Goal: Task Accomplishment & Management: Manage account settings

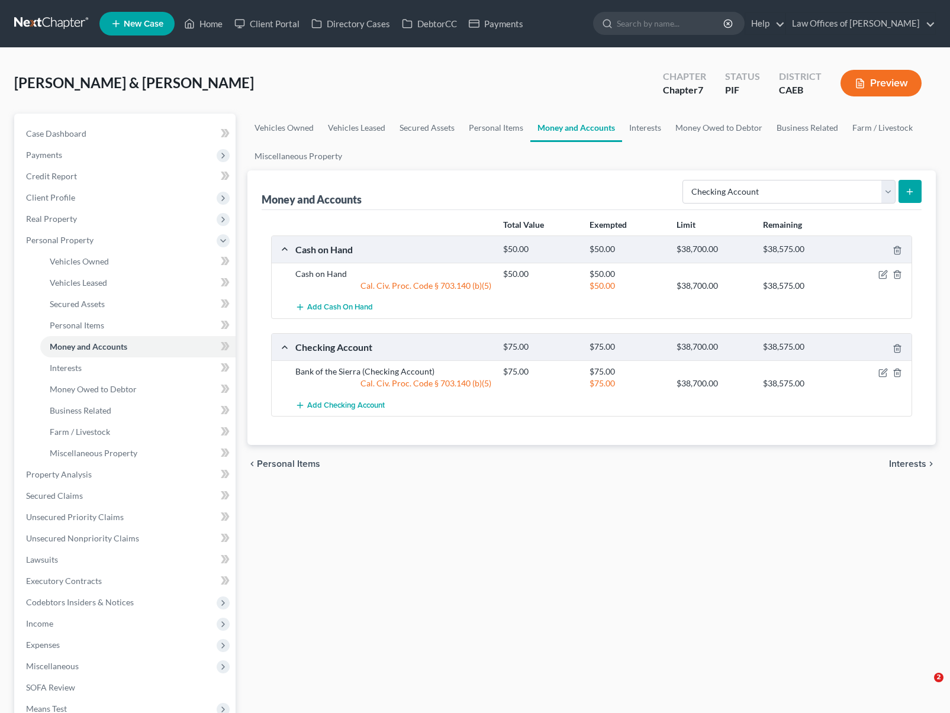
select select "checking"
click at [77, 639] on span "Expenses" at bounding box center [126, 645] width 219 height 21
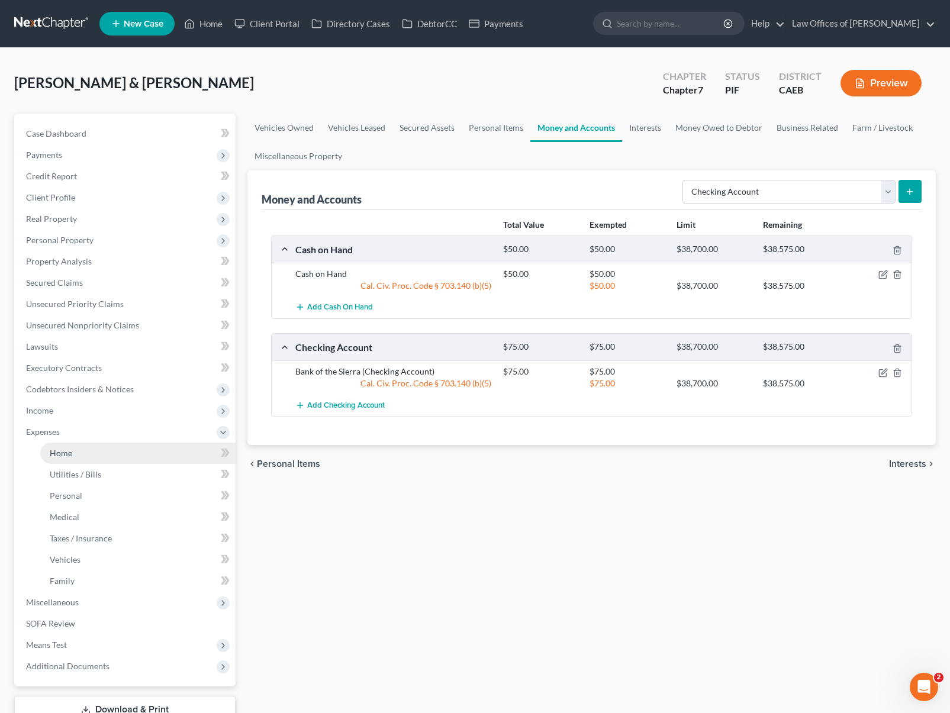
click at [99, 458] on link "Home" at bounding box center [137, 453] width 195 height 21
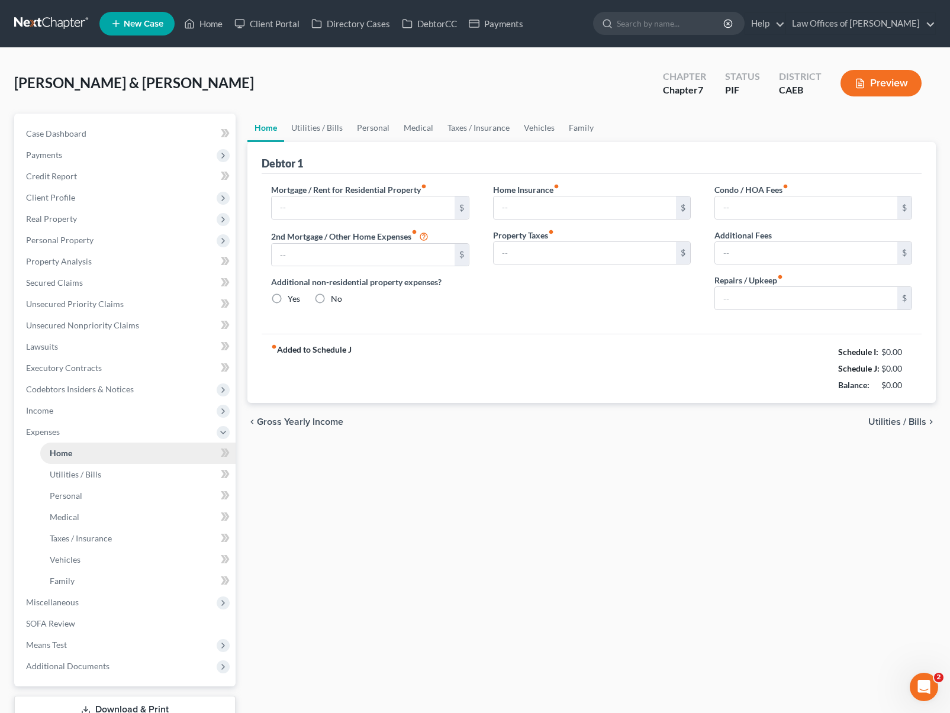
type input "1,575.00"
type input "0.00"
radio input "true"
type input "0.00"
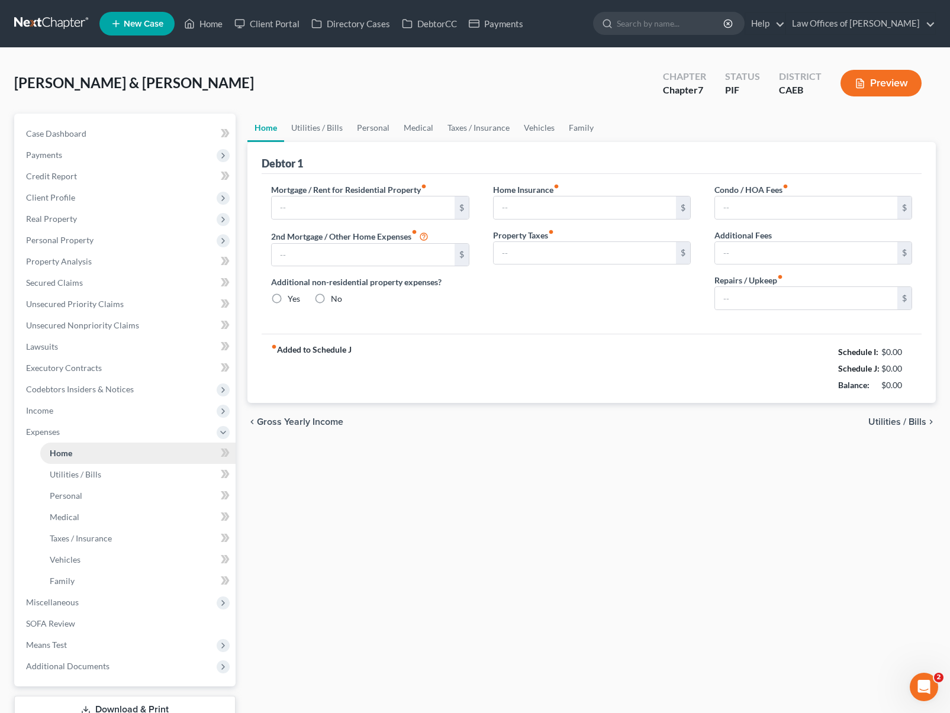
type input "0.00"
click at [99, 458] on link "Home" at bounding box center [137, 453] width 195 height 21
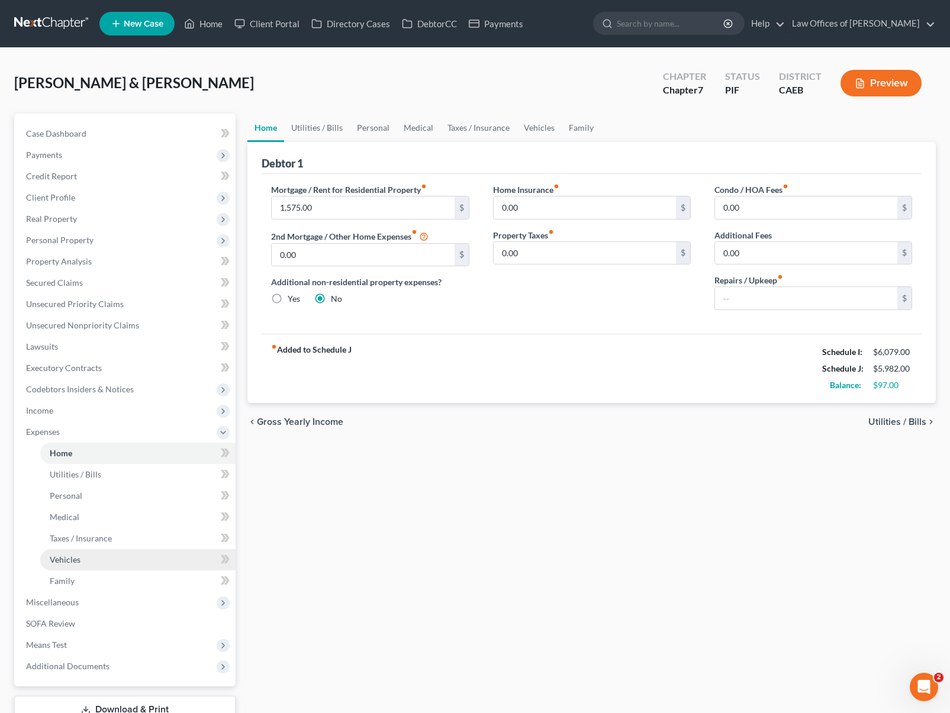
click at [88, 562] on link "Vehicles" at bounding box center [137, 559] width 195 height 21
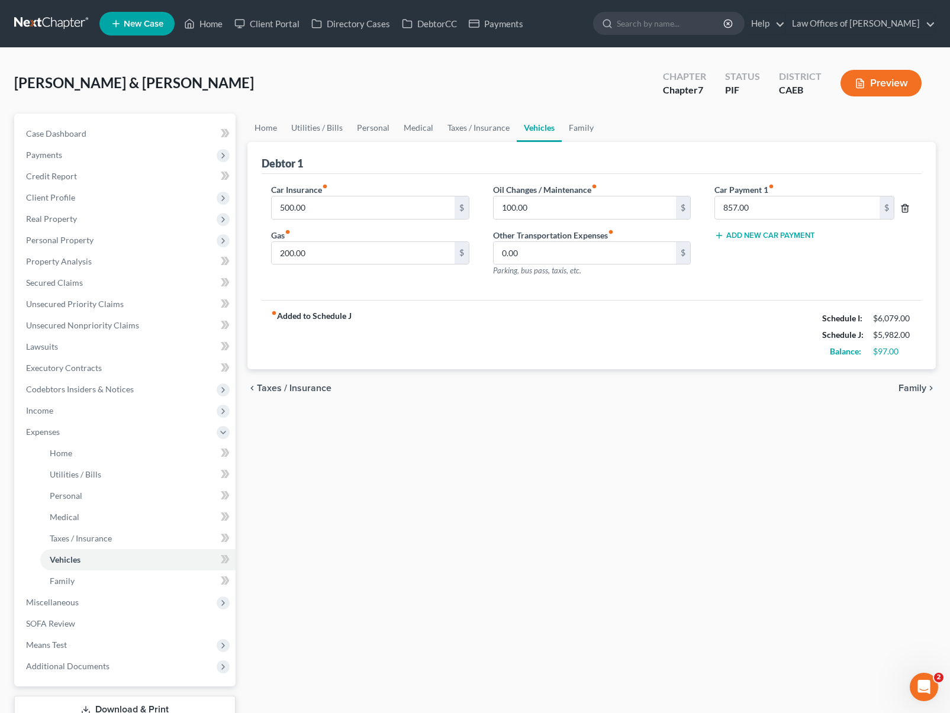
click at [907, 208] on icon "button" at bounding box center [904, 208] width 9 height 9
click at [316, 252] on input "200.00" at bounding box center [363, 253] width 182 height 22
click at [543, 212] on input "100.00" at bounding box center [585, 208] width 182 height 22
click at [346, 208] on input "500.00" at bounding box center [363, 208] width 182 height 22
click at [545, 258] on input "0.00" at bounding box center [585, 253] width 182 height 22
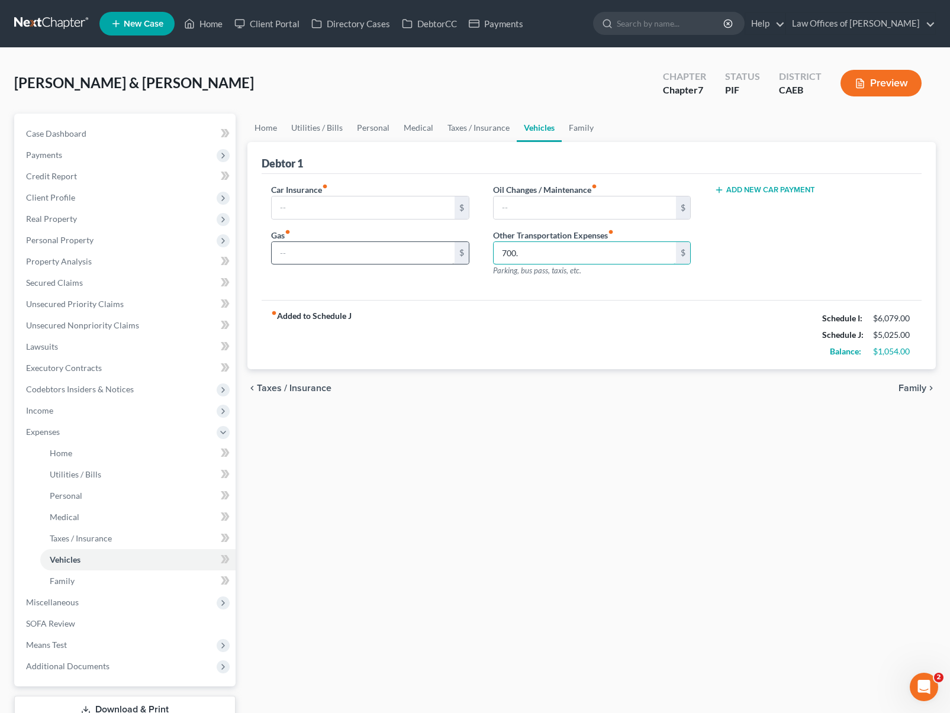
type input "700."
click at [366, 248] on input "text" at bounding box center [363, 253] width 182 height 22
click at [316, 130] on link "Utilities / Bills" at bounding box center [317, 128] width 66 height 28
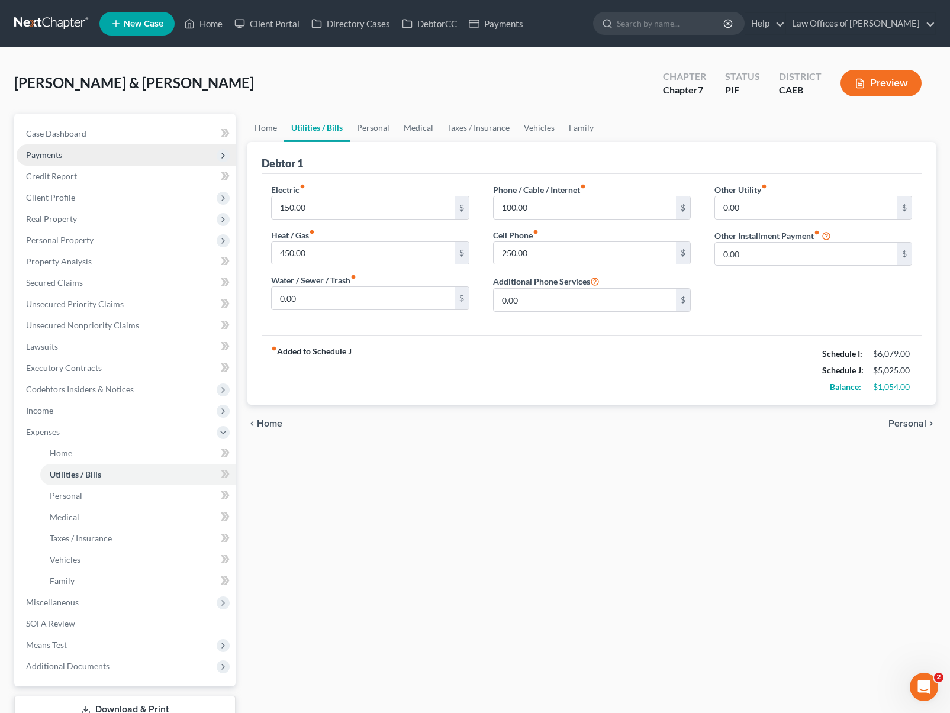
click at [110, 146] on span "Payments" at bounding box center [126, 154] width 219 height 21
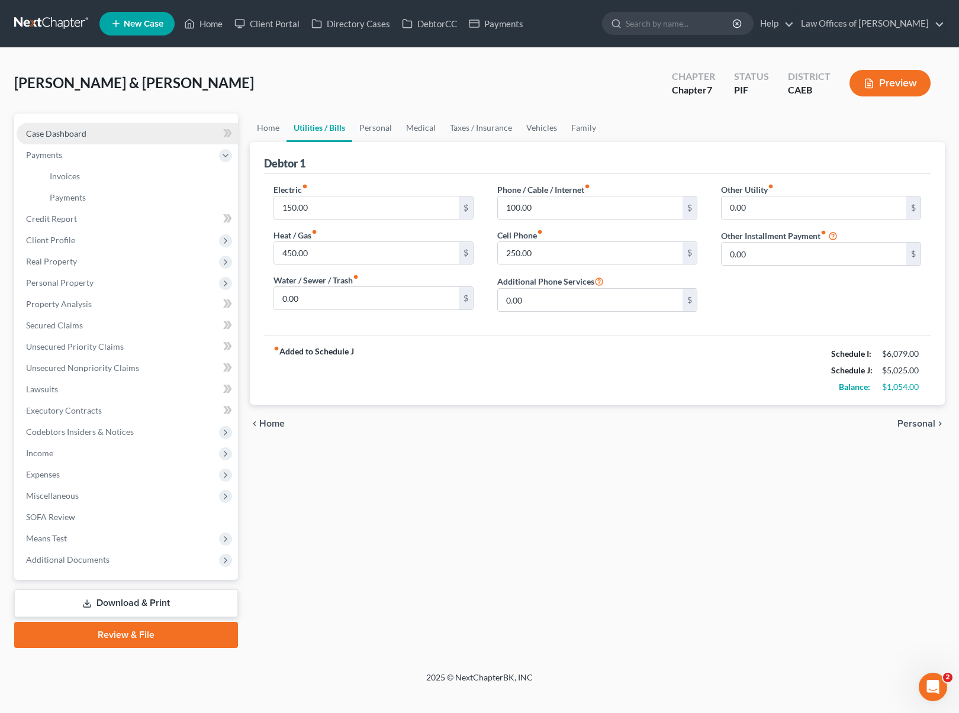
click at [110, 137] on link "Case Dashboard" at bounding box center [127, 133] width 221 height 21
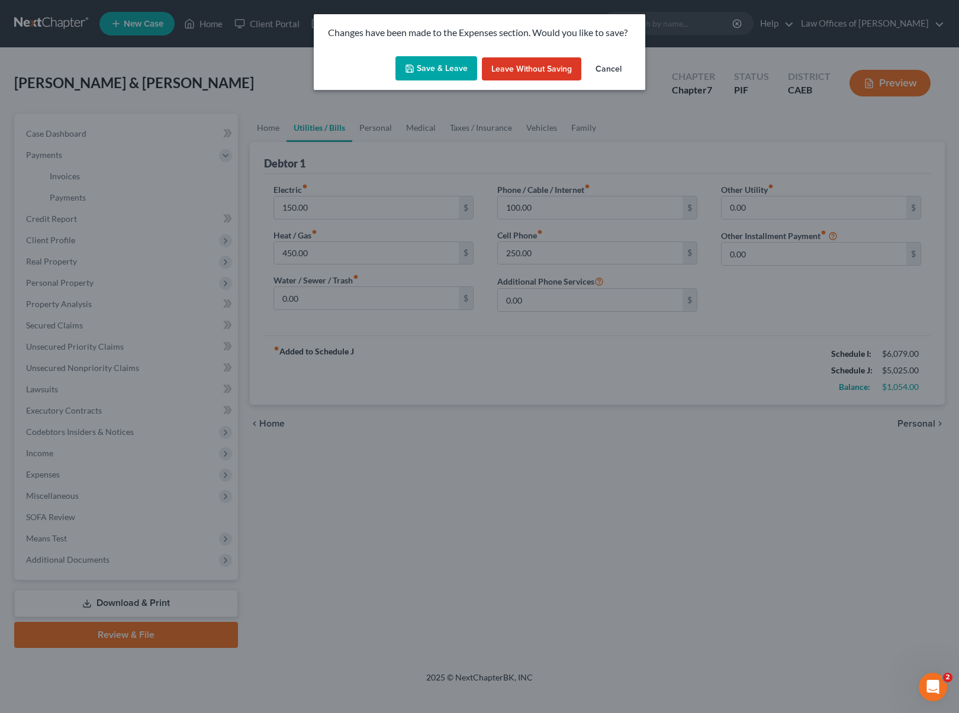
click at [442, 70] on button "Save & Leave" at bounding box center [436, 68] width 82 height 25
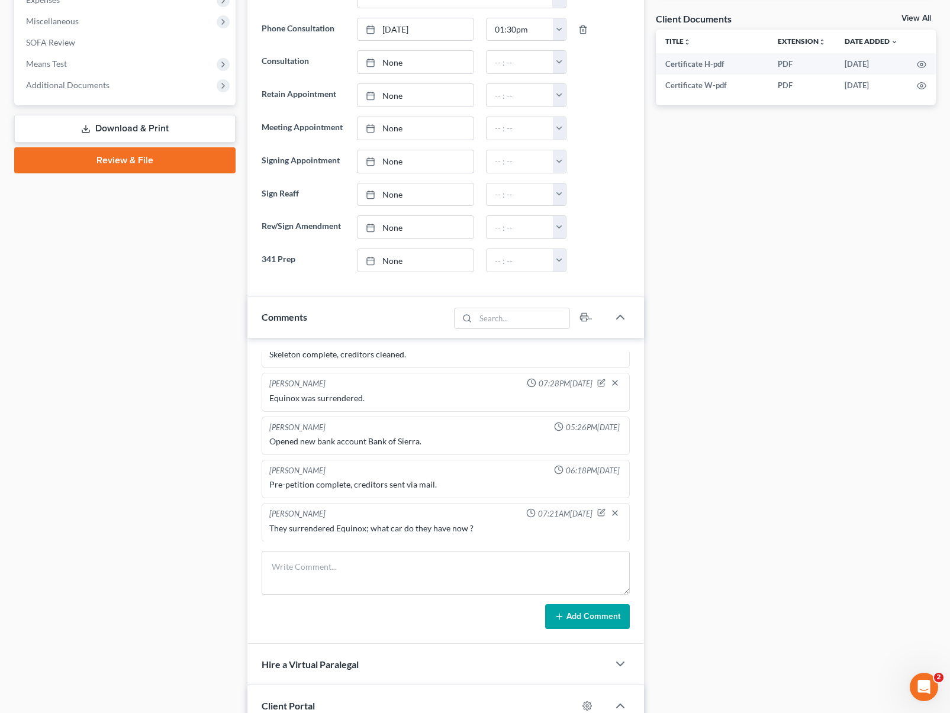
scroll to position [433, 0]
click at [597, 513] on icon "button" at bounding box center [601, 511] width 8 height 8
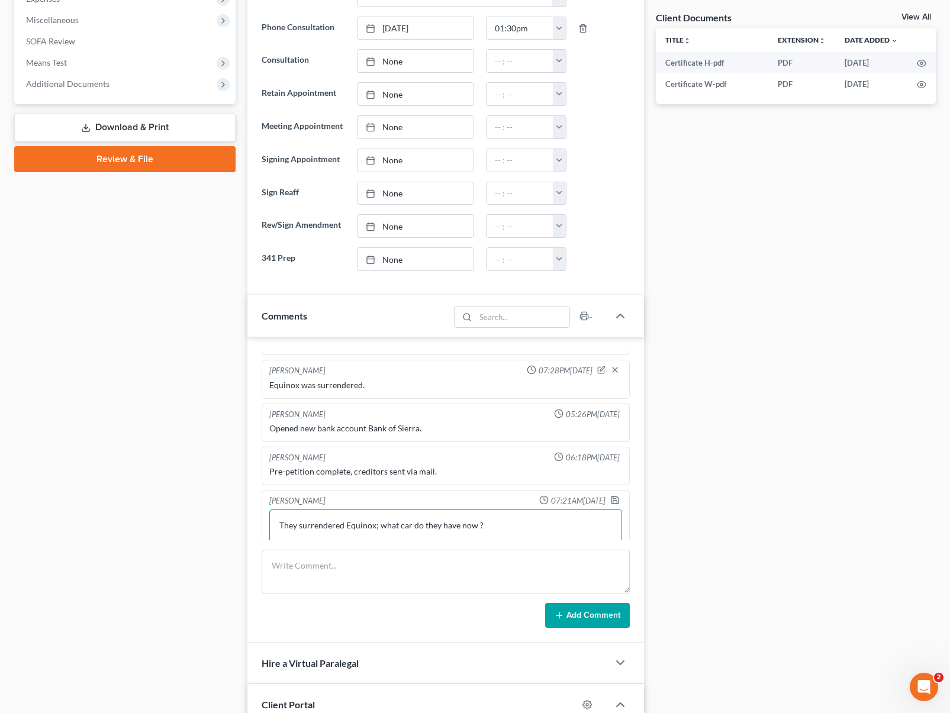
click at [530, 539] on textarea "They surrendered Equinox; what car do they have now ?" at bounding box center [445, 532] width 353 height 44
type textarea "They surrendered Equinox; what car do they have now ? Disposable income is very…"
click at [613, 497] on polyline "button" at bounding box center [614, 497] width 3 height 2
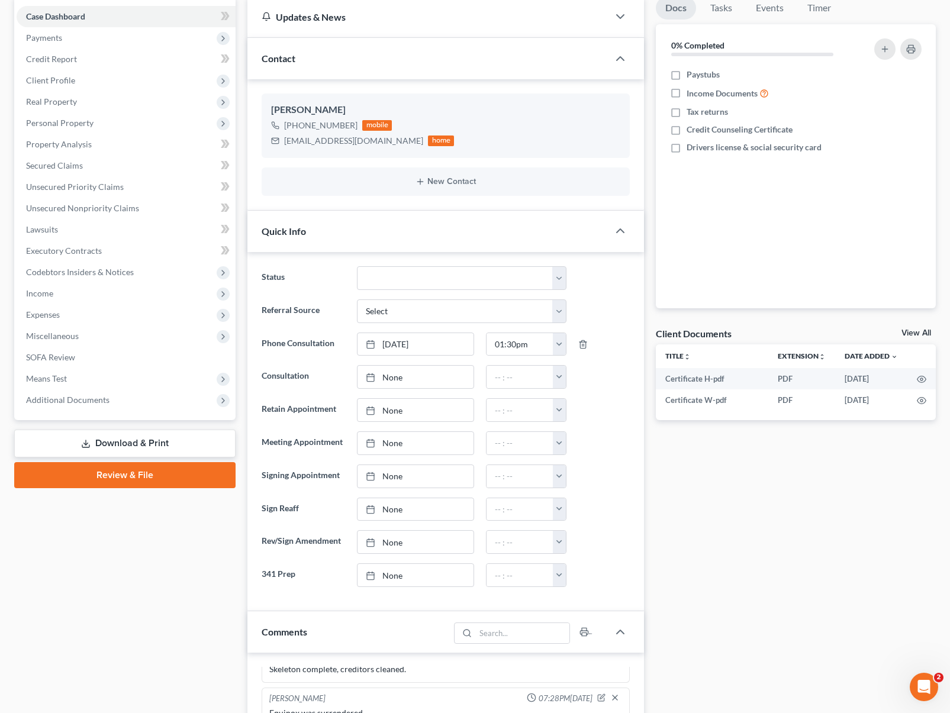
scroll to position [0, 0]
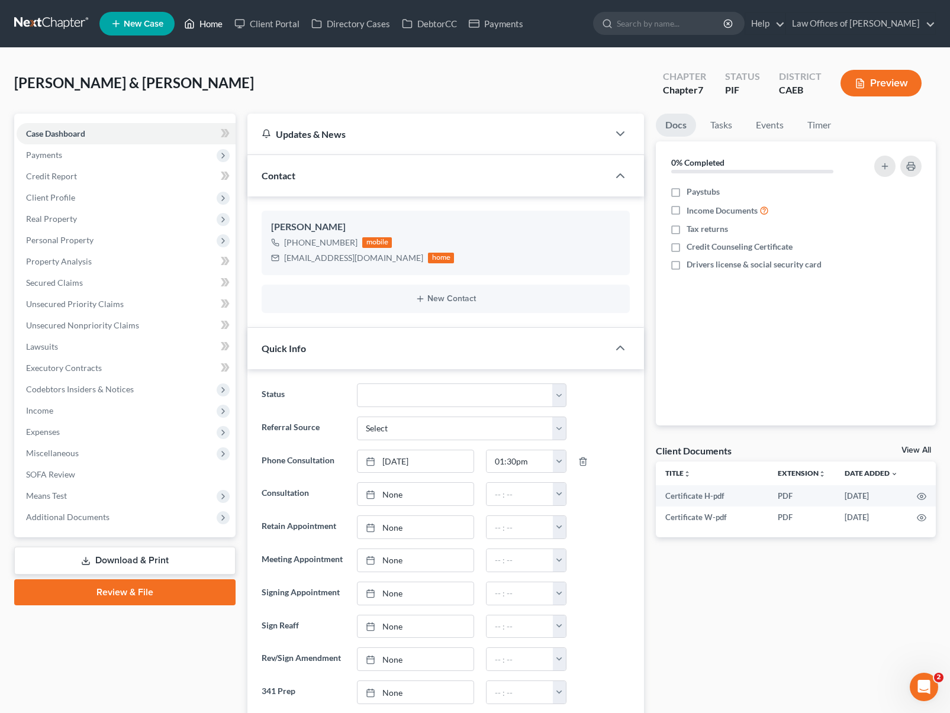
click at [218, 27] on link "Home" at bounding box center [203, 23] width 50 height 21
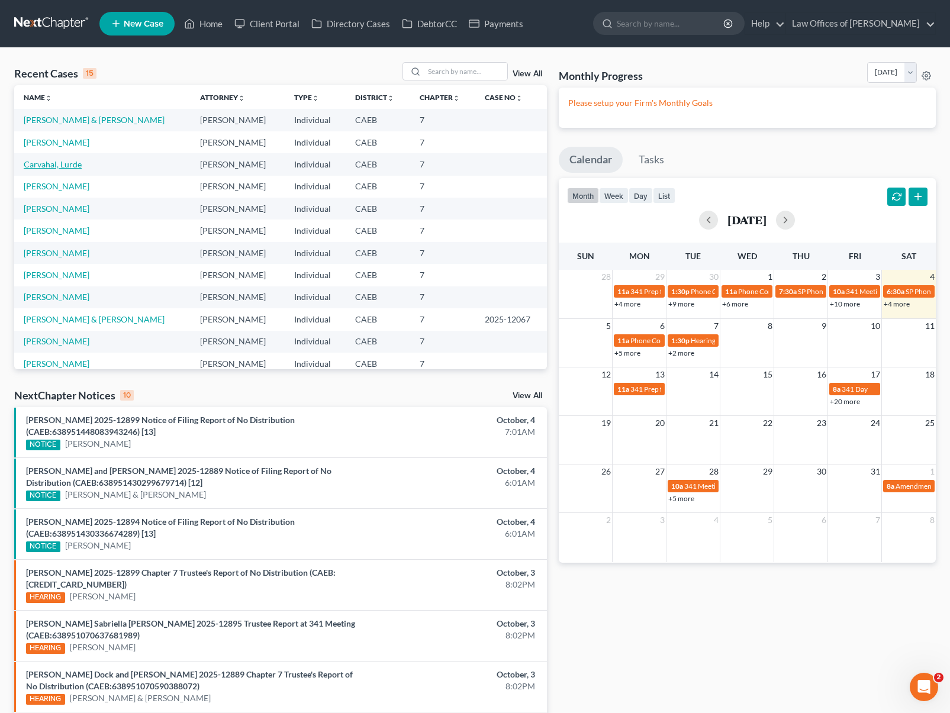
click at [75, 166] on link "Carvahal, Lurde" at bounding box center [53, 164] width 58 height 10
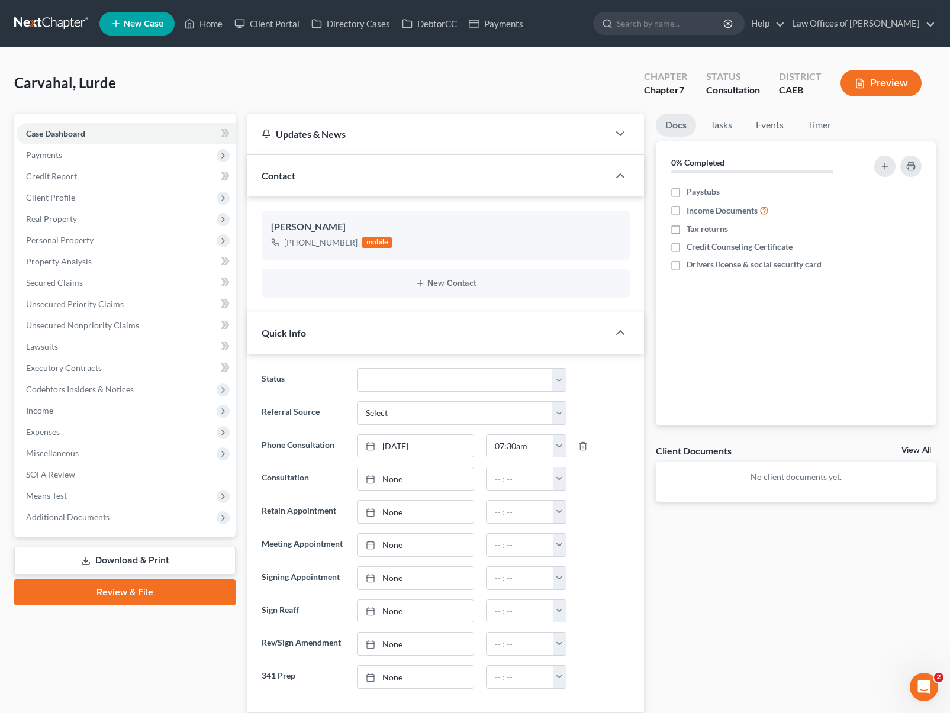
scroll to position [17, 0]
click at [562, 378] on select "Cancelled/Refund Closed Consultation Declined Discharged Filed Income Check In …" at bounding box center [462, 380] width 210 height 24
select select "9"
click at [357, 368] on select "Cancelled/Refund Closed Consultation Declined Discharged Filed Income Check In …" at bounding box center [462, 380] width 210 height 24
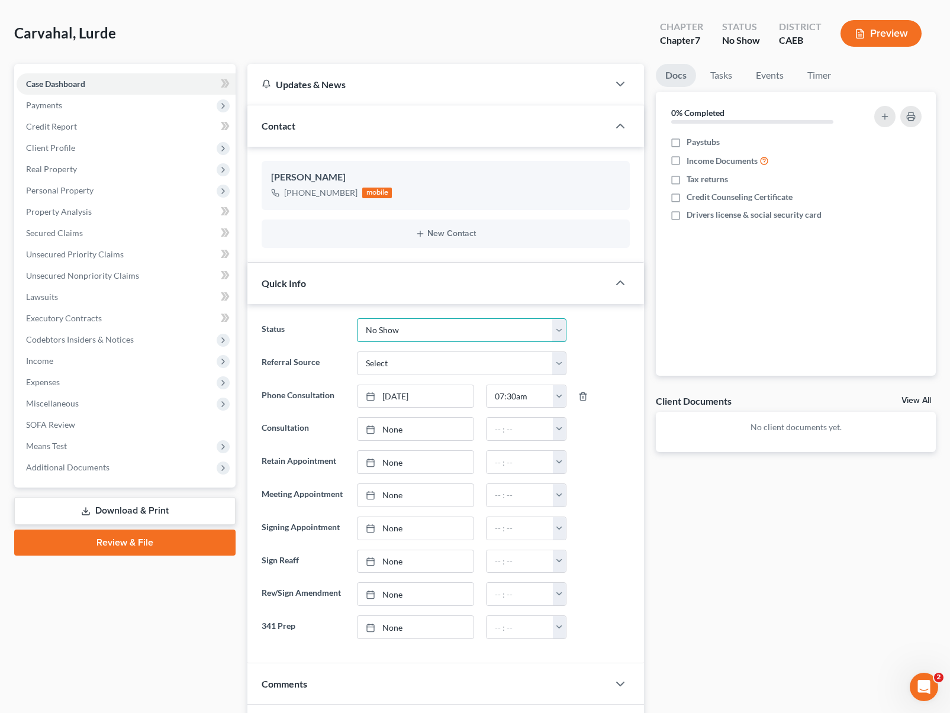
scroll to position [0, 0]
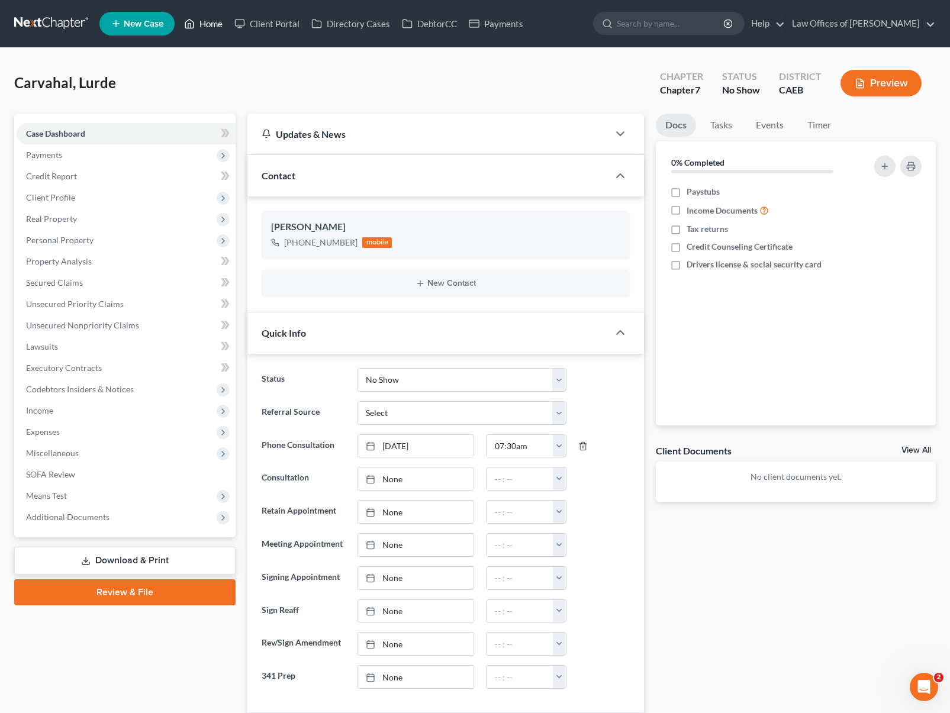
click at [211, 27] on link "Home" at bounding box center [203, 23] width 50 height 21
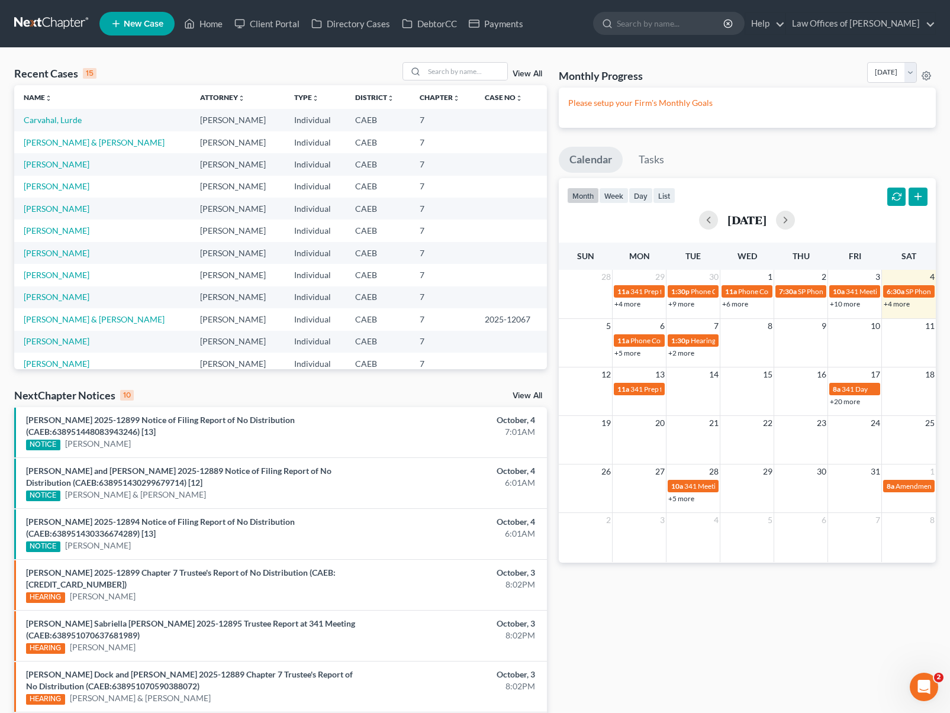
click at [890, 305] on link "+4 more" at bounding box center [897, 304] width 26 height 9
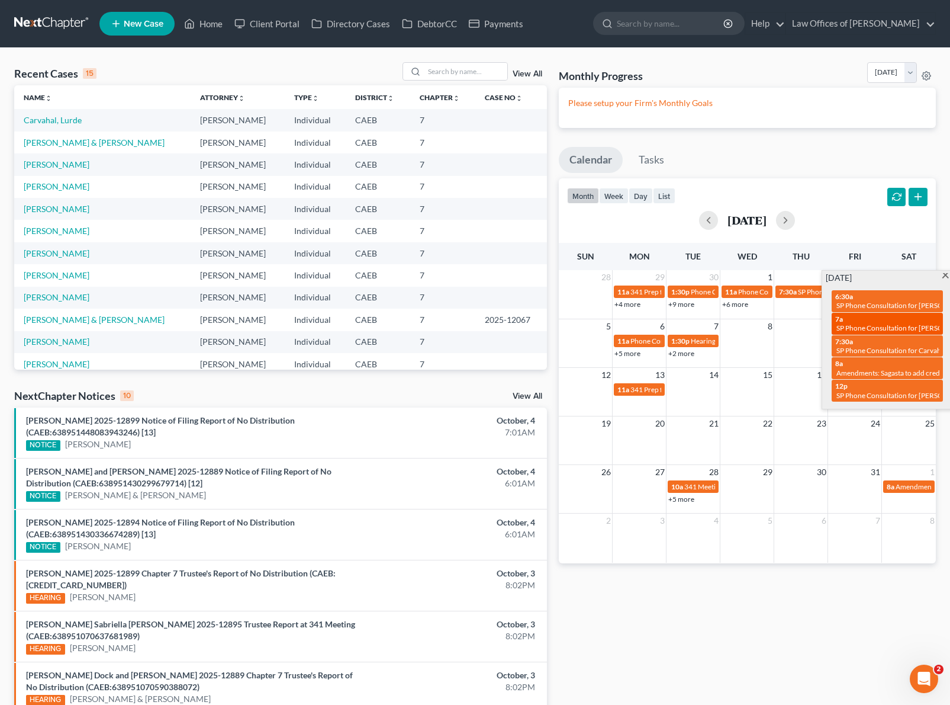
click at [860, 329] on span "SP Phone Consultation for [PERSON_NAME]" at bounding box center [906, 327] width 138 height 9
select select "Days"
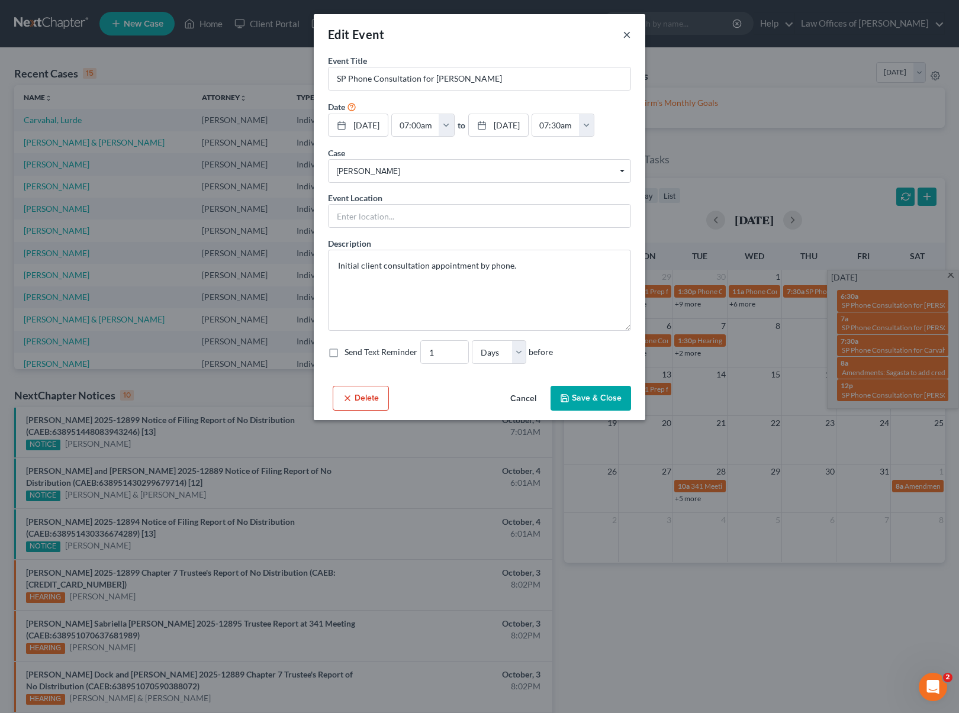
click at [629, 33] on button "×" at bounding box center [627, 34] width 8 height 14
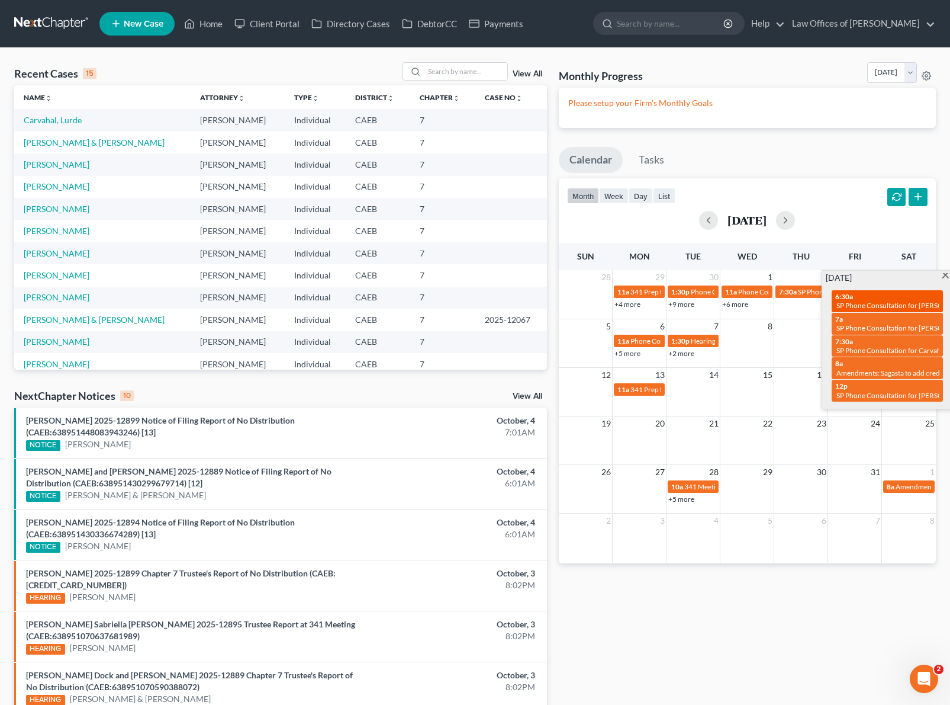
click at [869, 305] on span "SP Phone Consultation for [PERSON_NAME]" at bounding box center [906, 305] width 138 height 9
select select "Days"
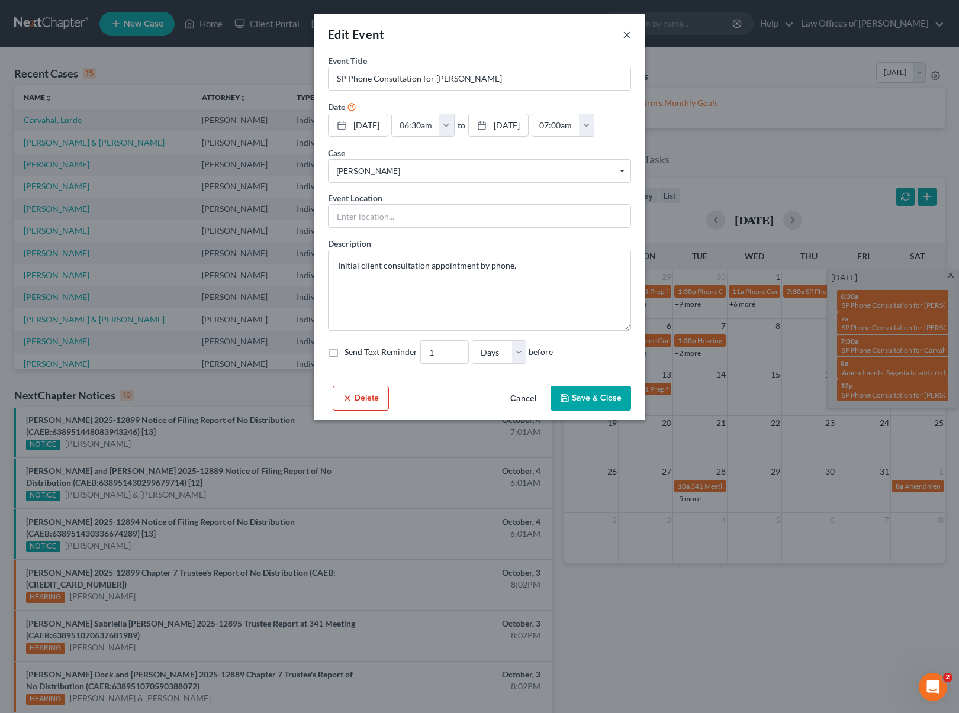
click at [626, 31] on button "×" at bounding box center [627, 34] width 8 height 14
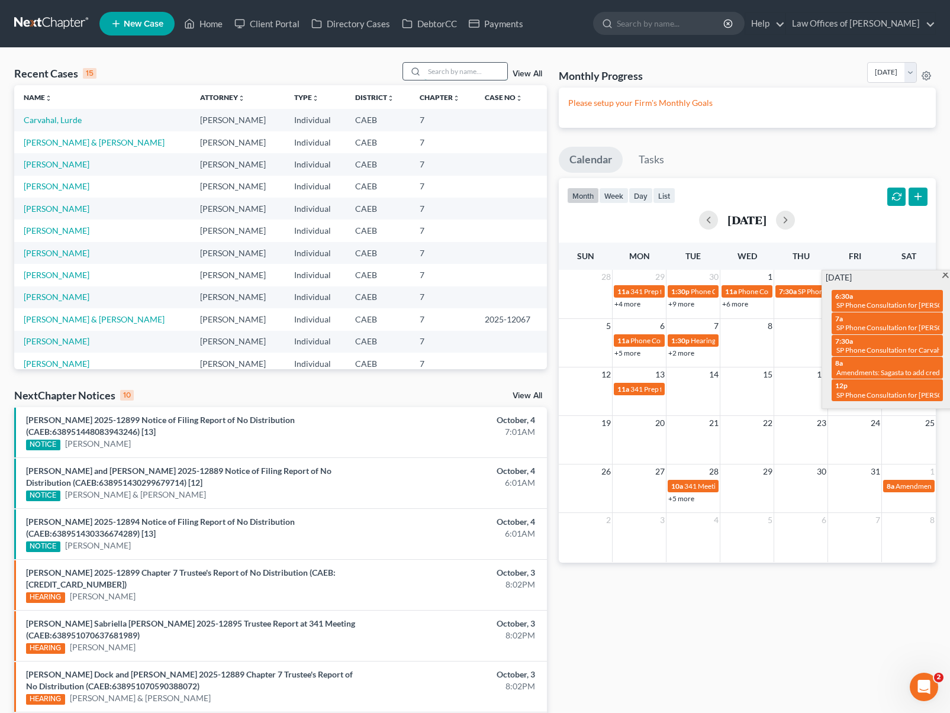
click at [472, 78] on input "search" at bounding box center [465, 71] width 83 height 17
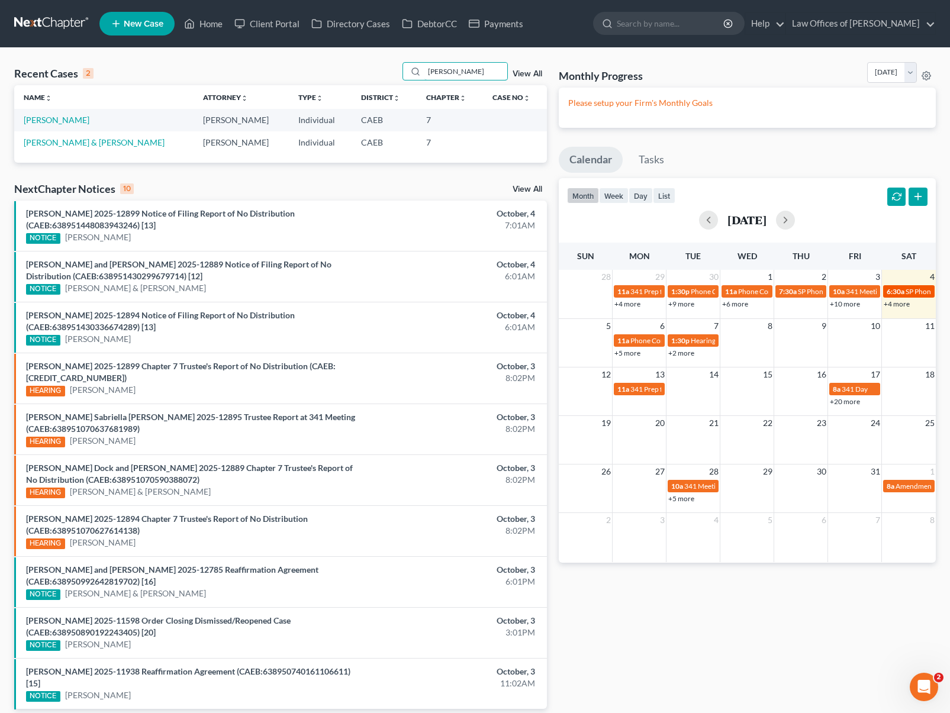
type input "[PERSON_NAME]"
select select "Days"
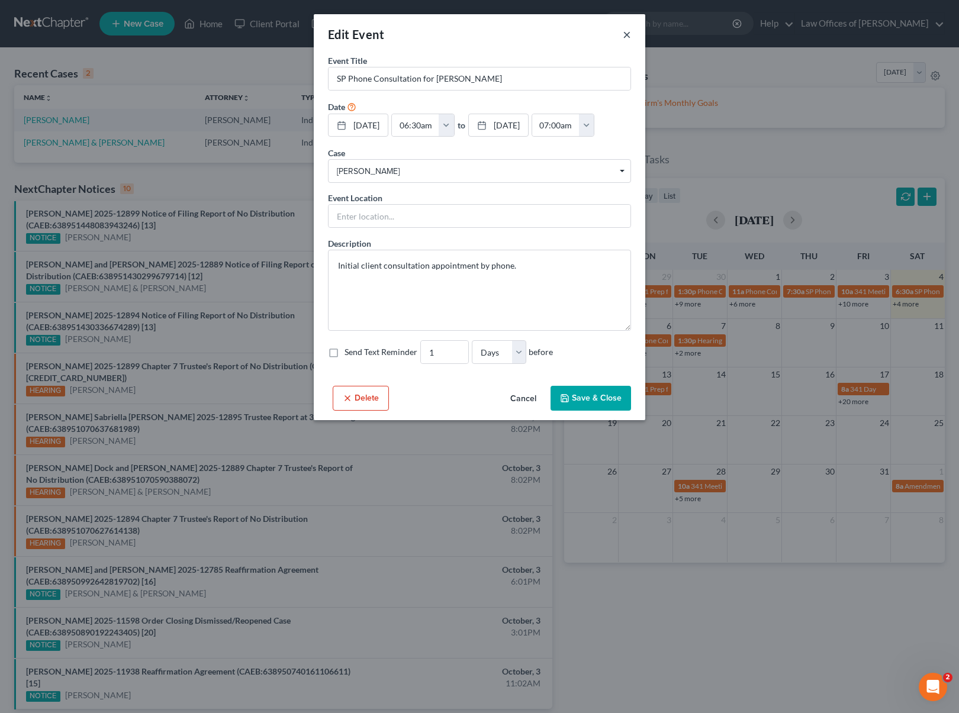
click at [625, 33] on button "×" at bounding box center [627, 34] width 8 height 14
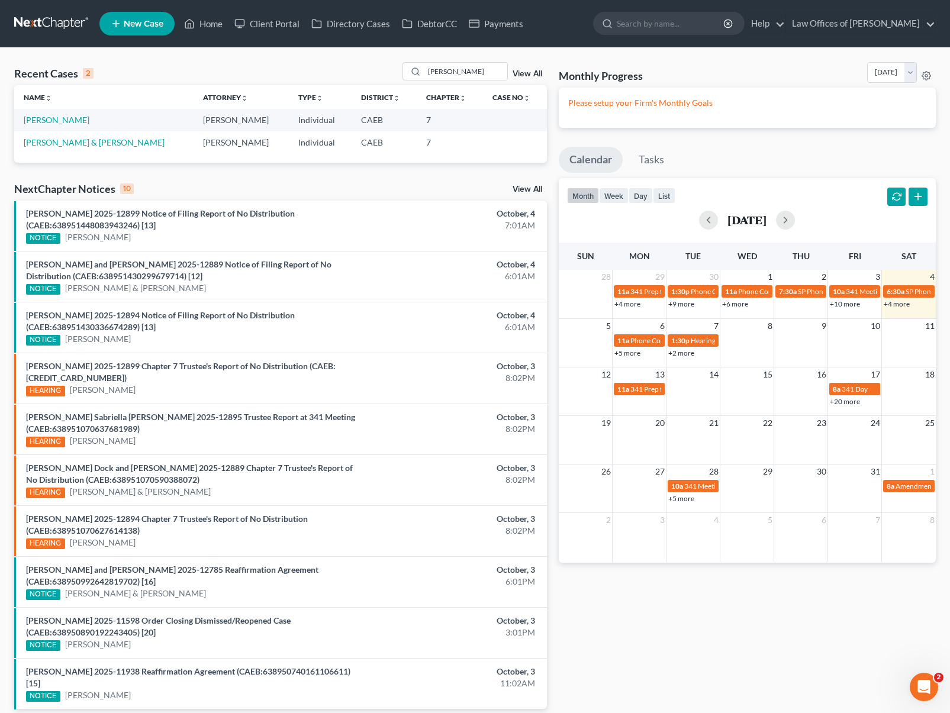
click at [889, 301] on link "+4 more" at bounding box center [897, 304] width 26 height 9
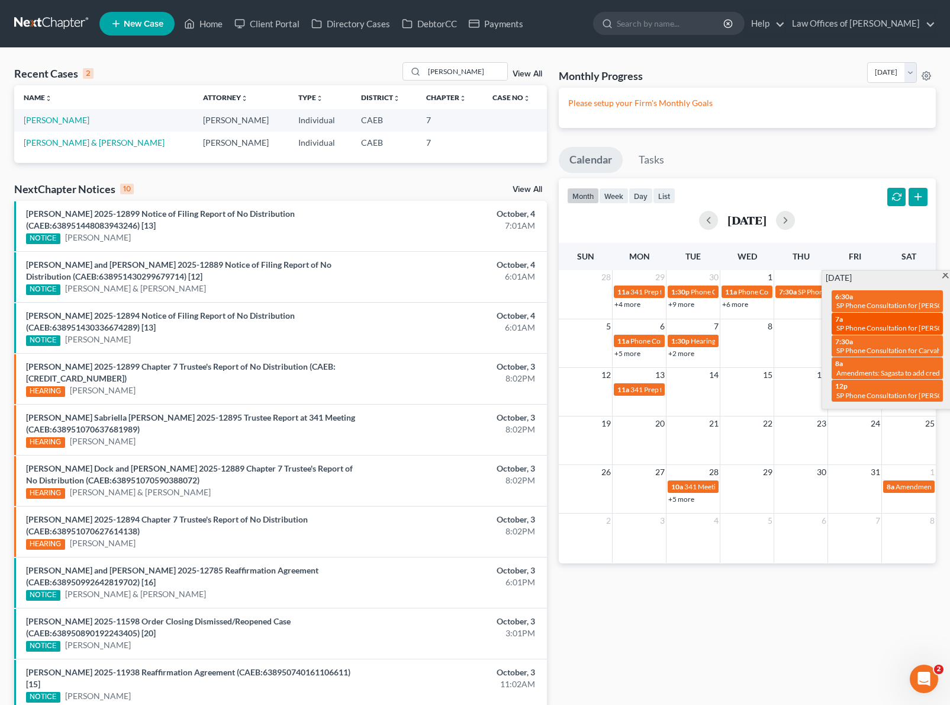
click at [861, 326] on span "SP Phone Consultation for [PERSON_NAME]" at bounding box center [906, 327] width 138 height 9
select select "Days"
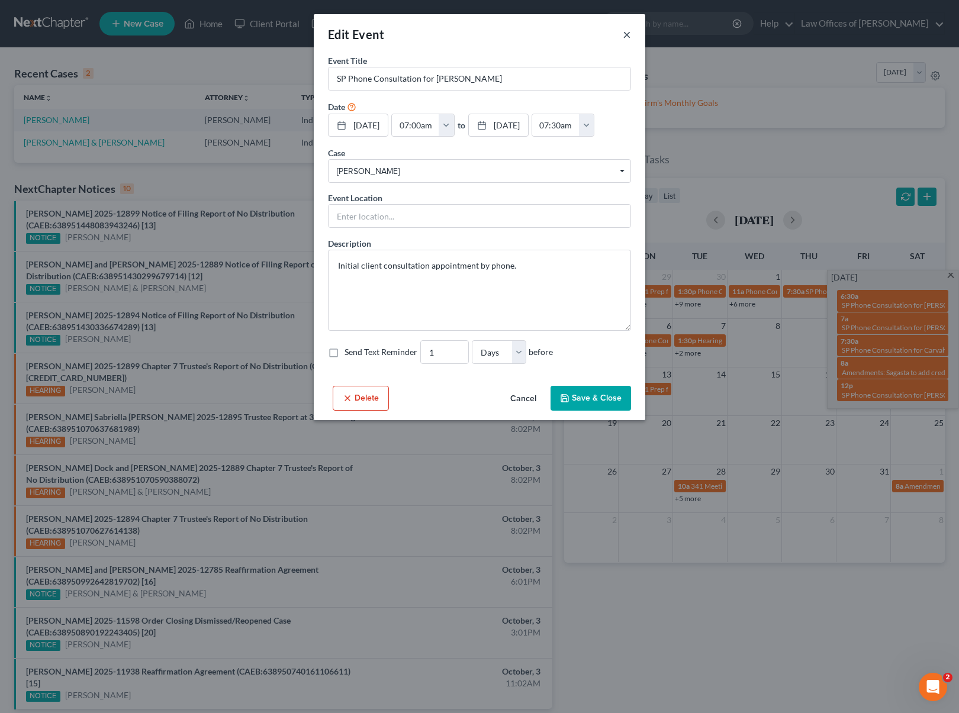
click at [623, 35] on button "×" at bounding box center [627, 34] width 8 height 14
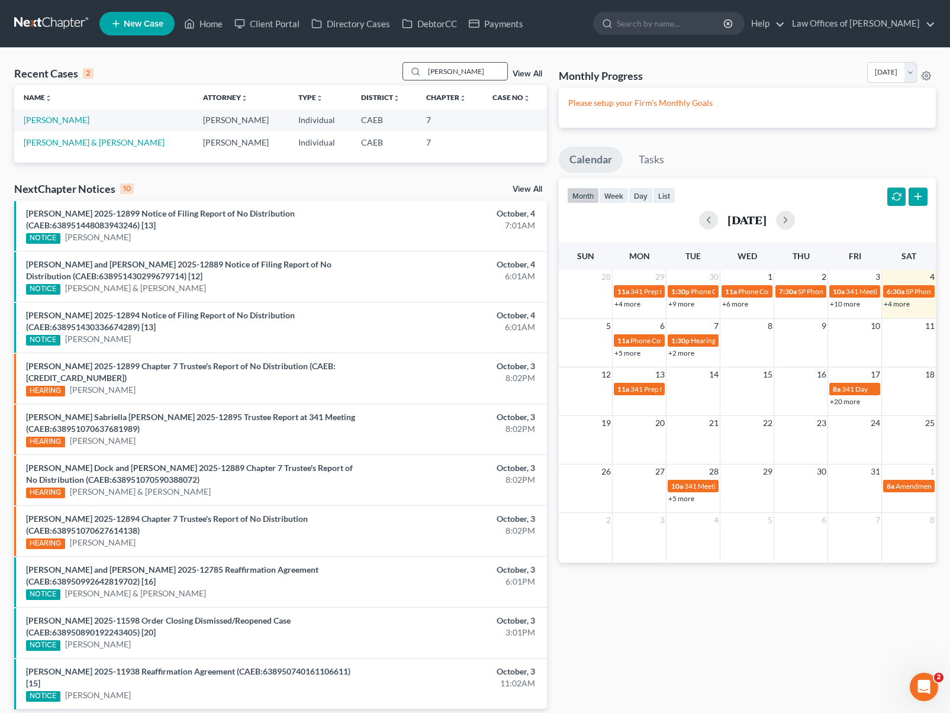
click at [471, 67] on input "[PERSON_NAME]" at bounding box center [465, 71] width 83 height 17
drag, startPoint x: 471, startPoint y: 70, endPoint x: 384, endPoint y: 59, distance: 87.7
click at [384, 59] on div "Recent Cases 2 [PERSON_NAME] View All Name unfold_more expand_more expand_less …" at bounding box center [475, 395] width 950 height 694
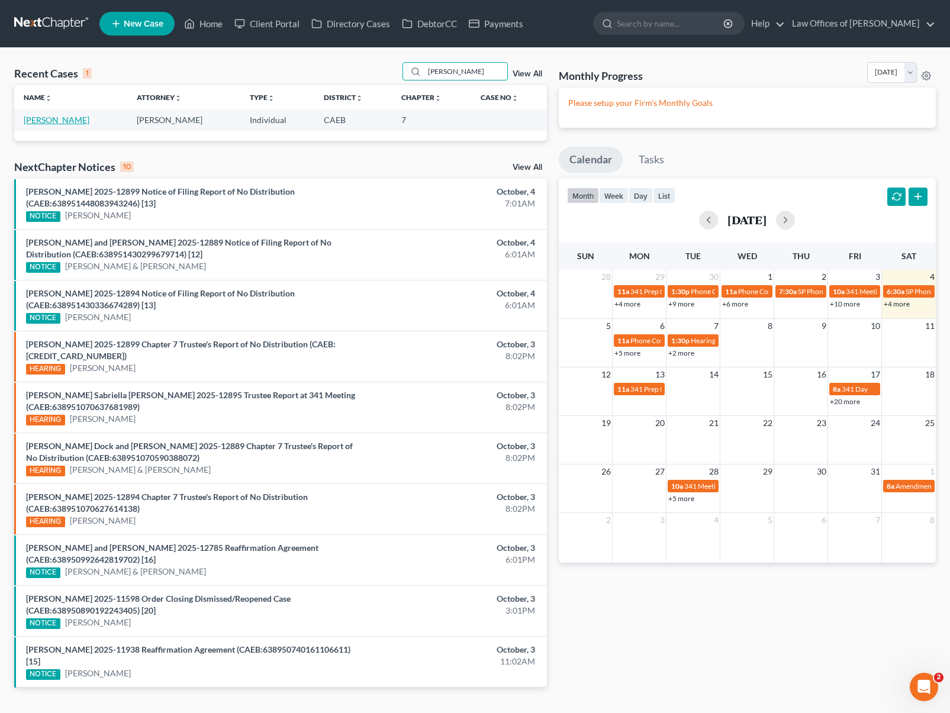
type input "[PERSON_NAME]"
click at [43, 124] on link "[PERSON_NAME]" at bounding box center [57, 120] width 66 height 10
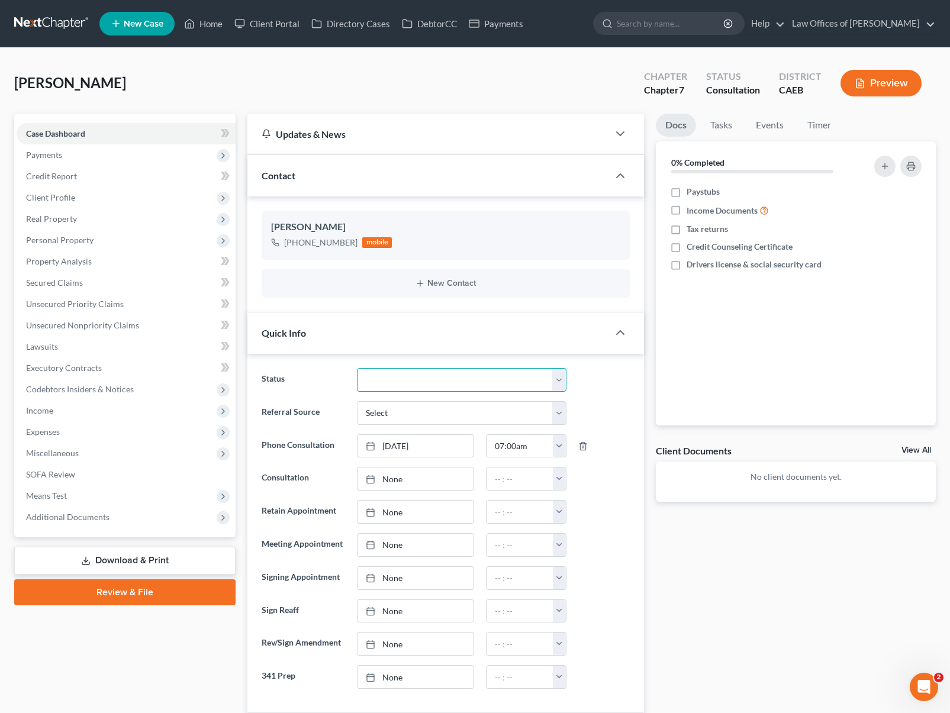
click at [557, 378] on select "Cancelled/Refund Closed Consultation Declined Discharged Filed Income Check In …" at bounding box center [462, 380] width 210 height 24
click at [357, 368] on select "Cancelled/Refund Closed Consultation Declined Discharged Filed Income Check In …" at bounding box center [462, 380] width 210 height 24
click at [558, 378] on select "Cancelled/Refund Closed Consultation Declined Discharged Filed Income Check In …" at bounding box center [462, 380] width 210 height 24
select select "10"
click at [357, 368] on select "Cancelled/Refund Closed Consultation Declined Discharged Filed Income Check In …" at bounding box center [462, 380] width 210 height 24
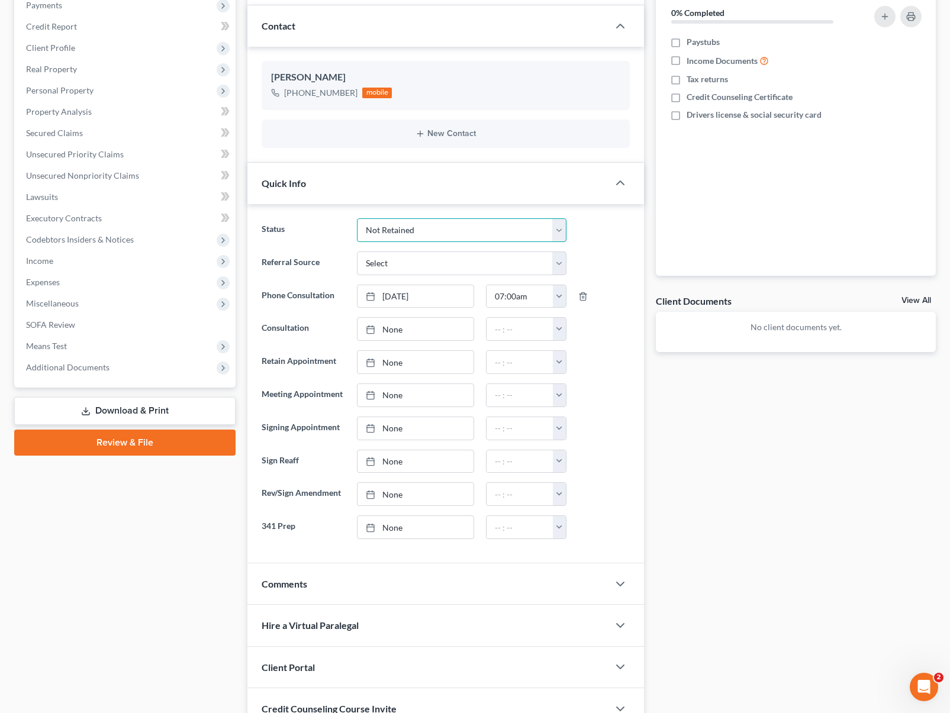
scroll to position [150, 0]
click at [614, 581] on icon "button" at bounding box center [620, 584] width 14 height 14
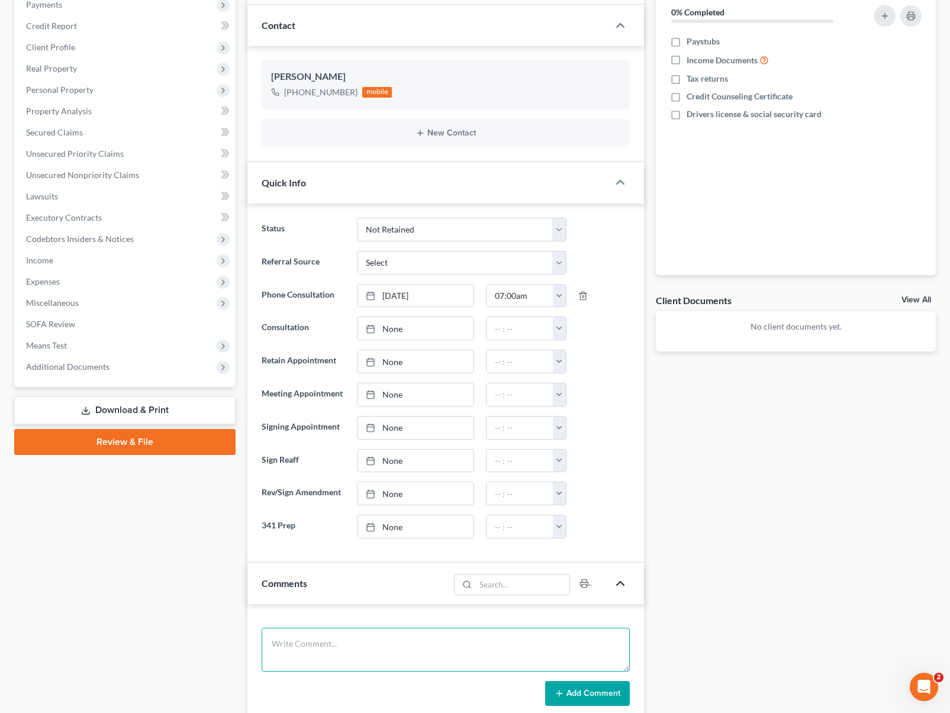
click at [317, 631] on textarea at bounding box center [446, 650] width 368 height 44
type textarea "R"
type textarea "Married, makes $ 4K, W doesm't work. 2023 Dodge Durango, 3 kids. Owes $ 25K. IT…"
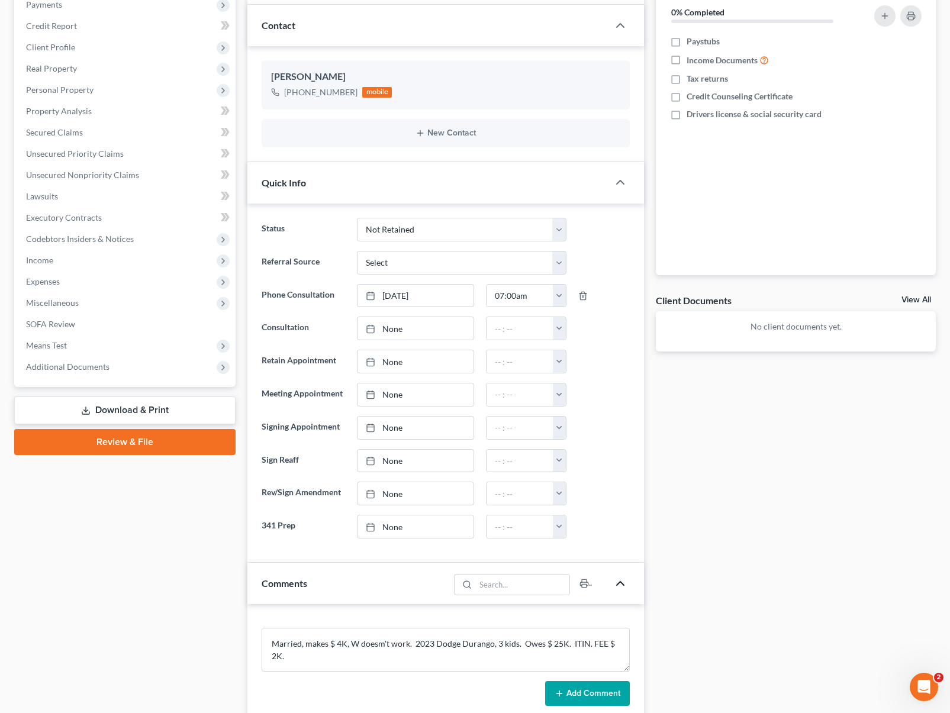
click at [574, 698] on button "Add Comment" at bounding box center [587, 693] width 85 height 25
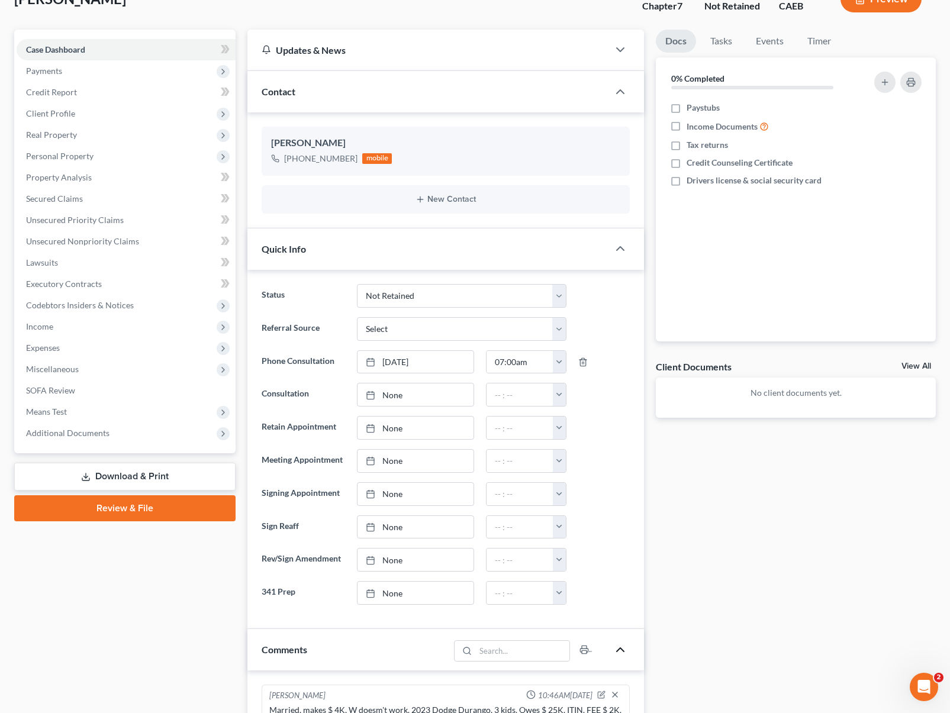
scroll to position [0, 0]
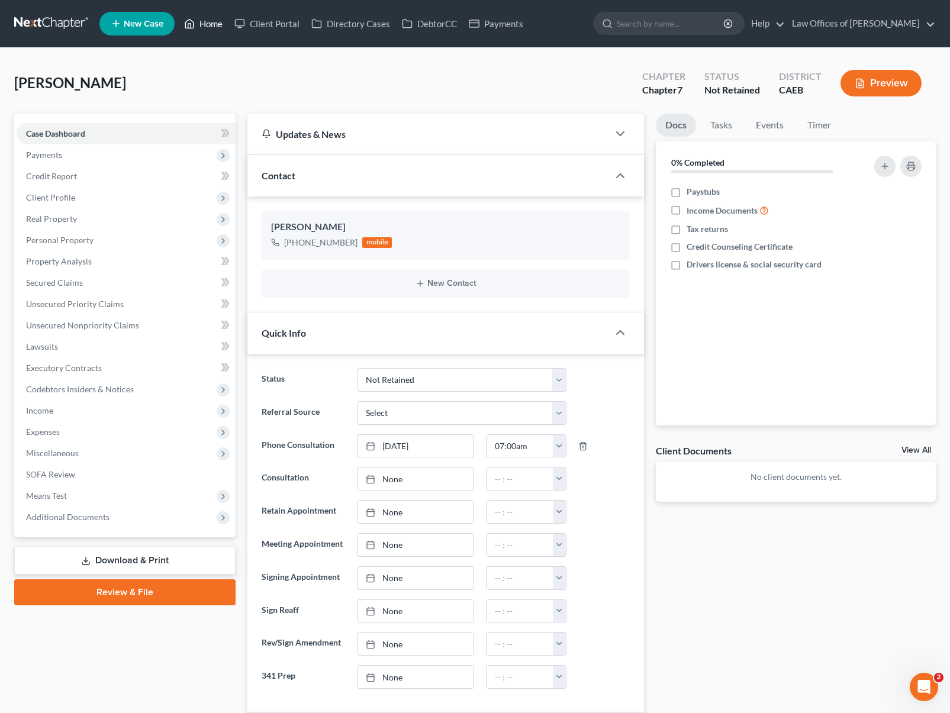
click at [213, 22] on link "Home" at bounding box center [203, 23] width 50 height 21
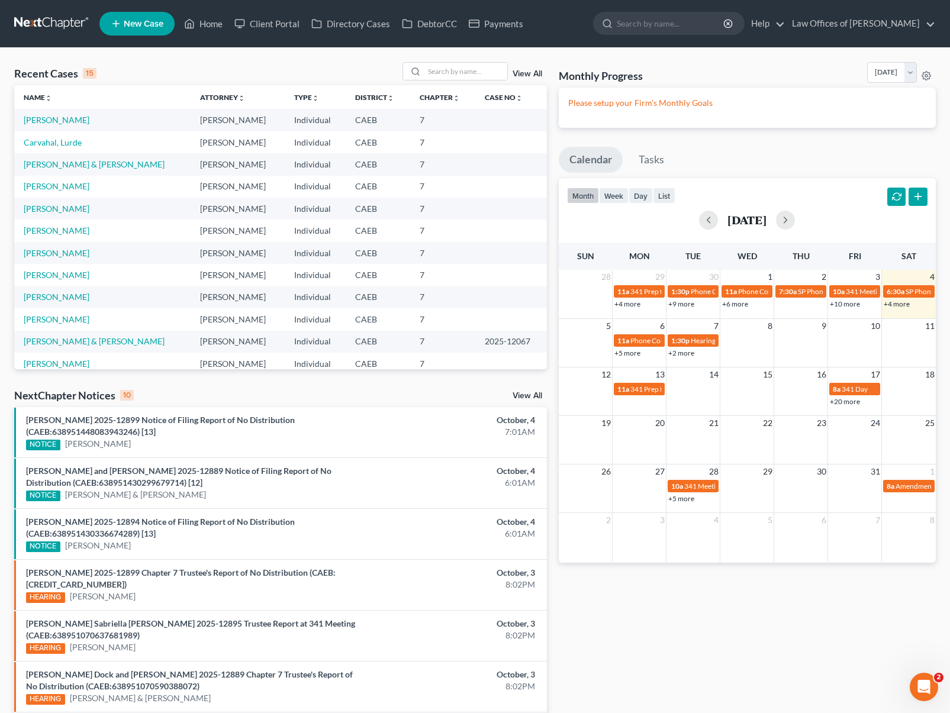
click at [904, 303] on link "+4 more" at bounding box center [897, 304] width 26 height 9
click at [629, 356] on link "+5 more" at bounding box center [628, 353] width 26 height 9
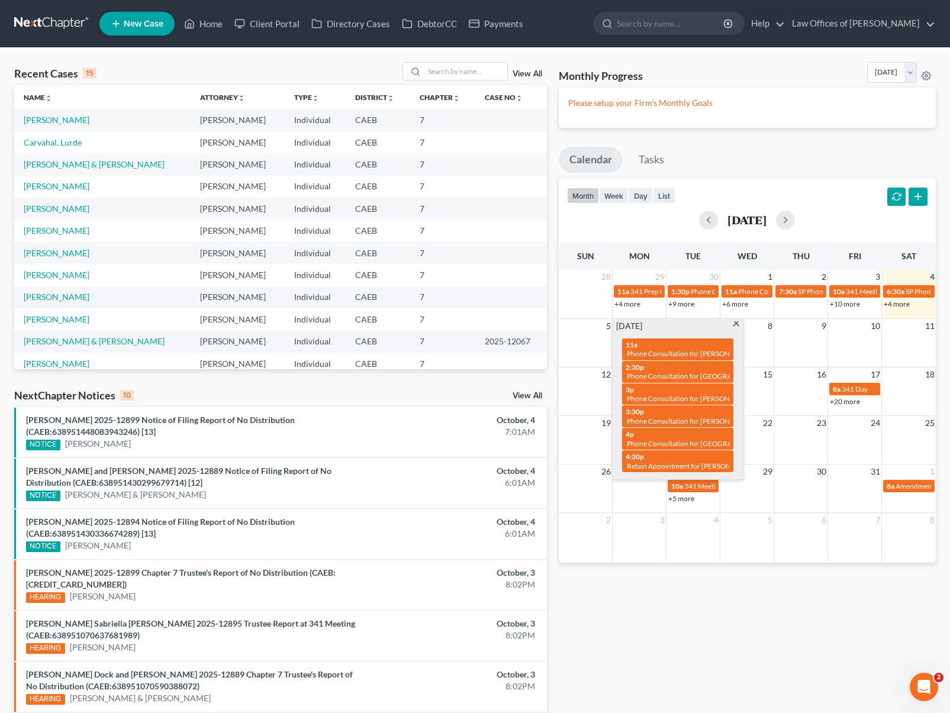
click at [732, 323] on span at bounding box center [736, 325] width 9 height 8
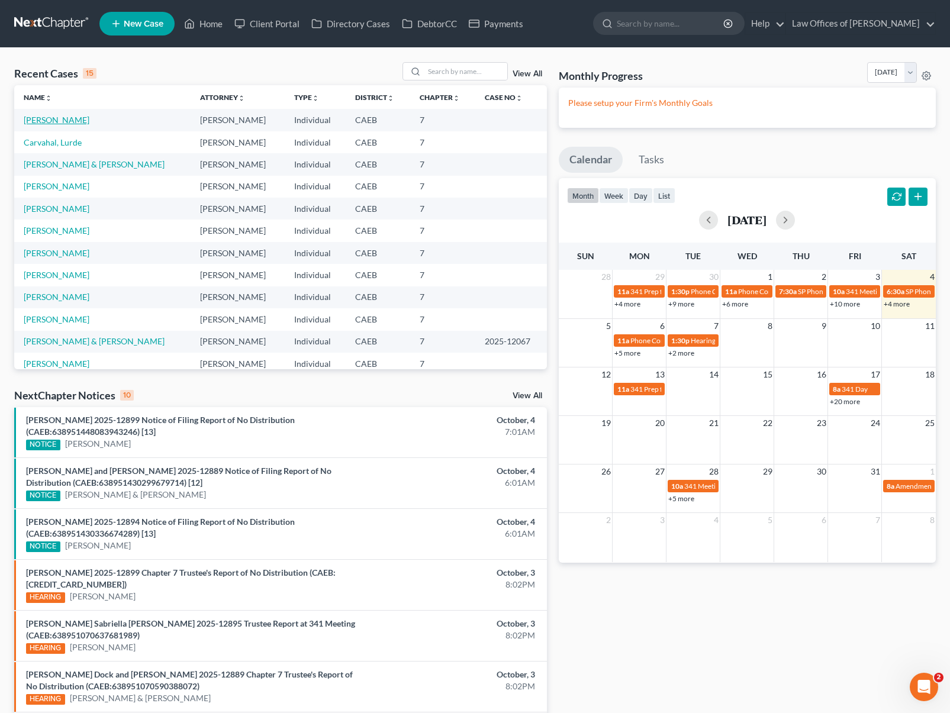
click at [73, 120] on link "[PERSON_NAME]" at bounding box center [57, 120] width 66 height 10
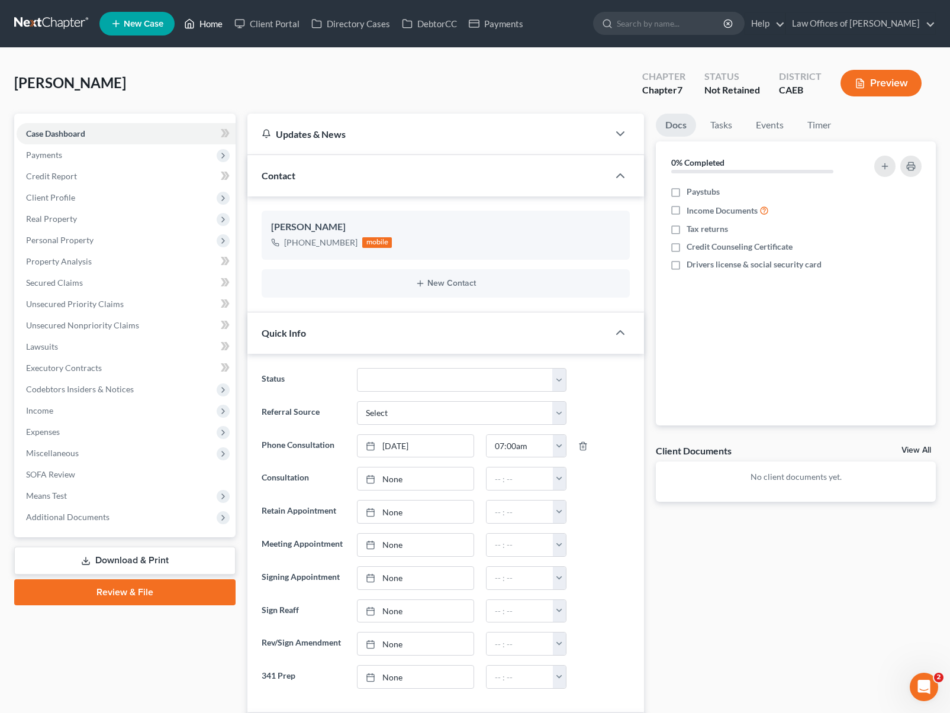
click at [204, 24] on link "Home" at bounding box center [203, 23] width 50 height 21
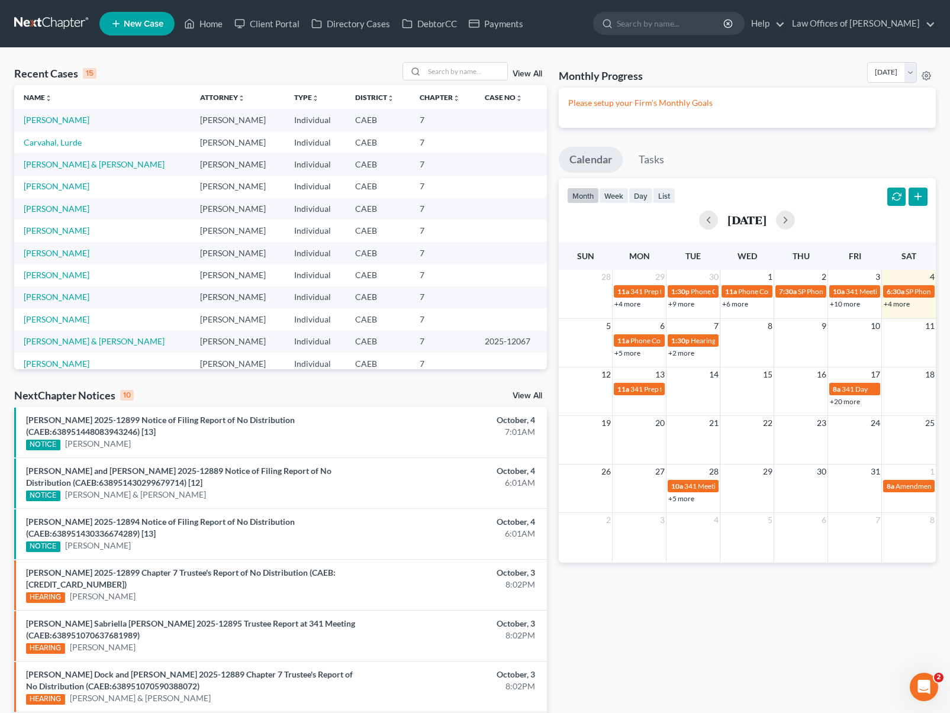
click at [890, 304] on link "+4 more" at bounding box center [897, 304] width 26 height 9
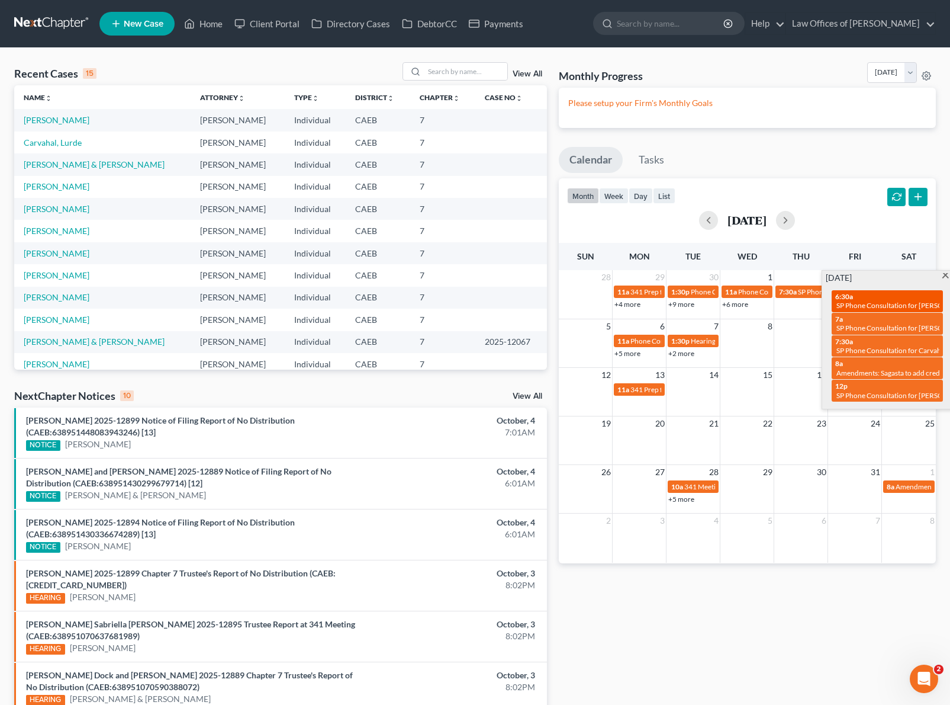
click at [855, 299] on div "6:30a SP Phone Consultation for [PERSON_NAME]" at bounding box center [887, 301] width 104 height 18
select select "Days"
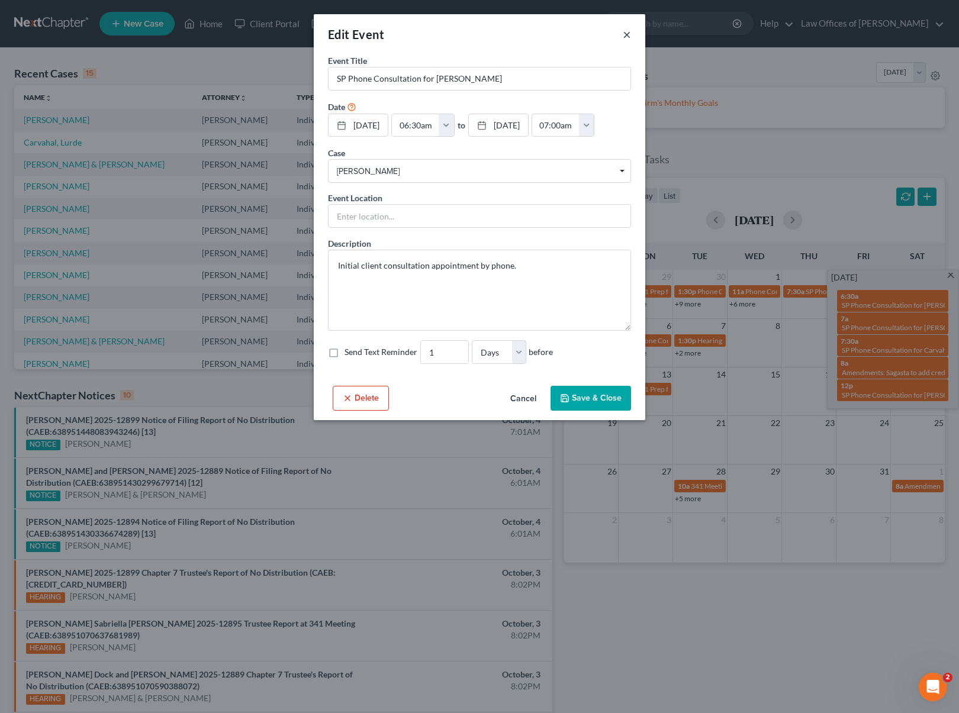
click at [630, 34] on button "×" at bounding box center [627, 34] width 8 height 14
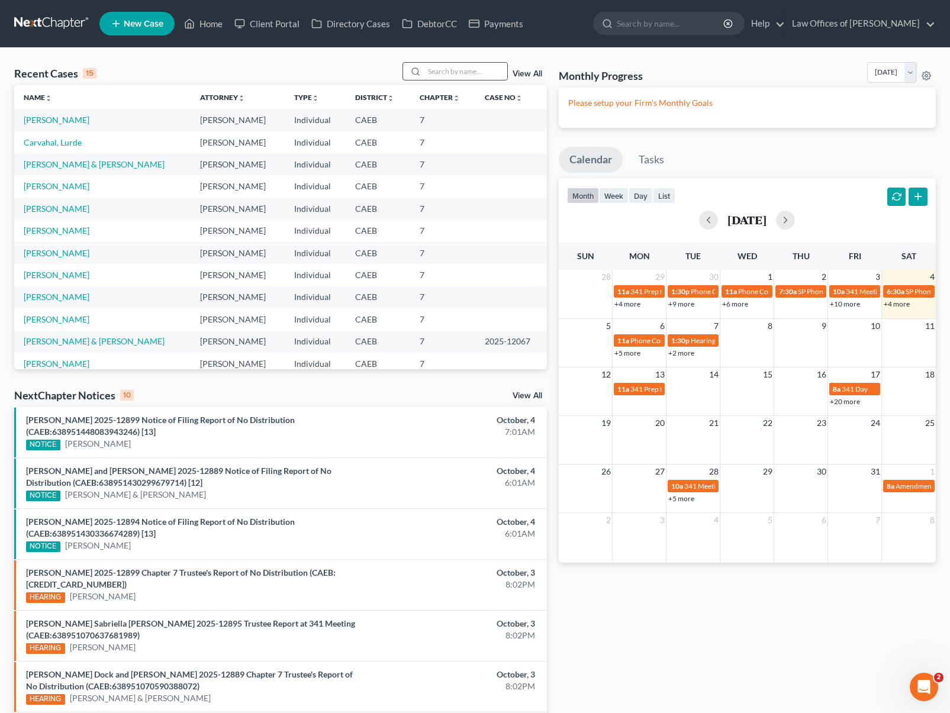
drag, startPoint x: 452, startPoint y: 76, endPoint x: 450, endPoint y: 70, distance: 6.2
click at [452, 76] on input "search" at bounding box center [465, 71] width 83 height 17
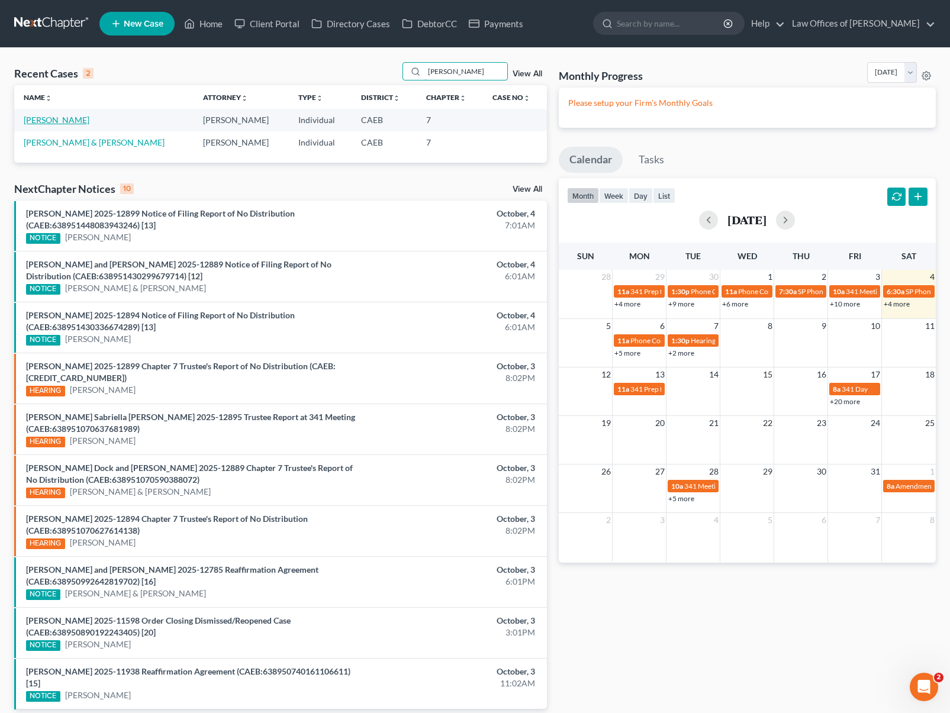
type input "[PERSON_NAME]"
click at [56, 118] on link "[PERSON_NAME]" at bounding box center [57, 120] width 66 height 10
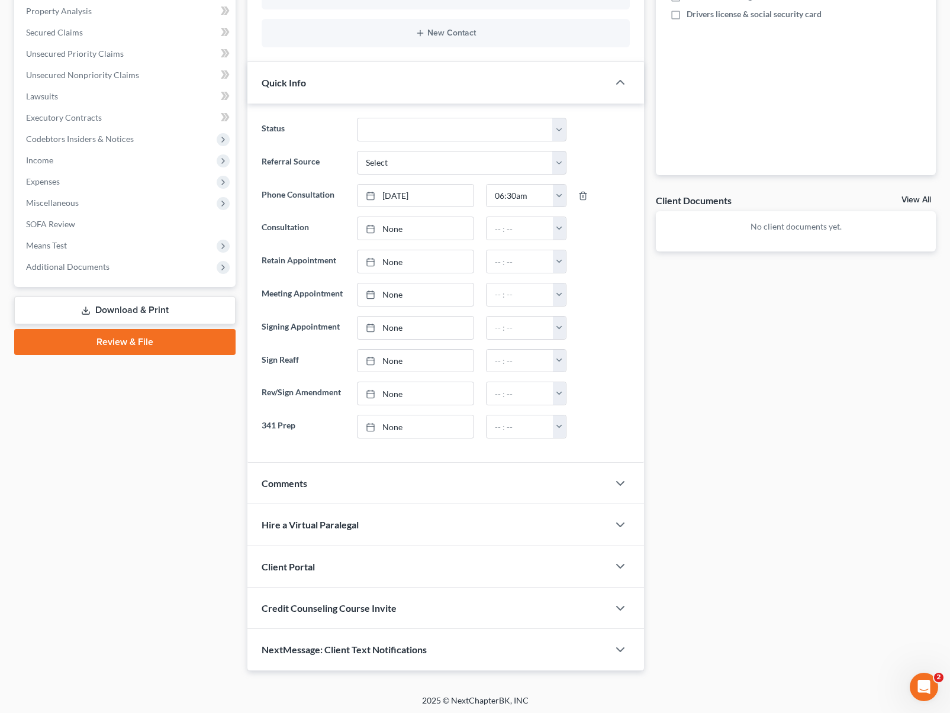
scroll to position [252, 0]
click at [621, 481] on polyline "button" at bounding box center [620, 482] width 7 height 4
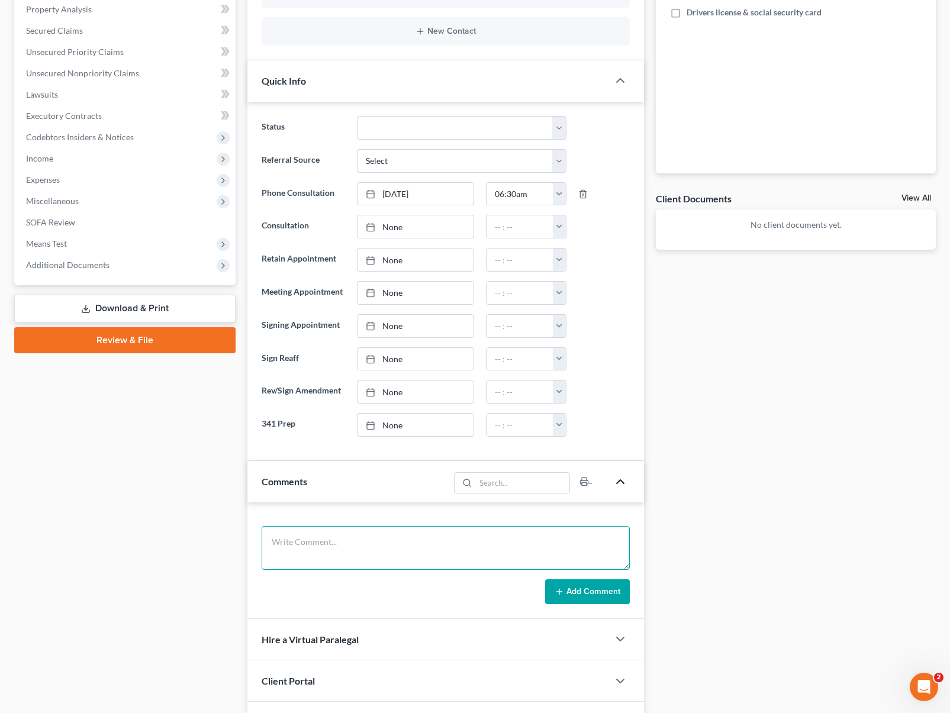
click at [333, 537] on textarea at bounding box center [446, 548] width 368 height 44
click at [510, 539] on textarea "Divorced. Renting, 2017 Nissan Sentra, keep. SS $ 687." at bounding box center [446, 548] width 368 height 44
type textarea "Divorced. Renting, 2017 Nissan Sentra, keep. SS $ 687. Filed on 2009. Owes $ 16…"
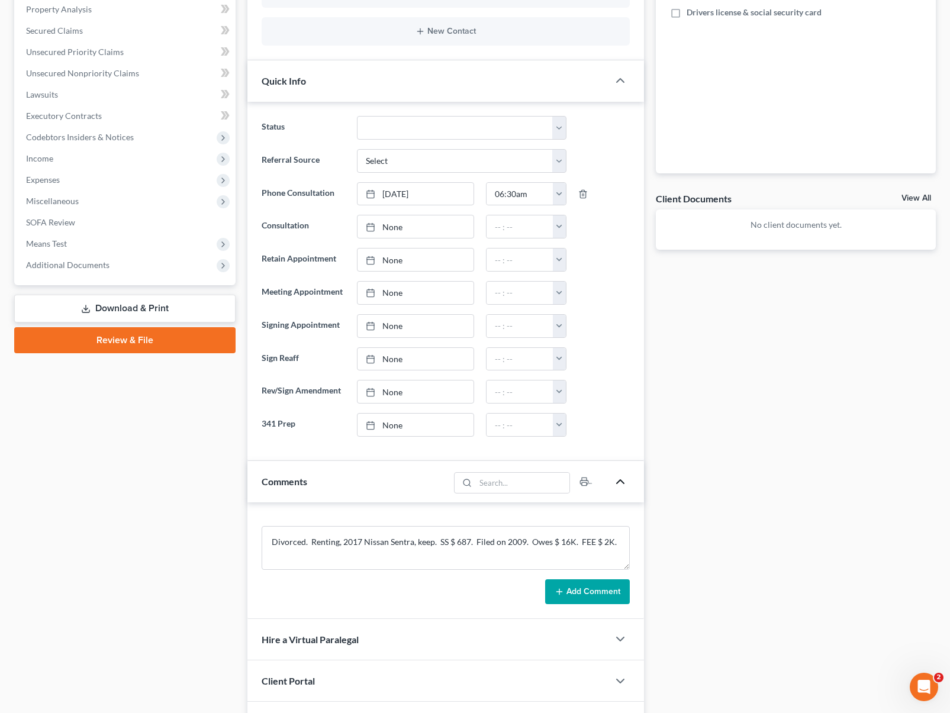
click at [572, 594] on button "Add Comment" at bounding box center [587, 592] width 85 height 25
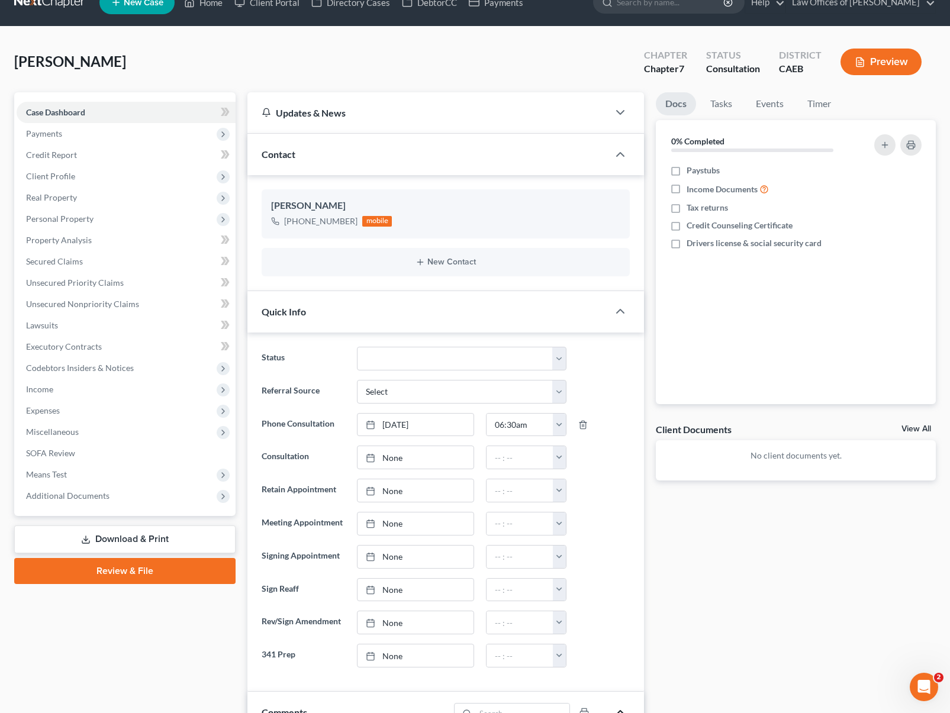
scroll to position [0, 0]
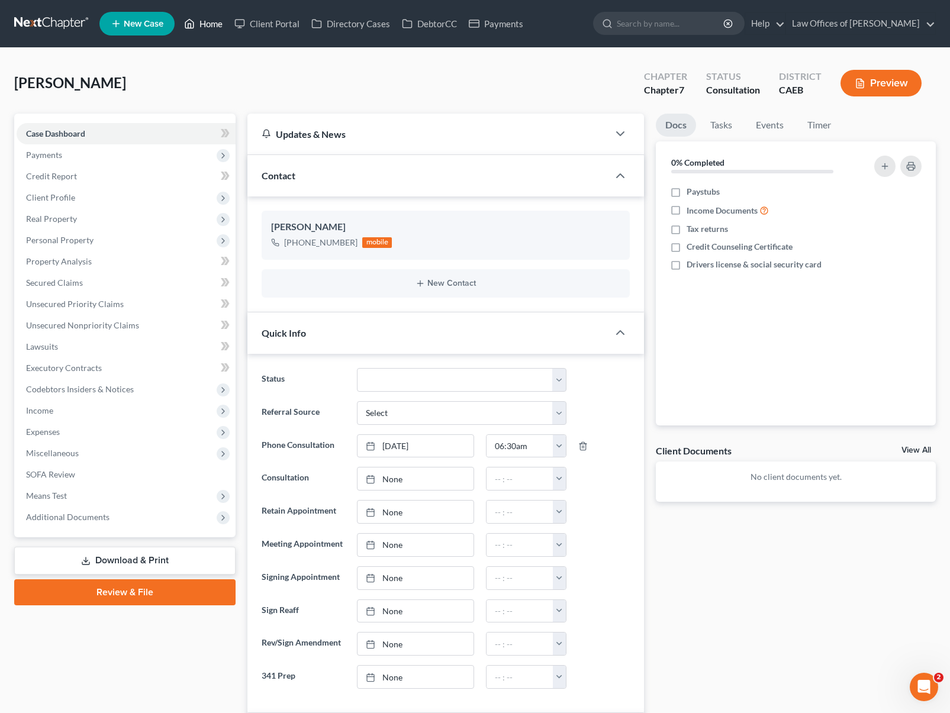
click at [213, 26] on link "Home" at bounding box center [203, 23] width 50 height 21
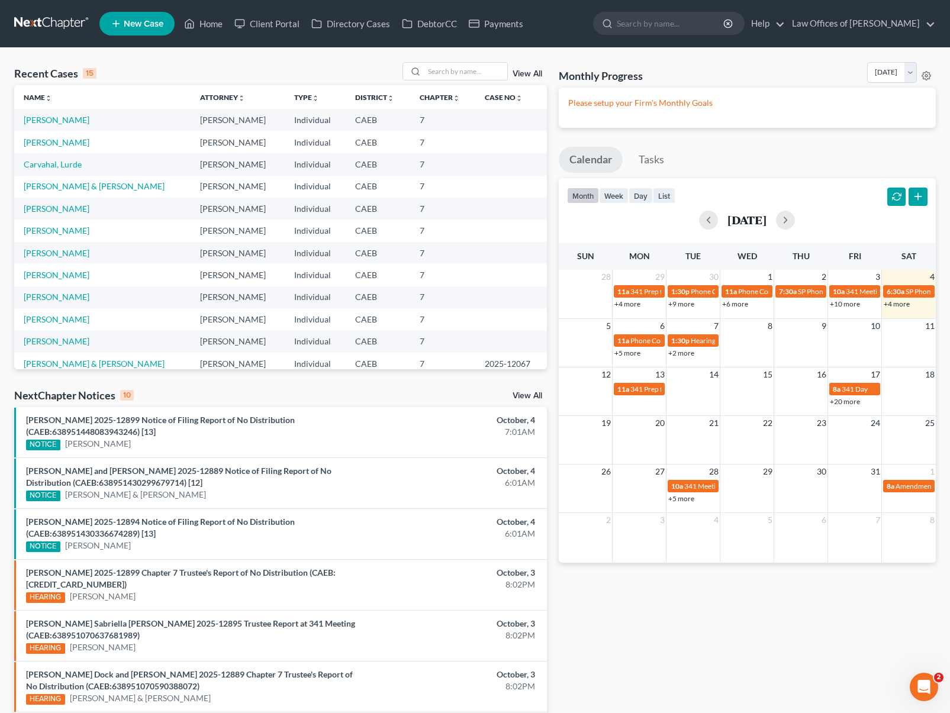
click at [897, 304] on link "+4 more" at bounding box center [897, 304] width 26 height 9
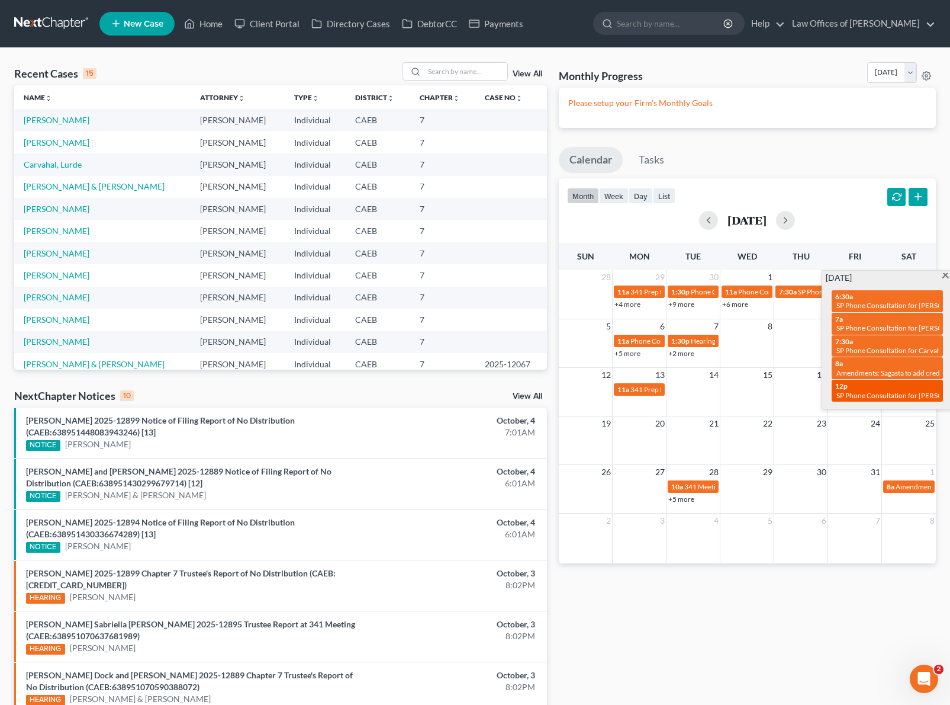
click at [844, 398] on span "SP Phone Consultation for [PERSON_NAME]" at bounding box center [906, 395] width 138 height 9
select select "Days"
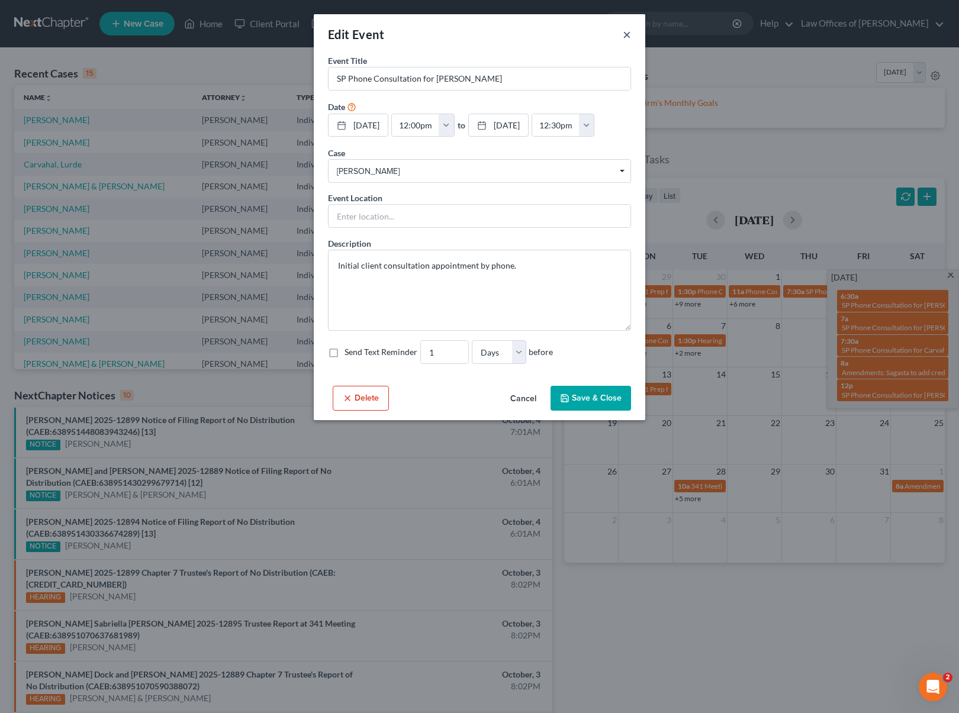
click at [627, 36] on button "×" at bounding box center [627, 34] width 8 height 14
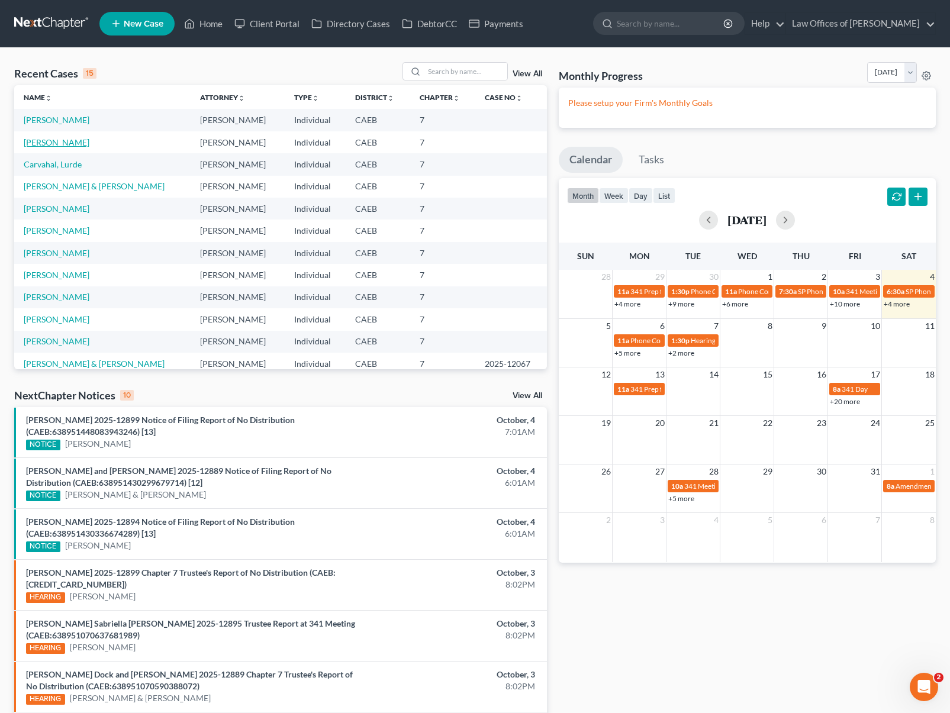
click at [79, 144] on link "[PERSON_NAME]" at bounding box center [57, 142] width 66 height 10
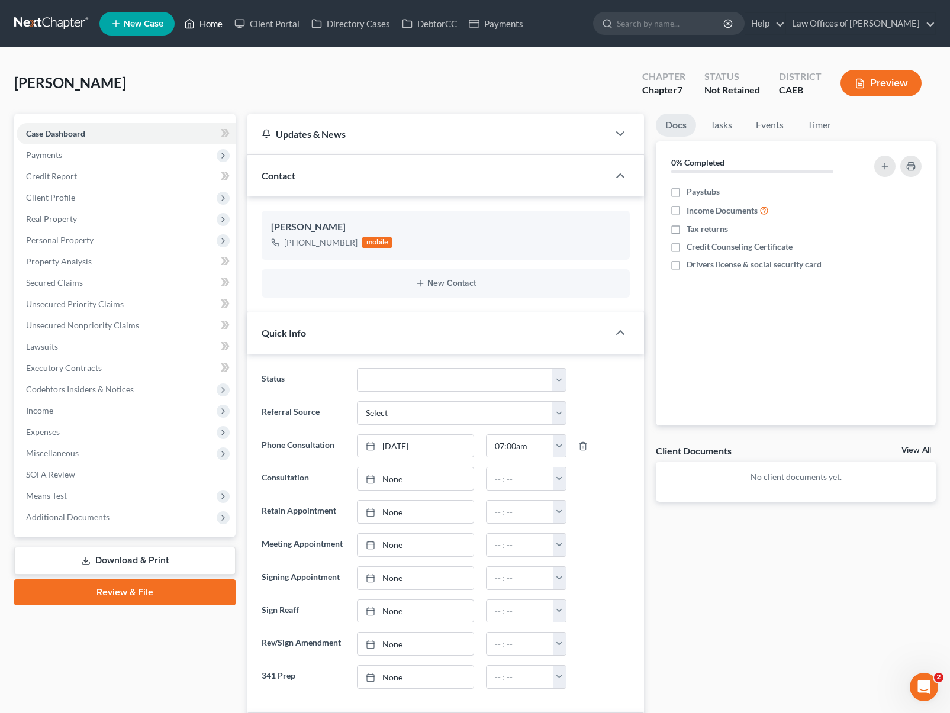
click at [220, 24] on link "Home" at bounding box center [203, 23] width 50 height 21
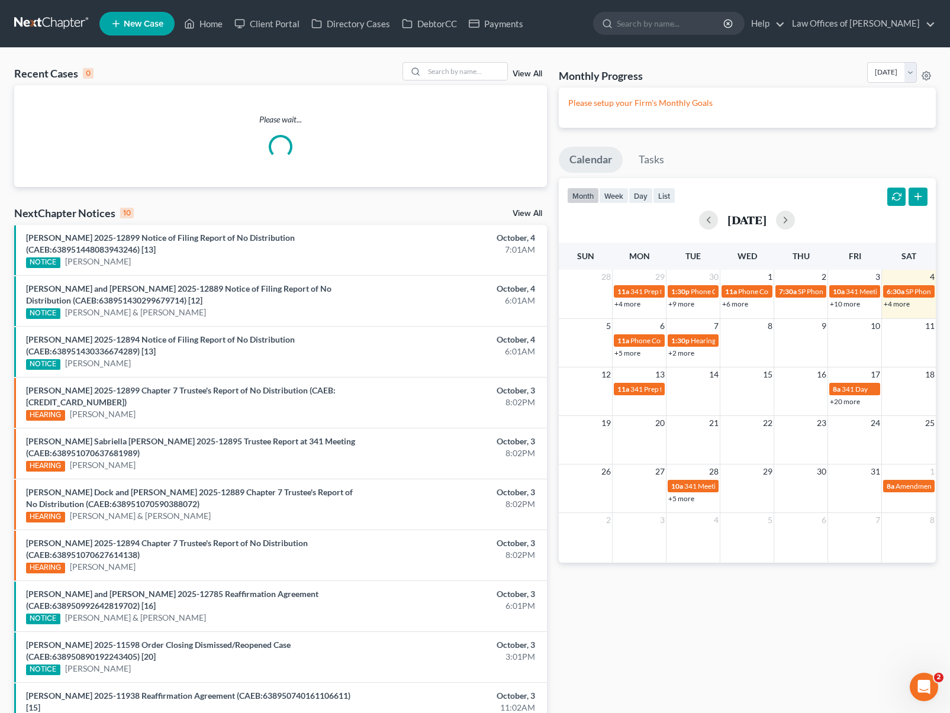
click at [896, 305] on link "+4 more" at bounding box center [897, 304] width 26 height 9
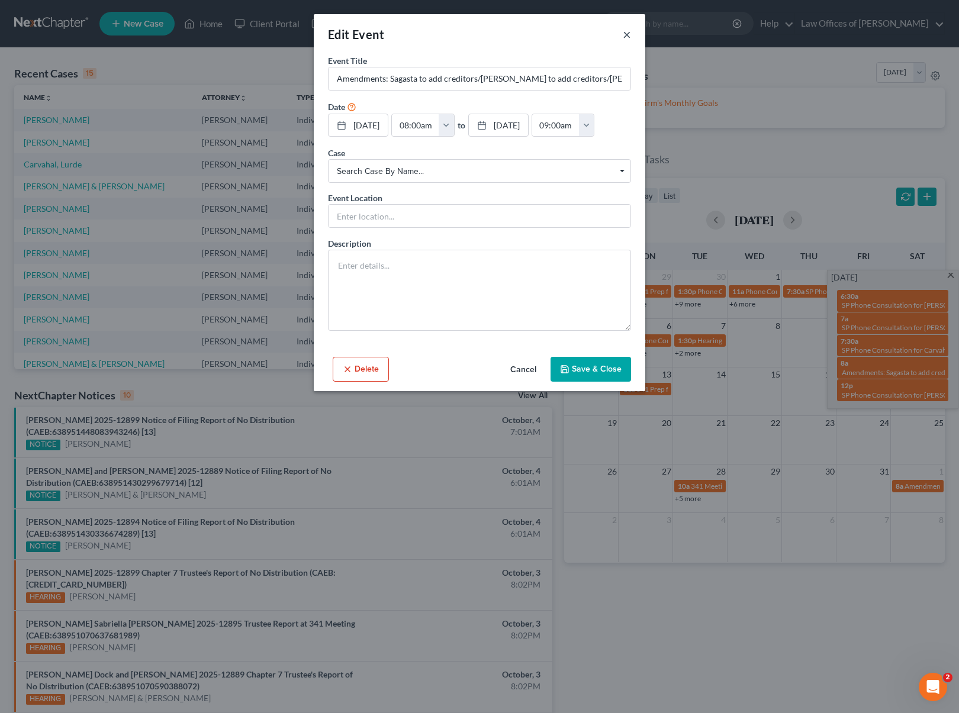
click at [627, 31] on button "×" at bounding box center [627, 34] width 8 height 14
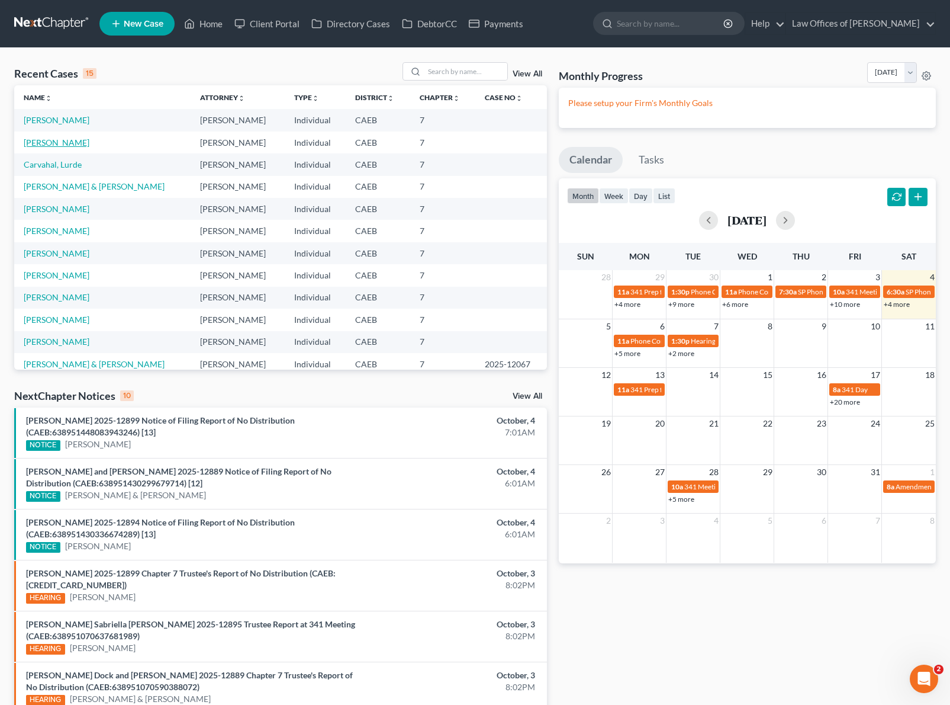
click at [71, 146] on link "[PERSON_NAME]" at bounding box center [57, 142] width 66 height 10
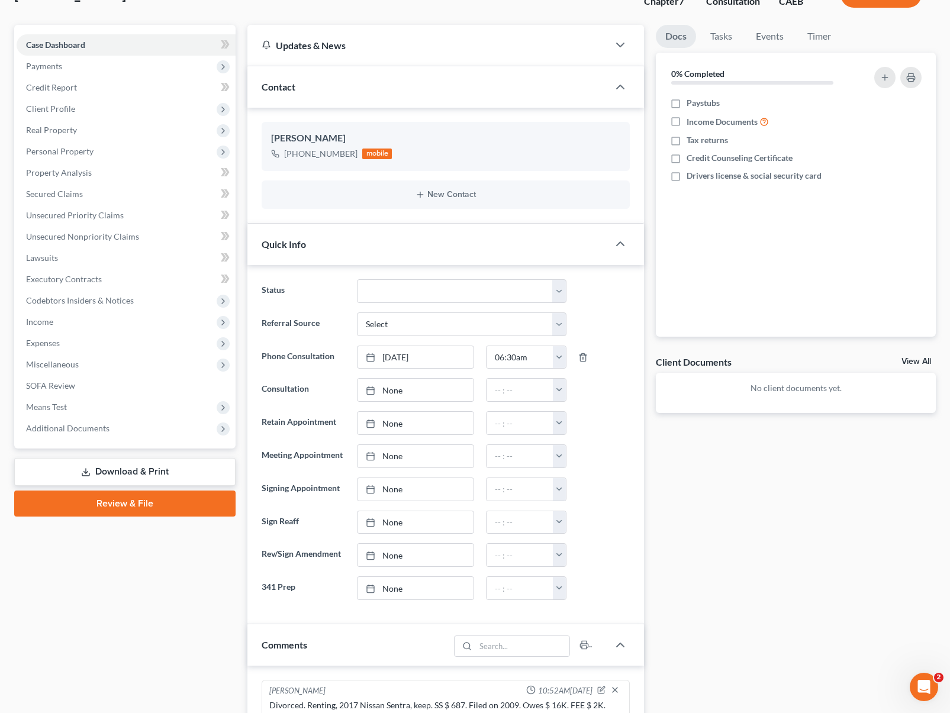
scroll to position [89, 0]
click at [602, 158] on icon "button" at bounding box center [601, 161] width 9 height 9
select select "0"
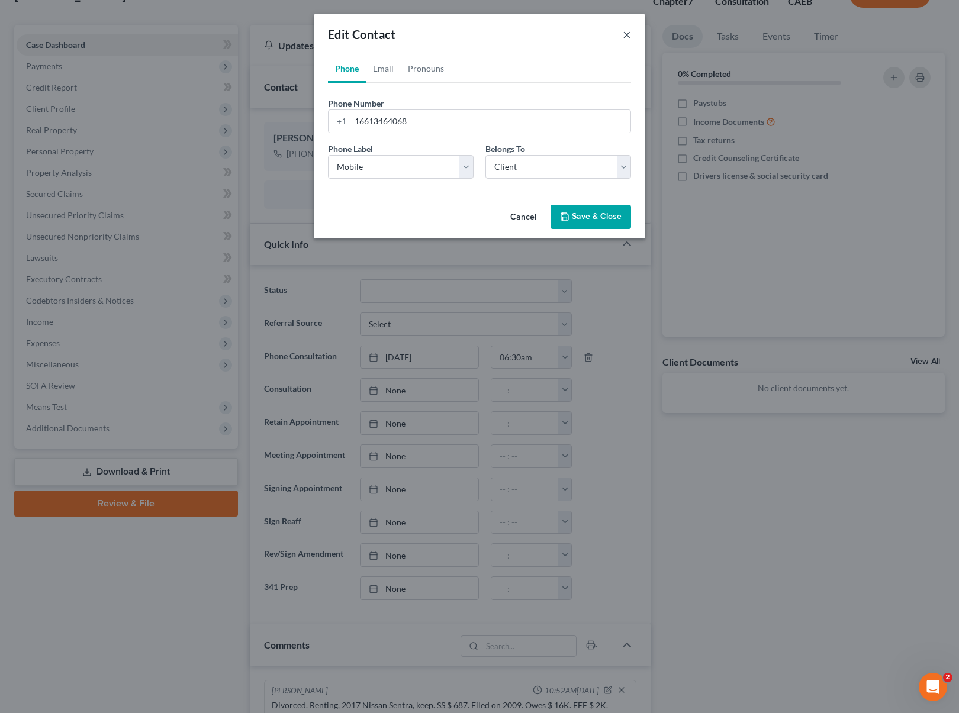
drag, startPoint x: 625, startPoint y: 34, endPoint x: 650, endPoint y: 51, distance: 30.2
click at [625, 34] on button "×" at bounding box center [627, 34] width 8 height 14
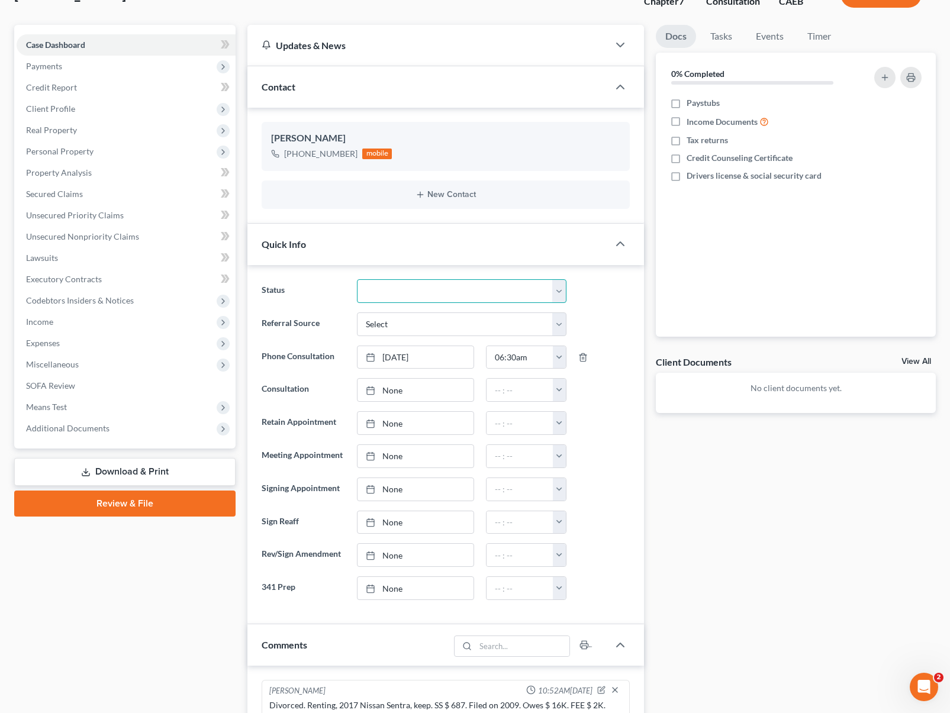
click at [559, 288] on select "Cancelled/Refund Closed Consultation Declined Discharged Filed Income Check In …" at bounding box center [462, 291] width 210 height 24
select select "10"
click at [357, 279] on select "Cancelled/Refund Closed Consultation Declined Discharged Filed Income Check In …" at bounding box center [462, 291] width 210 height 24
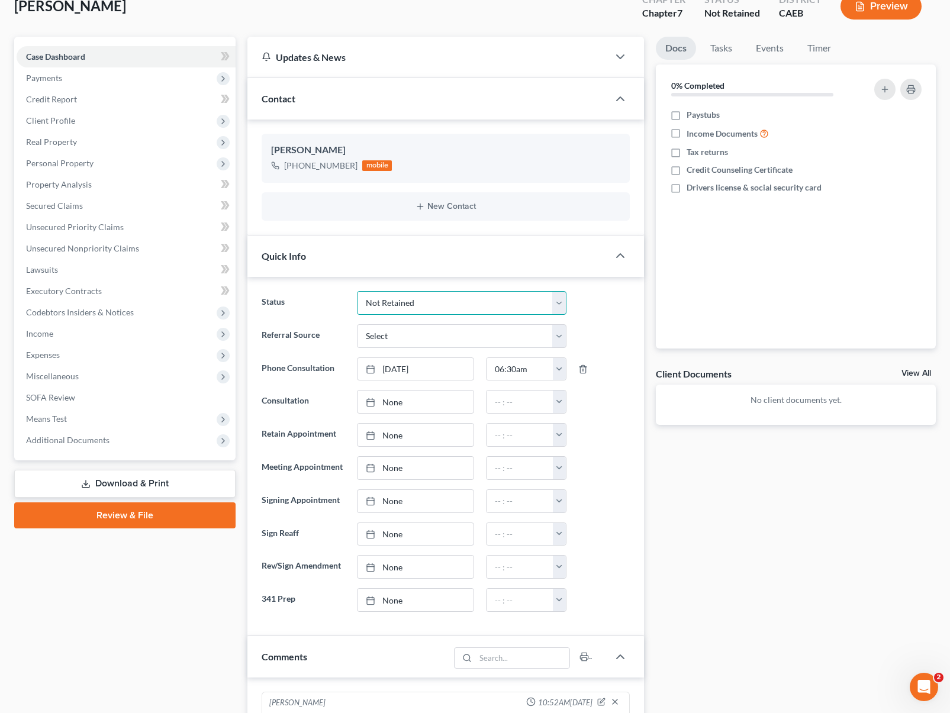
scroll to position [0, 0]
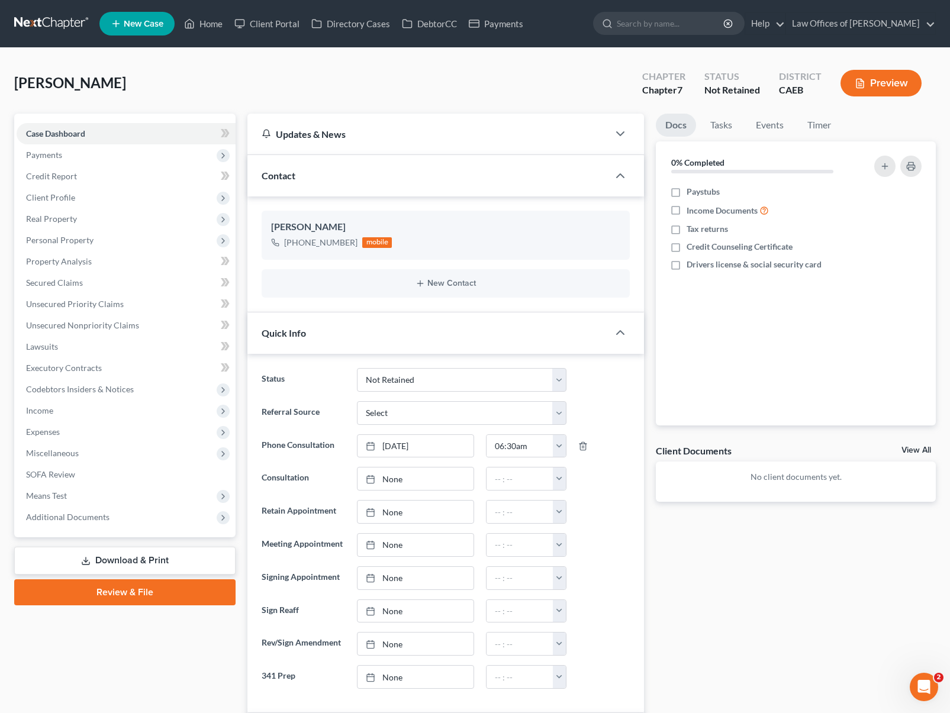
click at [947, 154] on div "[PERSON_NAME] Upgraded Chapter Chapter 7 Status Not Retained District CAEB Prev…" at bounding box center [475, 574] width 950 height 1053
click at [207, 21] on link "Home" at bounding box center [203, 23] width 50 height 21
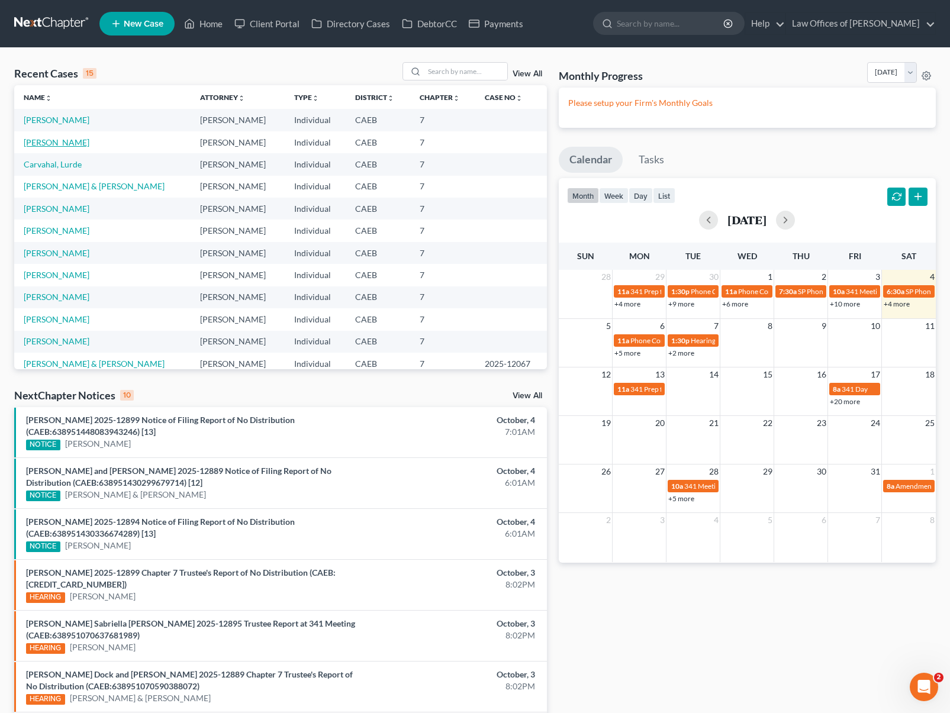
click at [73, 140] on link "[PERSON_NAME]" at bounding box center [57, 142] width 66 height 10
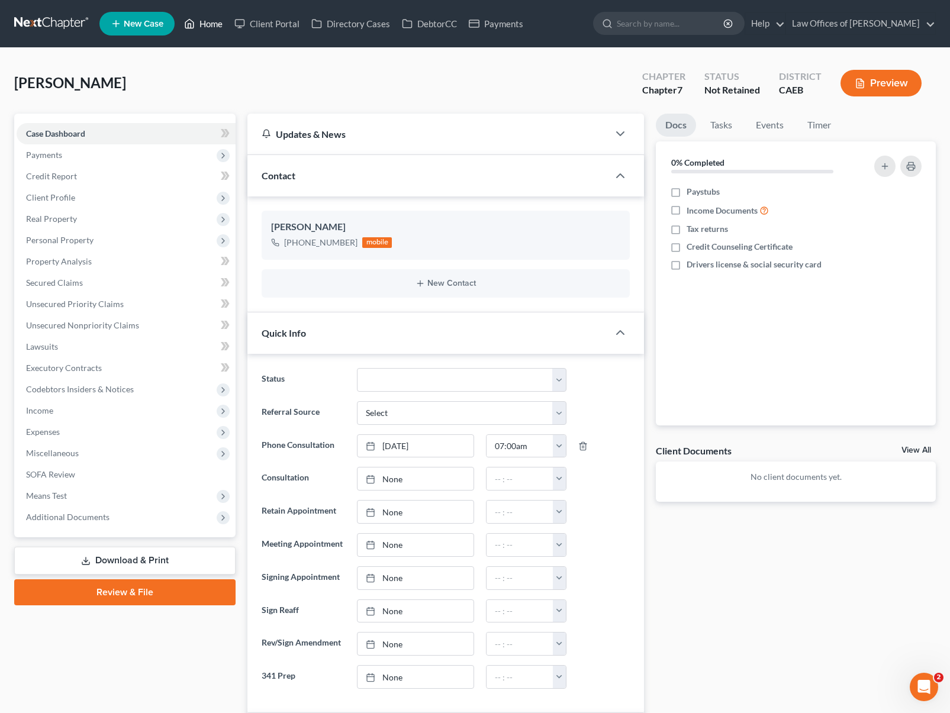
click at [198, 24] on link "Home" at bounding box center [203, 23] width 50 height 21
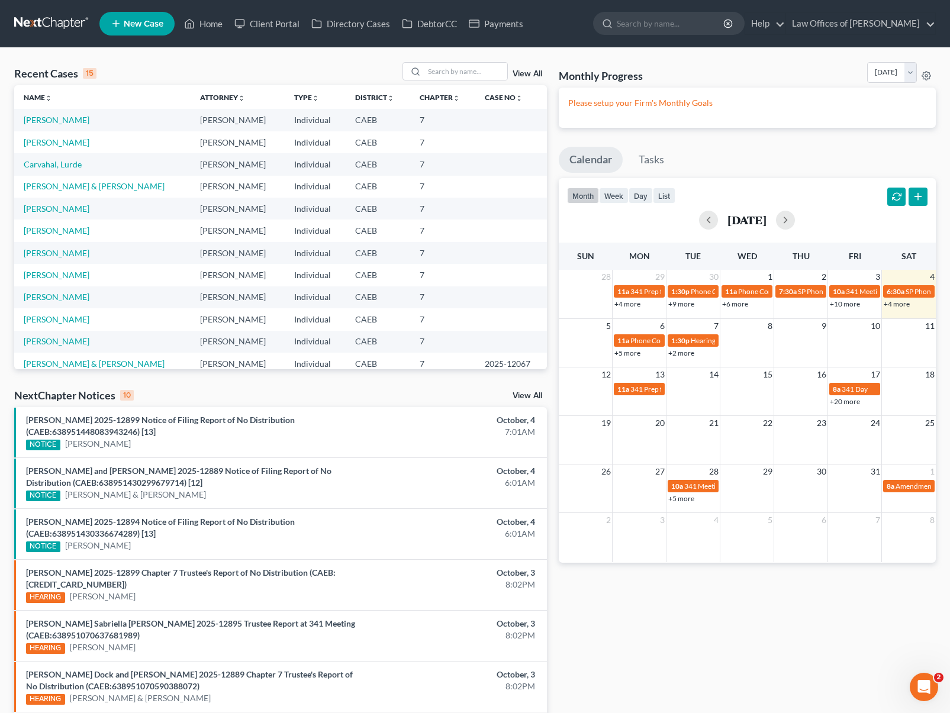
click at [898, 306] on link "+4 more" at bounding box center [897, 304] width 26 height 9
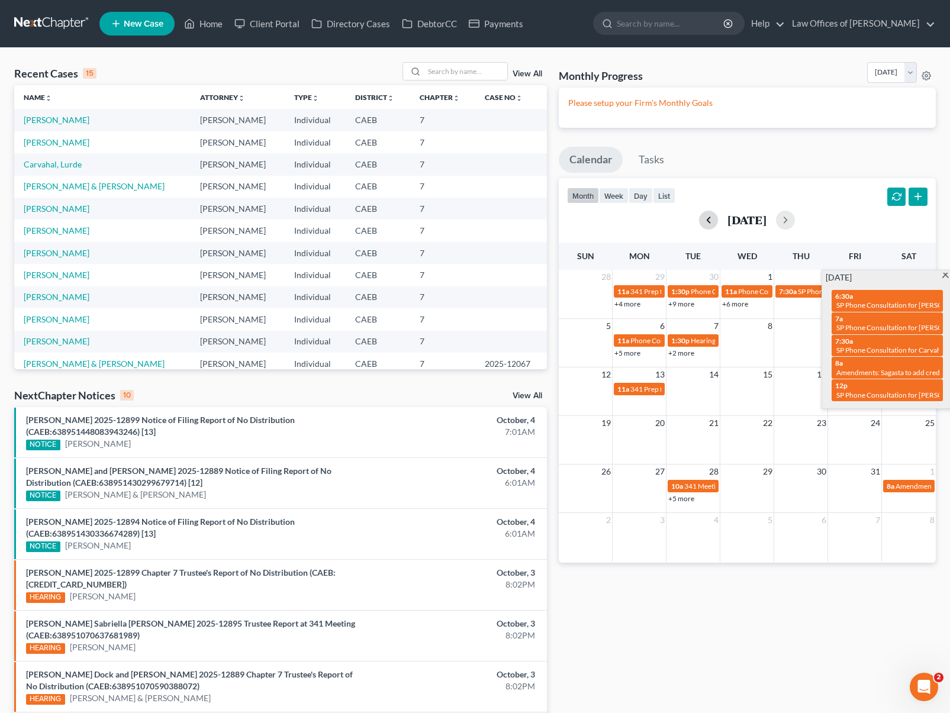
click at [699, 224] on button "button" at bounding box center [708, 220] width 19 height 19
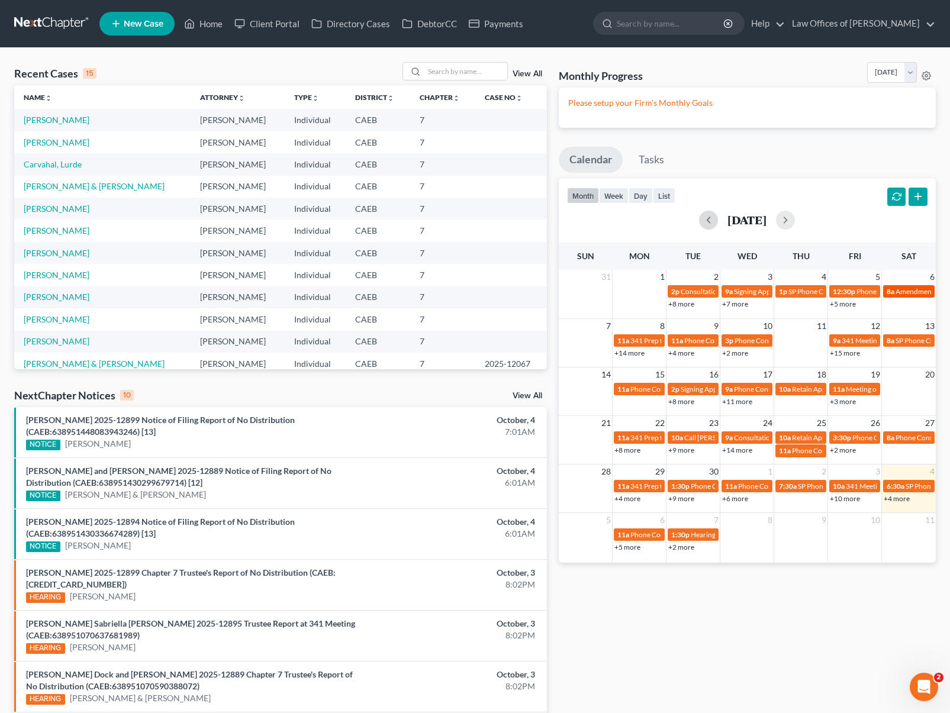
click at [903, 292] on span "Amendments:" at bounding box center [917, 291] width 43 height 9
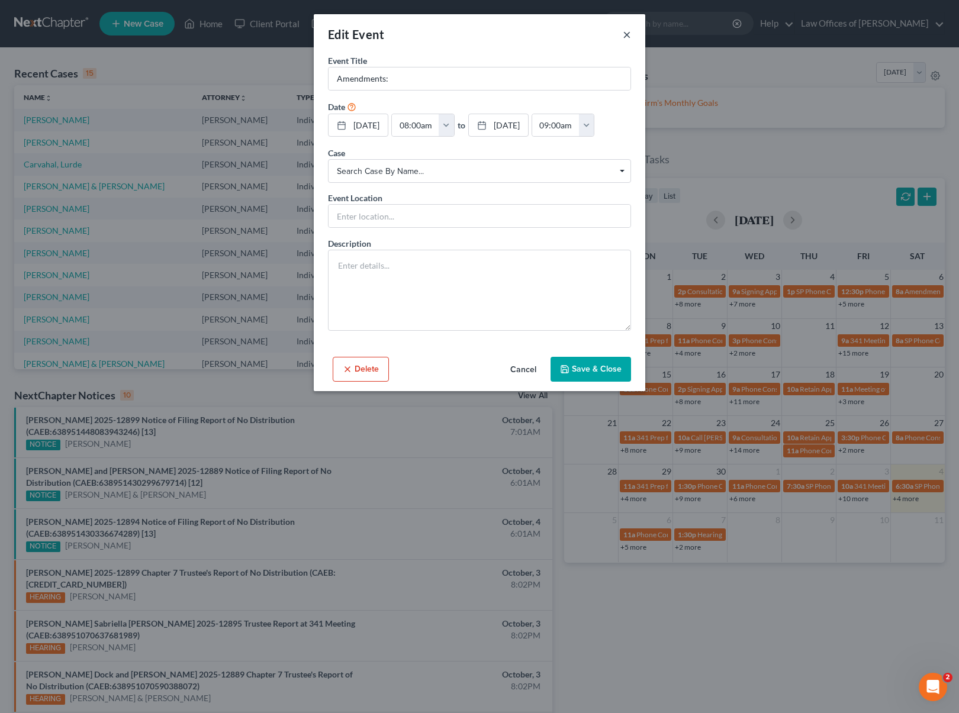
click at [623, 33] on button "×" at bounding box center [627, 34] width 8 height 14
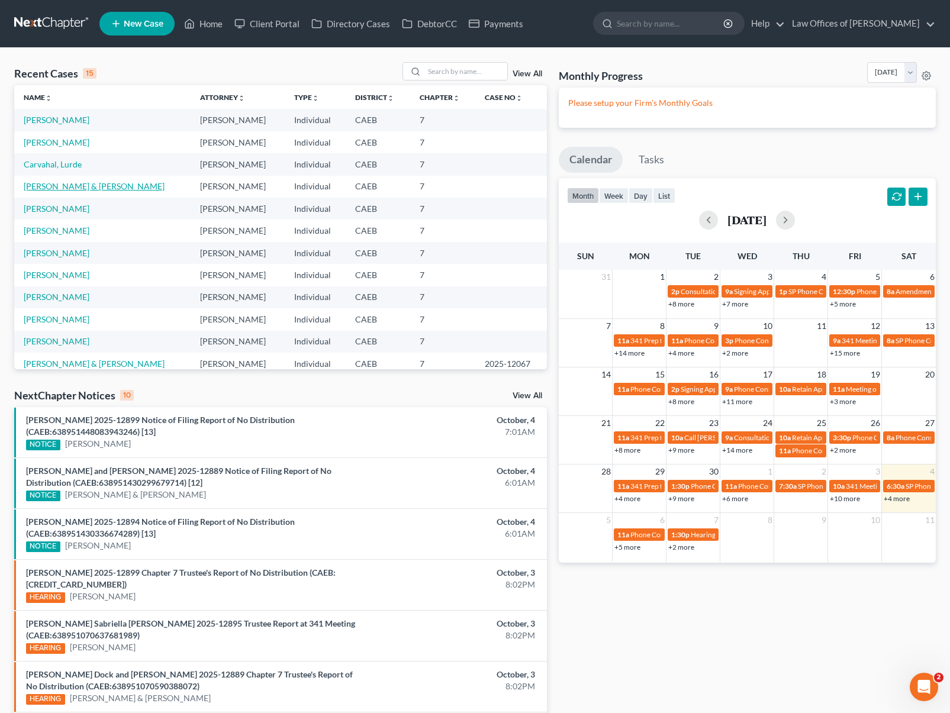
click at [112, 191] on link "[PERSON_NAME] & [PERSON_NAME]" at bounding box center [94, 186] width 141 height 10
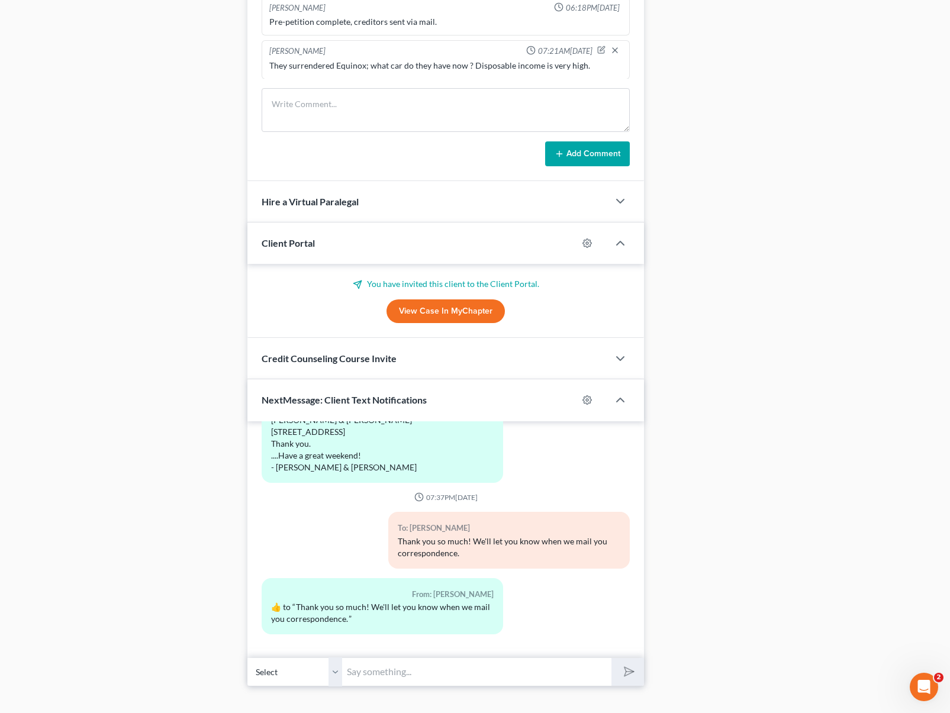
scroll to position [913, 0]
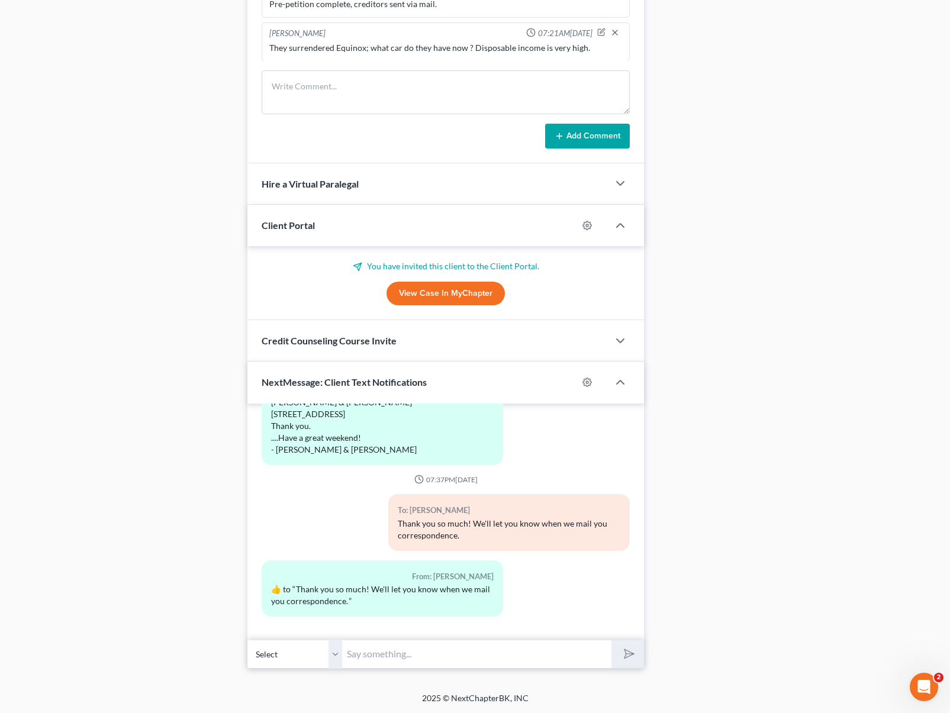
click at [427, 657] on input "text" at bounding box center [476, 654] width 269 height 29
type input "Good morning [PERSON_NAME]. We are finishing your petition and have some questi…"
click at [612, 641] on button "submit" at bounding box center [628, 655] width 33 height 28
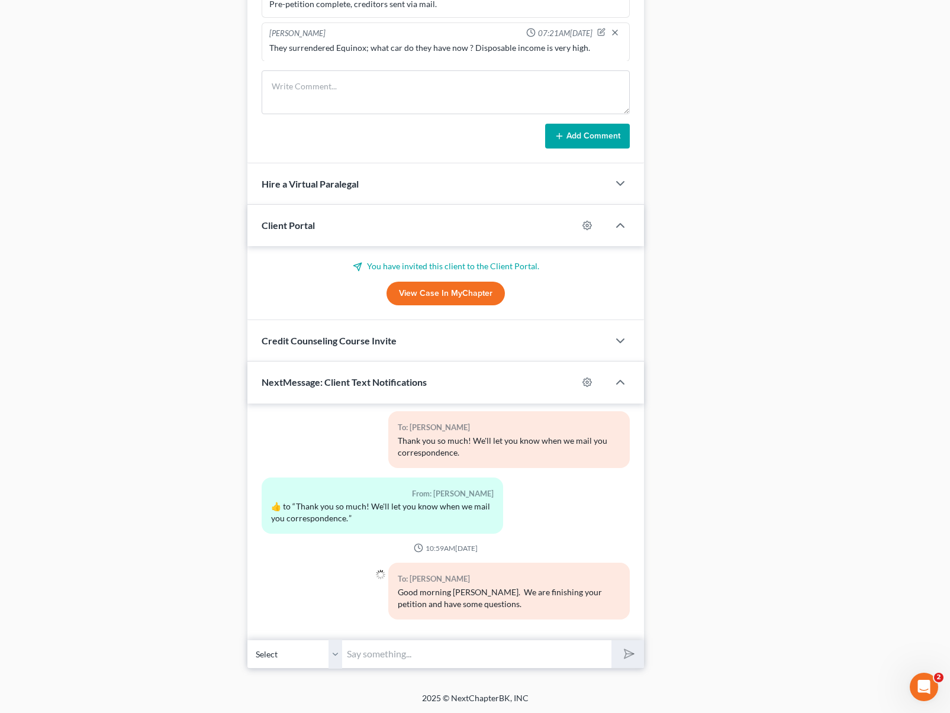
scroll to position [1841, 0]
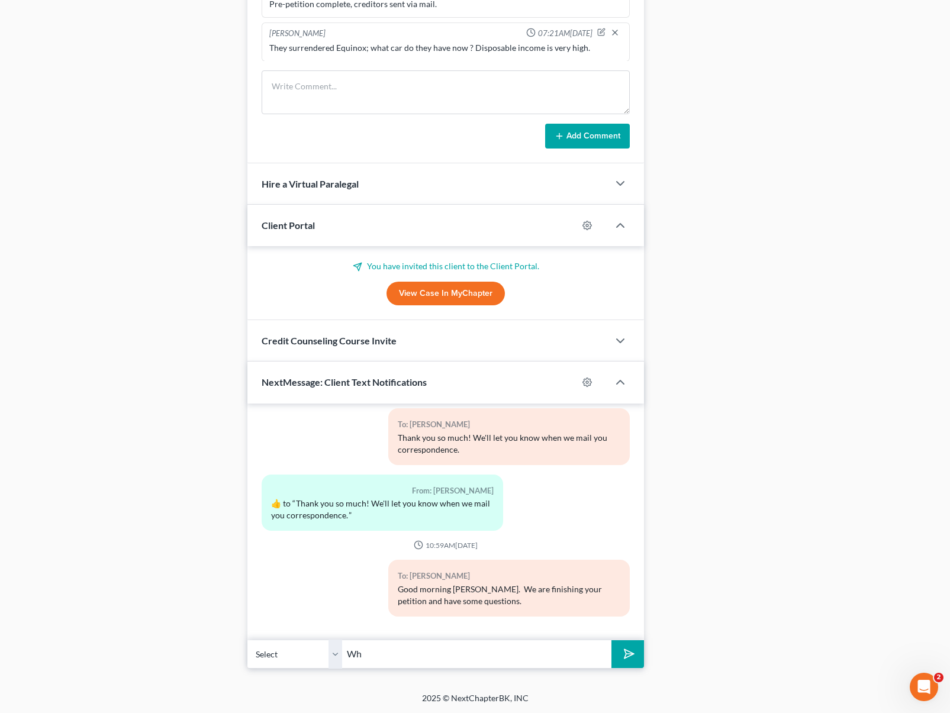
type input "W"
type input "What car are you guys driving now ?"
click at [612, 641] on button "submit" at bounding box center [628, 655] width 33 height 28
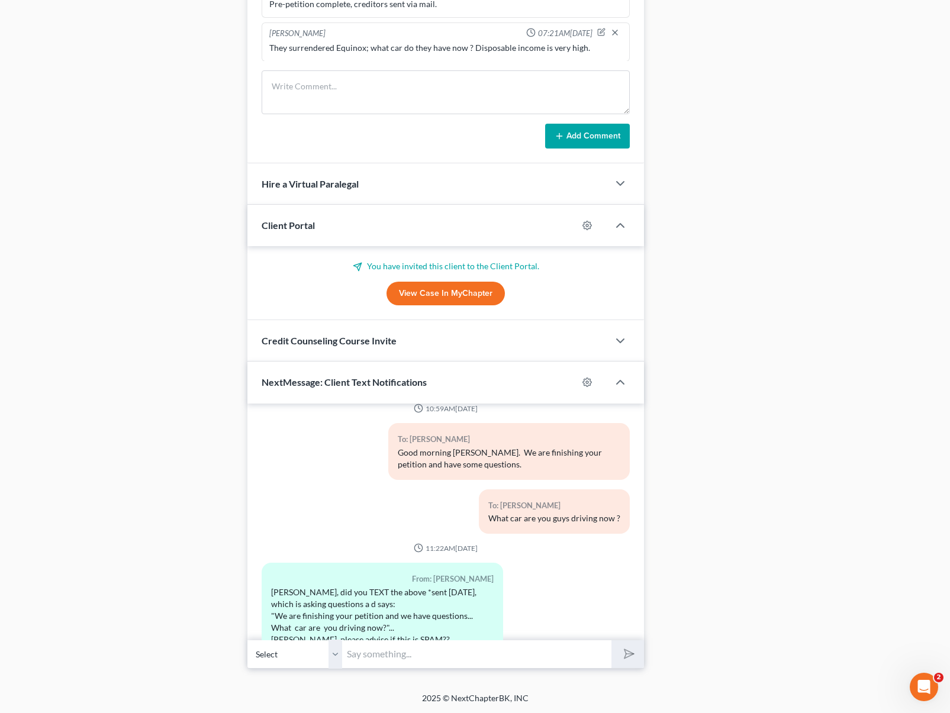
scroll to position [2040, 0]
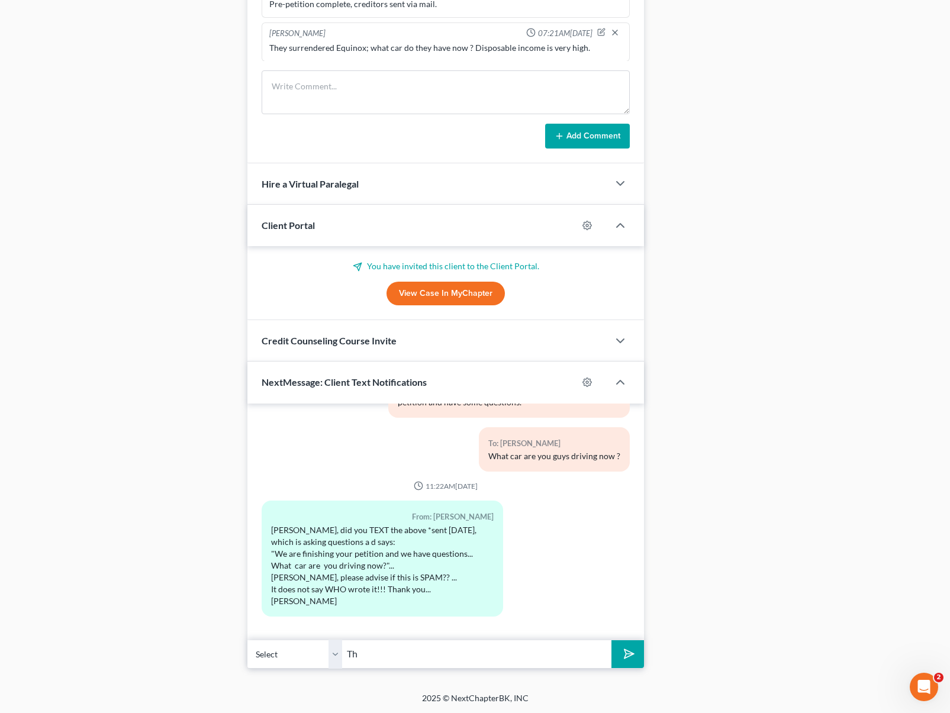
type input "T"
type input "No worries, it is not spam, this is [PERSON_NAME]."
click at [612, 641] on button "submit" at bounding box center [628, 655] width 33 height 28
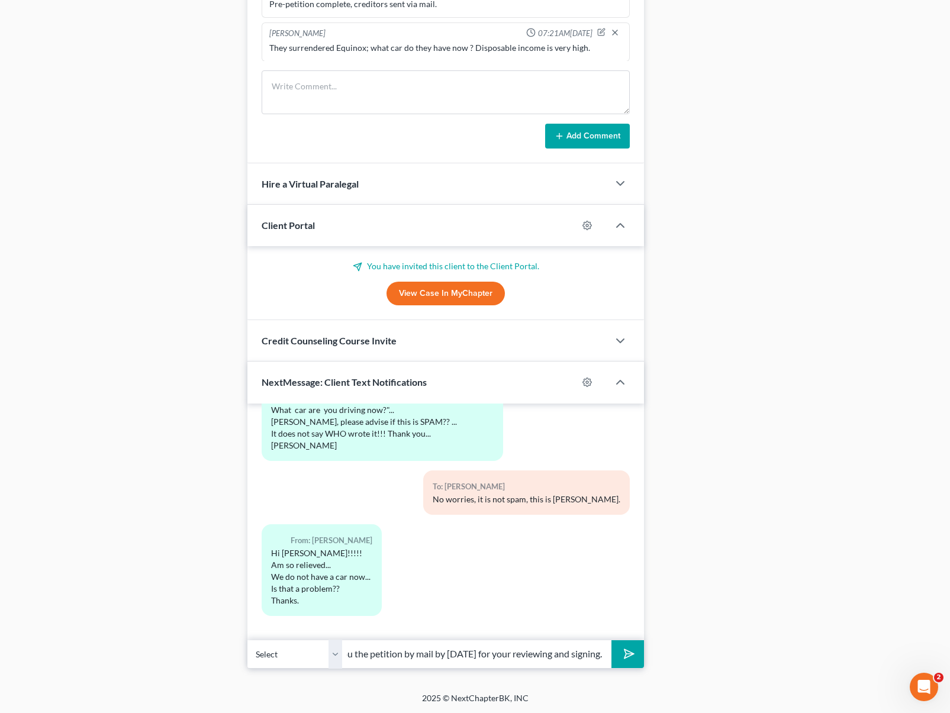
scroll to position [0, 140]
type input "Not at all. We will be sending you the petition by mail by [DATE] for your revi…"
click at [612, 641] on button "submit" at bounding box center [628, 655] width 33 height 28
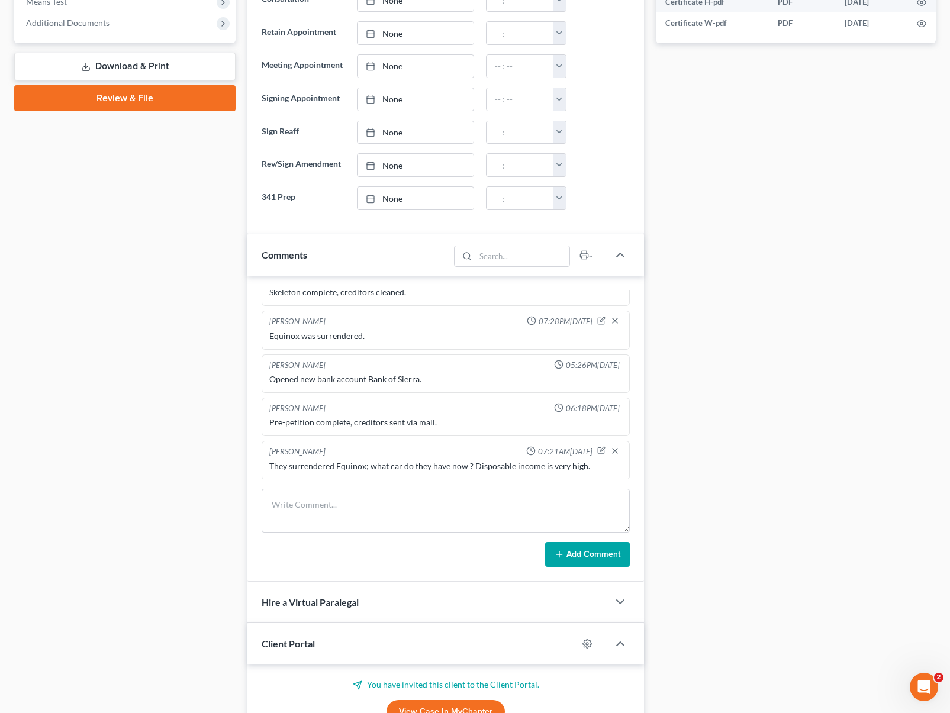
scroll to position [514, 0]
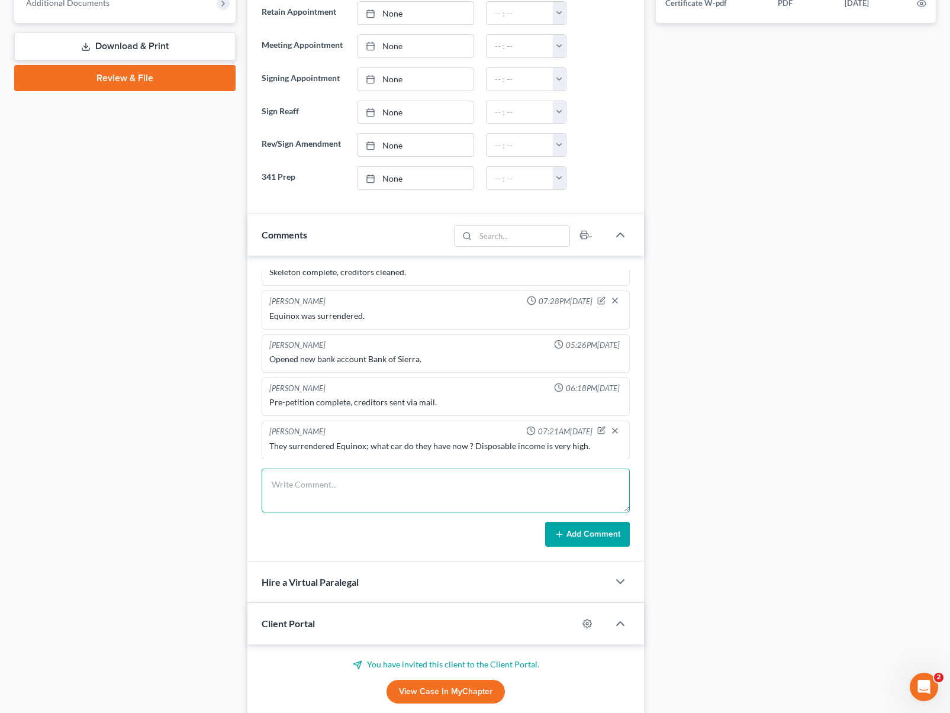
click at [342, 476] on textarea at bounding box center [446, 491] width 368 height 44
type textarea "They have no cars."
click at [574, 544] on button "Add Comment" at bounding box center [587, 534] width 85 height 25
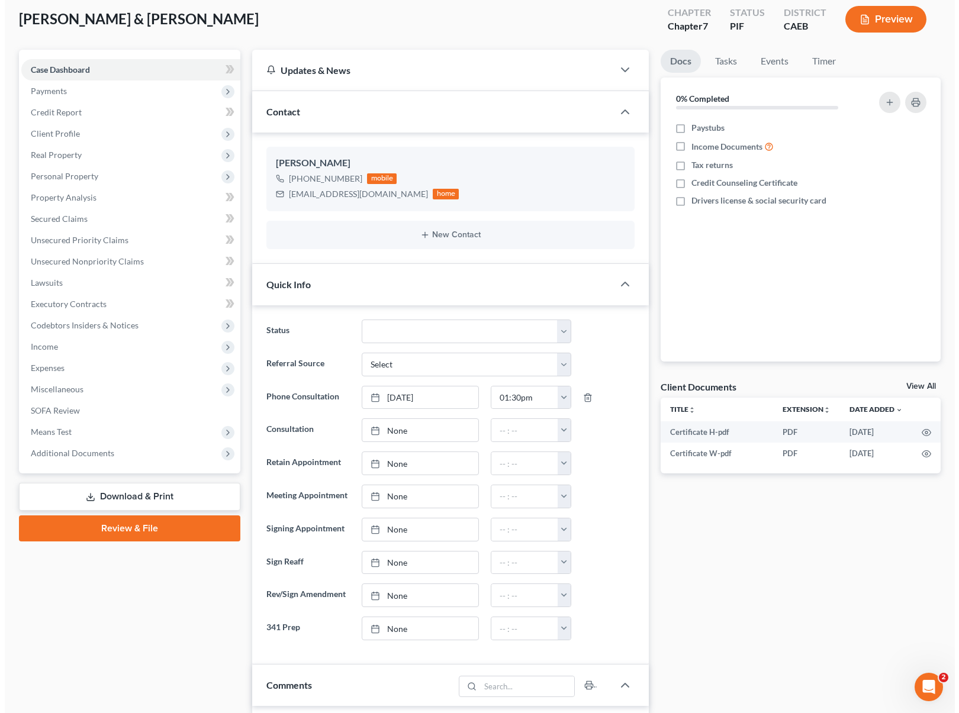
scroll to position [0, 0]
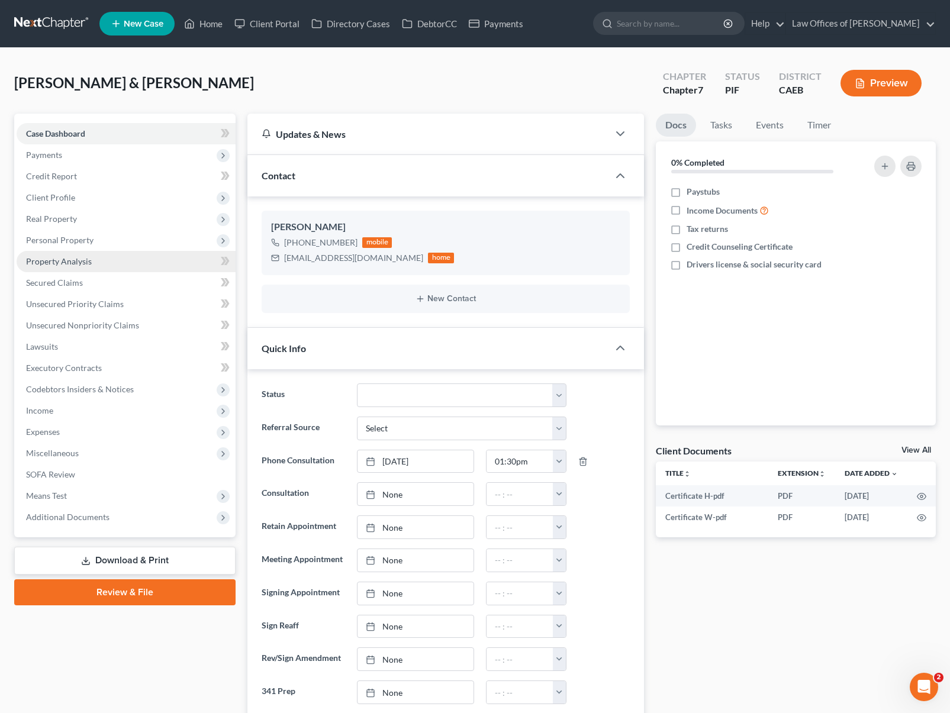
click at [110, 266] on link "Property Analysis" at bounding box center [126, 261] width 219 height 21
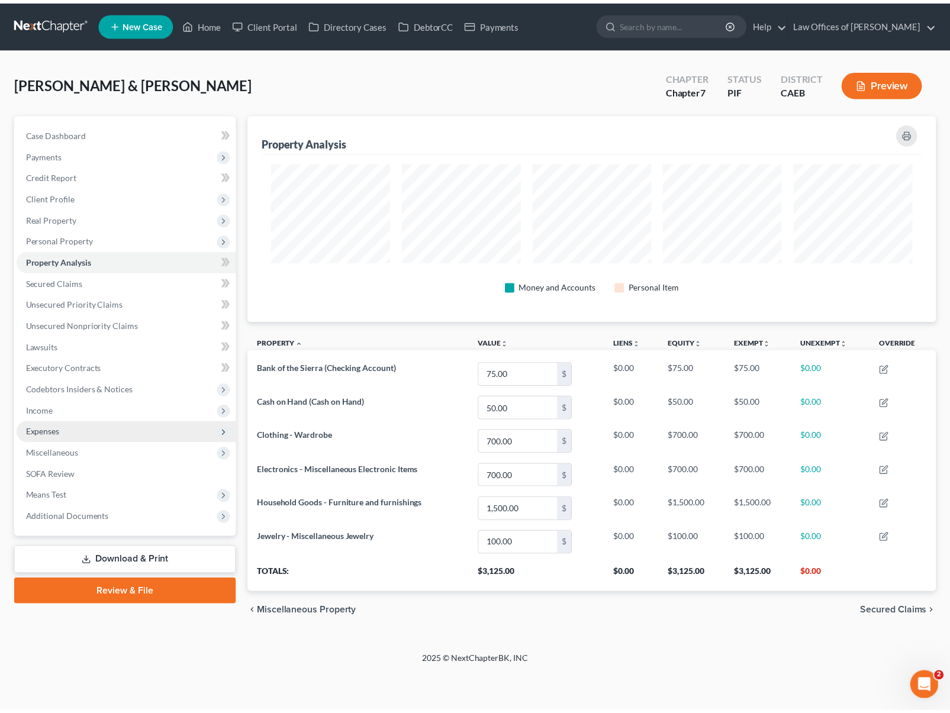
scroll to position [208, 695]
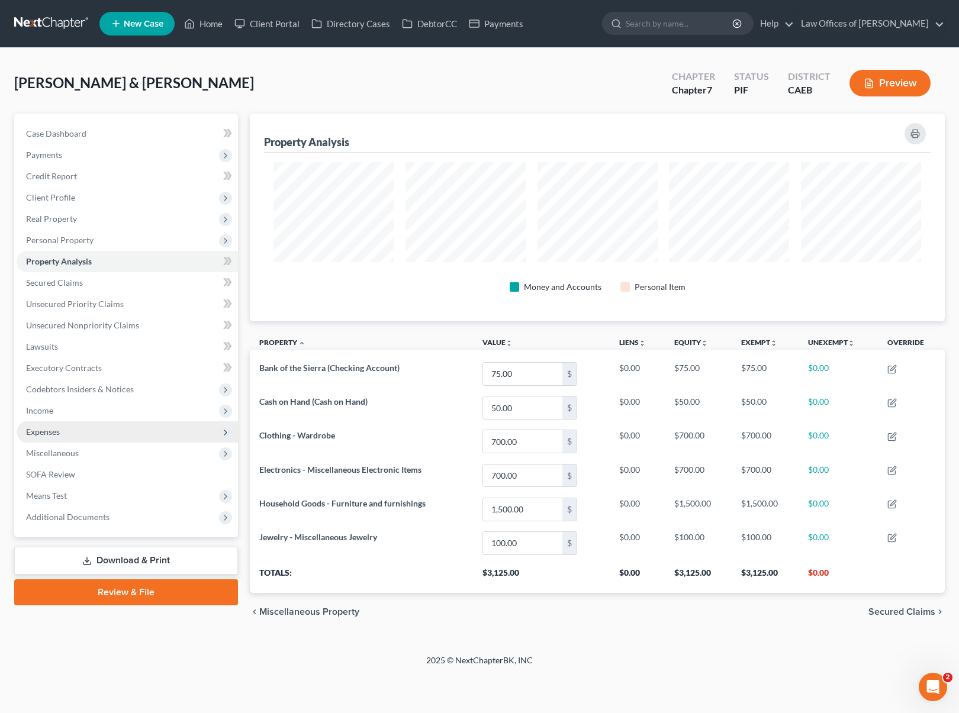
click at [59, 433] on span "Expenses" at bounding box center [43, 432] width 34 height 10
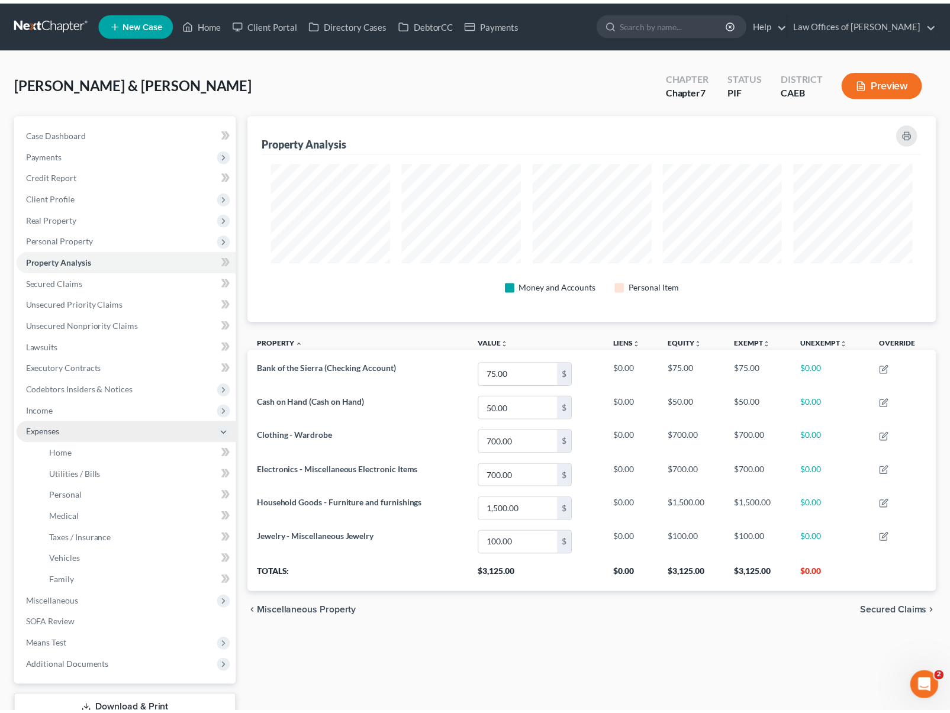
scroll to position [0, 0]
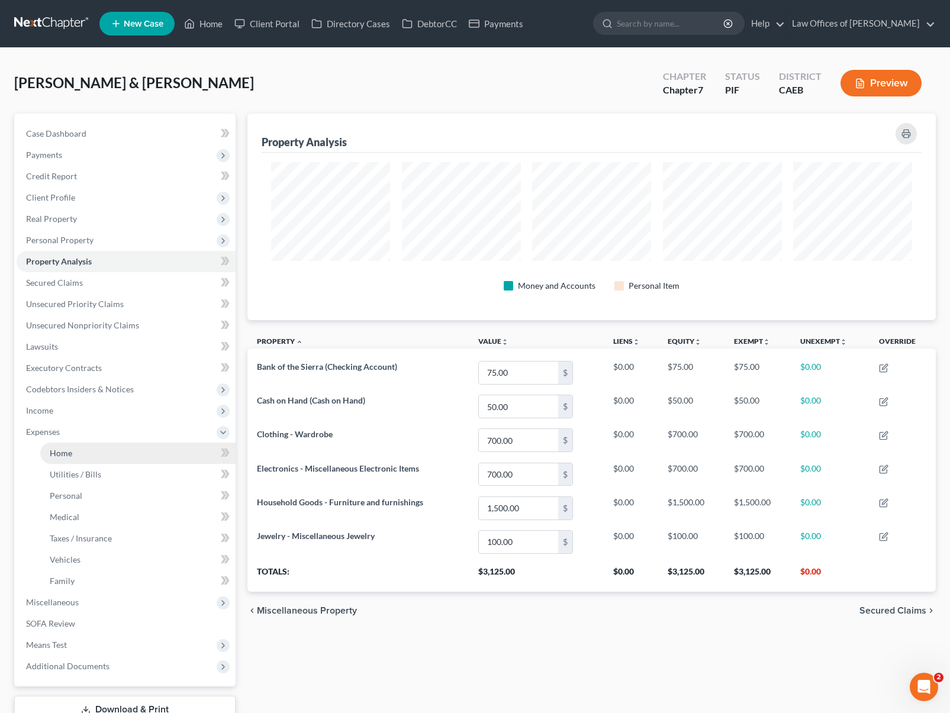
click at [75, 448] on link "Home" at bounding box center [137, 453] width 195 height 21
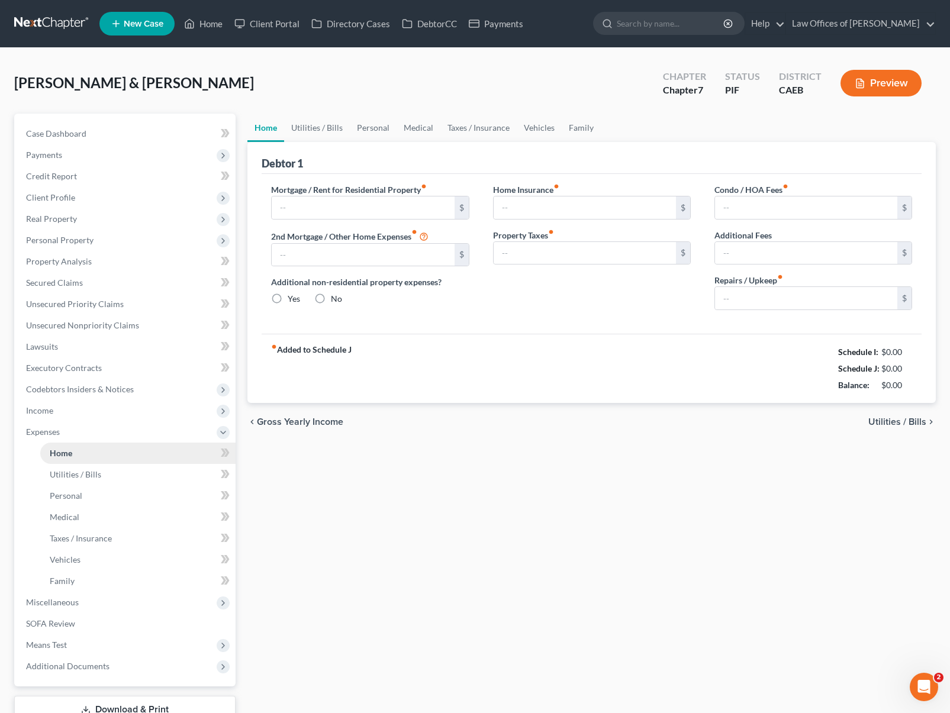
type input "1,575.00"
type input "0.00"
radio input "true"
type input "0.00"
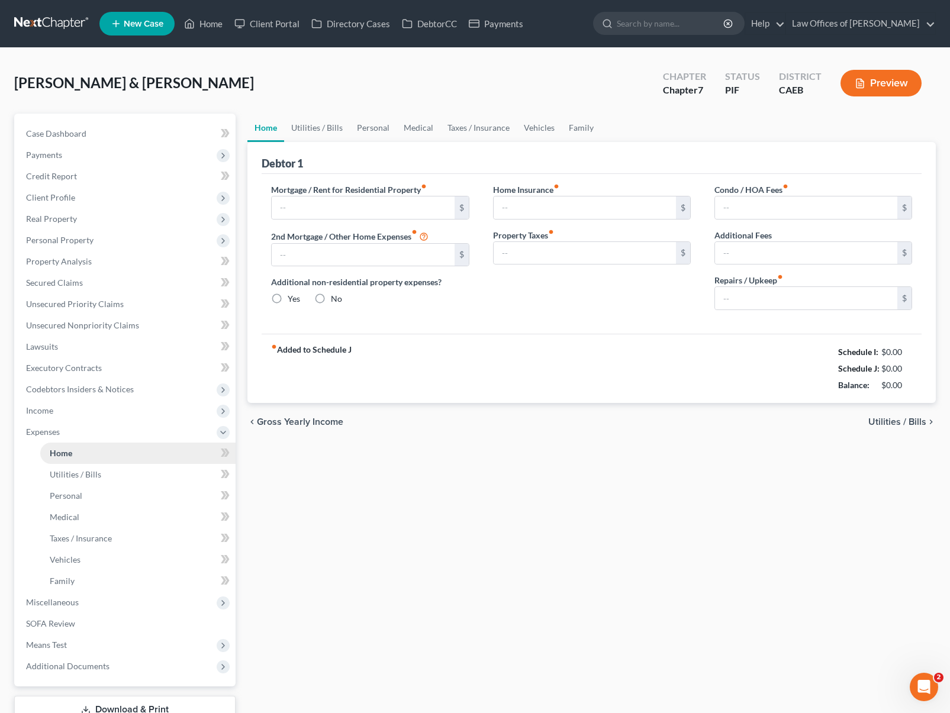
type input "0.00"
click at [748, 298] on input "text" at bounding box center [806, 298] width 182 height 22
type input "100."
click at [310, 121] on link "Utilities / Bills" at bounding box center [317, 128] width 66 height 28
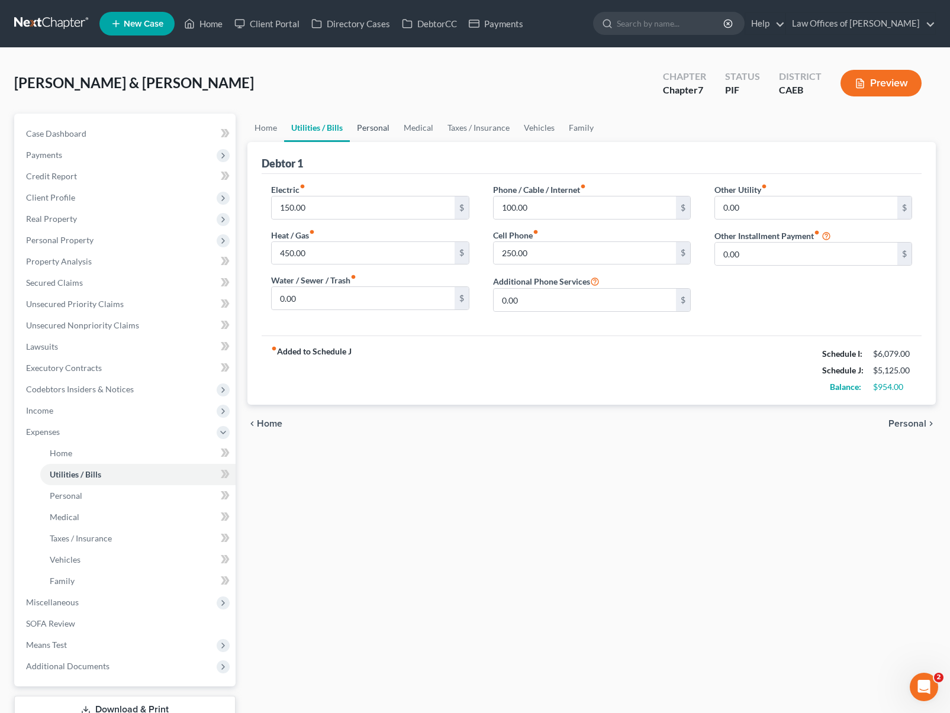
click at [364, 128] on link "Personal" at bounding box center [373, 128] width 47 height 28
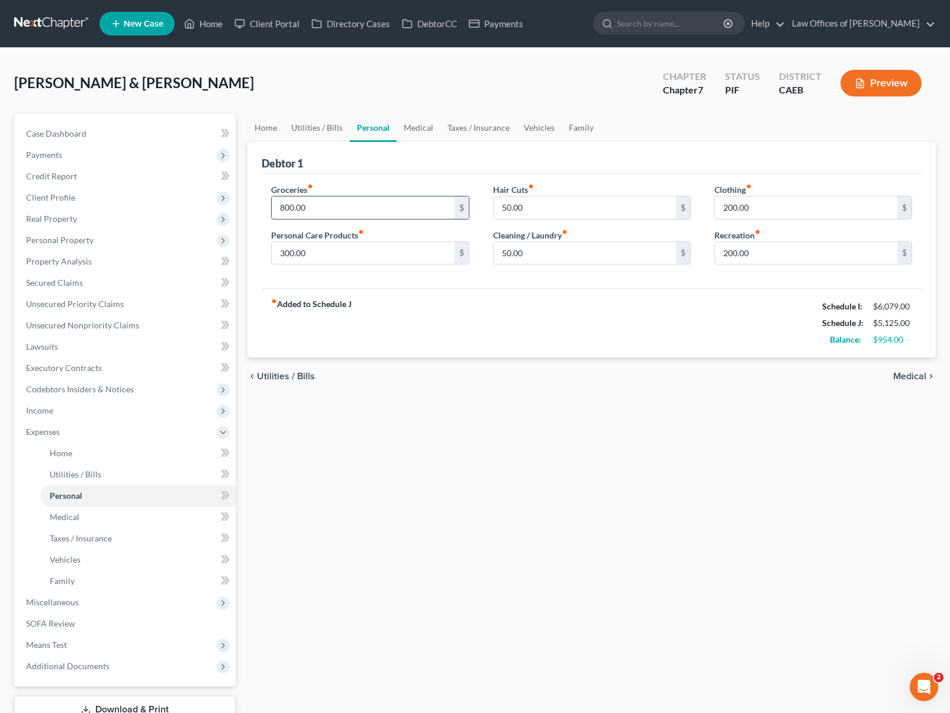
click at [323, 214] on input "800.00" at bounding box center [363, 208] width 182 height 22
type input "1,000."
click at [548, 254] on input "50.00" at bounding box center [585, 253] width 182 height 22
type input "175"
click at [420, 129] on link "Medical" at bounding box center [419, 128] width 44 height 28
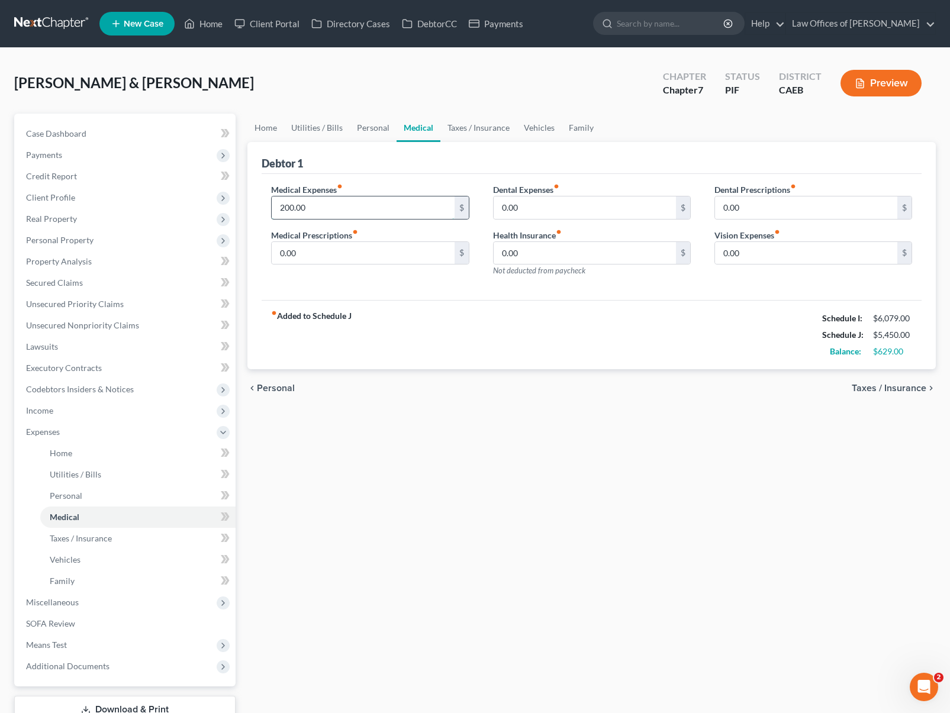
click at [345, 207] on input "200.00" at bounding box center [363, 208] width 182 height 22
type input "300."
click at [537, 121] on link "Vehicles" at bounding box center [539, 128] width 45 height 28
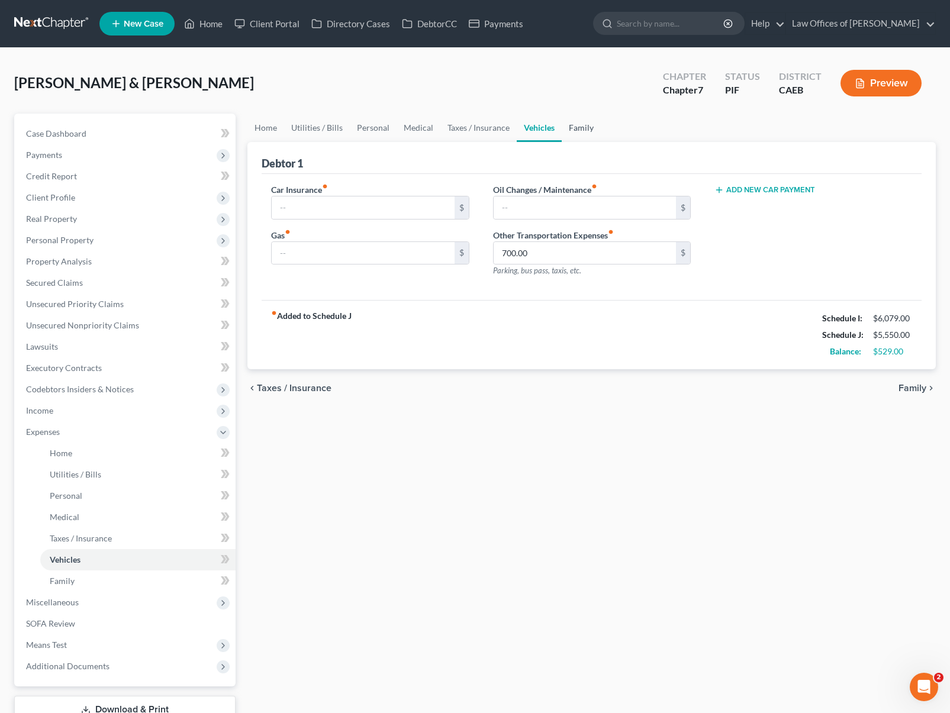
click at [576, 129] on link "Family" at bounding box center [581, 128] width 39 height 28
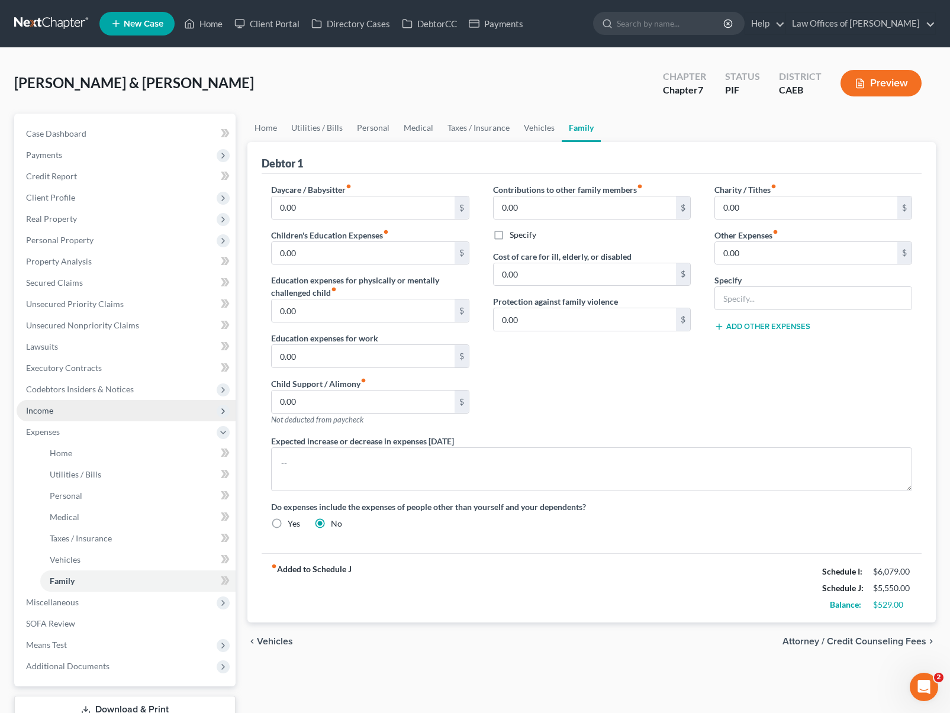
click at [79, 418] on span "Income" at bounding box center [126, 410] width 219 height 21
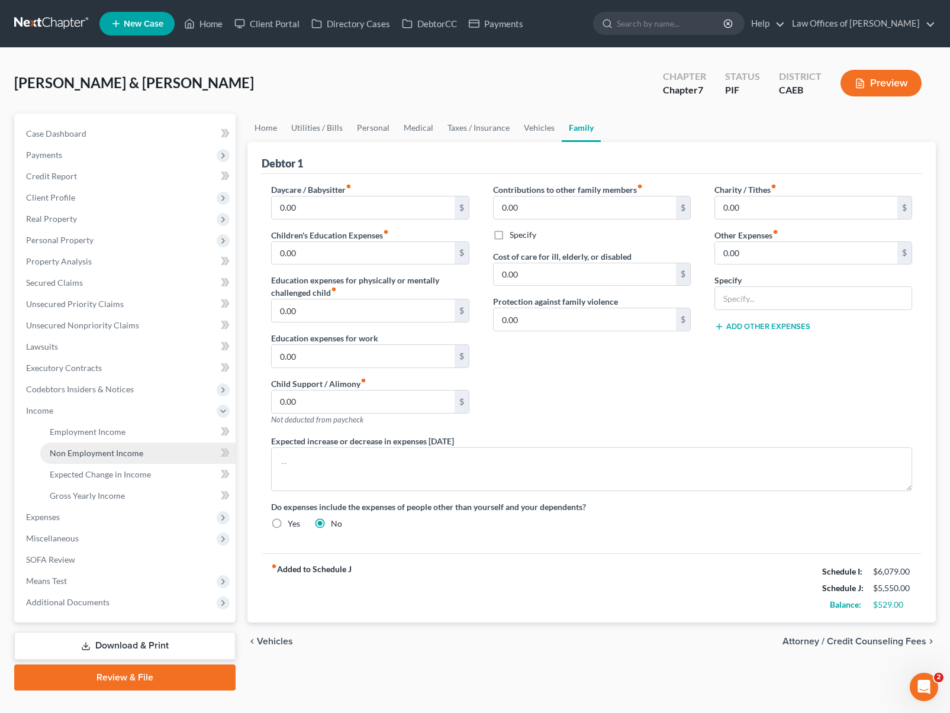
click at [134, 445] on link "Non Employment Income" at bounding box center [137, 453] width 195 height 21
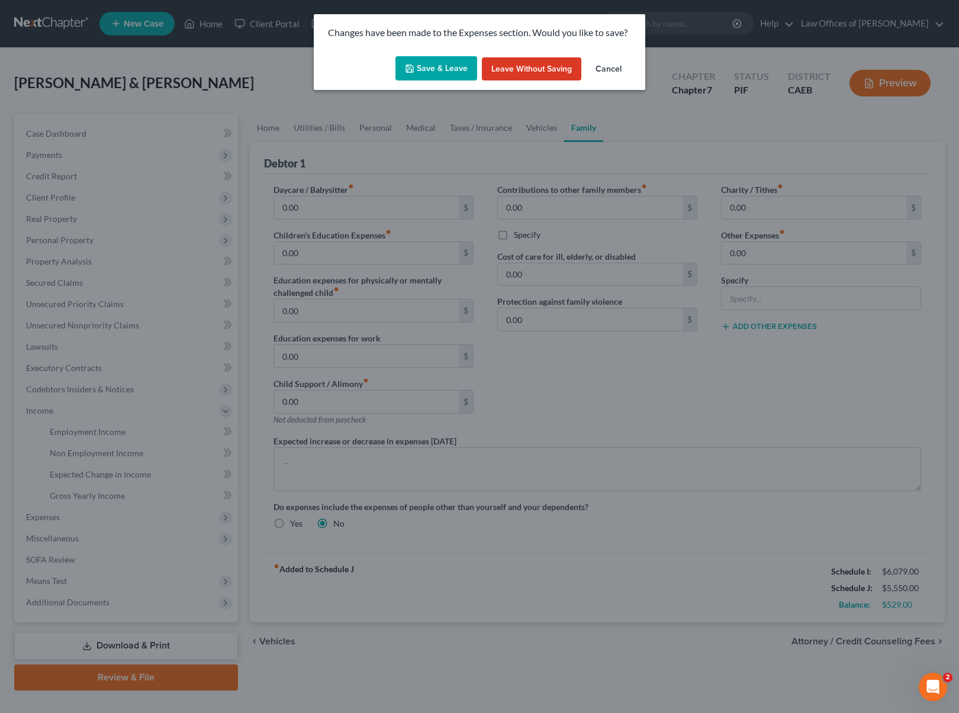
click at [452, 61] on button "Save & Leave" at bounding box center [436, 68] width 82 height 25
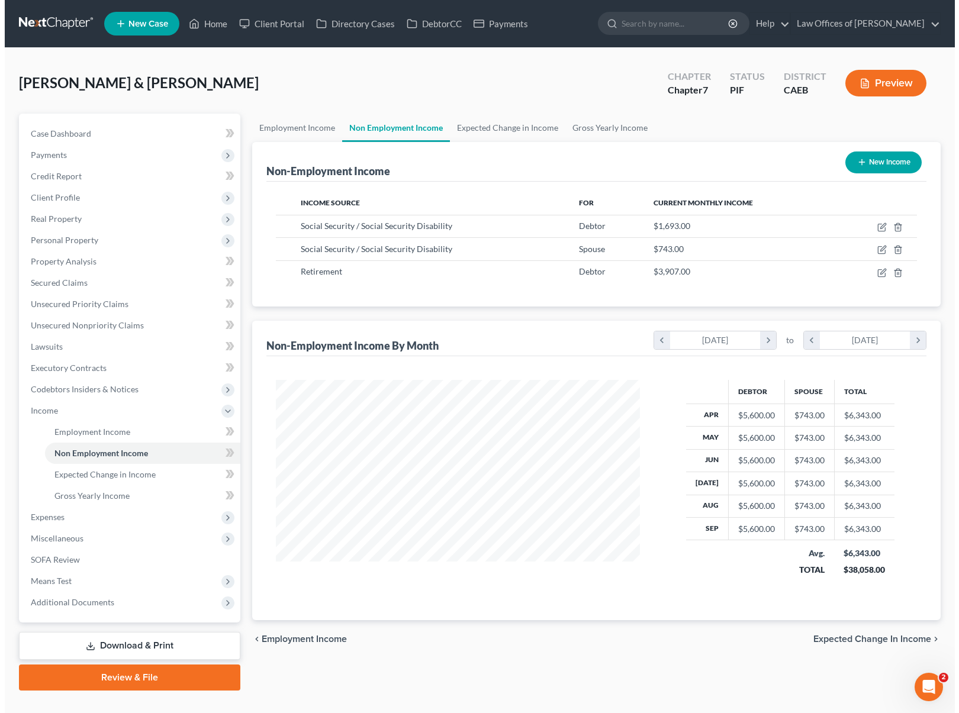
scroll to position [212, 388]
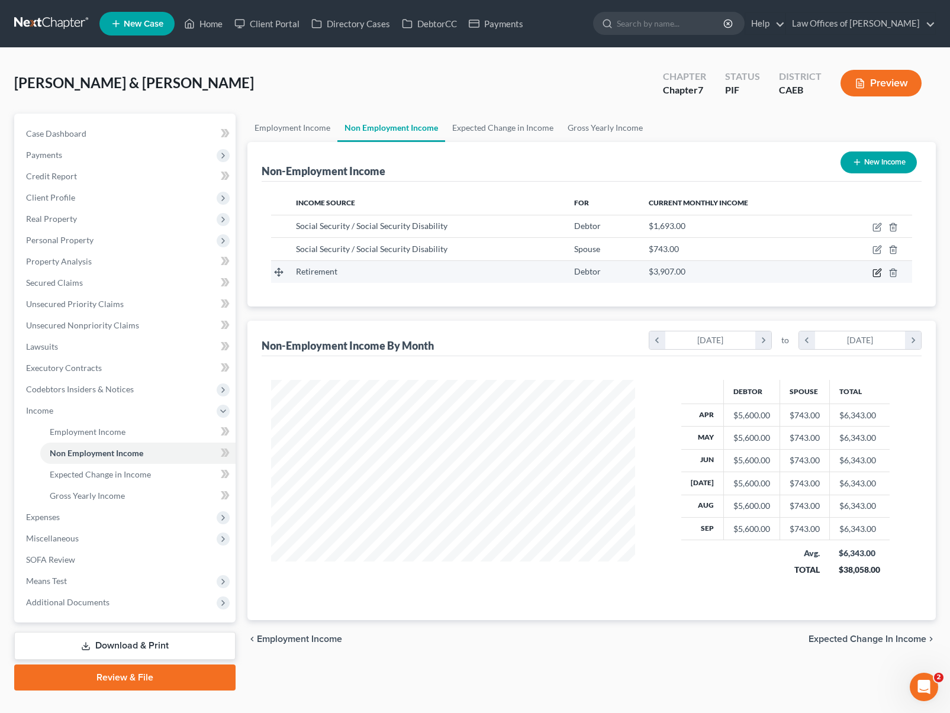
click at [877, 270] on icon "button" at bounding box center [877, 272] width 9 height 9
select select "3"
select select "0"
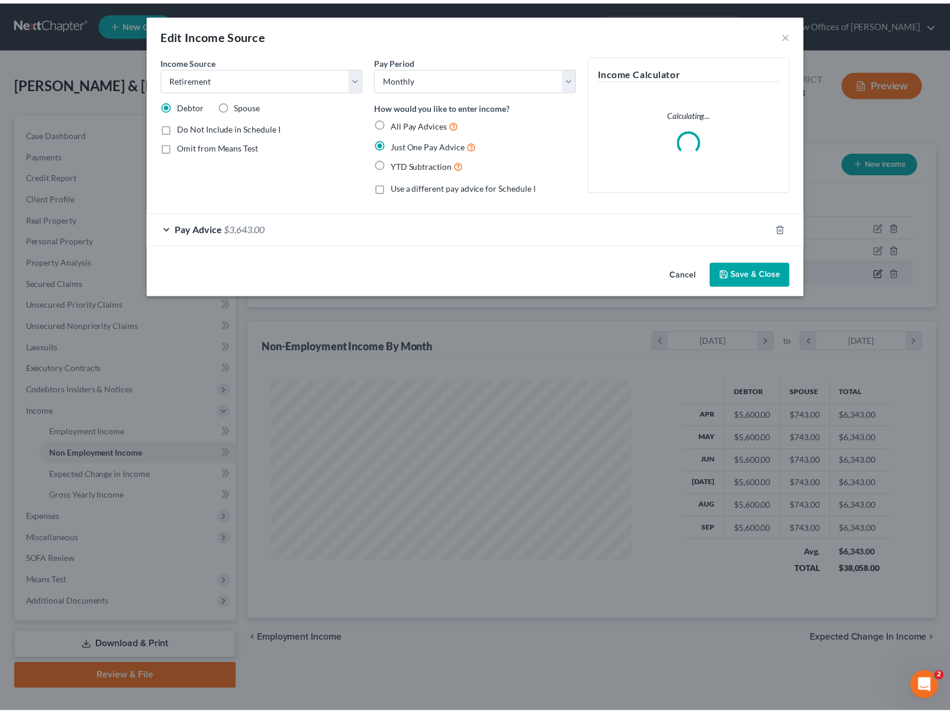
scroll to position [212, 391]
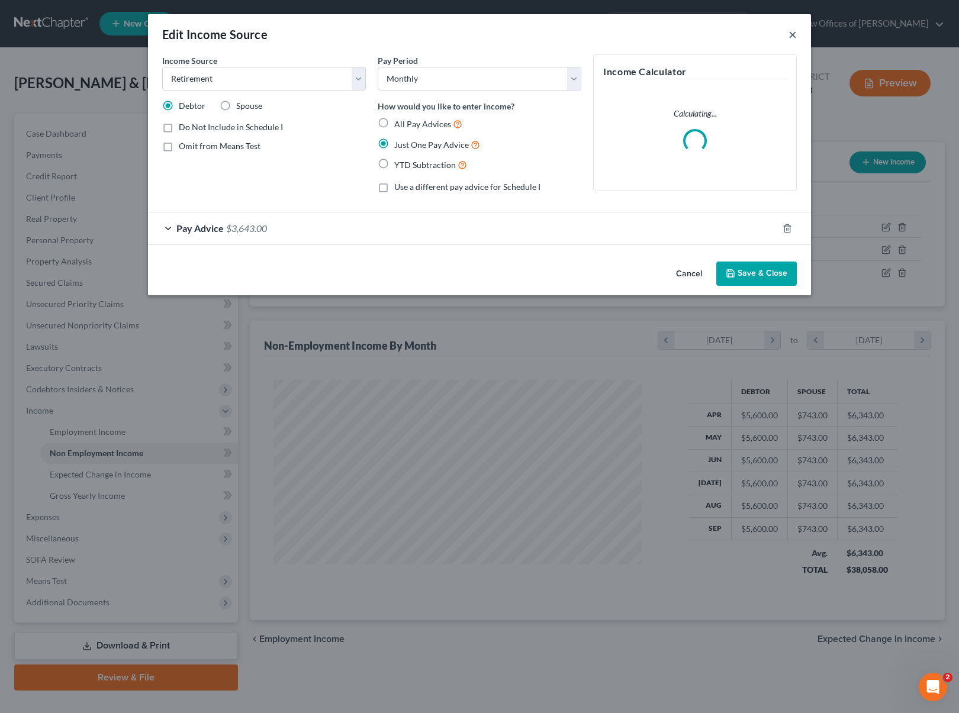
click at [790, 35] on button "×" at bounding box center [793, 34] width 8 height 14
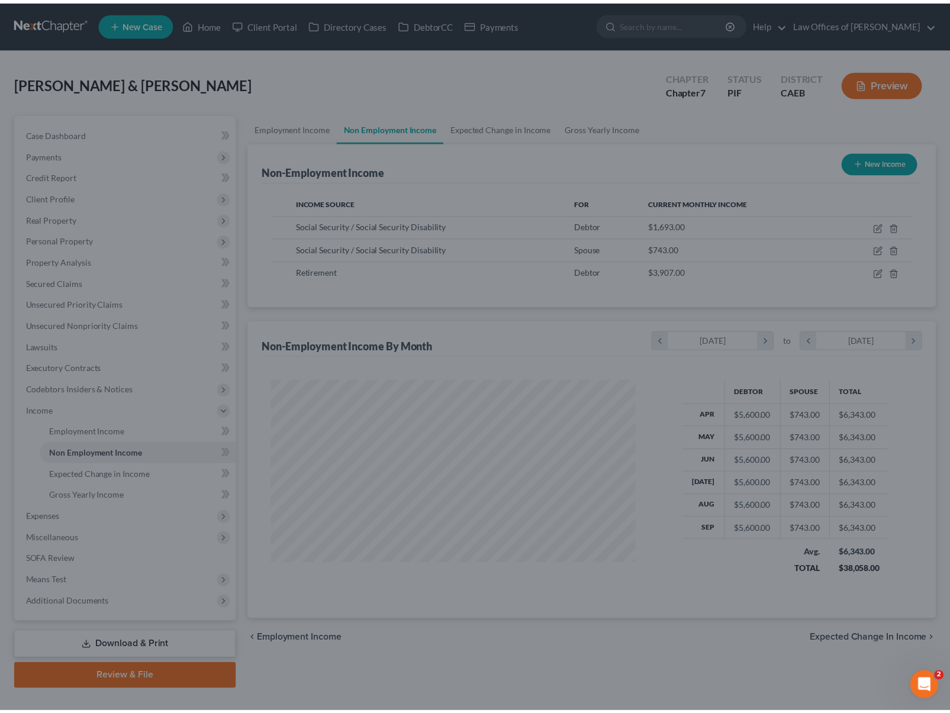
scroll to position [591823, 591647]
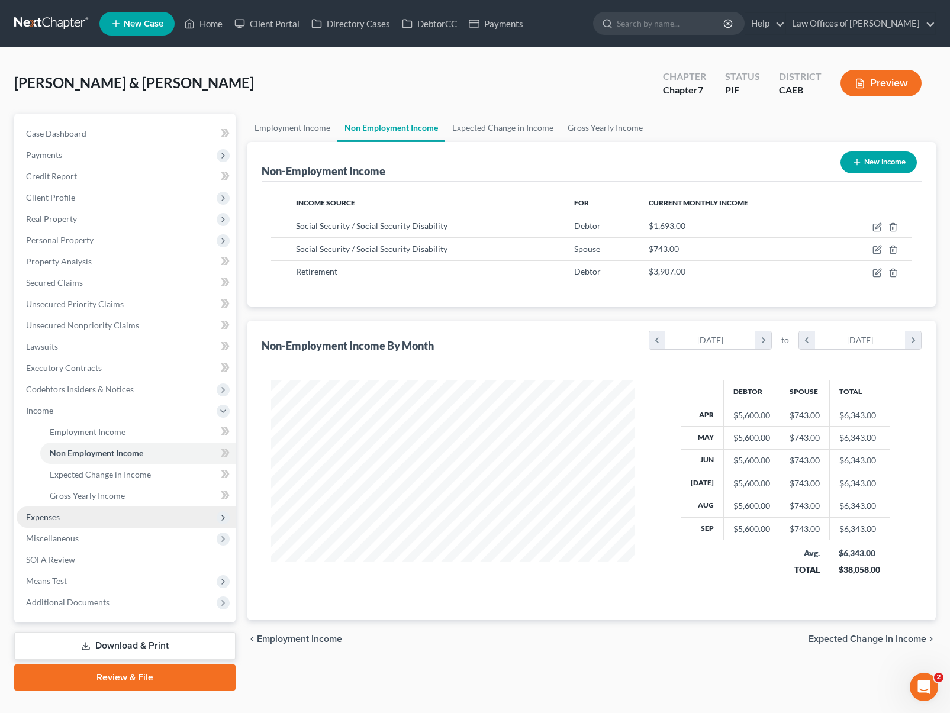
click at [75, 517] on span "Expenses" at bounding box center [126, 517] width 219 height 21
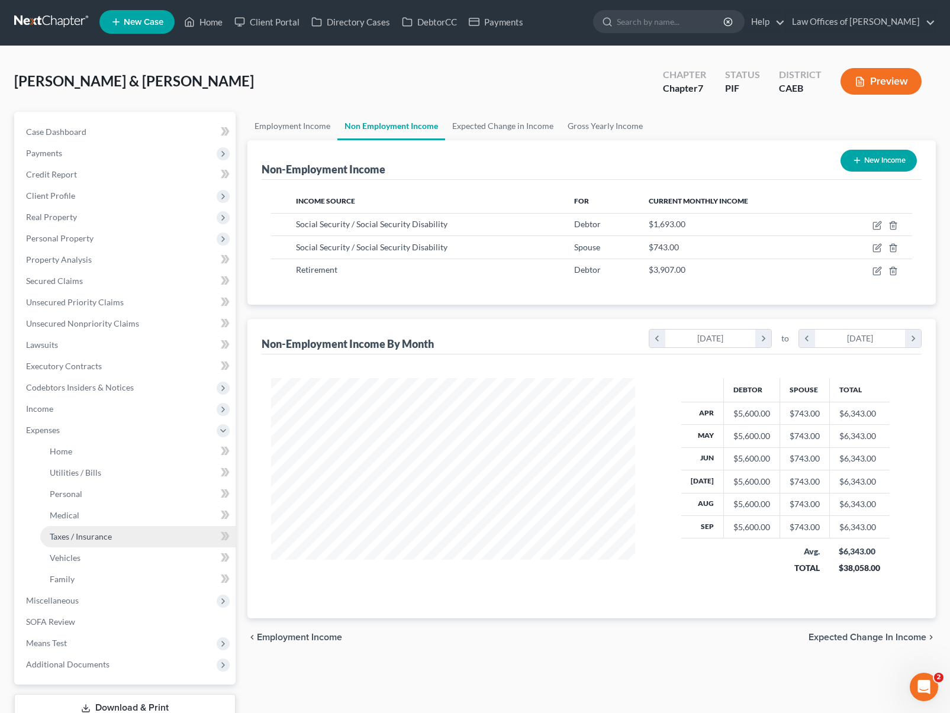
scroll to position [2, 0]
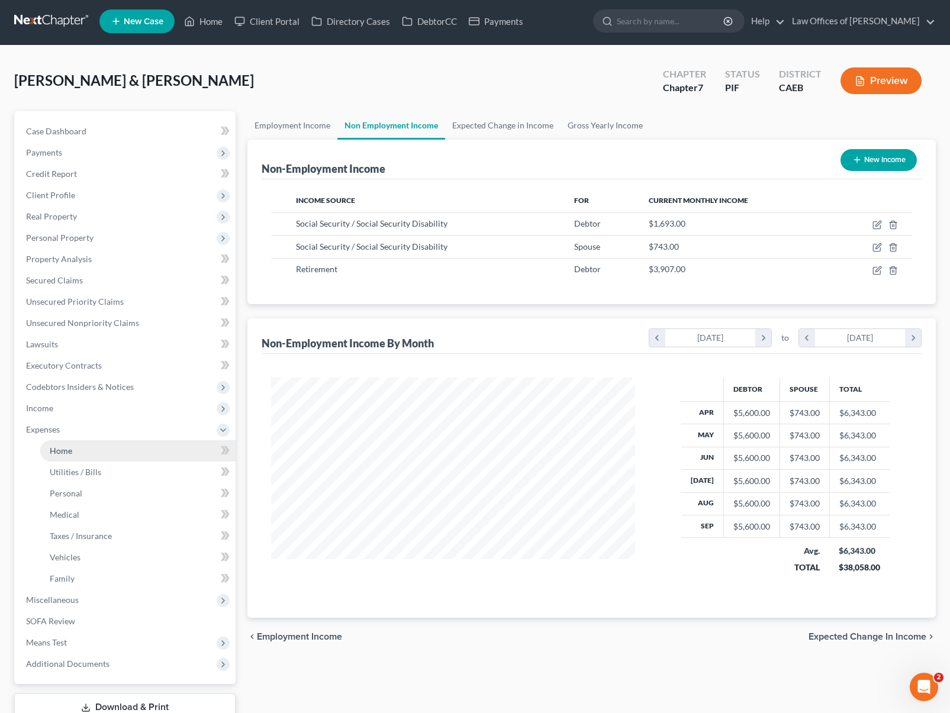
click at [97, 455] on link "Home" at bounding box center [137, 450] width 195 height 21
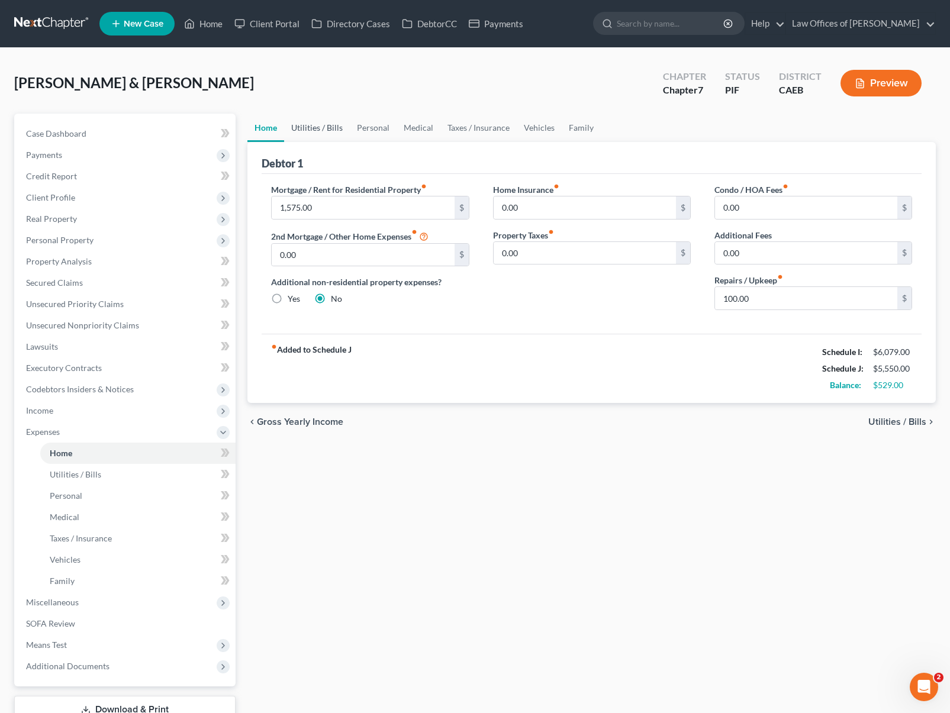
click at [327, 130] on link "Utilities / Bills" at bounding box center [317, 128] width 66 height 28
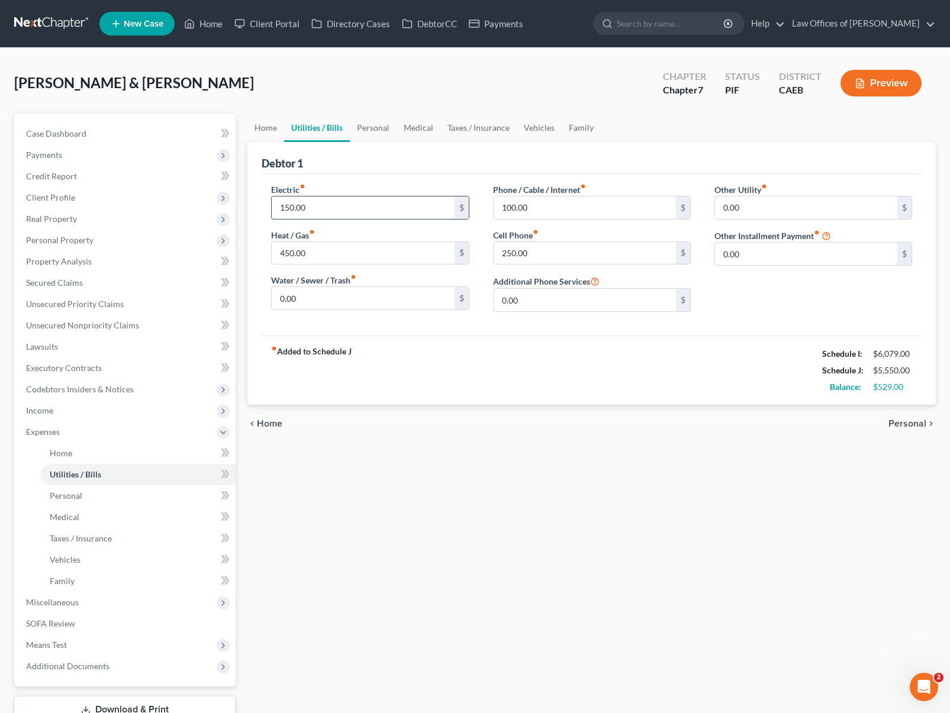
click at [346, 210] on input "150.00" at bounding box center [363, 208] width 182 height 22
type input "300."
click at [366, 295] on input "0.00" at bounding box center [363, 298] width 182 height 22
click at [545, 211] on input "100.00" at bounding box center [585, 208] width 182 height 22
type input "250."
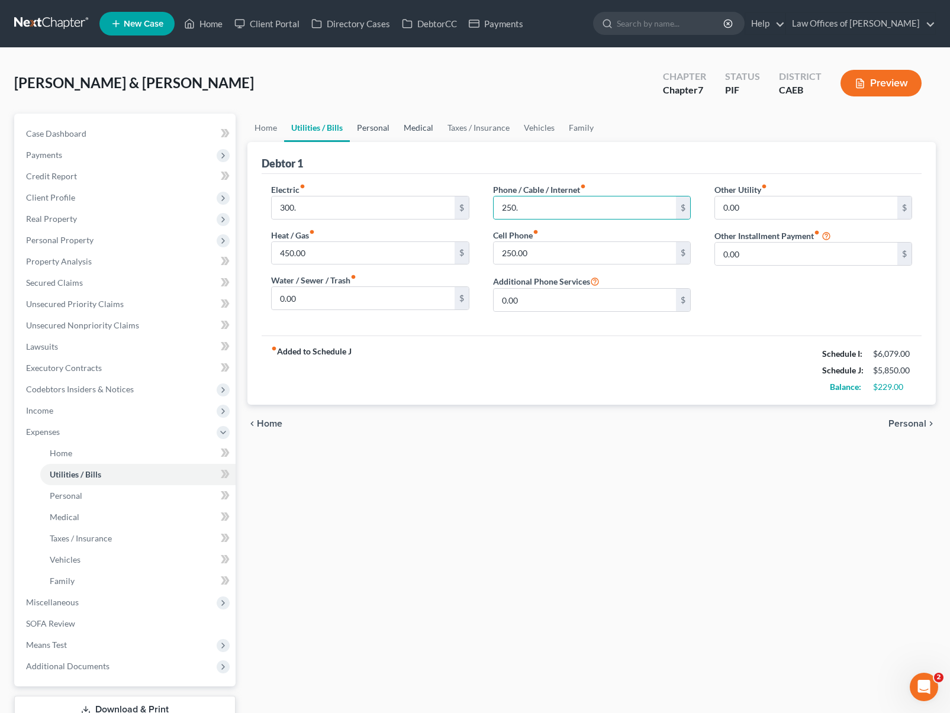
drag, startPoint x: 414, startPoint y: 125, endPoint x: 376, endPoint y: 124, distance: 37.9
click at [414, 125] on link "Medical" at bounding box center [419, 128] width 44 height 28
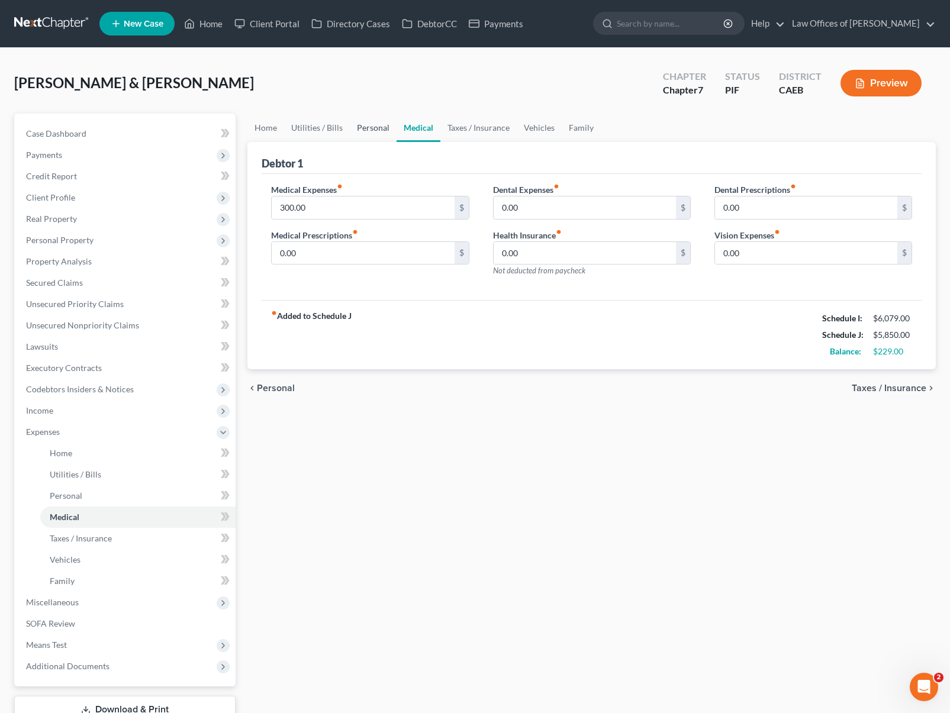
click at [365, 123] on link "Personal" at bounding box center [373, 128] width 47 height 28
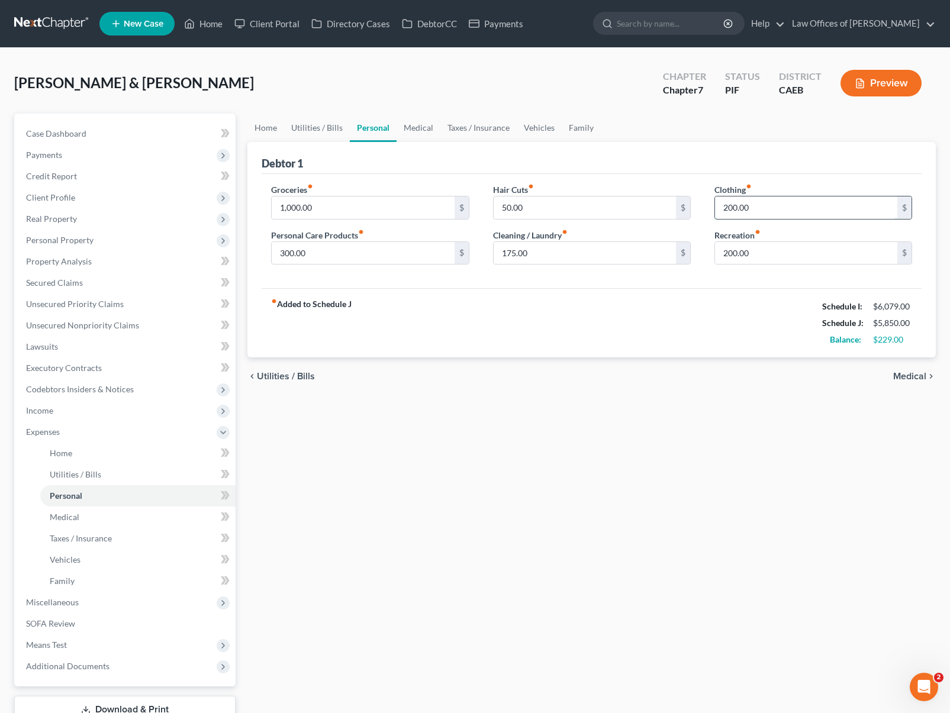
click at [757, 209] on input "200.00" at bounding box center [806, 208] width 182 height 22
type input "250."
click at [419, 245] on input "300.00" at bounding box center [363, 253] width 182 height 22
click at [533, 131] on link "Vehicles" at bounding box center [539, 128] width 45 height 28
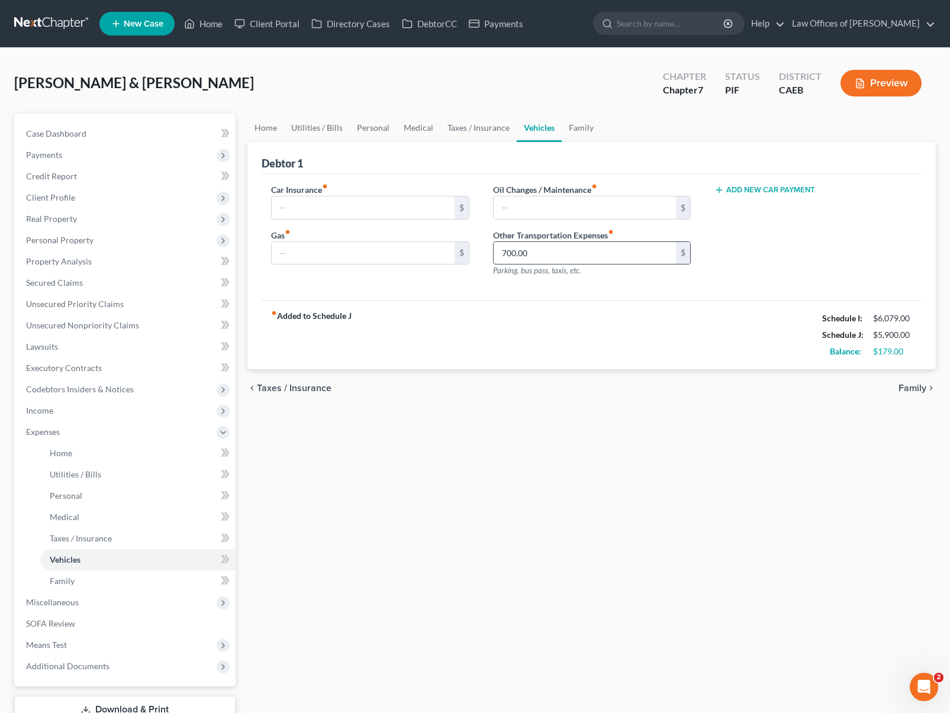
click at [532, 254] on input "700.00" at bounding box center [585, 253] width 182 height 22
click at [620, 554] on div "Home Utilities / Bills Personal Medical Taxes / Insurance Vehicles Family Debto…" at bounding box center [592, 434] width 700 height 641
click at [65, 285] on span "Secured Claims" at bounding box center [54, 283] width 57 height 10
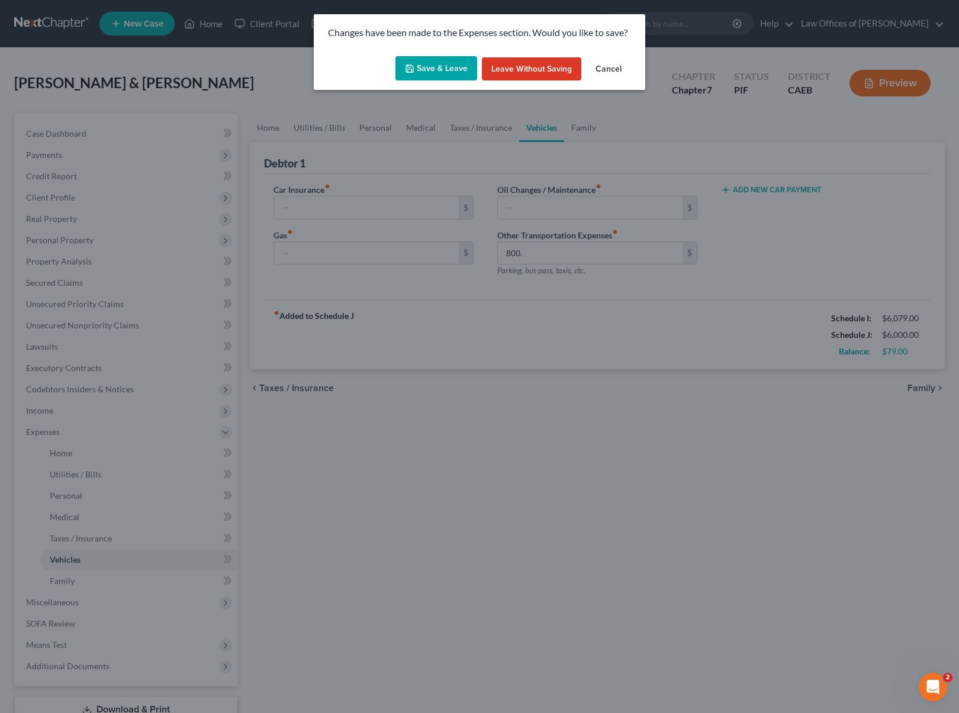
click at [420, 66] on button "Save & Leave" at bounding box center [436, 68] width 82 height 25
type input "800.00"
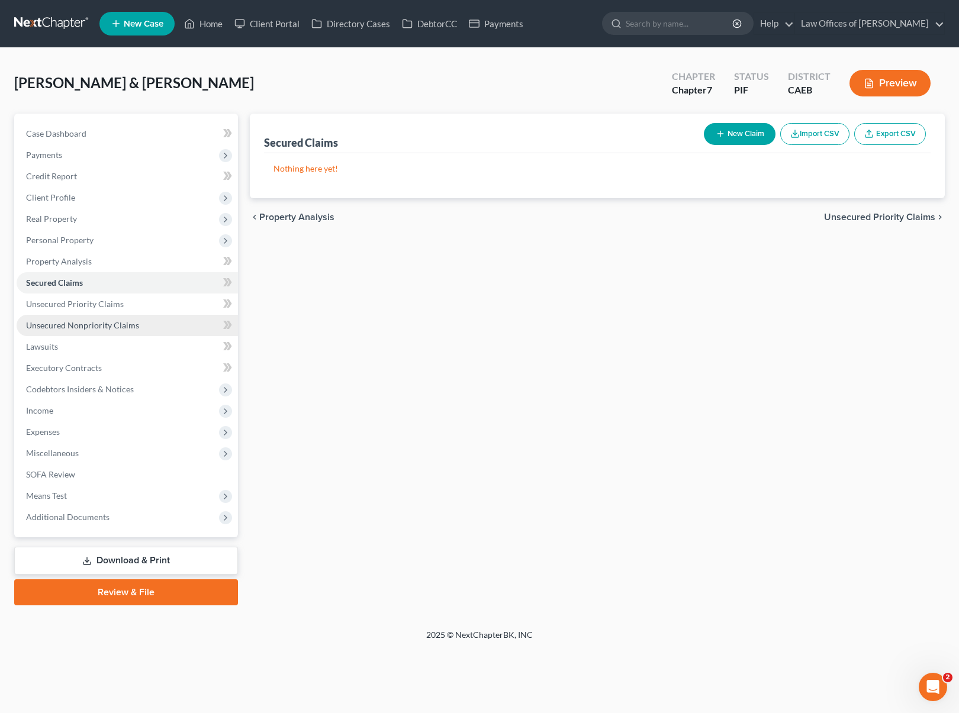
click at [127, 320] on span "Unsecured Nonpriority Claims" at bounding box center [82, 325] width 113 height 10
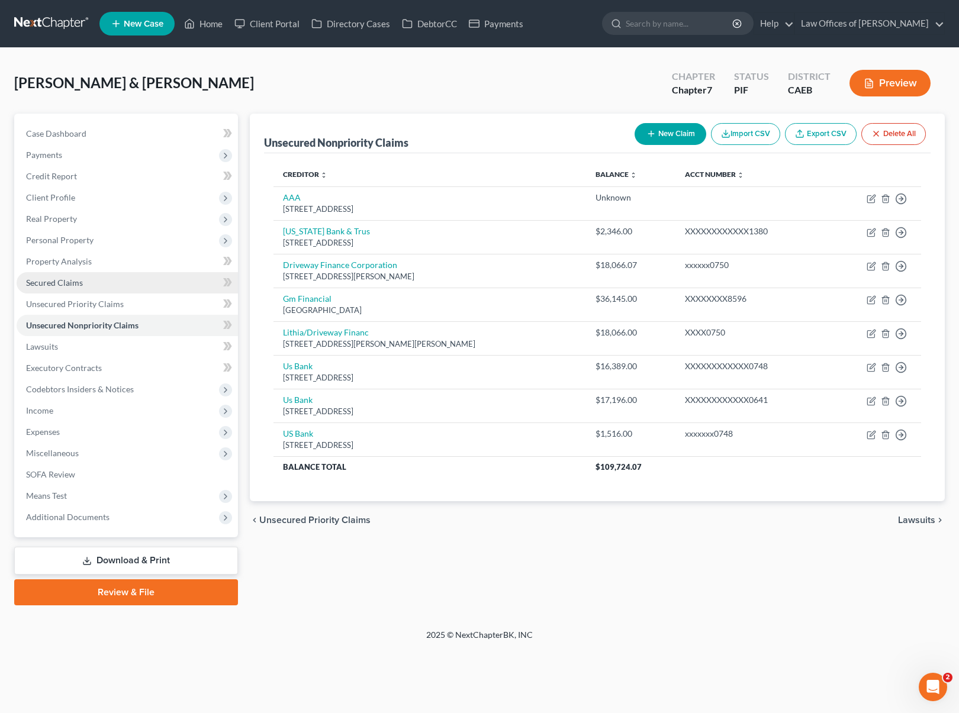
click at [92, 288] on link "Secured Claims" at bounding box center [127, 282] width 221 height 21
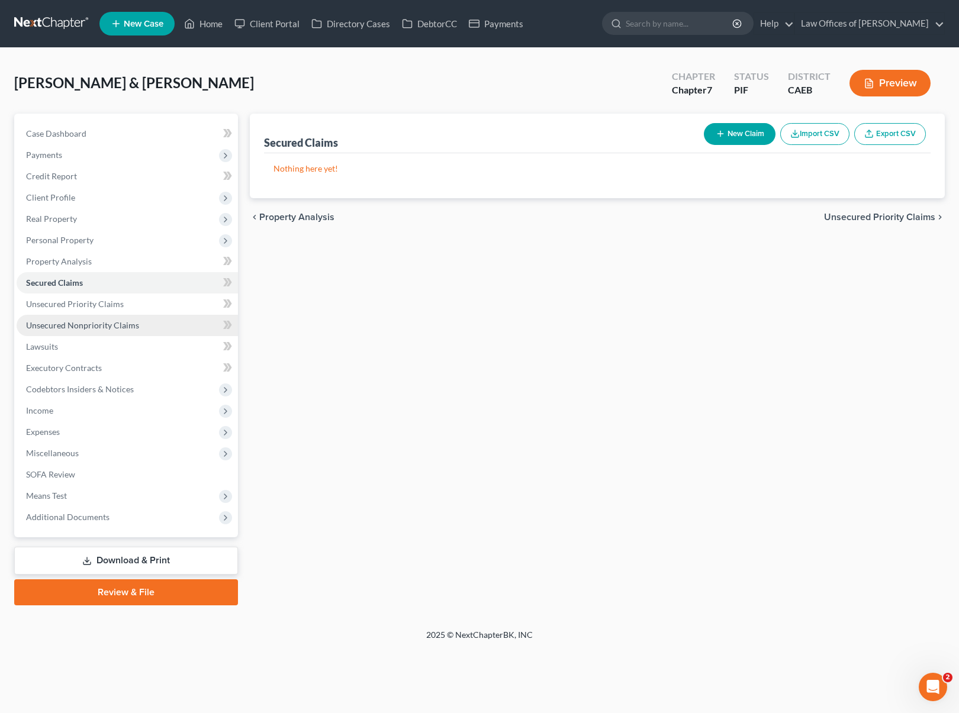
click at [118, 320] on span "Unsecured Nonpriority Claims" at bounding box center [82, 325] width 113 height 10
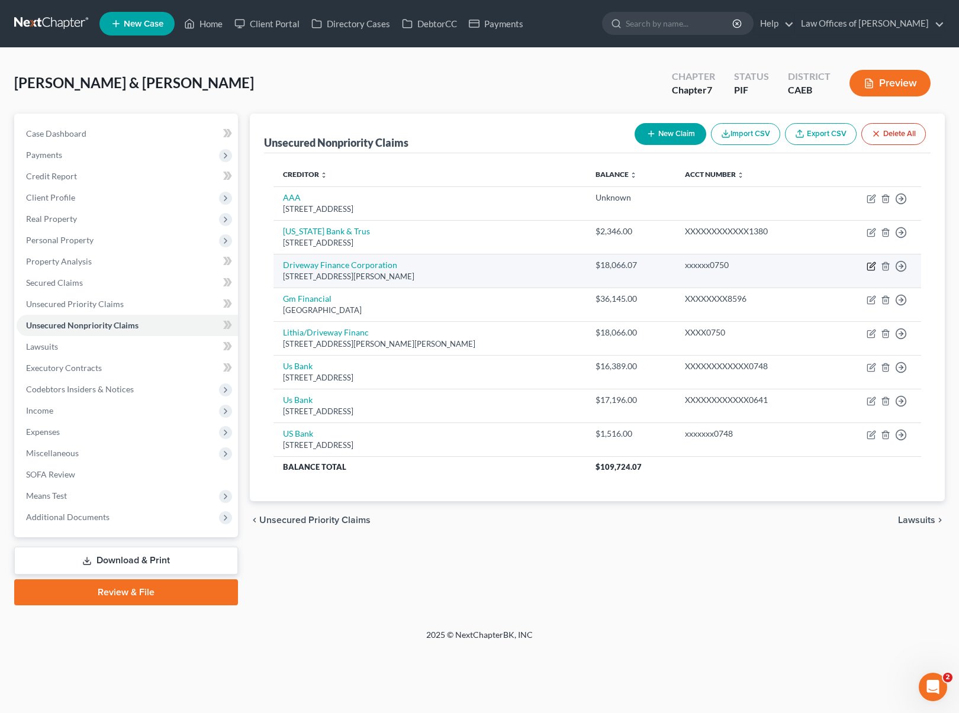
click at [867, 266] on icon "button" at bounding box center [870, 266] width 7 height 7
select select "38"
select select "2"
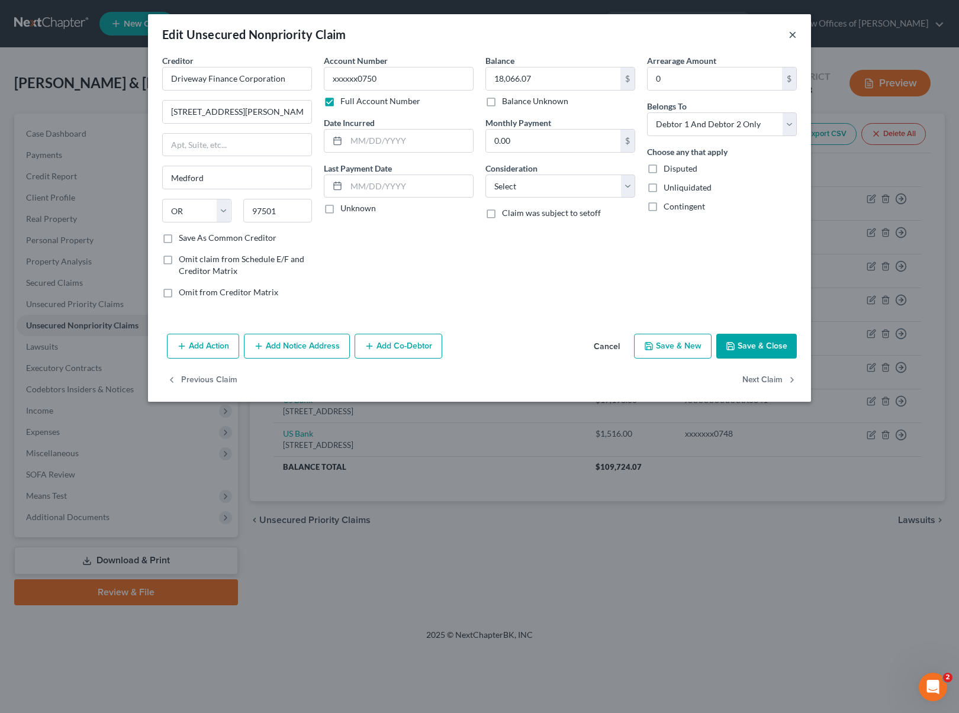
click at [795, 36] on button "×" at bounding box center [793, 34] width 8 height 14
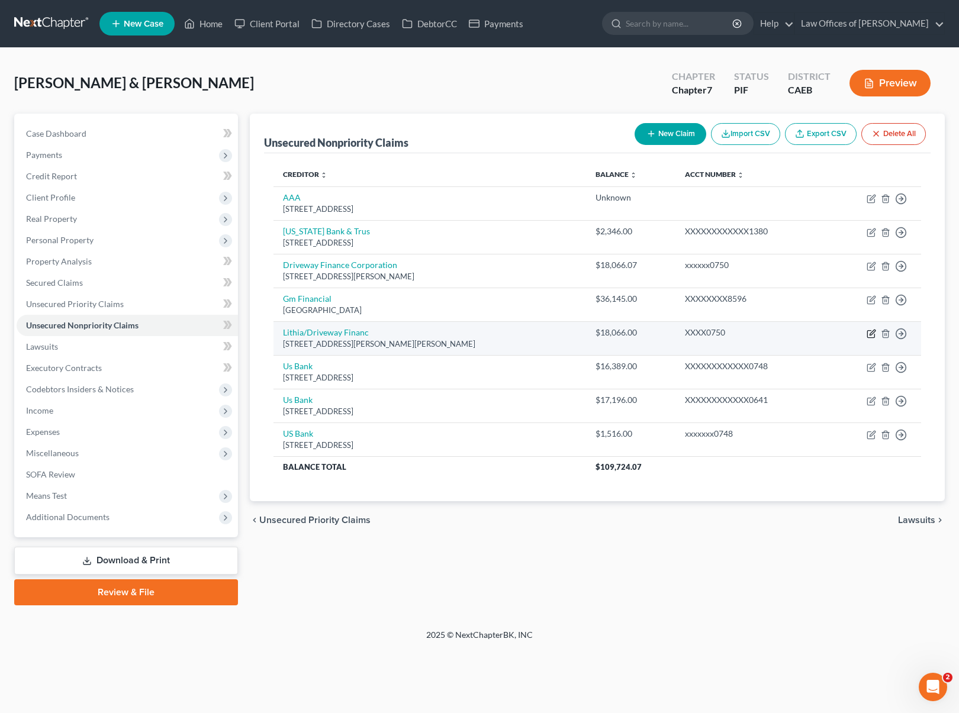
click at [870, 332] on icon "button" at bounding box center [871, 333] width 9 height 9
select select "38"
select select "0"
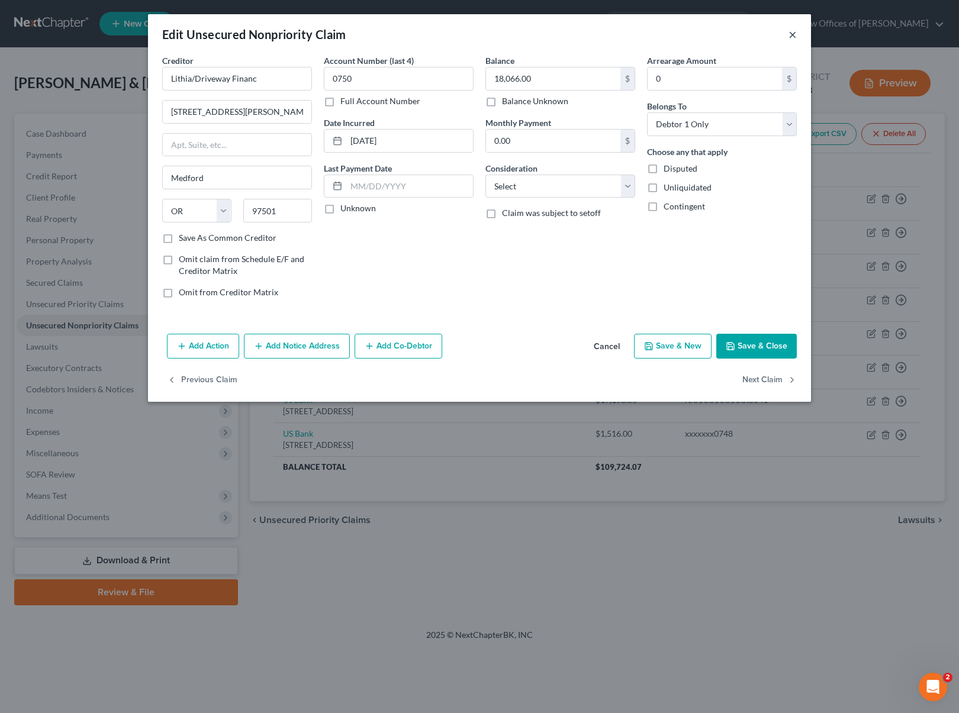
click at [793, 34] on button "×" at bounding box center [793, 34] width 8 height 14
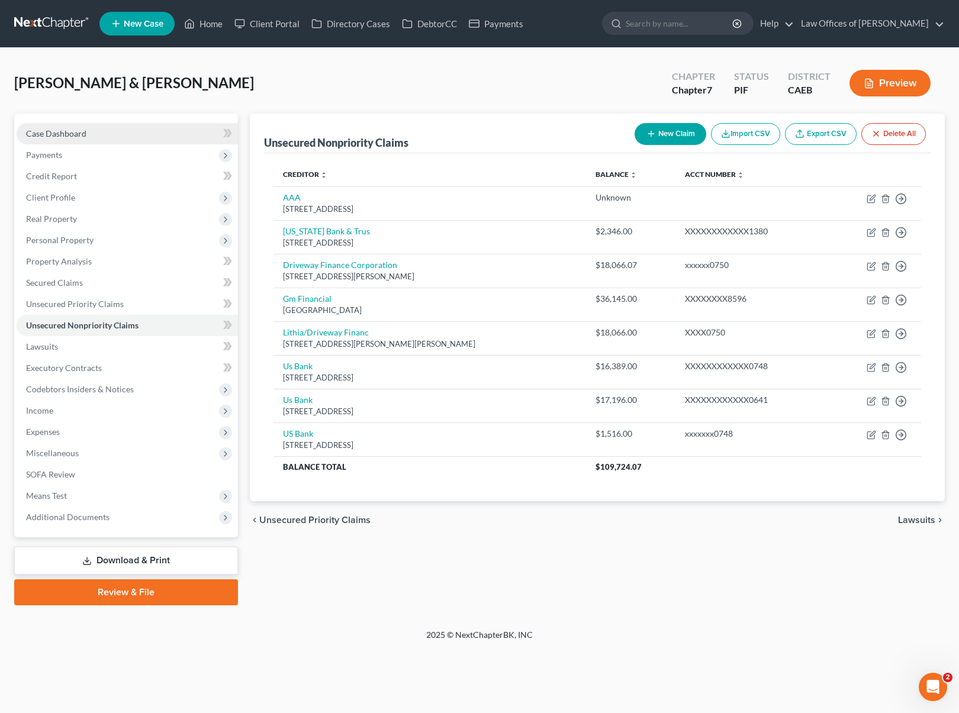
click at [94, 136] on link "Case Dashboard" at bounding box center [127, 133] width 221 height 21
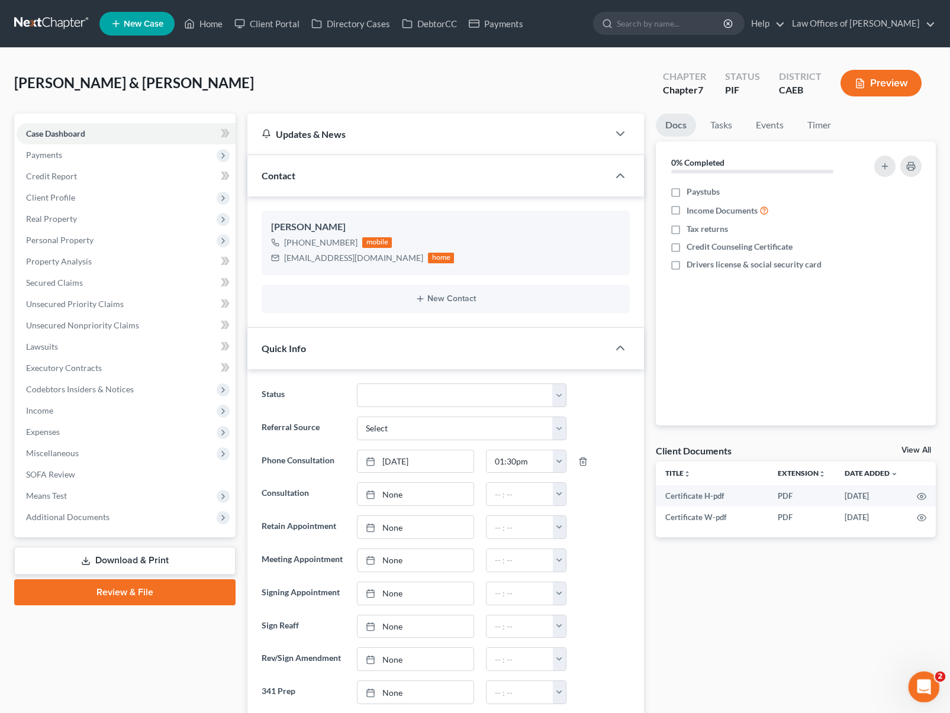
scroll to position [2315, 0]
click at [117, 326] on span "Unsecured Nonpriority Claims" at bounding box center [82, 325] width 113 height 10
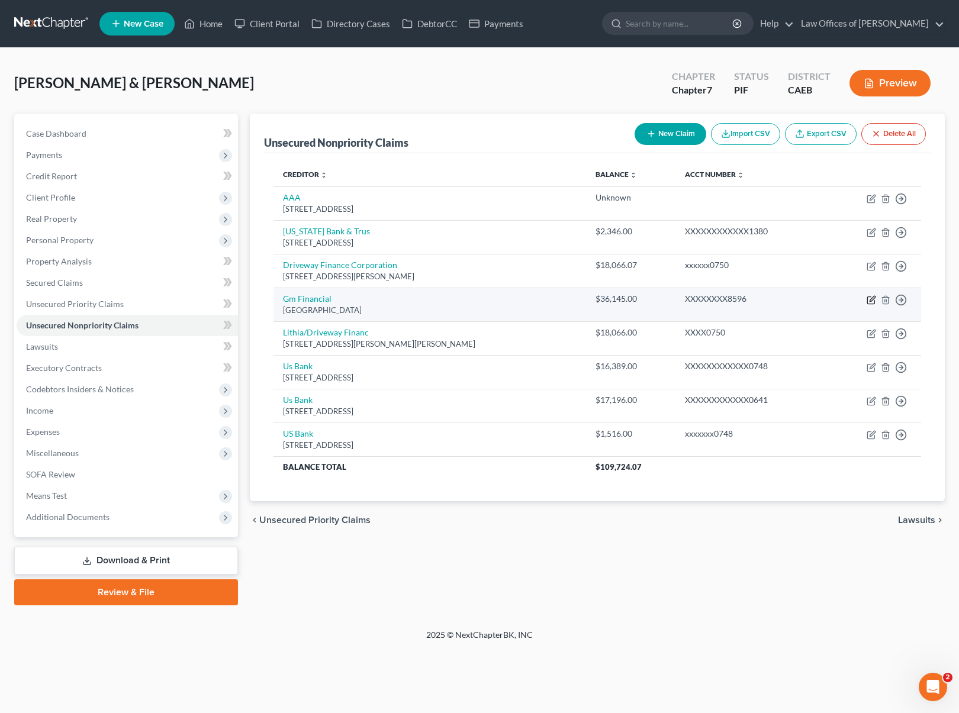
click at [872, 301] on icon "button" at bounding box center [871, 299] width 9 height 9
select select "45"
select select "0"
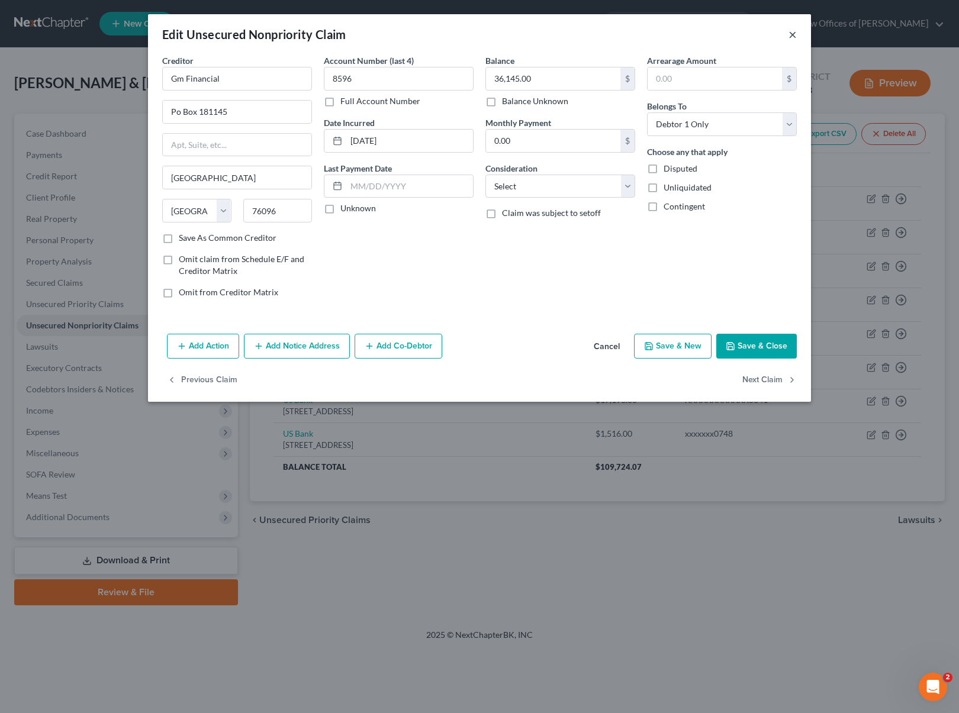
click at [793, 34] on button "×" at bounding box center [793, 34] width 8 height 14
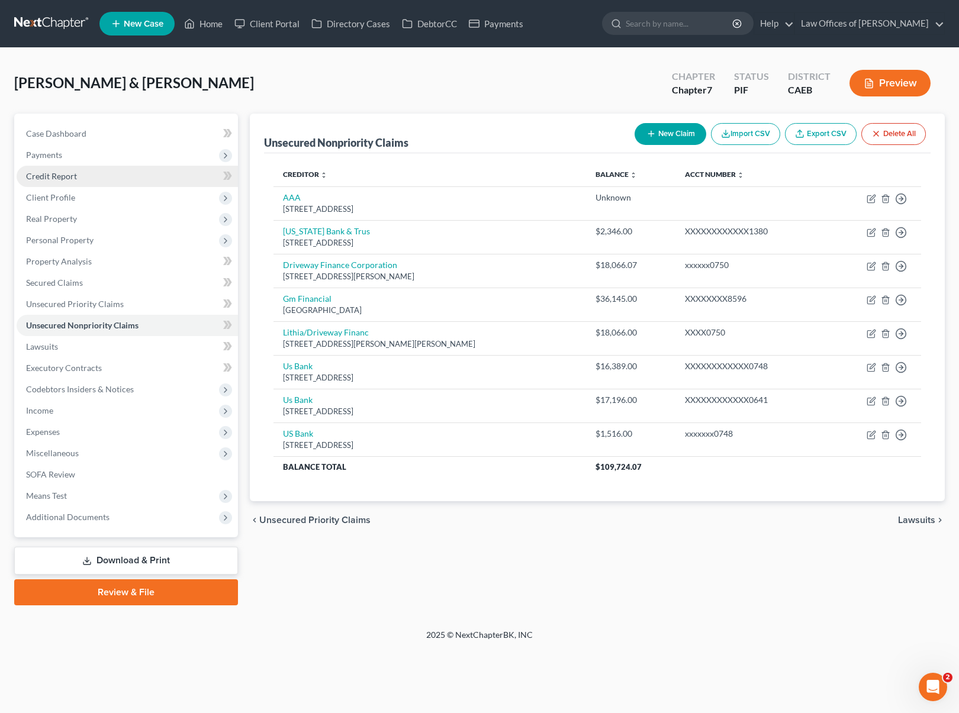
click at [94, 176] on link "Credit Report" at bounding box center [127, 176] width 221 height 21
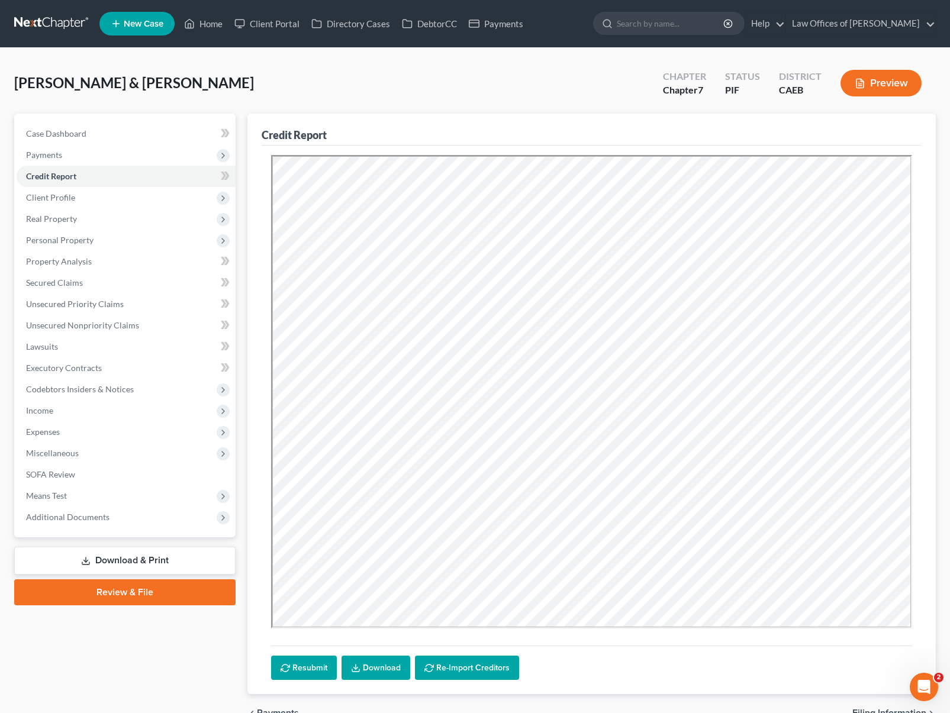
click at [930, 497] on div "Credit Report Resubmit Download Re-Import Creditors" at bounding box center [591, 404] width 689 height 581
click at [111, 347] on link "Lawsuits" at bounding box center [126, 346] width 219 height 21
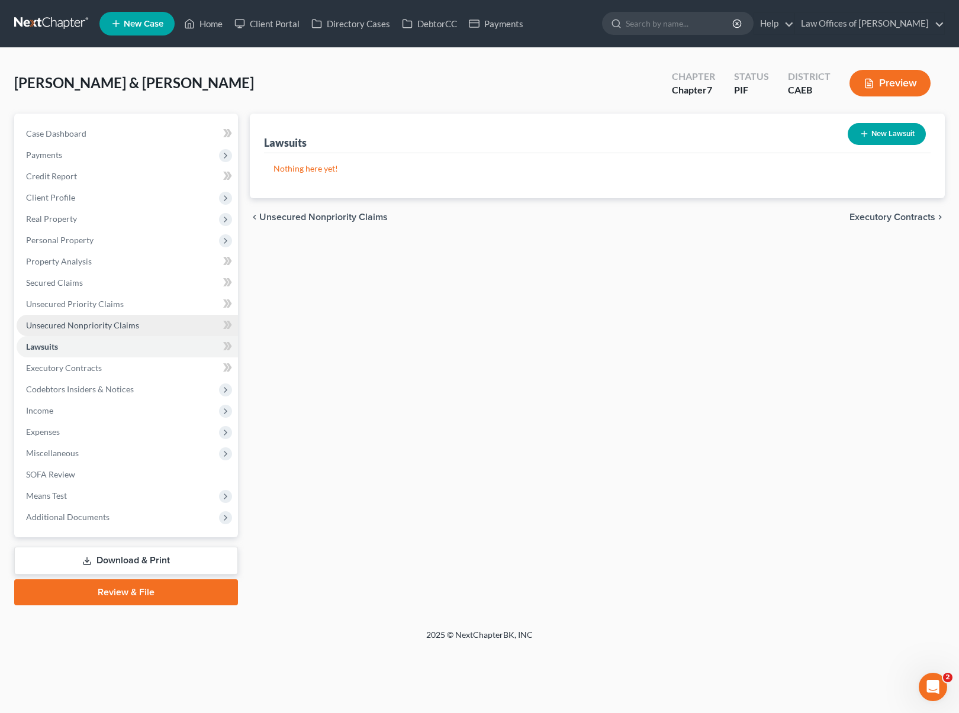
click at [120, 326] on span "Unsecured Nonpriority Claims" at bounding box center [82, 325] width 113 height 10
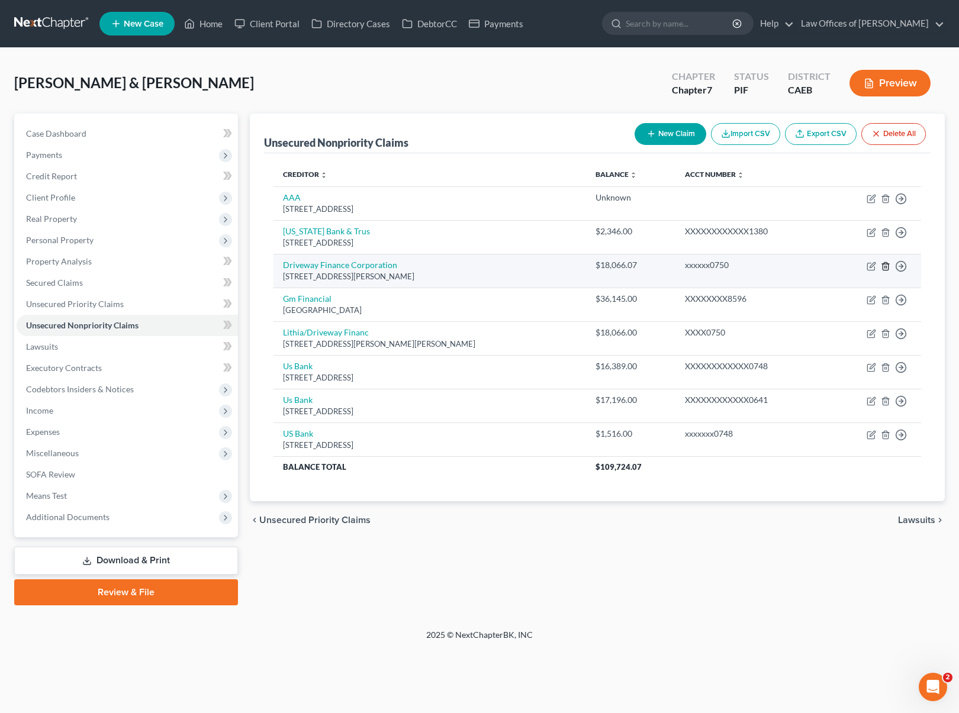
click at [887, 265] on icon "button" at bounding box center [885, 266] width 9 height 9
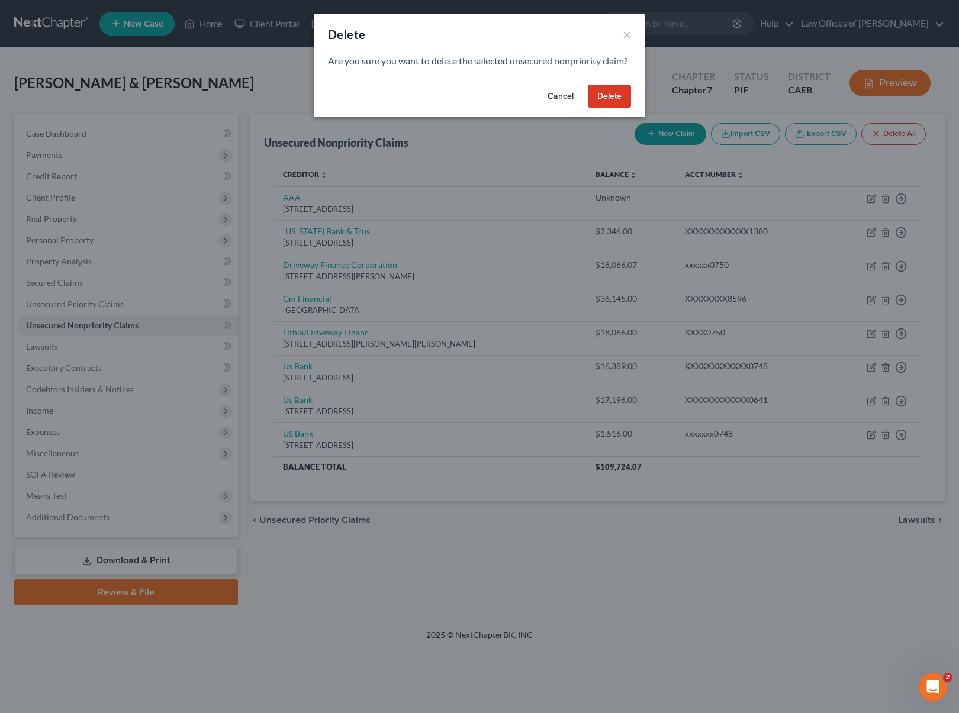
click at [615, 108] on button "Delete" at bounding box center [609, 97] width 43 height 24
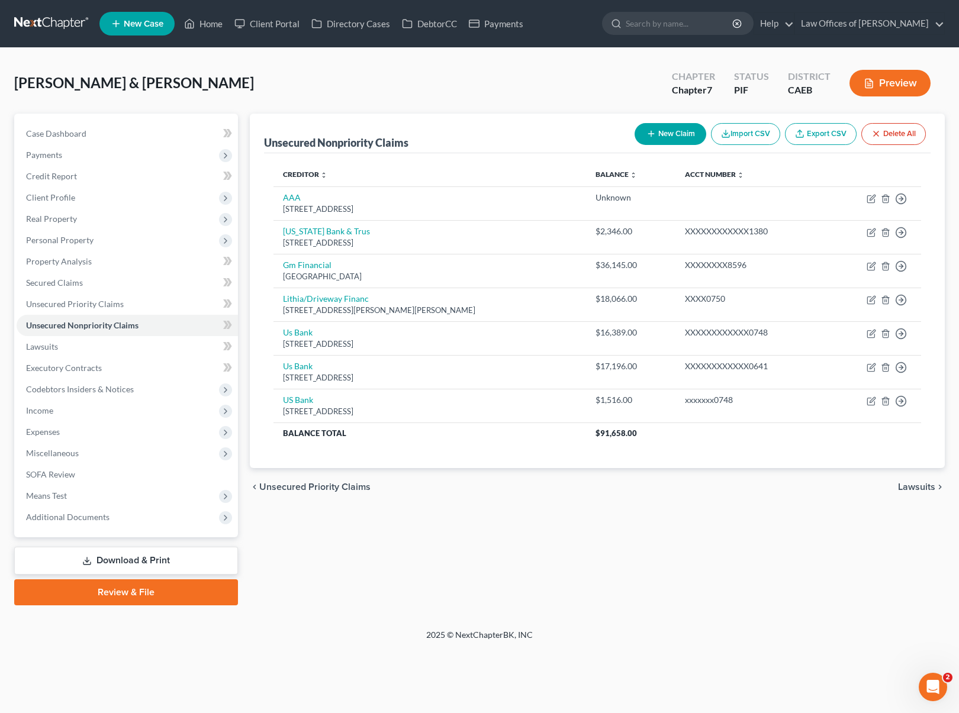
click at [167, 559] on link "Download & Print" at bounding box center [126, 561] width 224 height 28
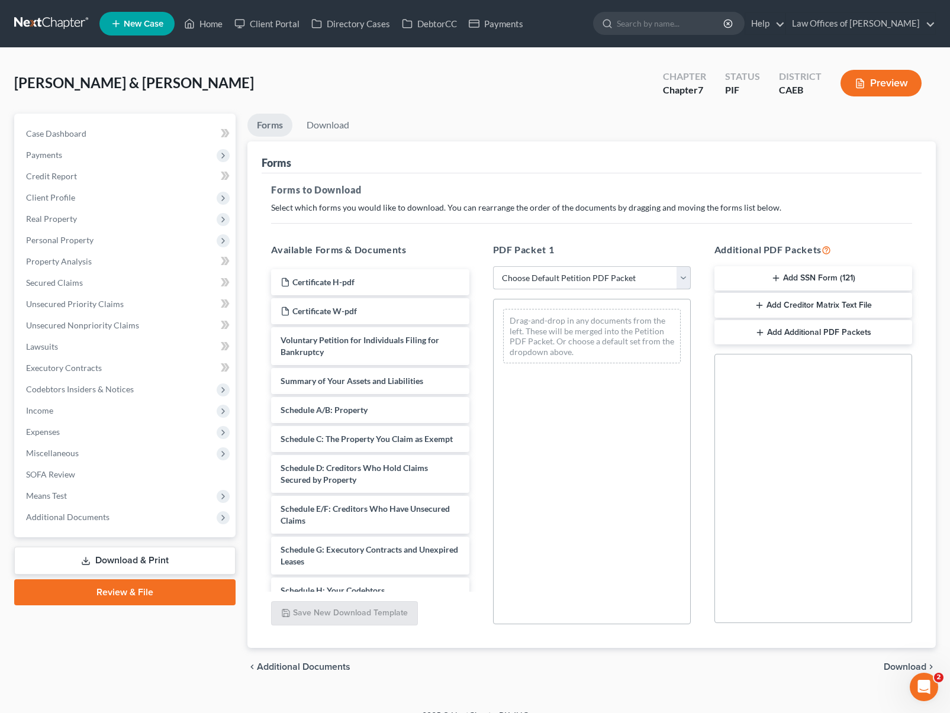
click at [683, 278] on select "Choose Default Petition PDF Packet Complete Bankruptcy Petition (all forms and …" at bounding box center [592, 278] width 198 height 24
select select "4"
click at [493, 266] on select "Choose Default Petition PDF Packet Complete Bankruptcy Petition (all forms and …" at bounding box center [592, 278] width 198 height 24
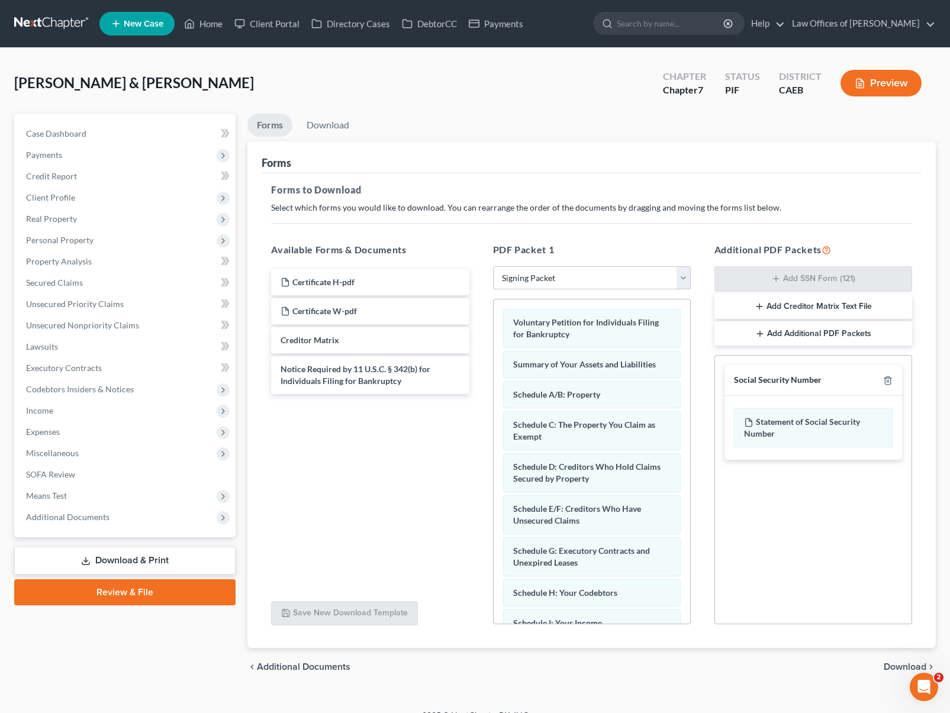
click at [683, 276] on select "Choose Default Petition PDF Packet Complete Bankruptcy Petition (all forms and …" at bounding box center [592, 278] width 198 height 24
click at [493, 266] on select "Choose Default Petition PDF Packet Complete Bankruptcy Petition (all forms and …" at bounding box center [592, 278] width 198 height 24
click at [891, 665] on span "Download" at bounding box center [905, 666] width 43 height 9
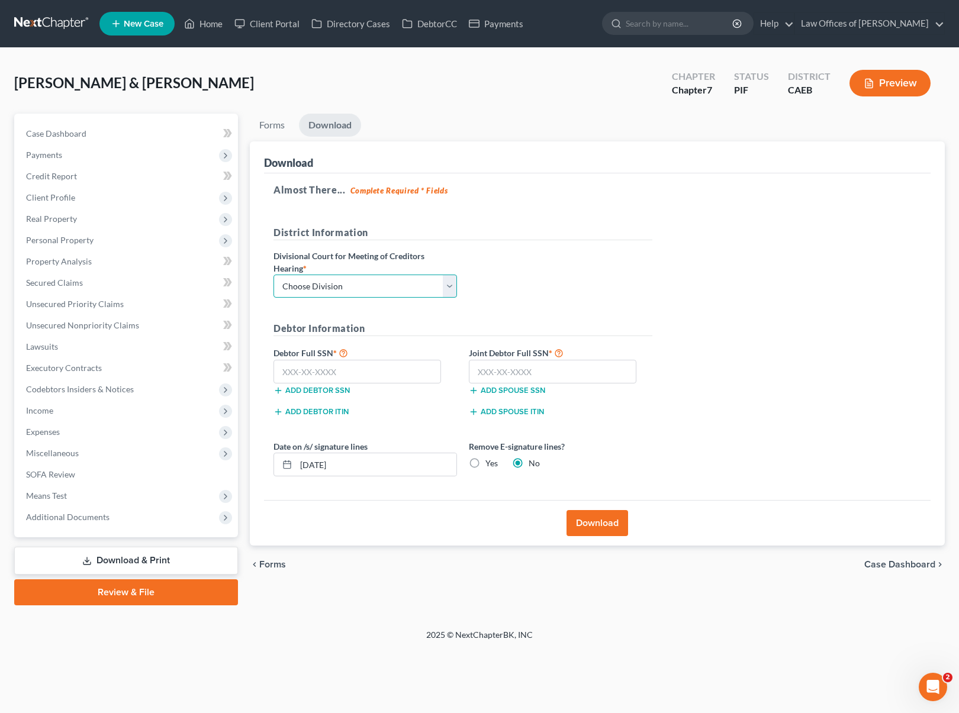
click at [451, 282] on select "Choose Division Fresno Modesto [GEOGRAPHIC_DATA]" at bounding box center [366, 287] width 184 height 24
select select "0"
click at [274, 275] on select "Choose Division Fresno Modesto [GEOGRAPHIC_DATA]" at bounding box center [366, 287] width 184 height 24
click at [353, 371] on input "text" at bounding box center [358, 372] width 168 height 24
type input "034-30-5976"
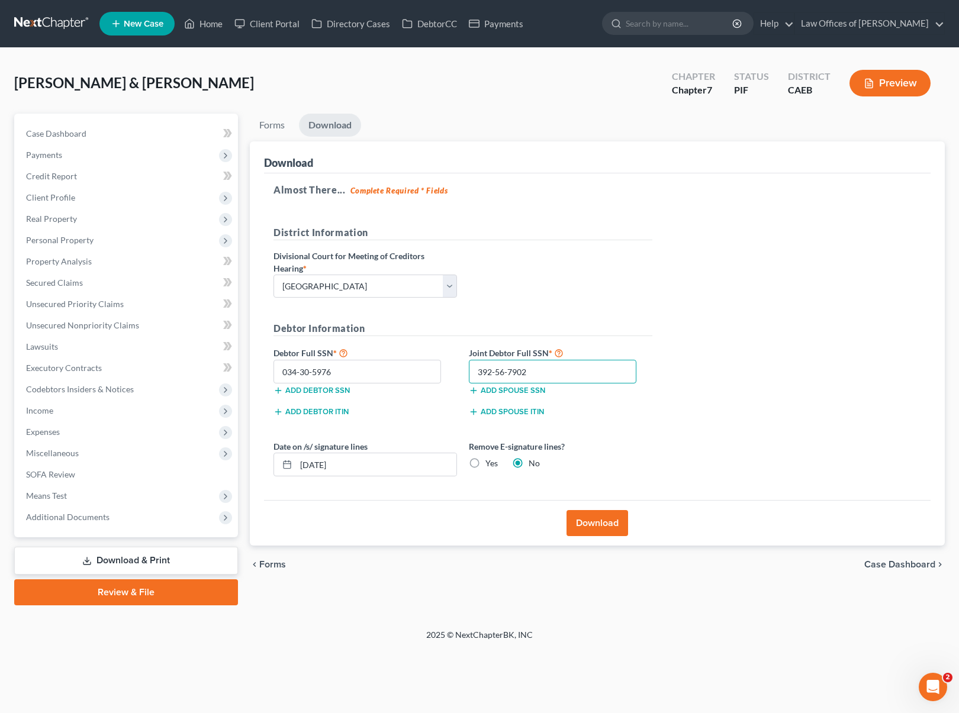
click at [558, 364] on input "392-56-7902" at bounding box center [553, 372] width 168 height 24
type input "392-56-7902"
click at [597, 526] on button "Download" at bounding box center [598, 523] width 62 height 26
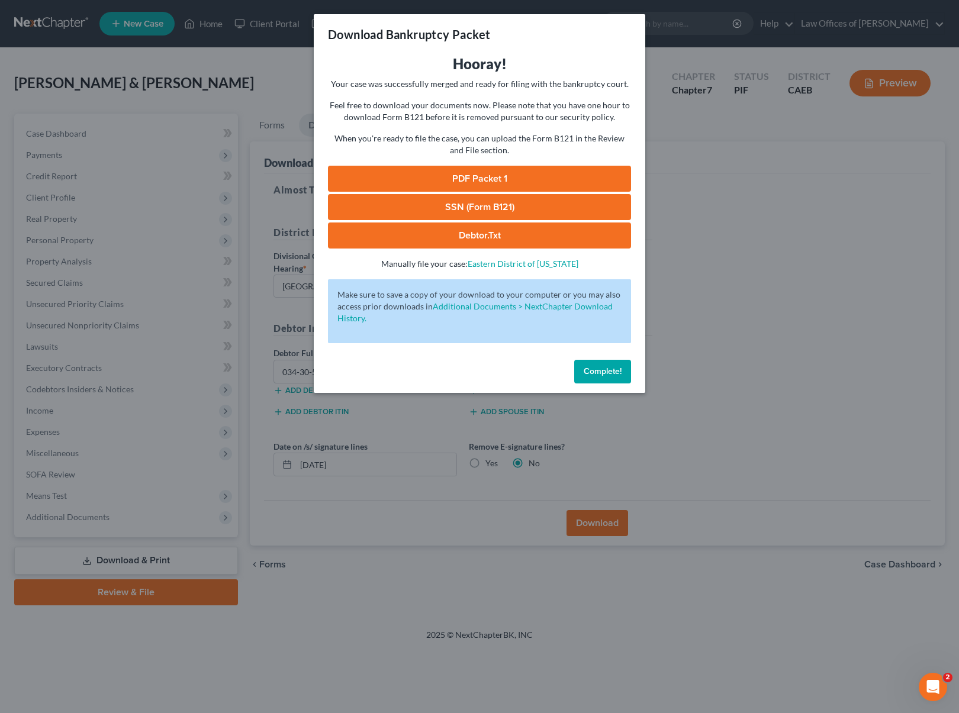
click at [491, 178] on link "PDF Packet 1" at bounding box center [479, 179] width 303 height 26
click at [455, 182] on link "PDF Packet 1" at bounding box center [479, 179] width 303 height 26
click at [603, 366] on button "Complete!" at bounding box center [602, 372] width 57 height 24
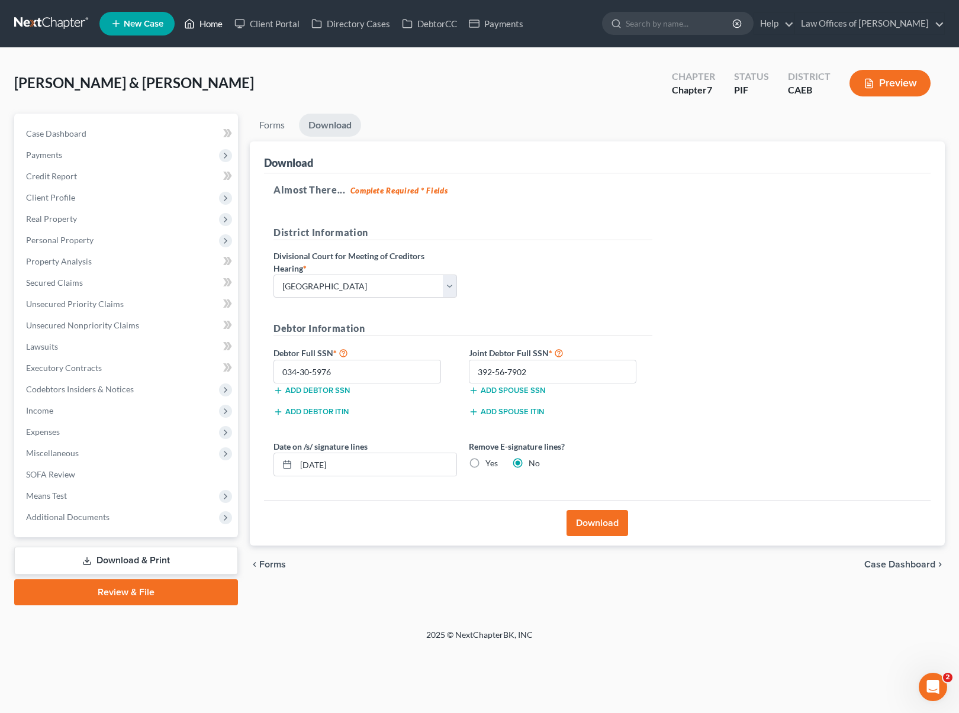
click at [207, 30] on link "Home" at bounding box center [203, 23] width 50 height 21
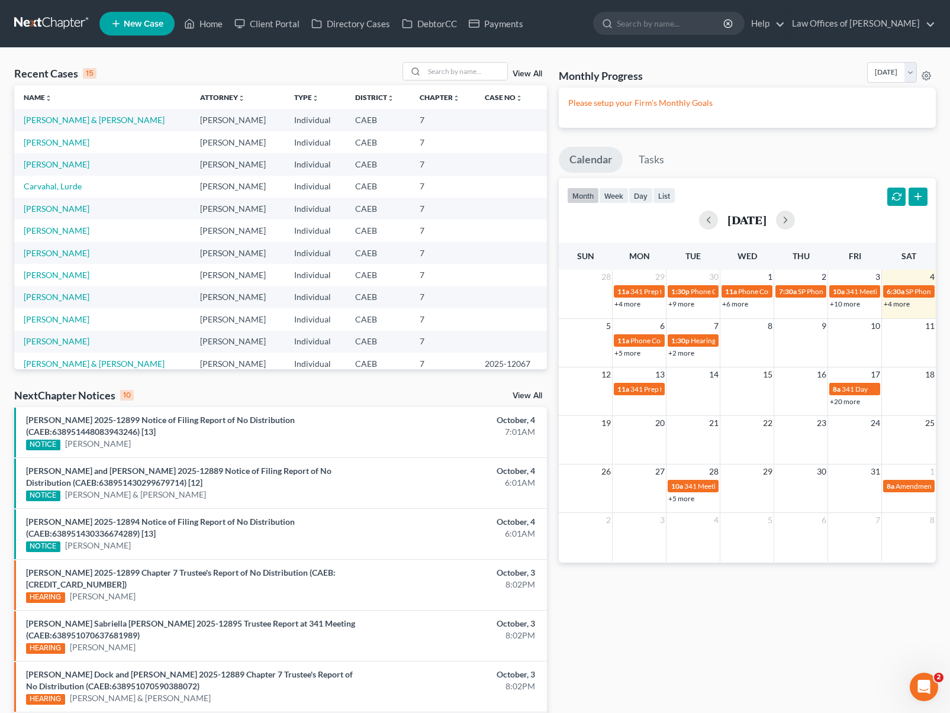
click at [633, 352] on link "+5 more" at bounding box center [628, 353] width 26 height 9
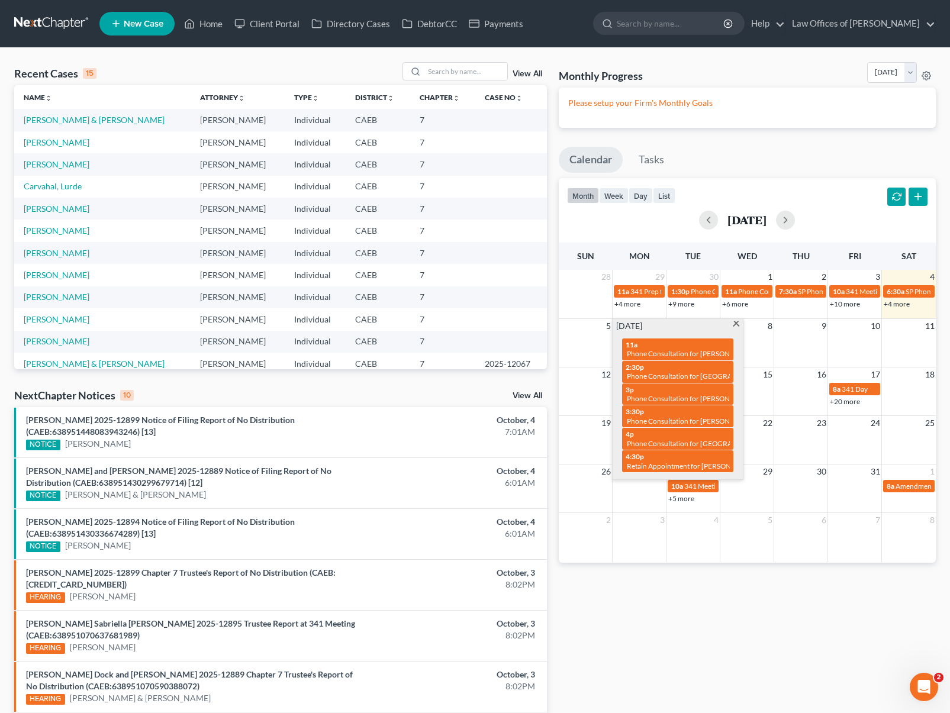
click at [138, 24] on span "New Case" at bounding box center [144, 24] width 40 height 9
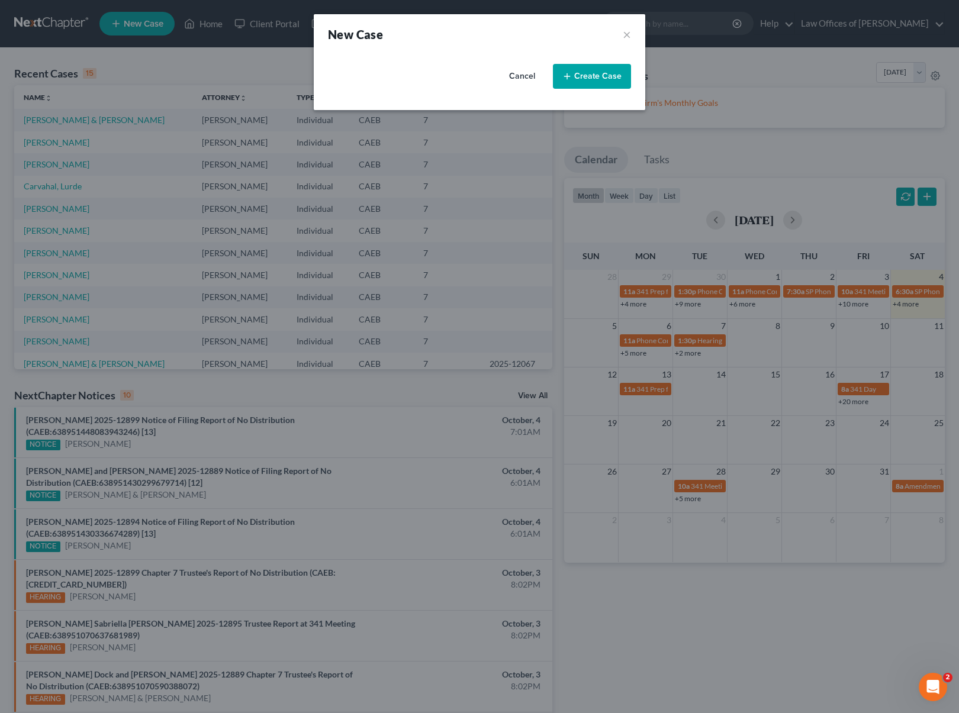
select select "8"
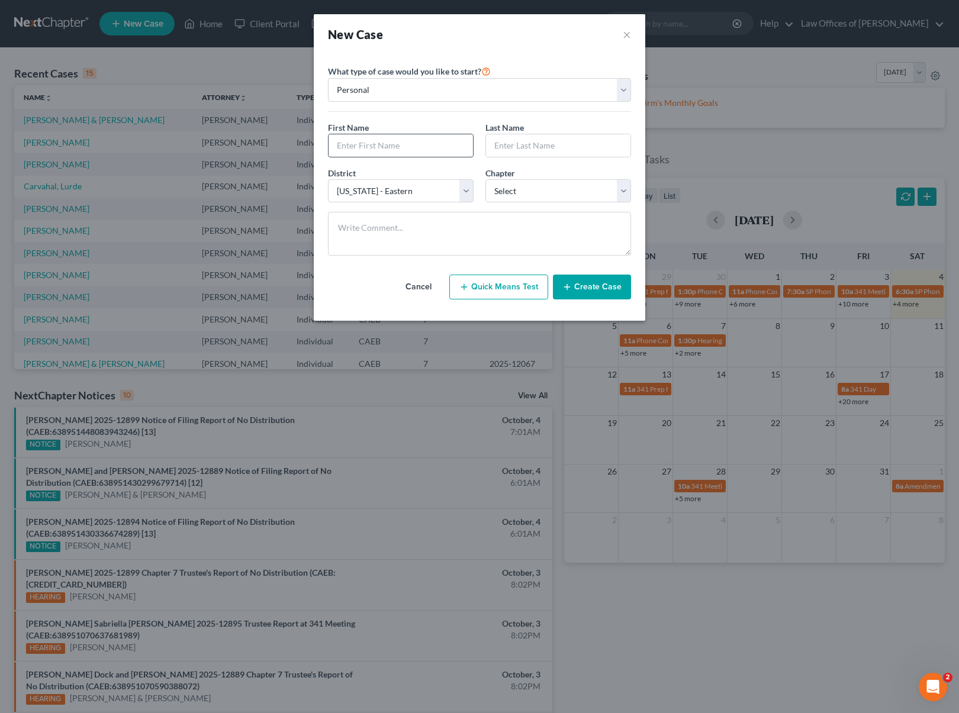
click at [381, 151] on input "text" at bounding box center [401, 145] width 144 height 22
type input "r"
type input "[PERSON_NAME]"
click at [628, 191] on select "Select 7 11 12 13" at bounding box center [558, 191] width 146 height 24
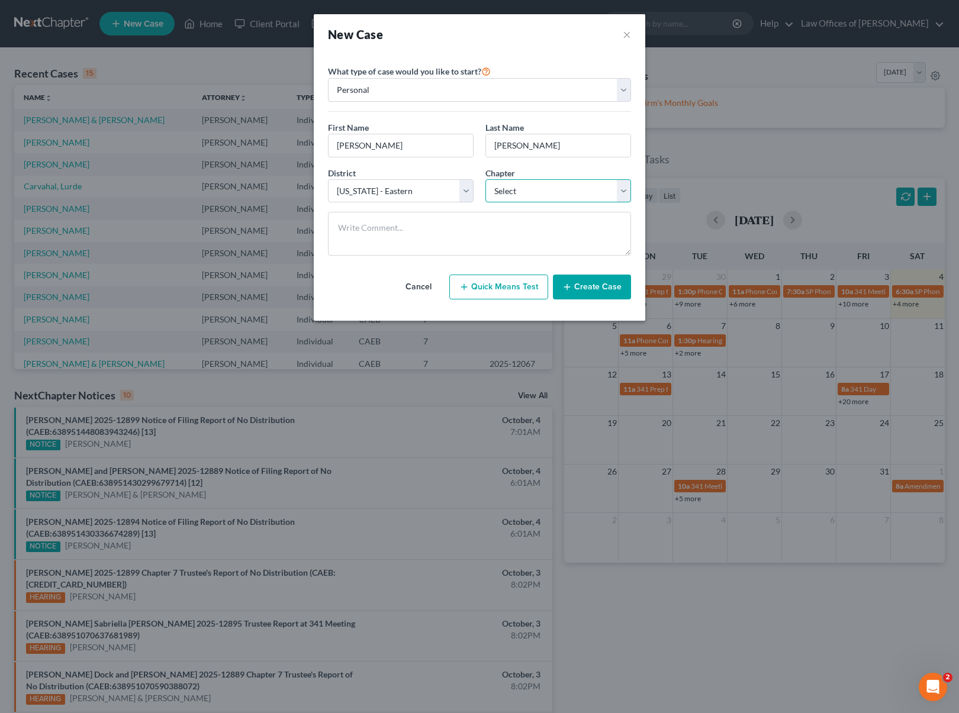
select select "0"
click at [485, 179] on select "Select 7 11 12 13" at bounding box center [558, 191] width 146 height 24
click at [603, 288] on button "Create Case" at bounding box center [592, 287] width 78 height 25
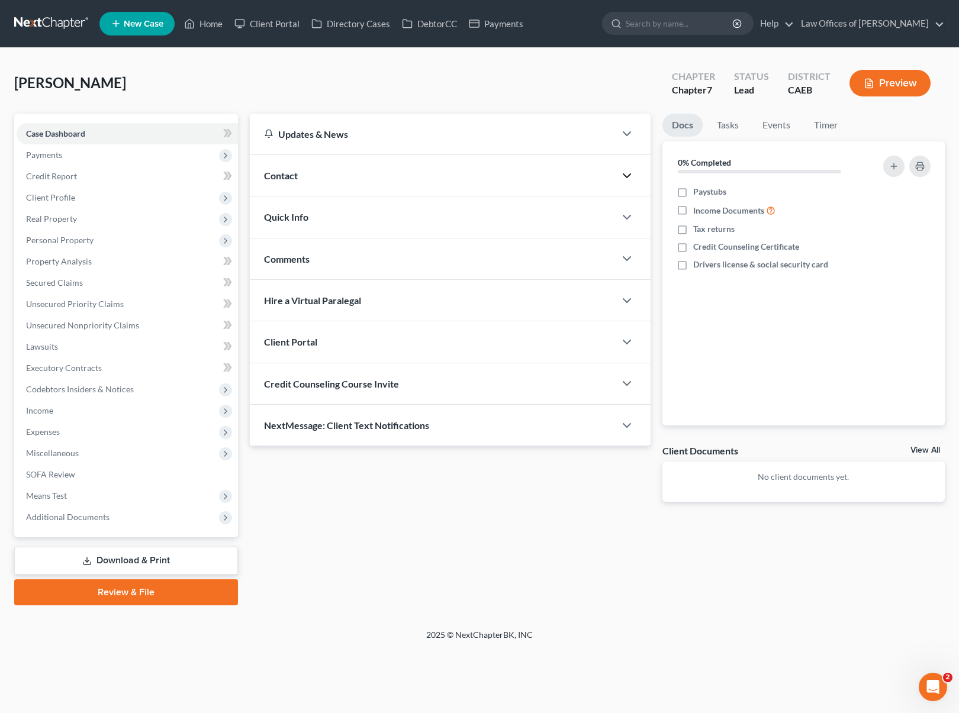
click at [626, 176] on polyline "button" at bounding box center [626, 176] width 7 height 4
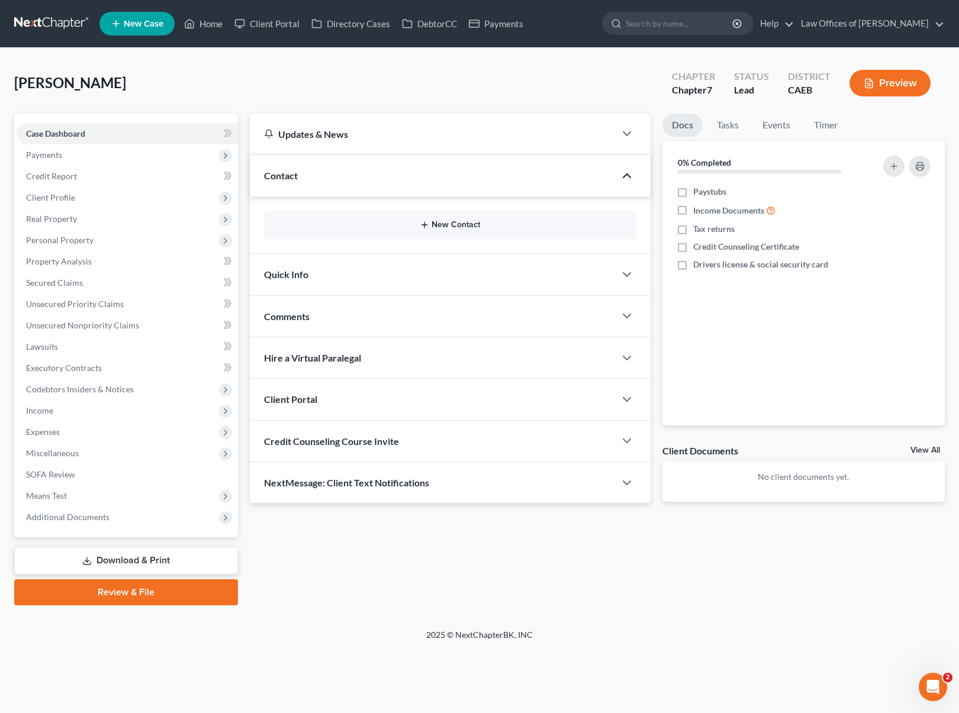
click at [468, 223] on button "New Contact" at bounding box center [450, 224] width 353 height 9
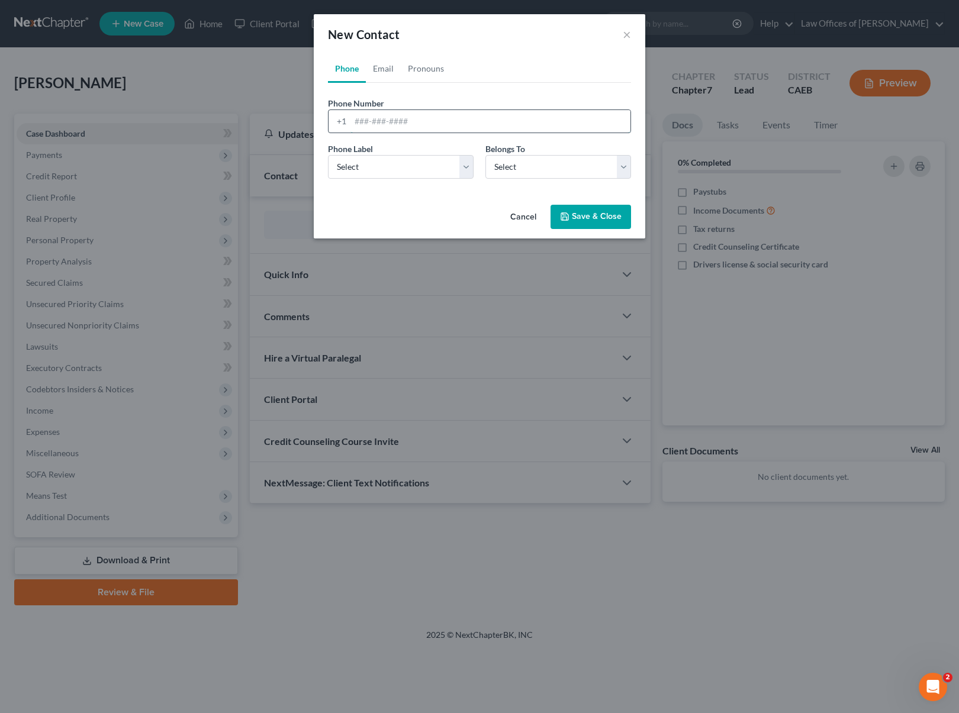
click at [449, 124] on input "tel" at bounding box center [490, 121] width 280 height 22
type input "6613778982"
click at [469, 166] on select "Select Mobile Home Work Other" at bounding box center [401, 167] width 146 height 24
select select "0"
click at [328, 155] on select "Select Mobile Home Work Other" at bounding box center [401, 167] width 146 height 24
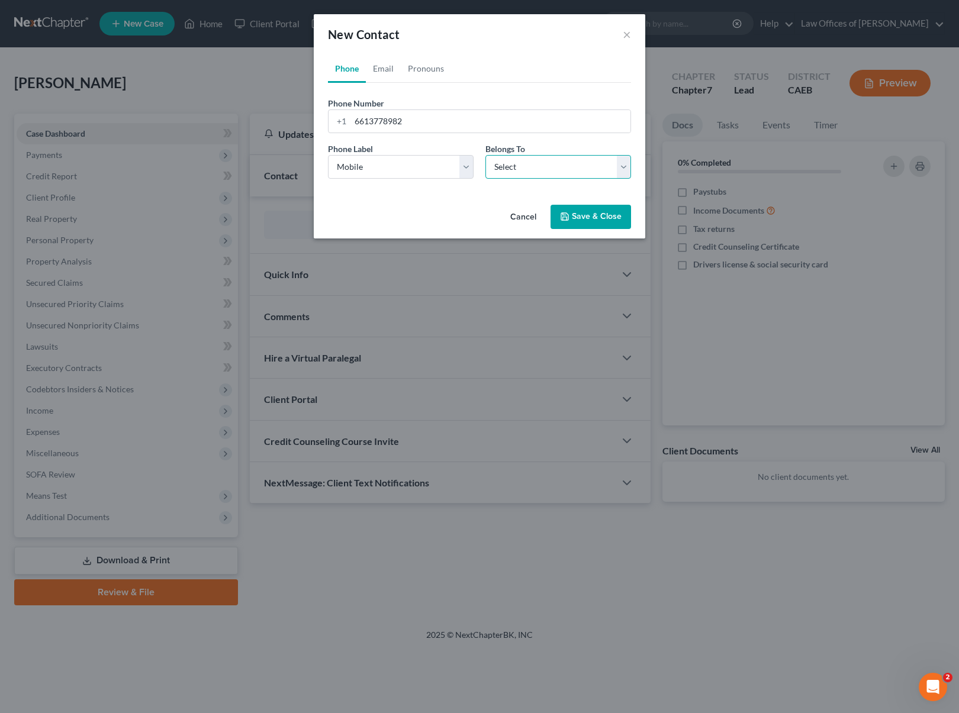
click at [624, 163] on select "Select Client Other" at bounding box center [558, 167] width 146 height 24
select select "0"
click at [485, 155] on select "Select Client Other" at bounding box center [558, 167] width 146 height 24
click at [604, 216] on button "Save & Close" at bounding box center [591, 217] width 81 height 25
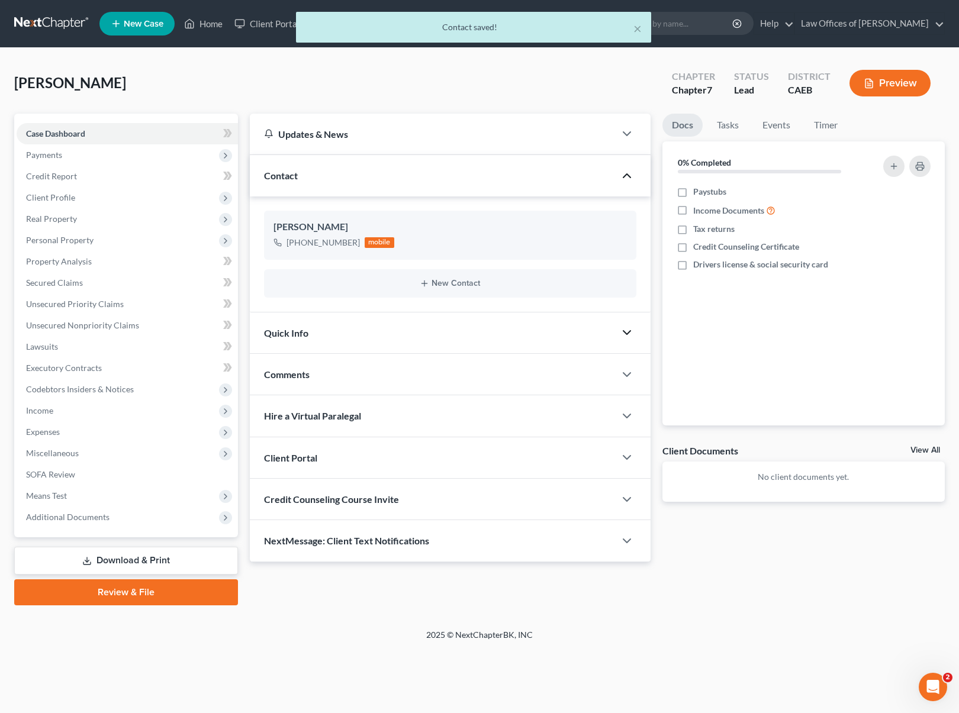
click at [625, 336] on icon "button" at bounding box center [627, 333] width 14 height 14
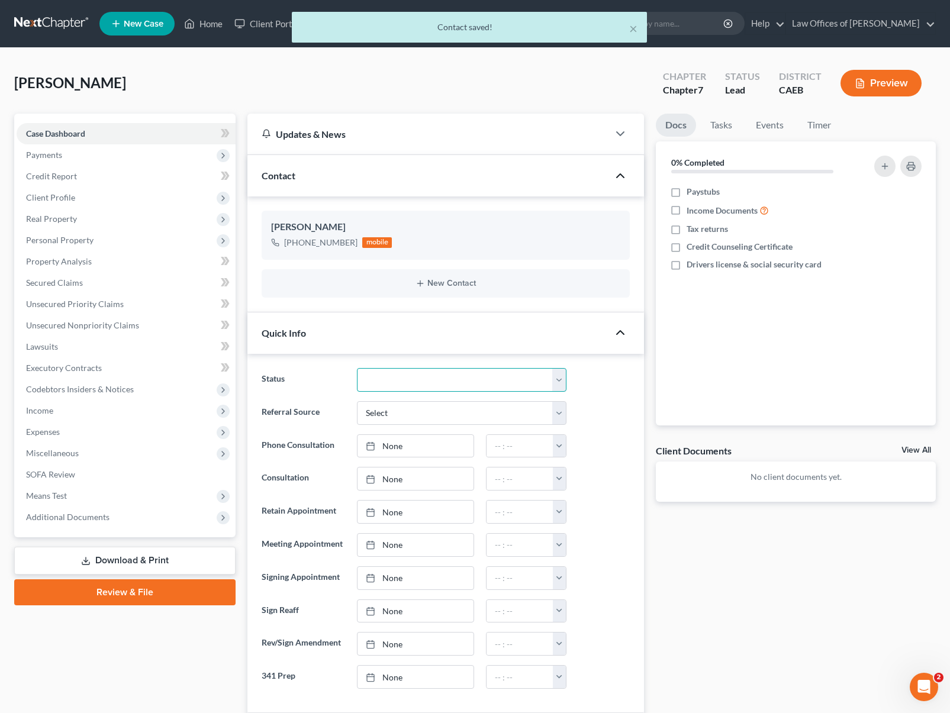
click at [564, 379] on select "Cancelled/Refund Closed Consultation Declined Discharged Filed Income Check In …" at bounding box center [462, 380] width 210 height 24
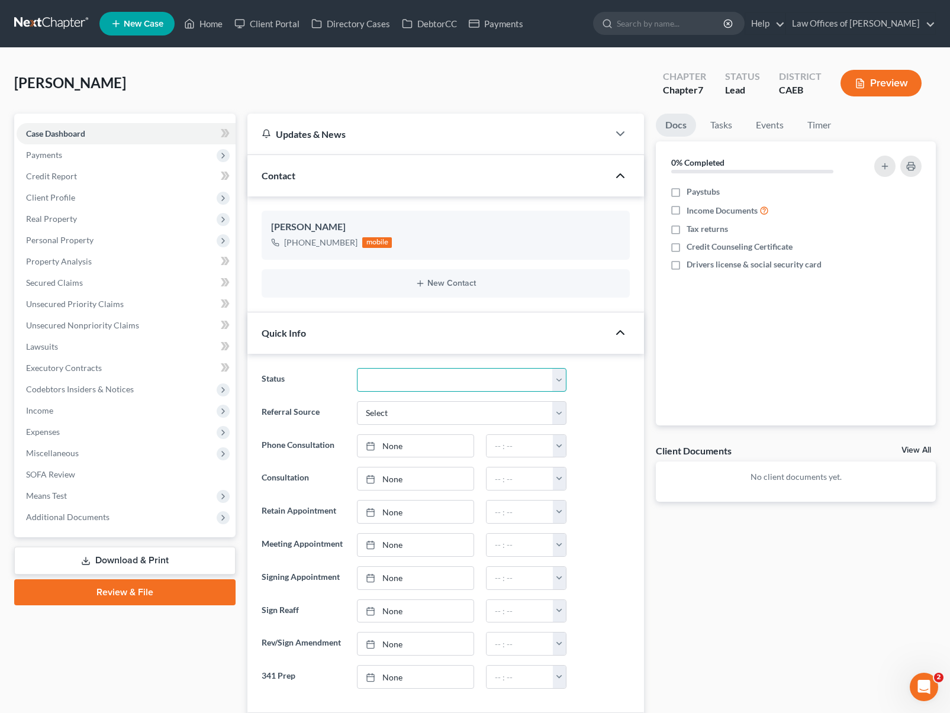
select select "2"
click at [357, 368] on select "Cancelled/Refund Closed Consultation Declined Discharged Filed Income Check In …" at bounding box center [462, 380] width 210 height 24
type input "[DATE]"
click at [393, 444] on link "[DATE]" at bounding box center [416, 446] width 116 height 22
click at [559, 448] on button "button" at bounding box center [560, 446] width 14 height 22
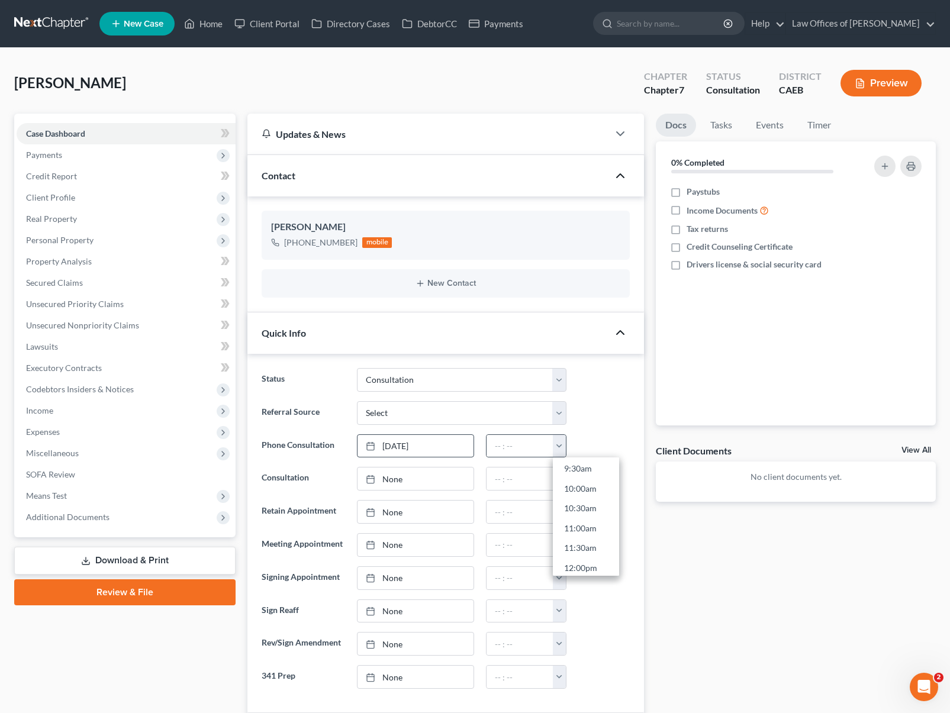
scroll to position [388, 0]
click at [596, 539] on link "11:30am" at bounding box center [586, 541] width 66 height 20
type input "11:30am"
click at [213, 24] on link "Home" at bounding box center [203, 23] width 50 height 21
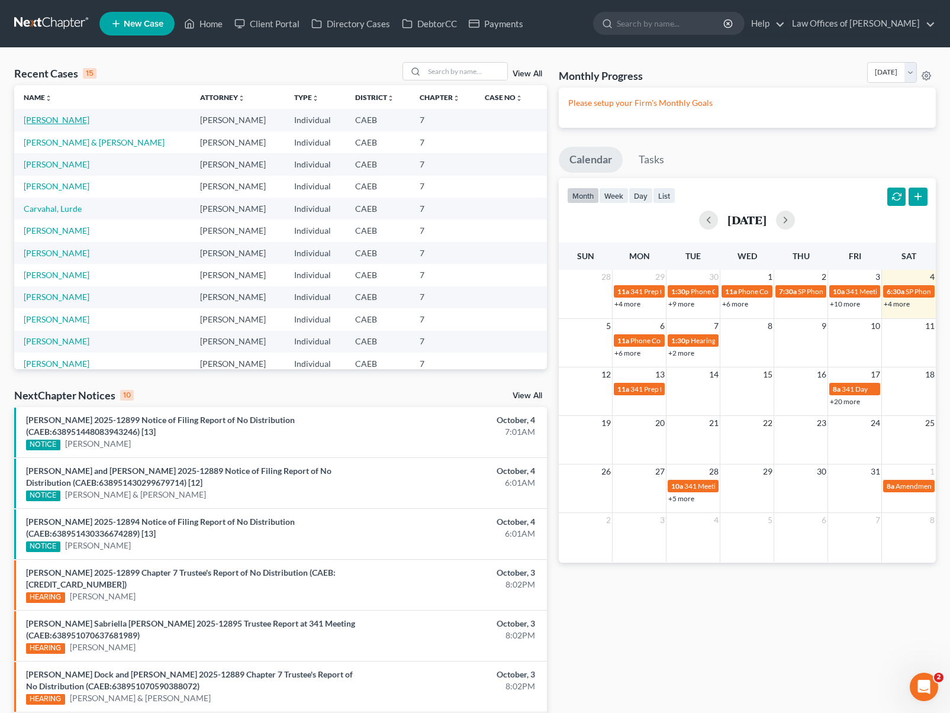
click at [77, 123] on link "[PERSON_NAME]" at bounding box center [57, 120] width 66 height 10
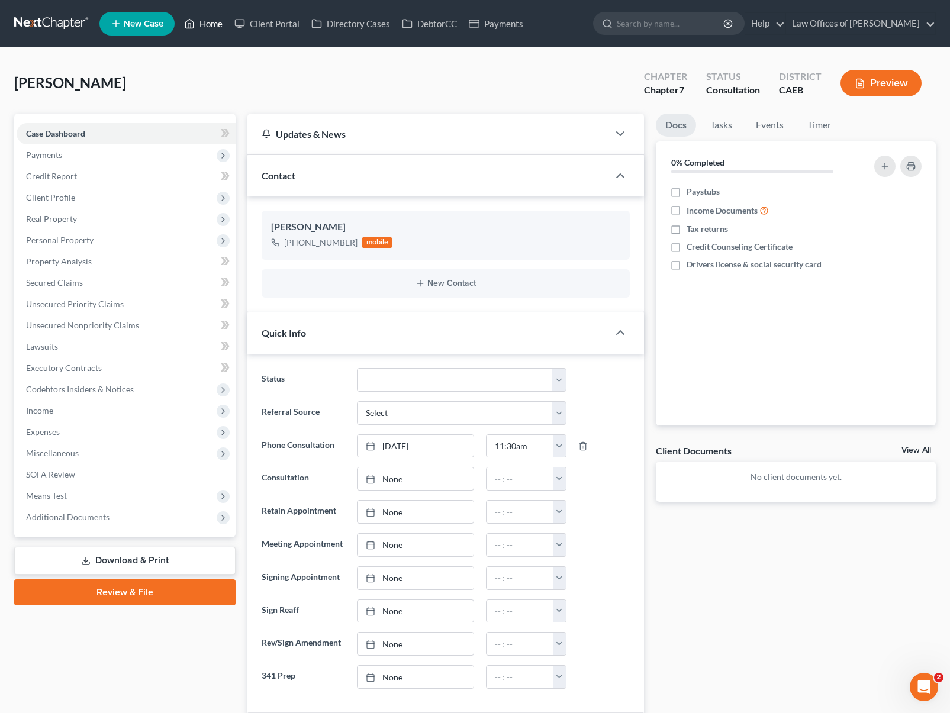
click at [206, 30] on link "Home" at bounding box center [203, 23] width 50 height 21
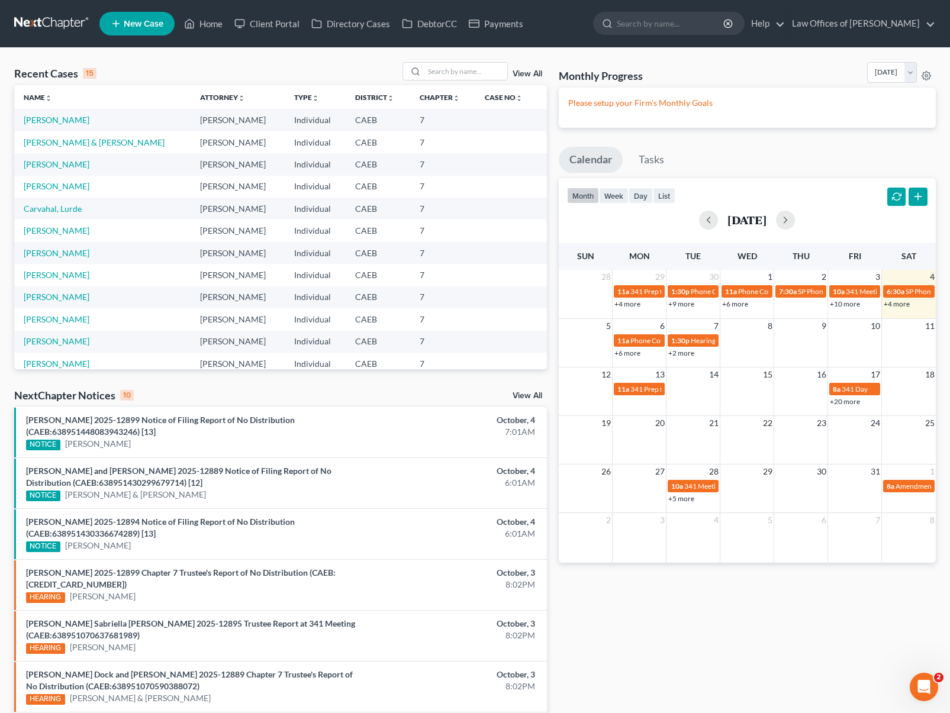
click at [628, 352] on link "+6 more" at bounding box center [628, 353] width 26 height 9
click at [115, 141] on link "[PERSON_NAME] & [PERSON_NAME]" at bounding box center [94, 142] width 141 height 10
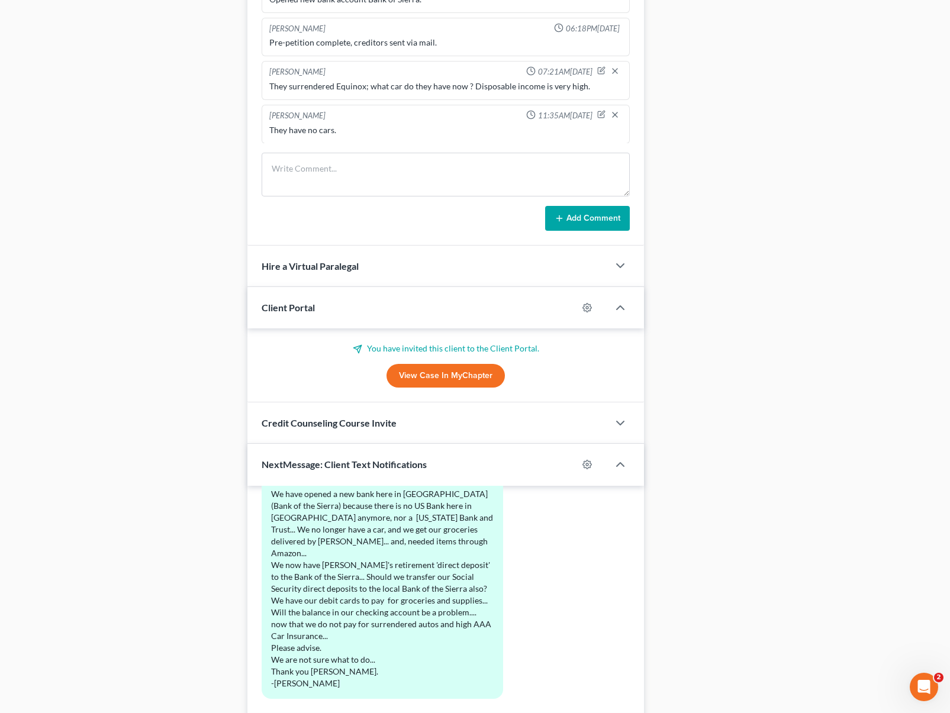
scroll to position [910, 0]
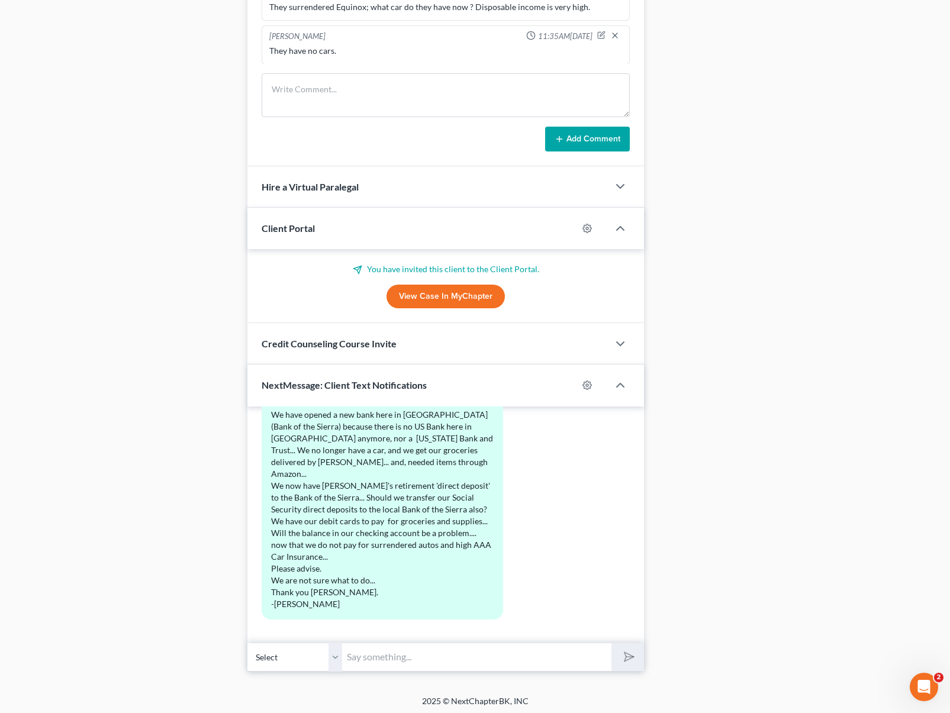
drag, startPoint x: 952, startPoint y: 280, endPoint x: 18, endPoint y: 7, distance: 973.4
click at [381, 658] on input "text" at bounding box center [476, 657] width 269 height 29
type input "Y"
type input "Yes, do not pay the surrendered vehicles anymore nor the car insurances. How mu…"
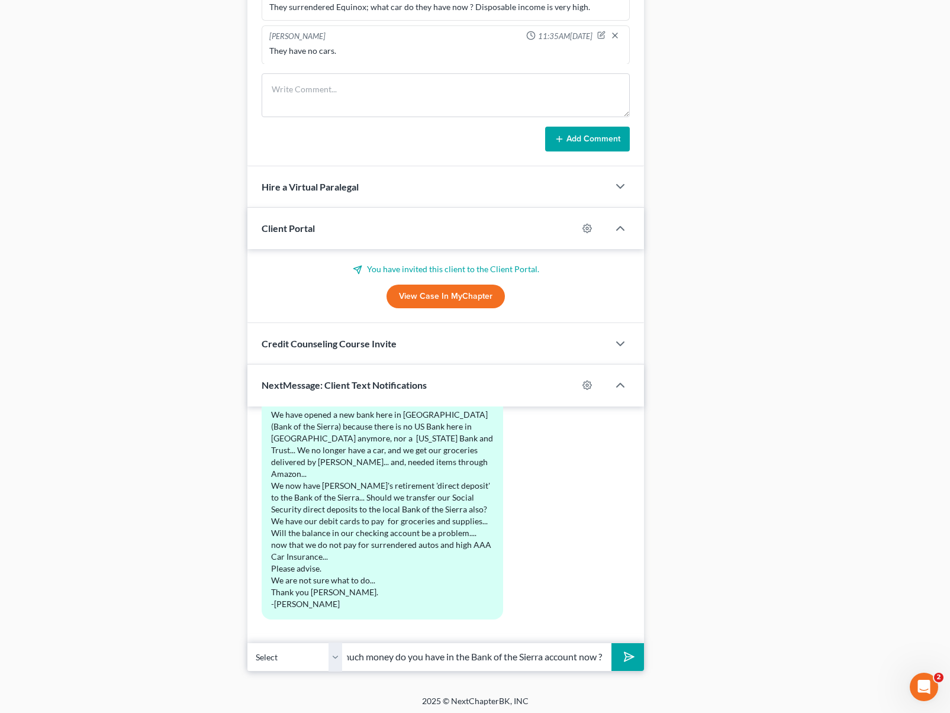
click at [612, 644] on button "submit" at bounding box center [628, 658] width 33 height 28
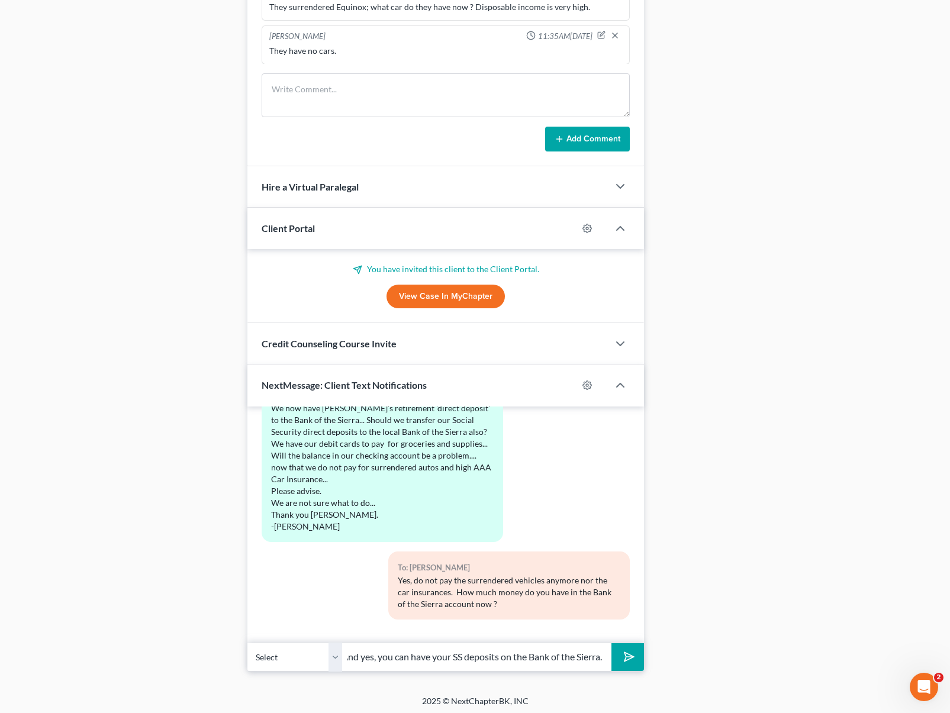
scroll to position [0, 11]
type input "And yes, you can have your SS deposits on the Bank of the Sierra."
click at [612, 644] on button "submit" at bounding box center [628, 658] width 33 height 28
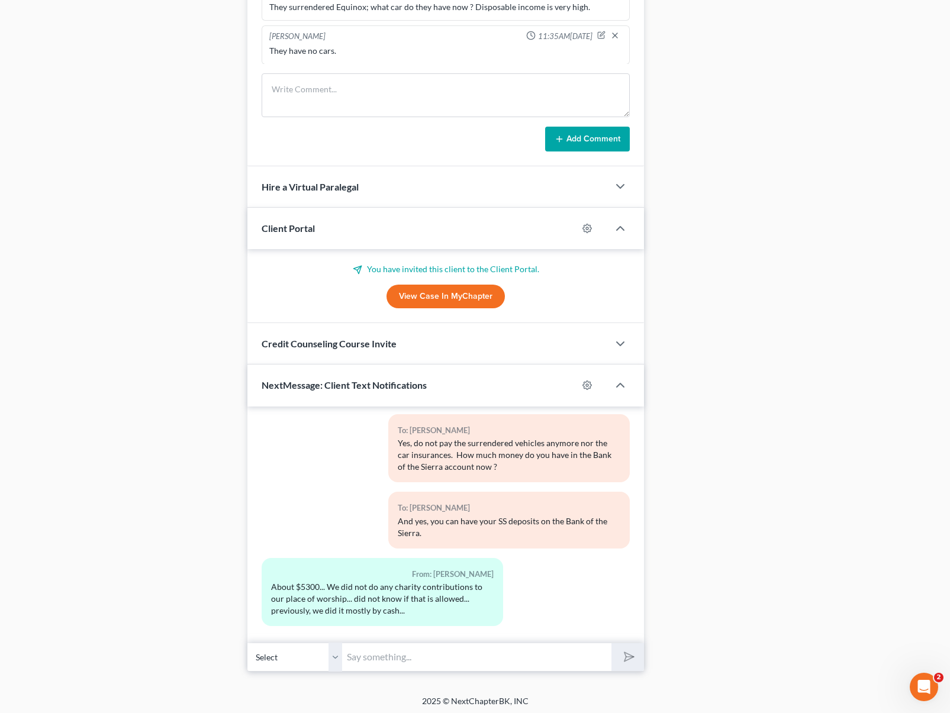
scroll to position [2788, 0]
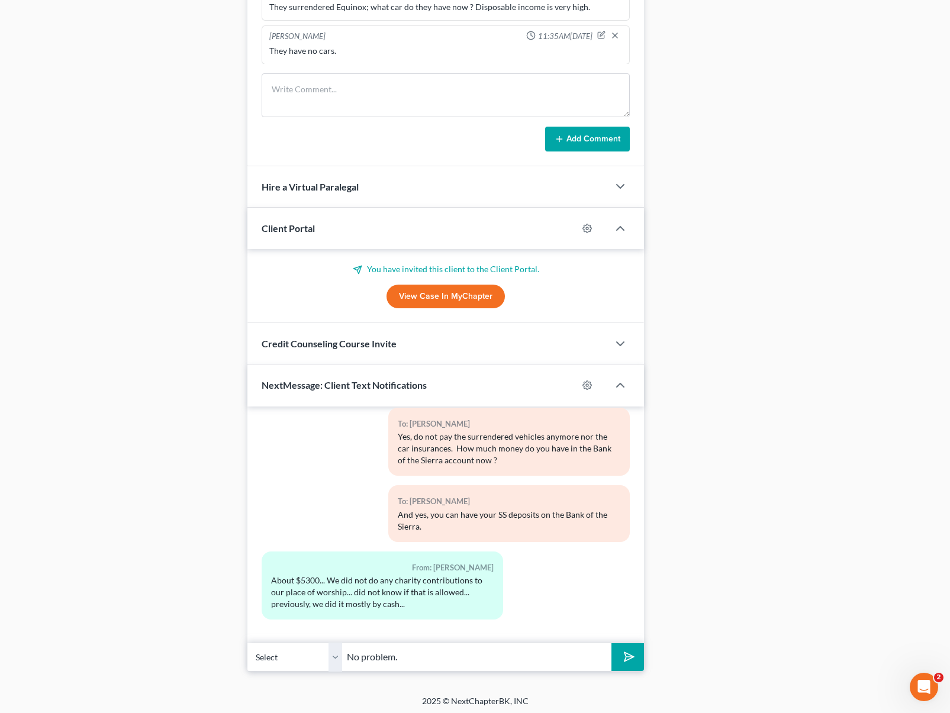
type input "No problem."
click at [612, 644] on button "submit" at bounding box center [628, 658] width 33 height 28
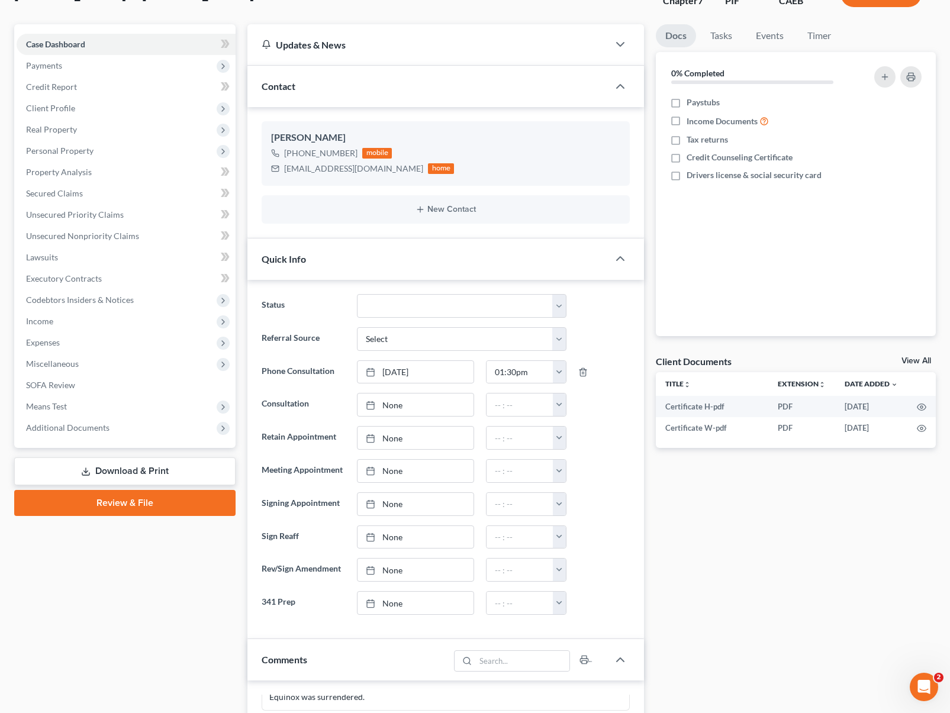
scroll to position [36, 0]
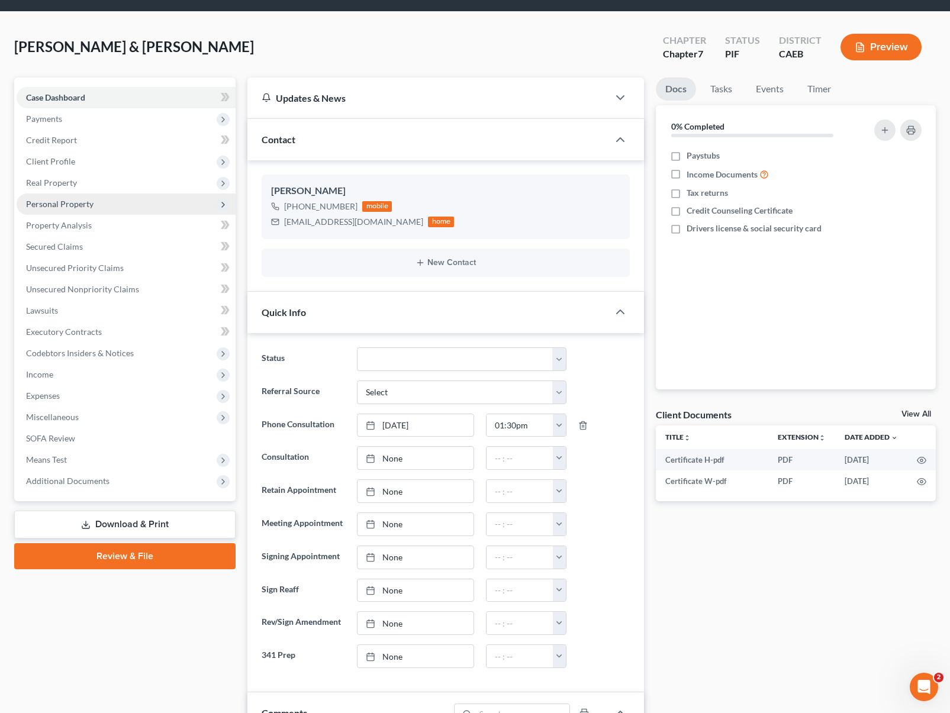
click at [106, 205] on span "Personal Property" at bounding box center [126, 204] width 219 height 21
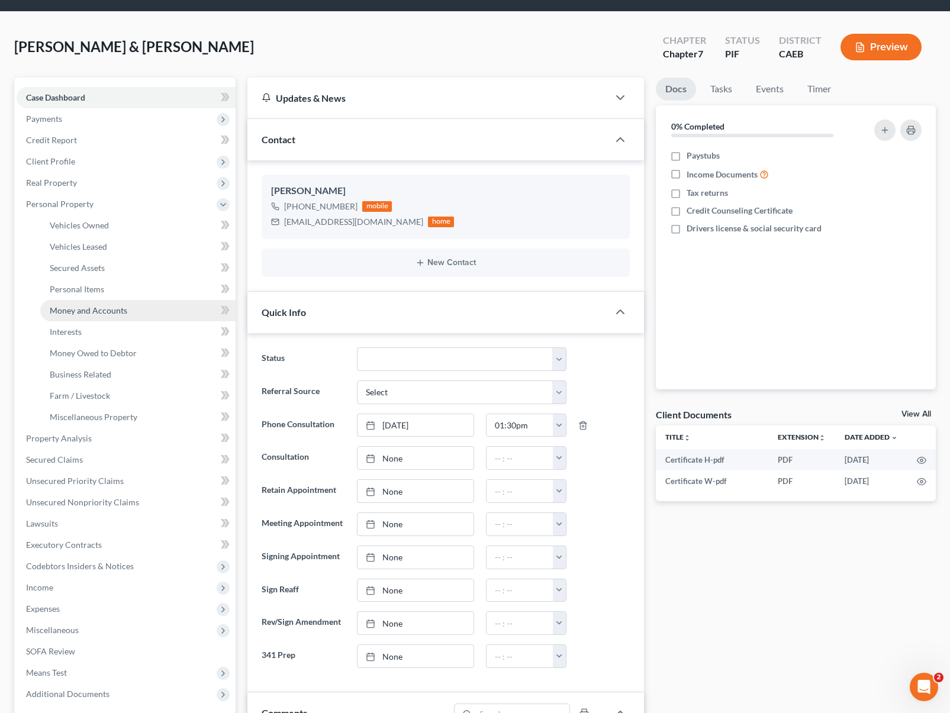
click at [134, 313] on link "Money and Accounts" at bounding box center [137, 310] width 195 height 21
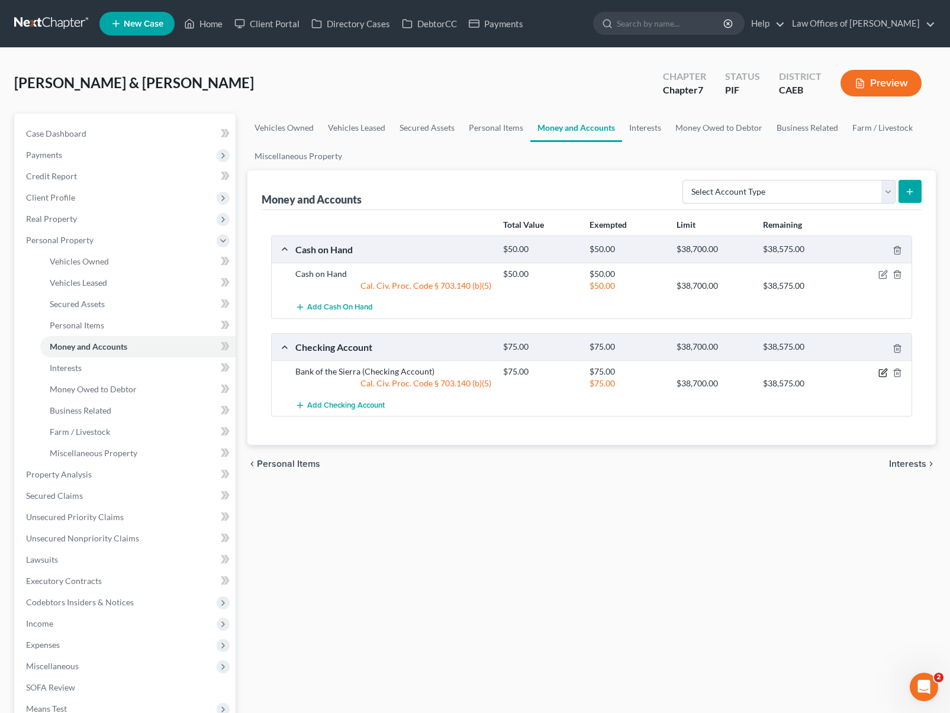
click at [883, 370] on icon "button" at bounding box center [883, 372] width 9 height 9
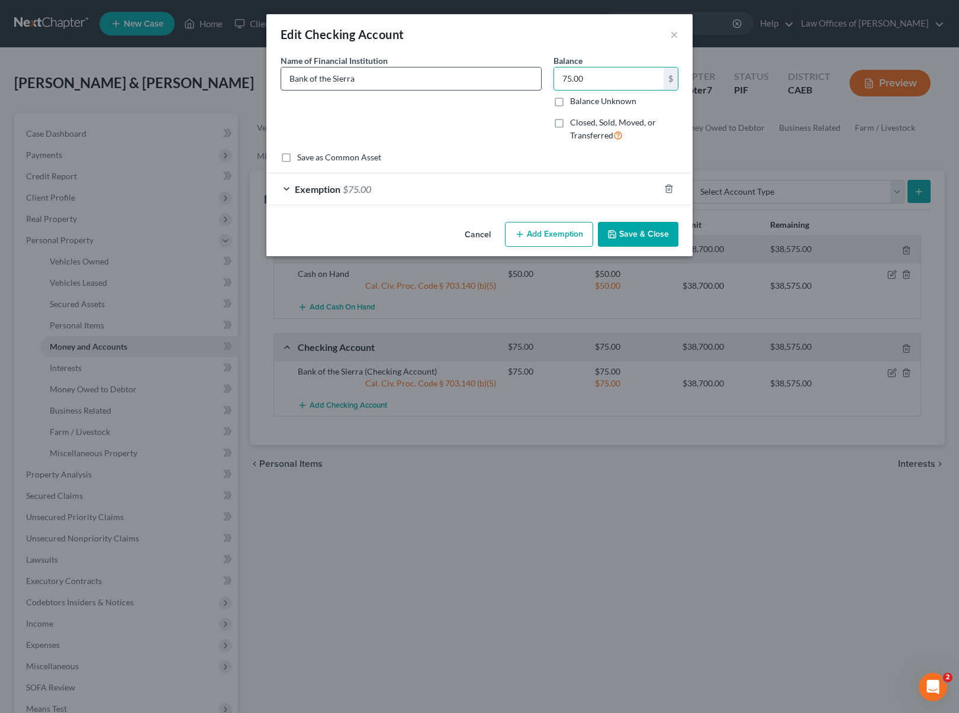
drag, startPoint x: 626, startPoint y: 80, endPoint x: 469, endPoint y: 79, distance: 156.9
click at [455, 78] on div "Name of Financial Institution * Bank of the Sierra Balance 75.00 $ Balance Unkn…" at bounding box center [480, 102] width 410 height 97
drag, startPoint x: 625, startPoint y: 81, endPoint x: 529, endPoint y: 68, distance: 96.8
click at [529, 68] on div "Name of Financial Institution * Bank of the Sierra Balance 75.00 $ Balance Unkn…" at bounding box center [480, 102] width 410 height 97
type input "5,300"
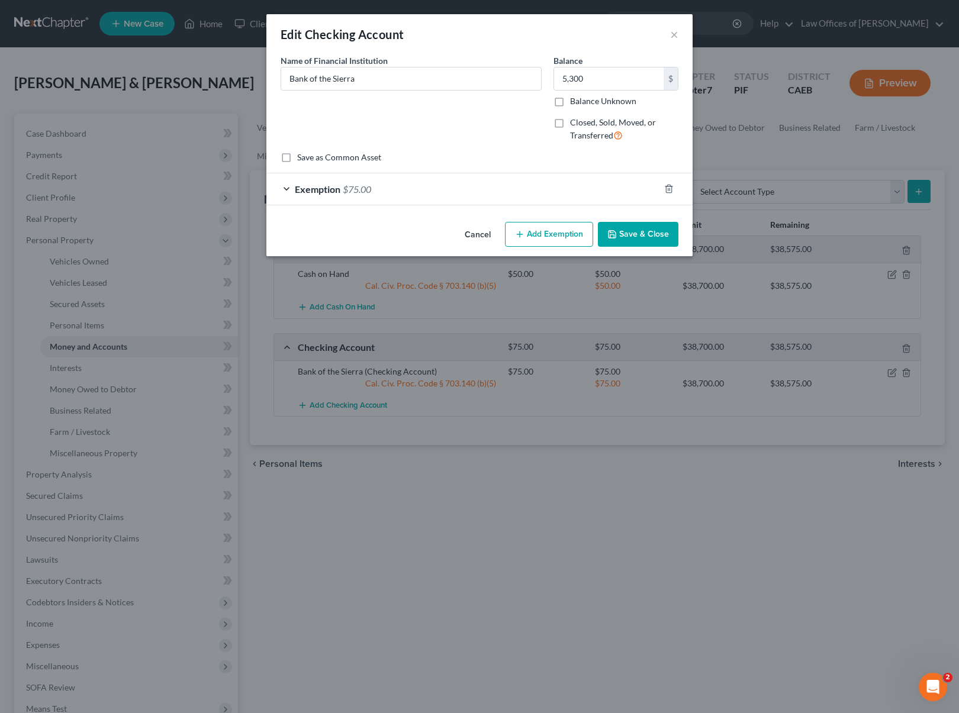
click at [540, 239] on button "Add Exemption" at bounding box center [549, 234] width 88 height 25
select select "2"
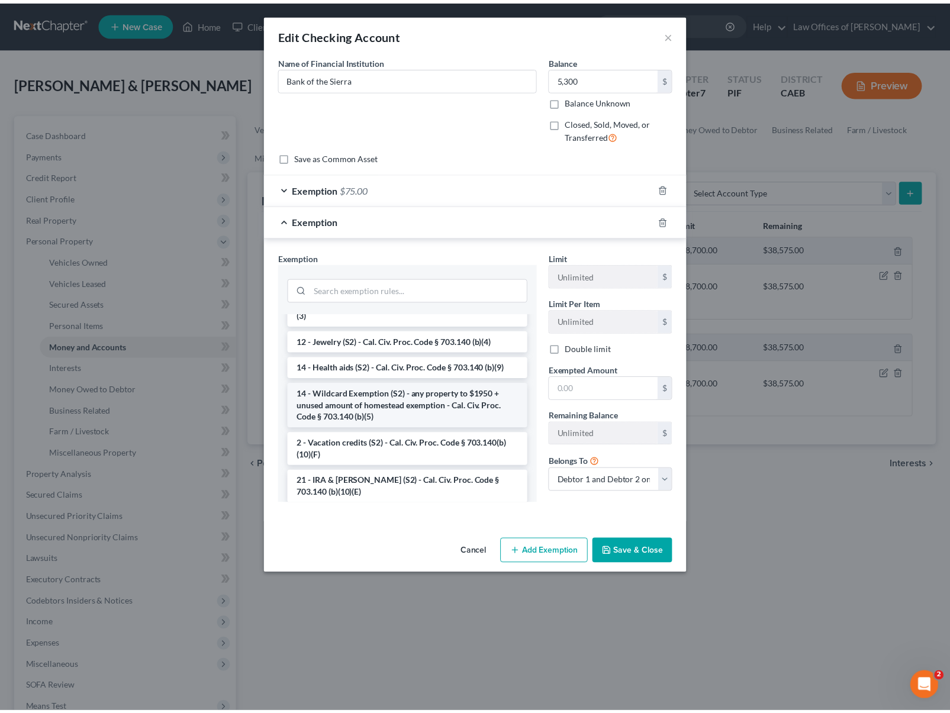
scroll to position [200, 0]
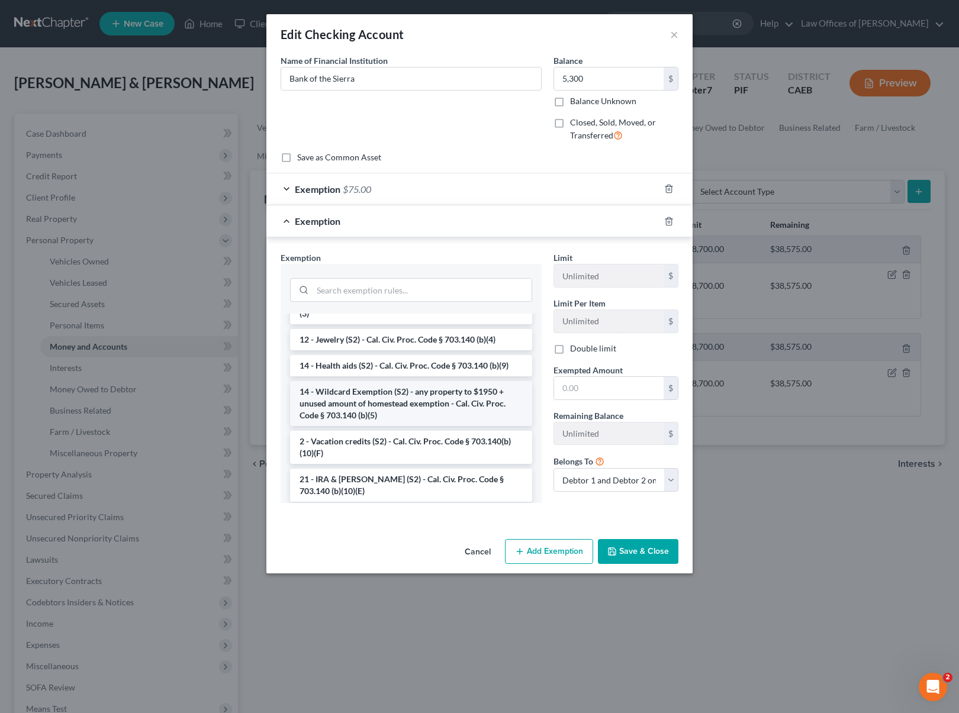
click at [446, 406] on li "14 - Wildcard Exemption (S2) - any property to $1950 + unused amount of homeste…" at bounding box center [411, 403] width 242 height 45
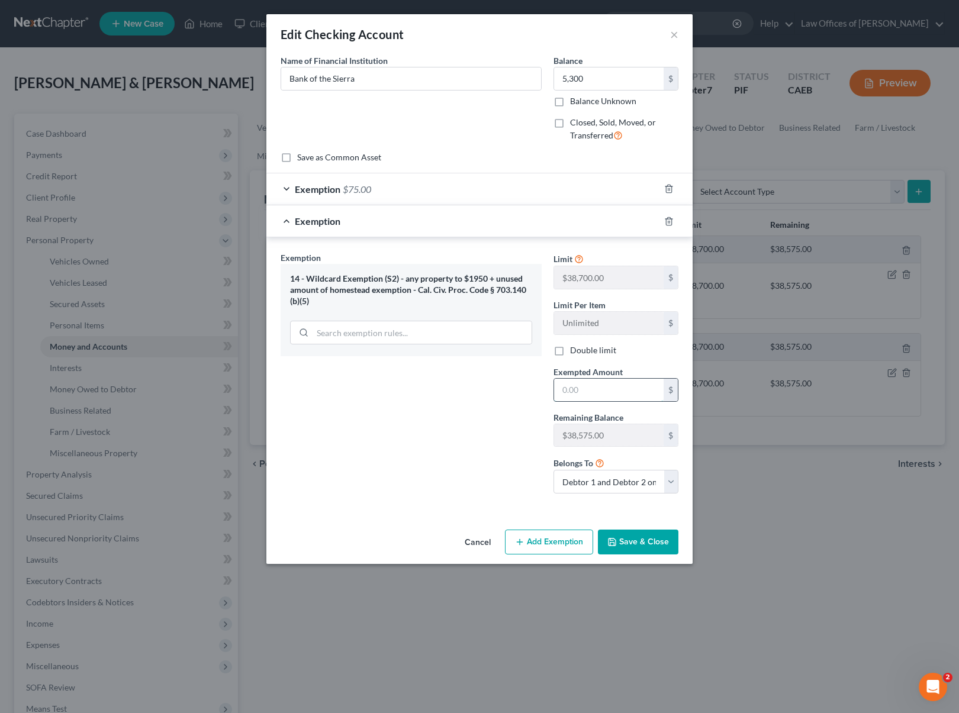
click at [620, 396] on input "text" at bounding box center [609, 390] width 110 height 22
type input "5,300"
click at [626, 537] on button "Save & Close" at bounding box center [638, 542] width 81 height 25
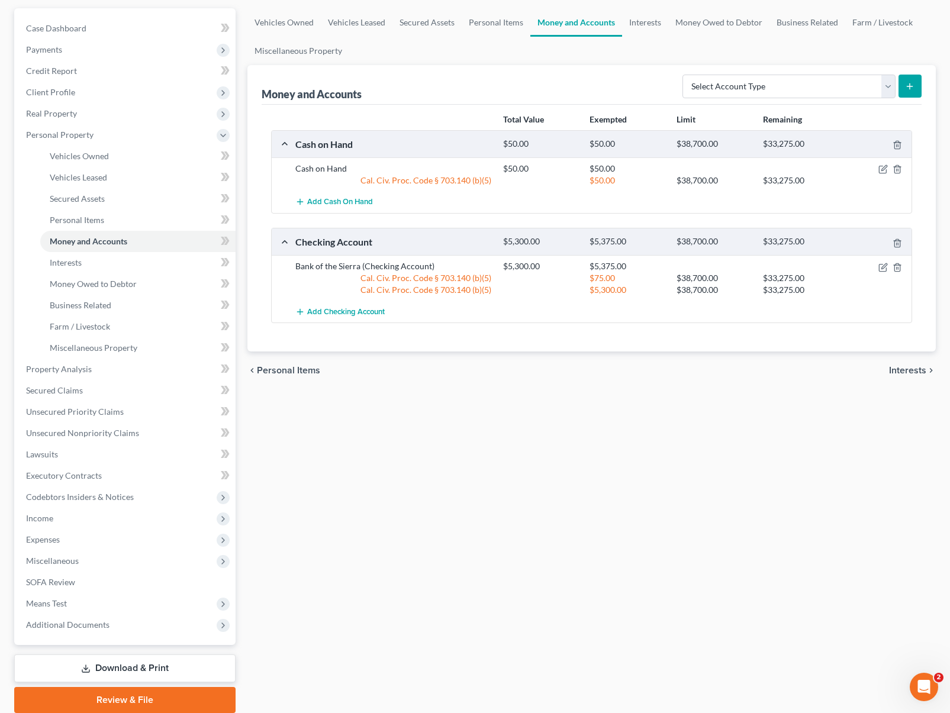
scroll to position [134, 0]
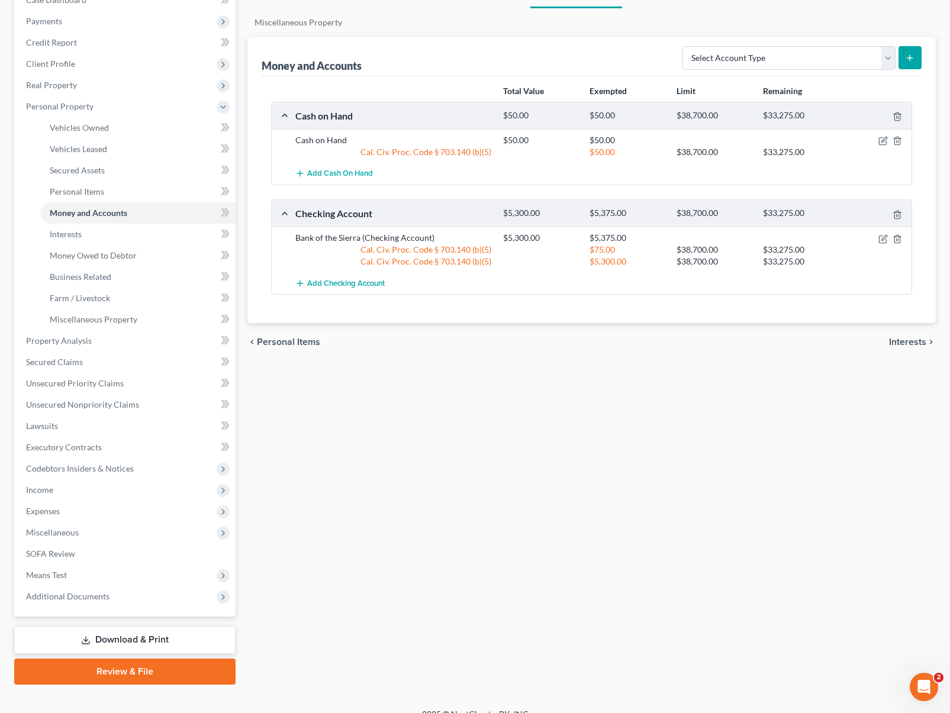
click at [171, 632] on link "Download & Print" at bounding box center [124, 640] width 221 height 28
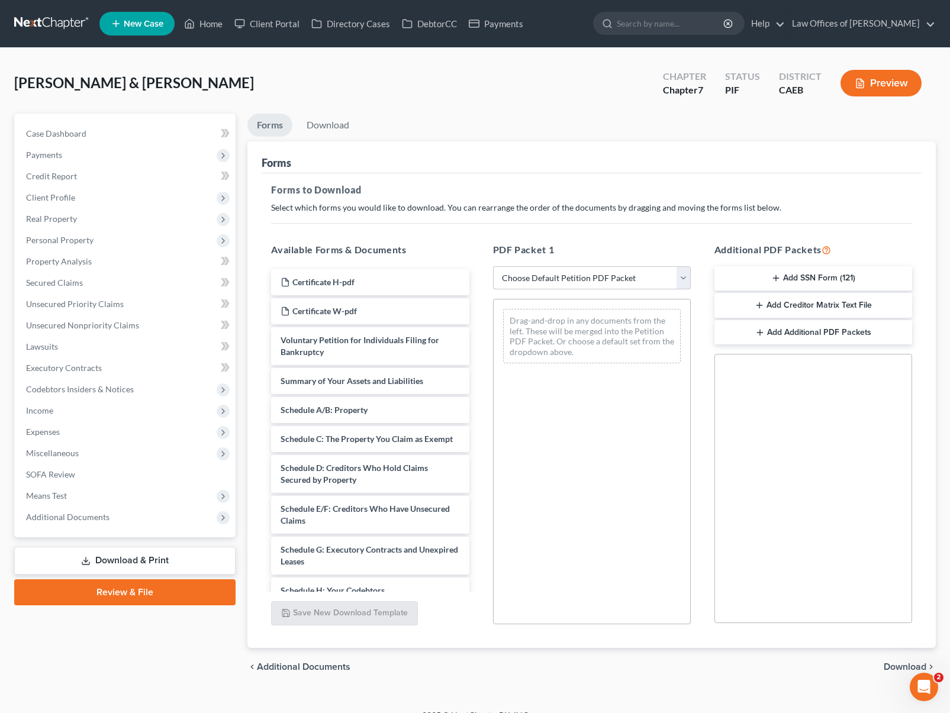
click at [683, 279] on select "Choose Default Petition PDF Packet Complete Bankruptcy Petition (all forms and …" at bounding box center [592, 278] width 198 height 24
select select "4"
click at [493, 266] on select "Choose Default Petition PDF Packet Complete Bankruptcy Petition (all forms and …" at bounding box center [592, 278] width 198 height 24
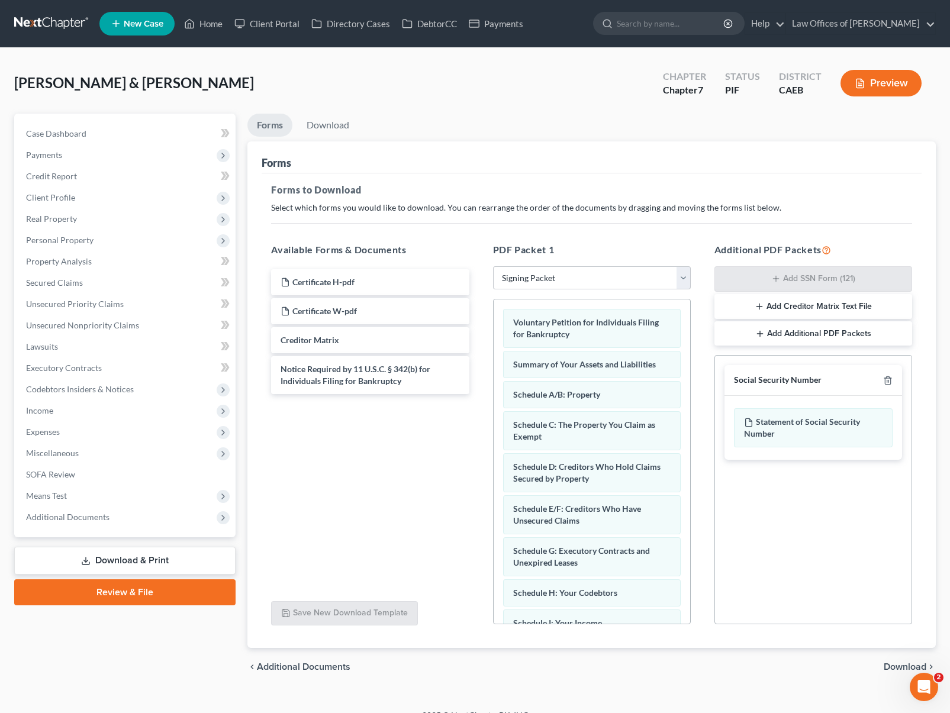
click at [897, 666] on span "Download" at bounding box center [905, 666] width 43 height 9
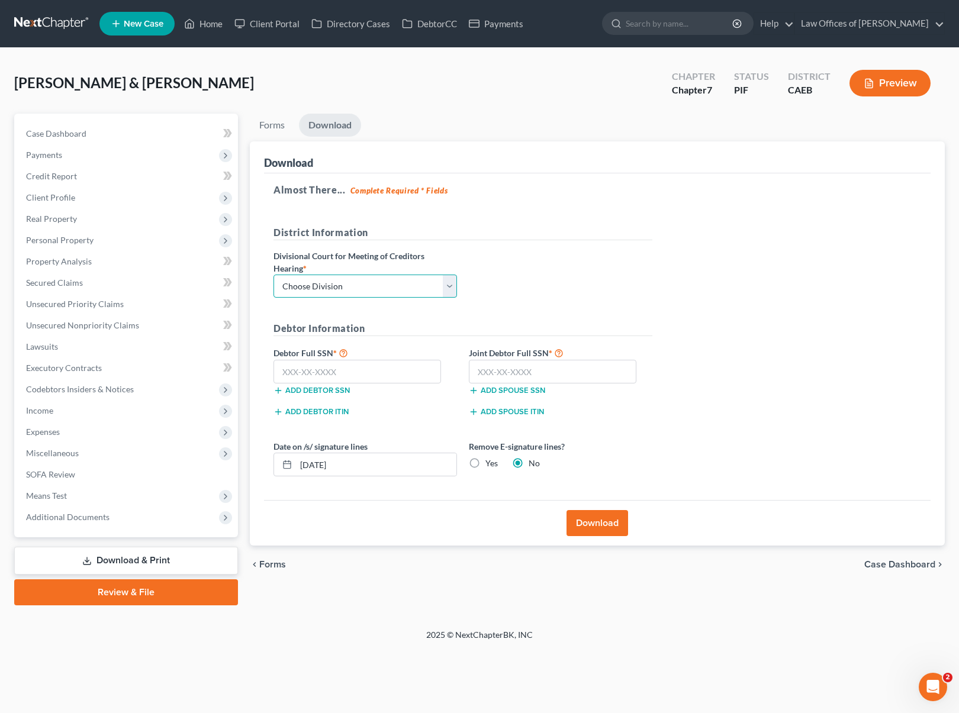
click at [447, 281] on select "Choose Division Fresno Modesto [GEOGRAPHIC_DATA]" at bounding box center [366, 287] width 184 height 24
select select "0"
click at [274, 275] on select "Choose Division Fresno Modesto [GEOGRAPHIC_DATA]" at bounding box center [366, 287] width 184 height 24
click at [382, 359] on label "Debtor Full SSN *" at bounding box center [365, 353] width 195 height 14
click at [383, 365] on input "text" at bounding box center [358, 372] width 168 height 24
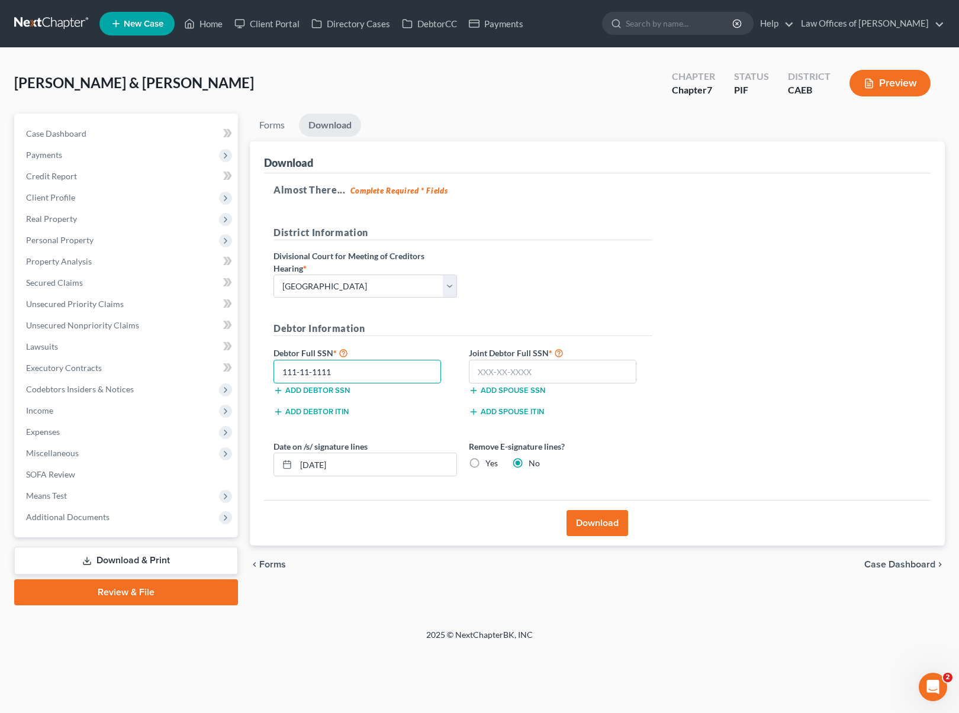
type input "111-11-1111"
click at [594, 516] on button "Download" at bounding box center [598, 523] width 62 height 26
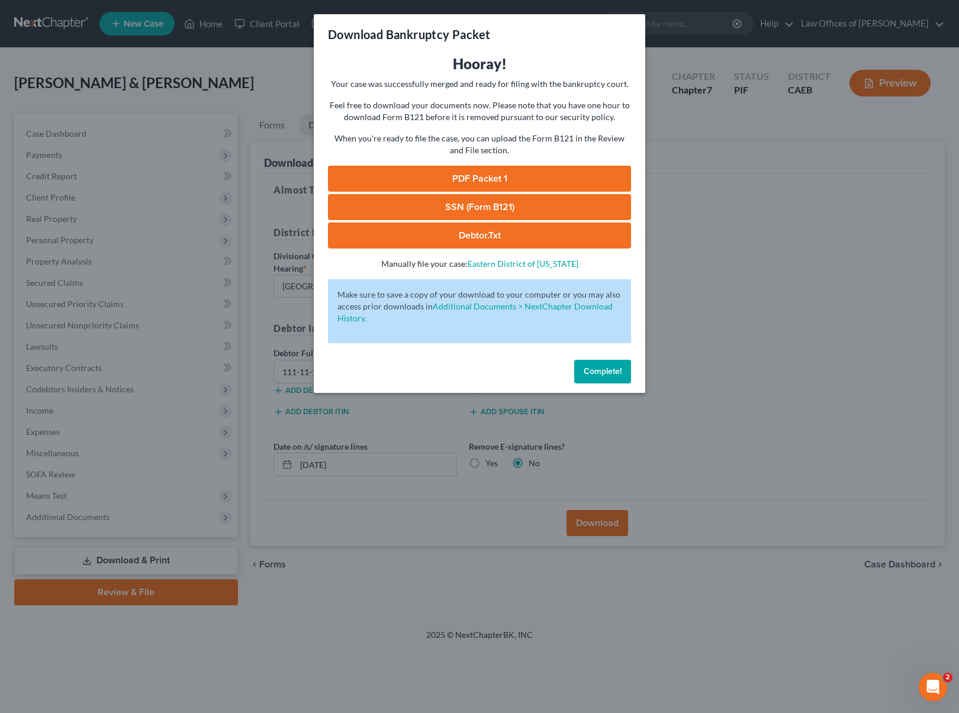
click at [513, 178] on link "PDF Packet 1" at bounding box center [479, 179] width 303 height 26
click at [596, 369] on span "Complete!" at bounding box center [603, 371] width 38 height 10
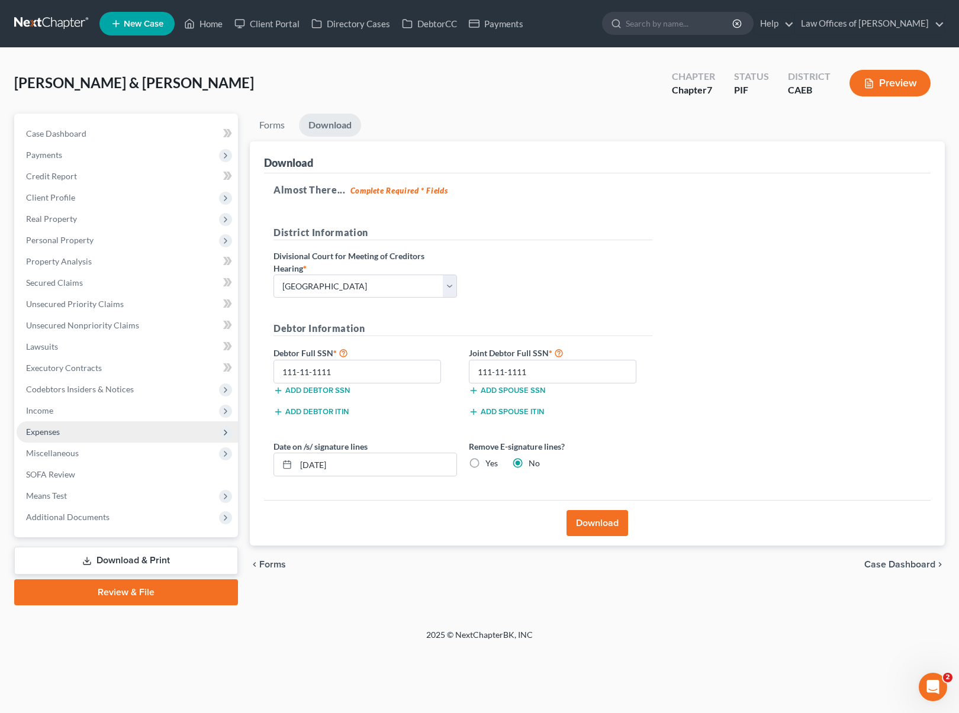
click at [103, 430] on span "Expenses" at bounding box center [127, 432] width 221 height 21
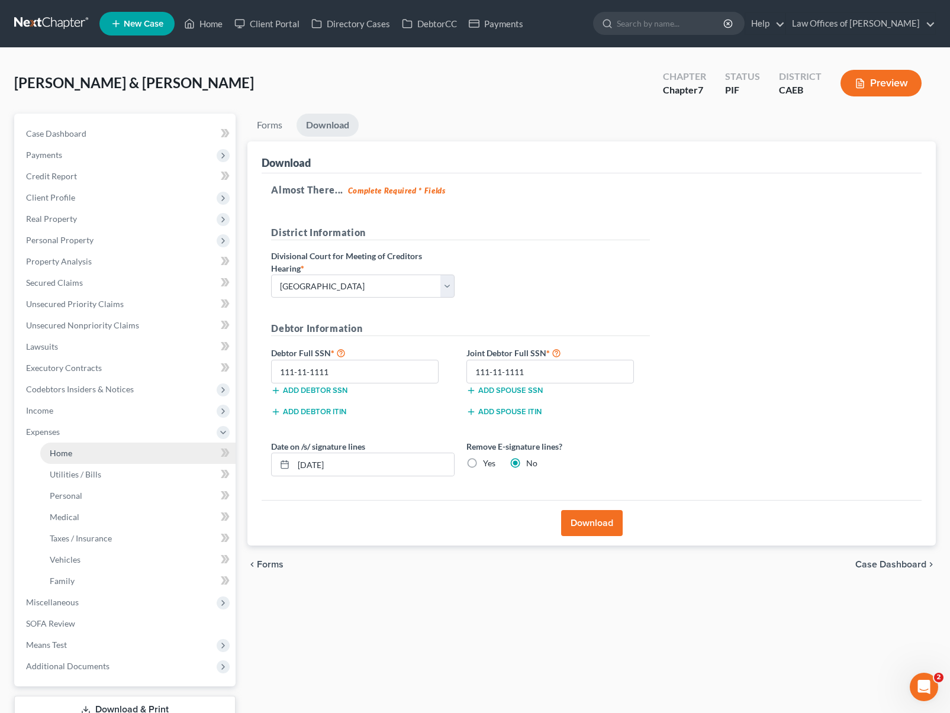
click at [98, 450] on link "Home" at bounding box center [137, 453] width 195 height 21
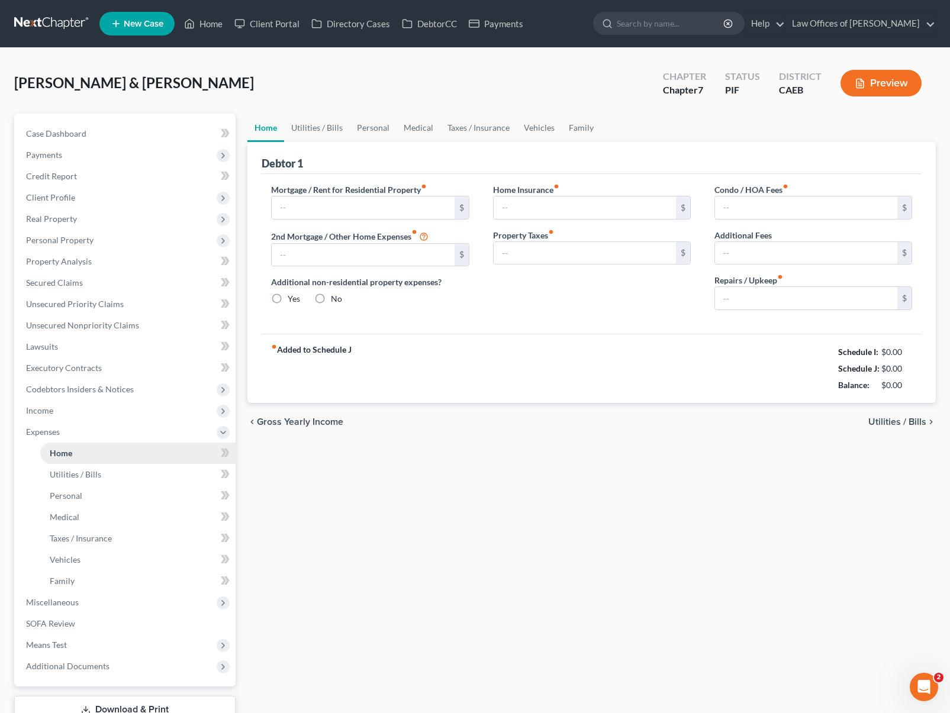
type input "1,975.00"
type input "0.00"
radio input "true"
type input "0.00"
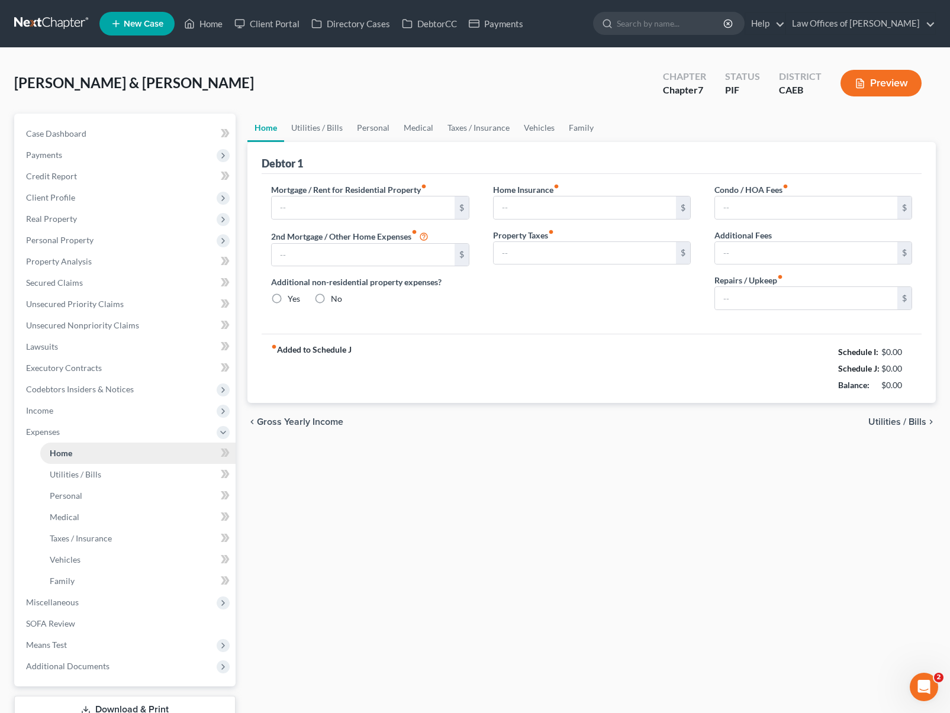
type input "0.00"
type input "200.00"
click at [320, 130] on link "Utilities / Bills" at bounding box center [317, 128] width 66 height 28
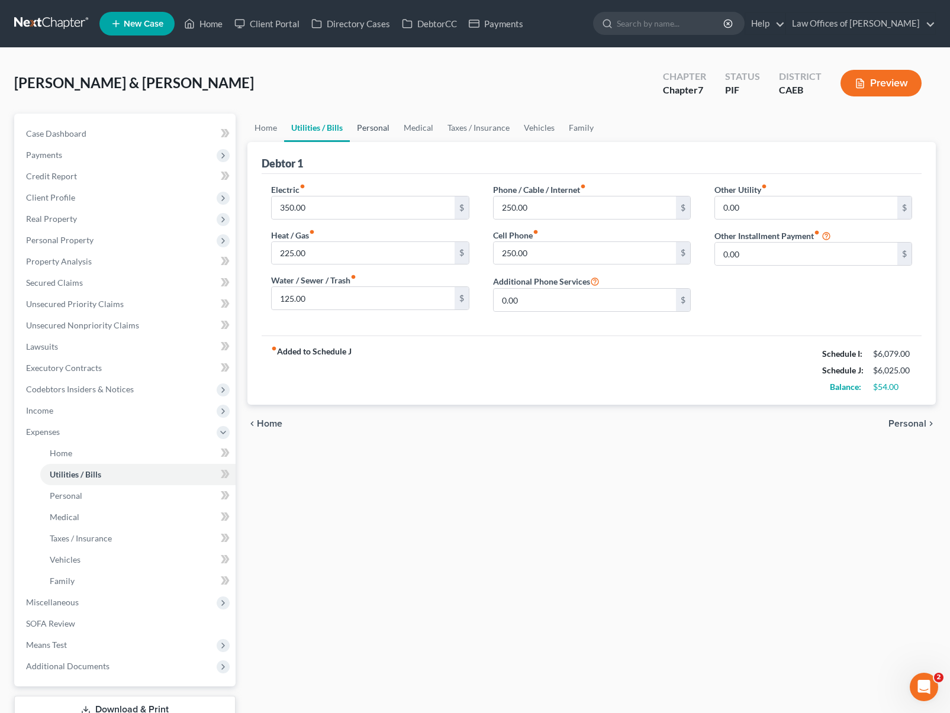
click at [378, 129] on link "Personal" at bounding box center [373, 128] width 47 height 28
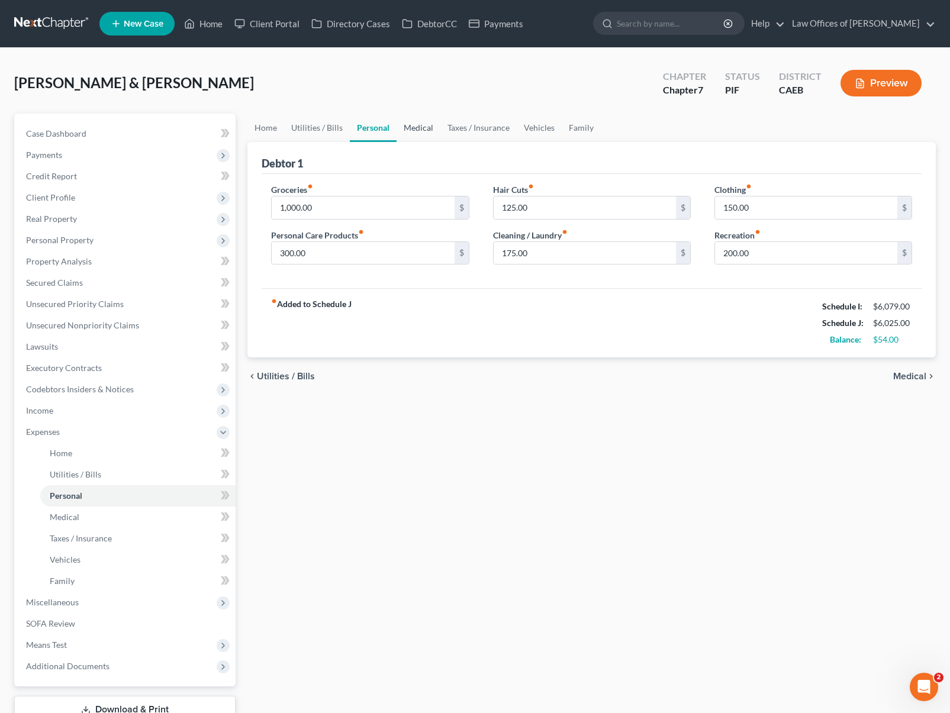
click at [423, 127] on link "Medical" at bounding box center [419, 128] width 44 height 28
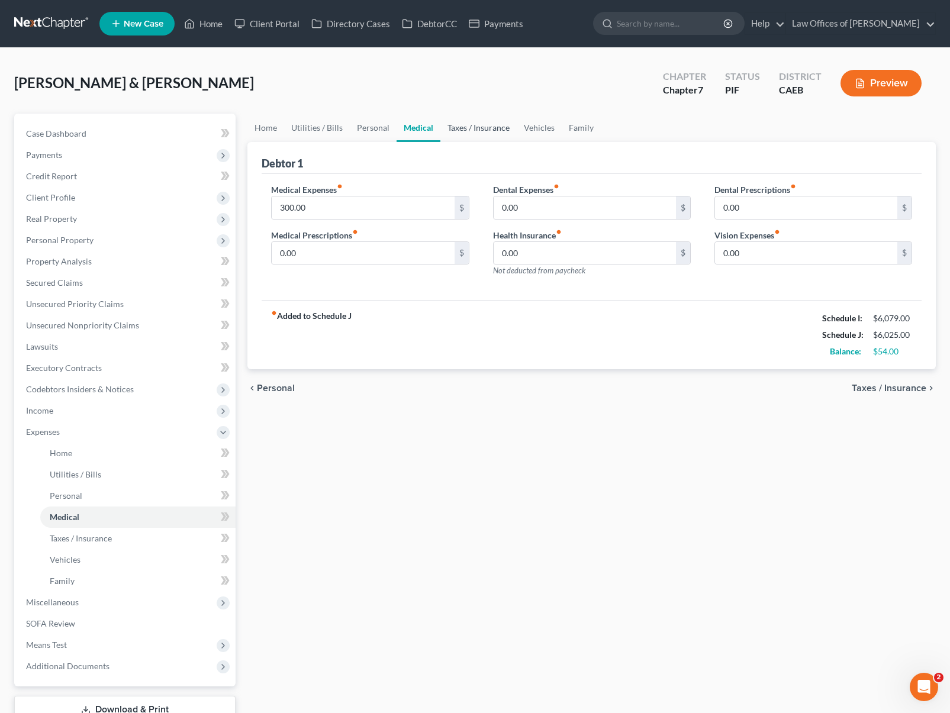
click at [468, 126] on link "Taxes / Insurance" at bounding box center [478, 128] width 76 height 28
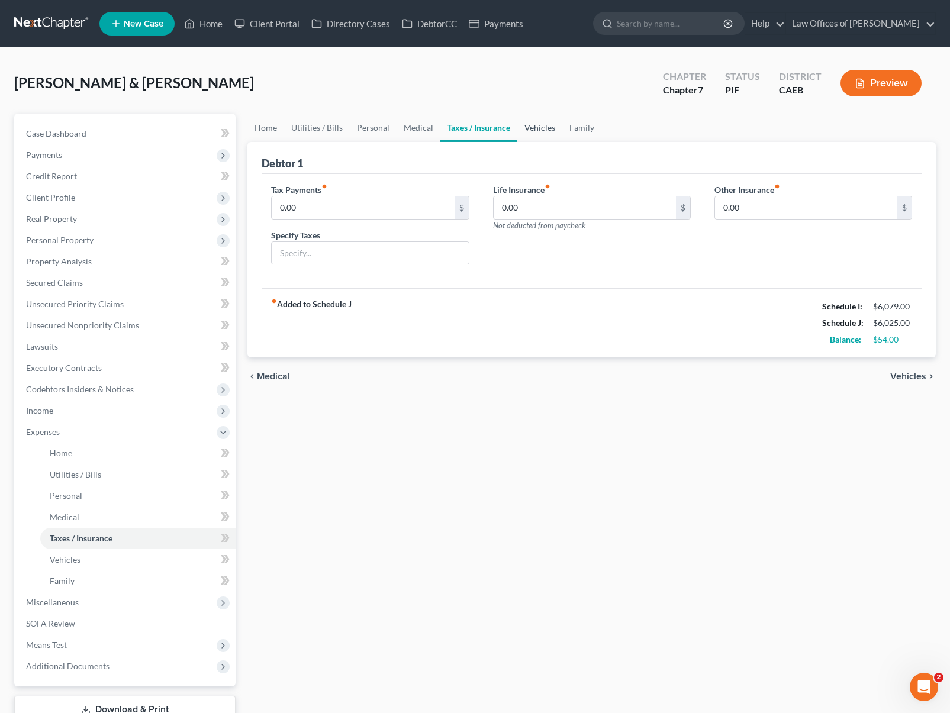
click at [545, 130] on link "Vehicles" at bounding box center [539, 128] width 45 height 28
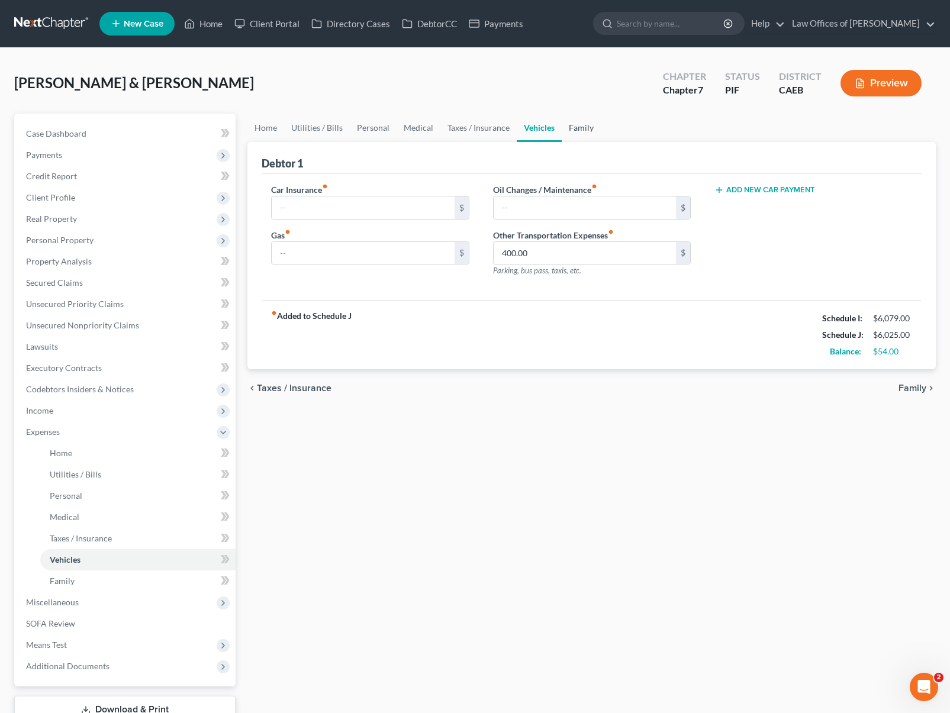
click at [567, 128] on link "Family" at bounding box center [581, 128] width 39 height 28
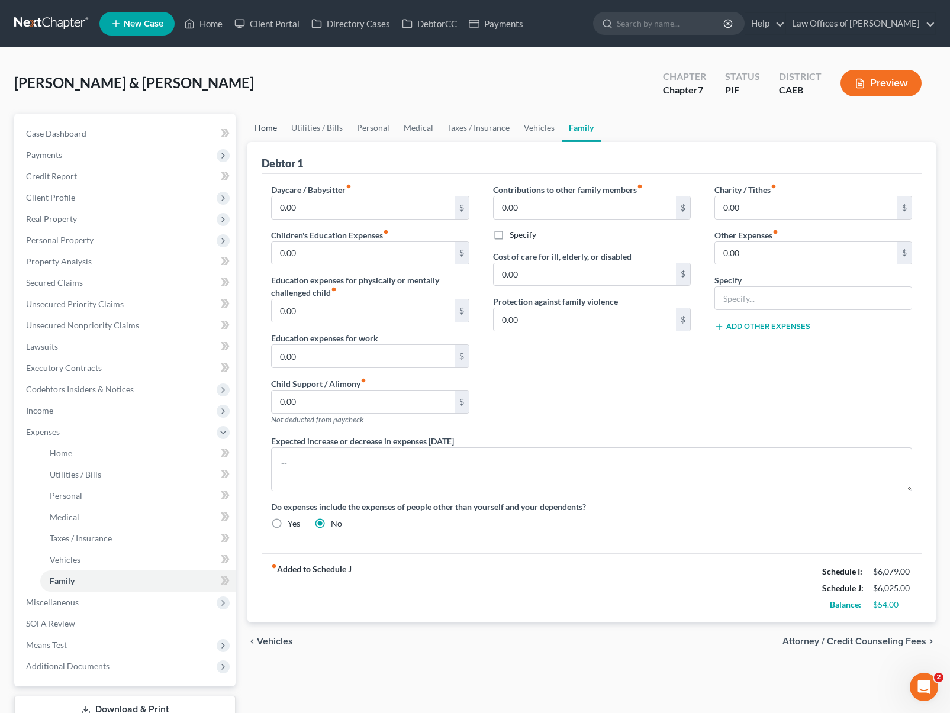
click at [274, 129] on link "Home" at bounding box center [265, 128] width 37 height 28
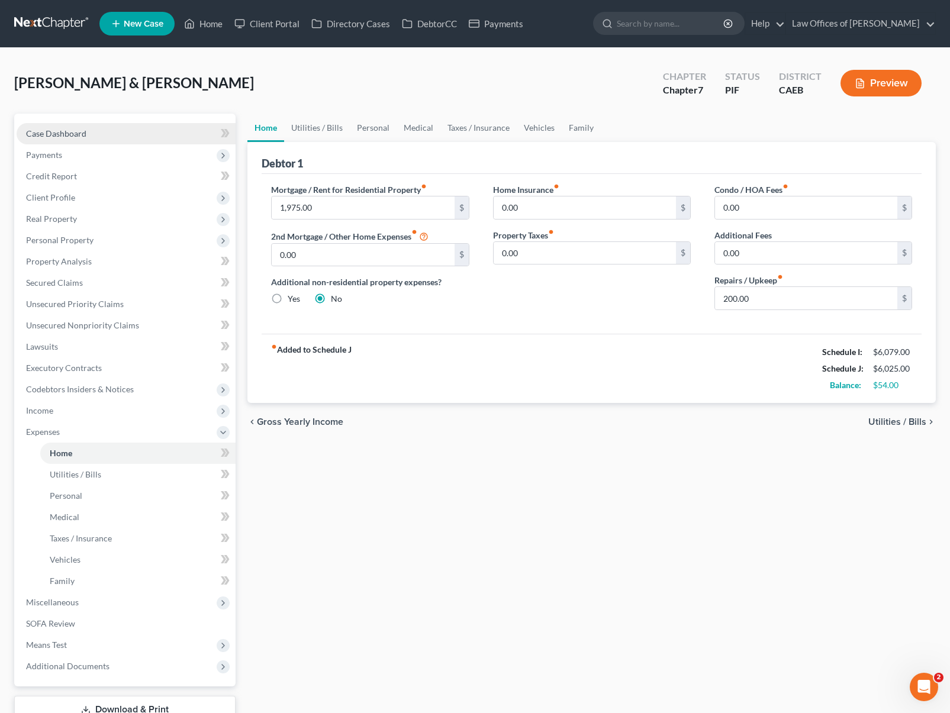
click at [131, 139] on link "Case Dashboard" at bounding box center [126, 133] width 219 height 21
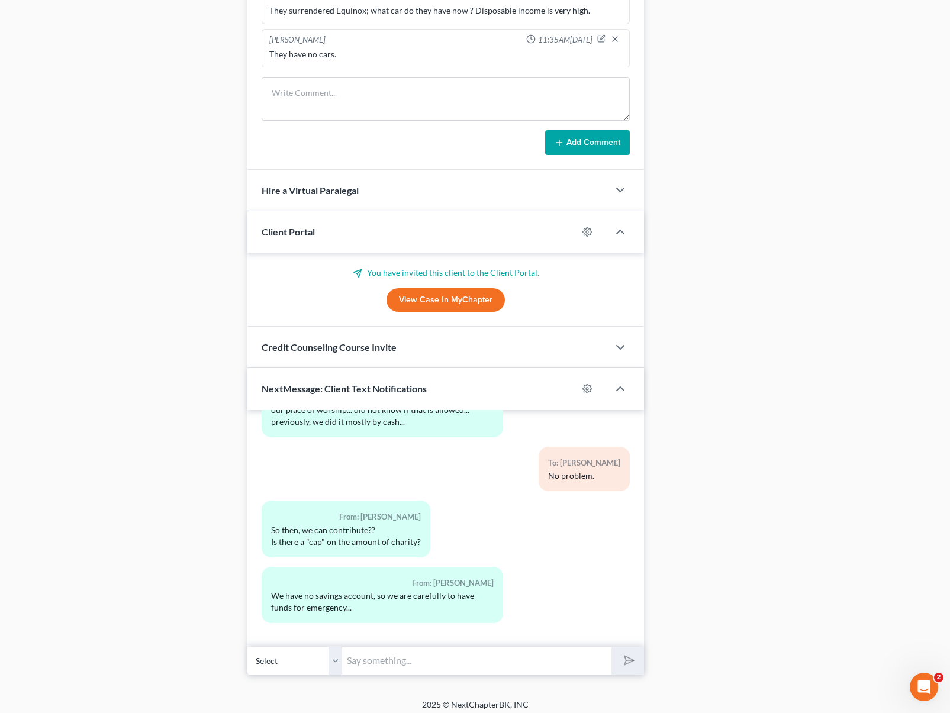
scroll to position [905, 0]
drag, startPoint x: 399, startPoint y: 660, endPoint x: 440, endPoint y: 647, distance: 42.7
click at [399, 660] on input "text" at bounding box center [476, 662] width 269 height 29
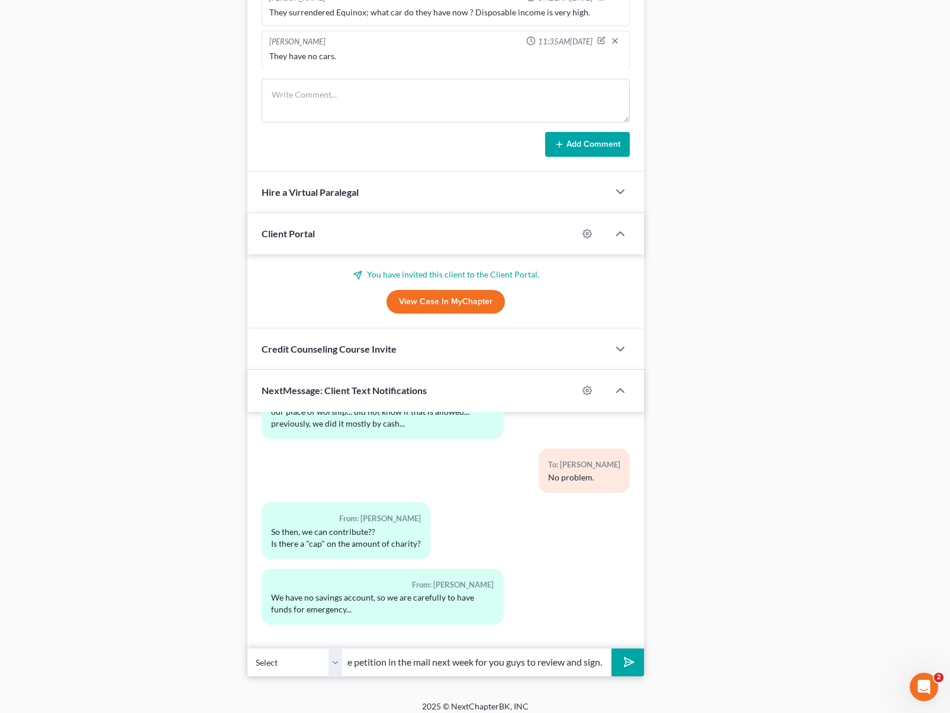
scroll to position [0, 255]
type input "In regards to charity there is not a cap. Anyway, we will put the petition in t…"
click at [612, 649] on button "submit" at bounding box center [628, 663] width 33 height 28
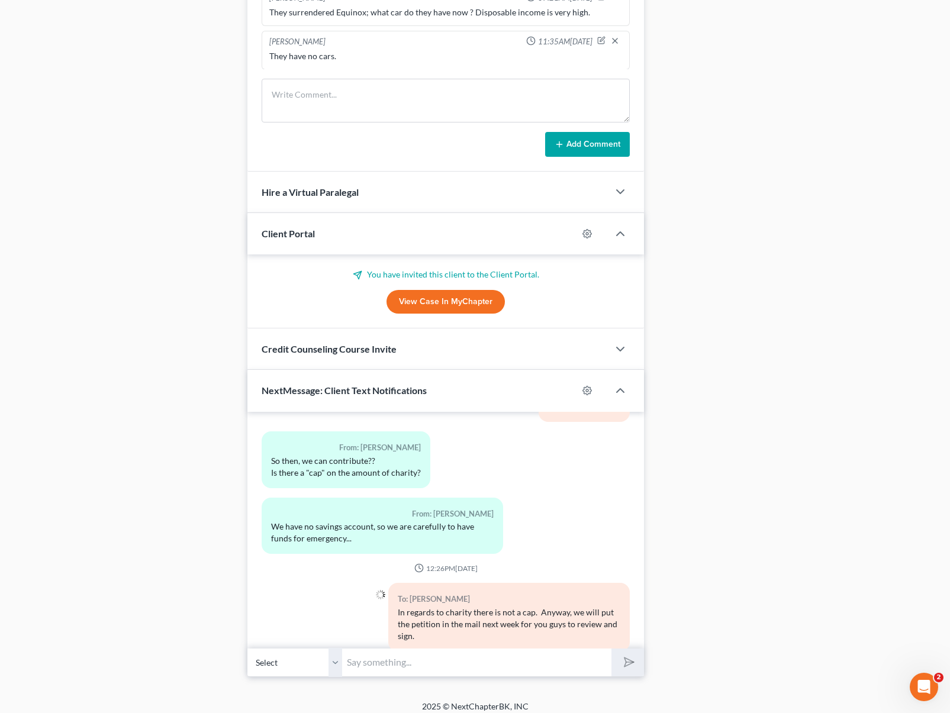
scroll to position [3071, 0]
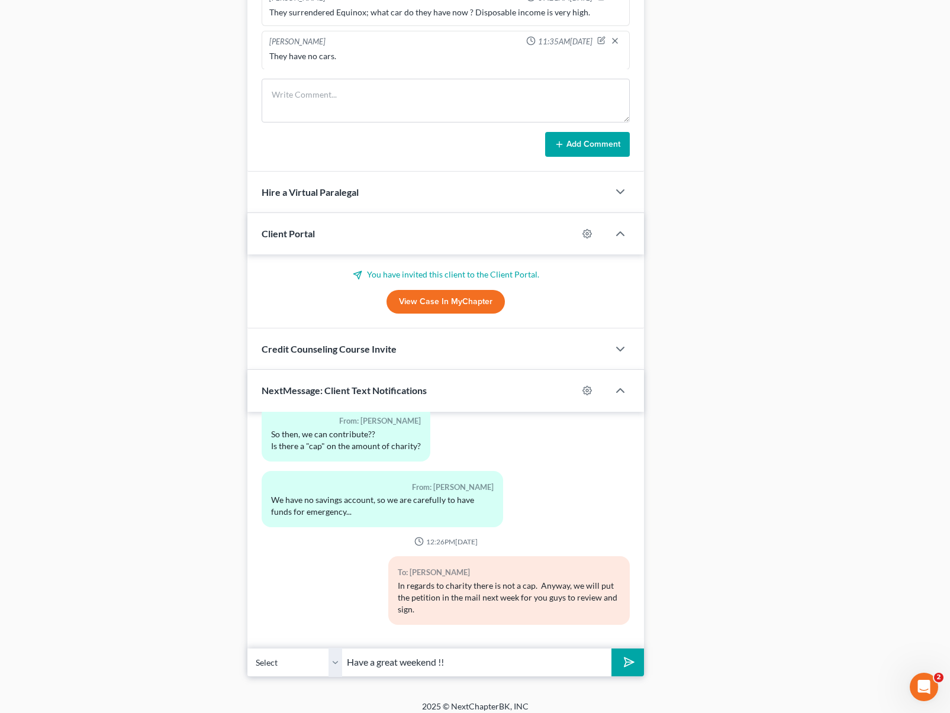
type input "Have a great weekend !!"
click at [612, 649] on button "submit" at bounding box center [628, 663] width 33 height 28
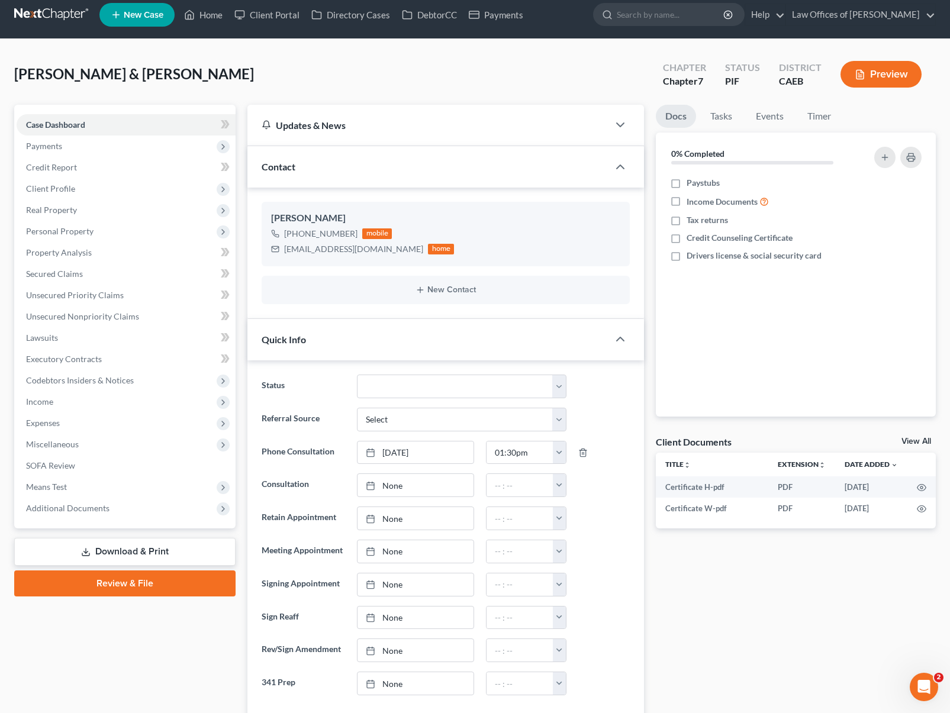
scroll to position [0, 0]
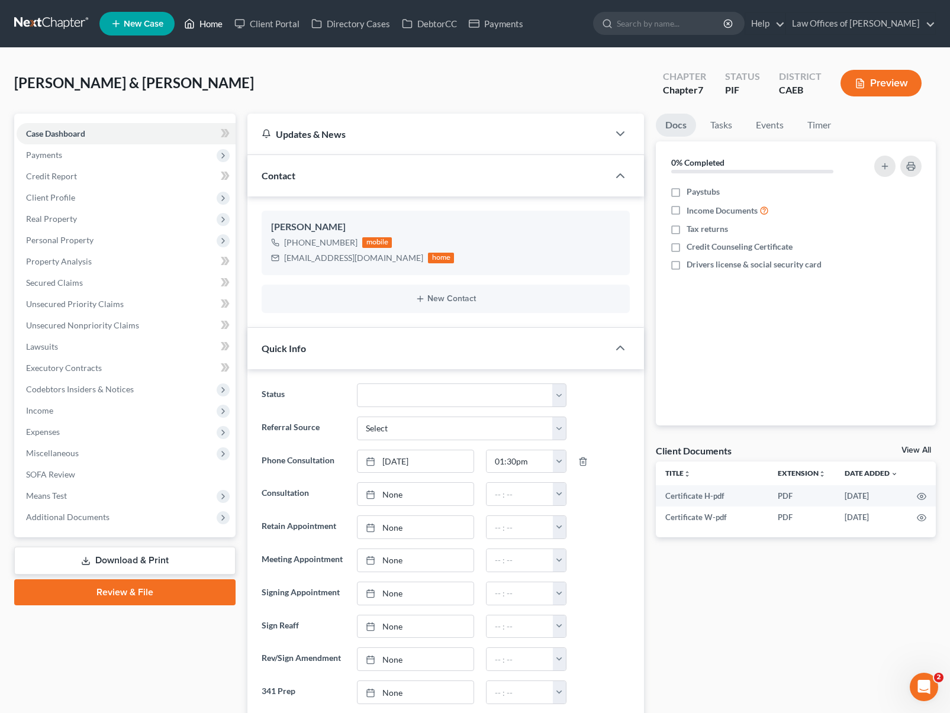
click at [213, 24] on link "Home" at bounding box center [203, 23] width 50 height 21
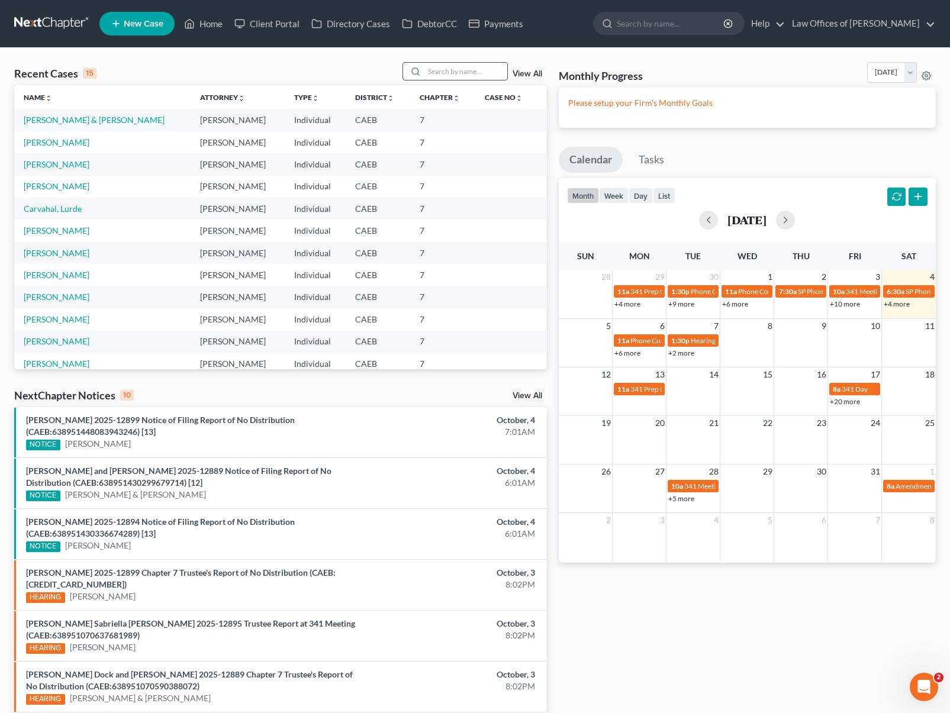
click at [443, 67] on input "search" at bounding box center [465, 71] width 83 height 17
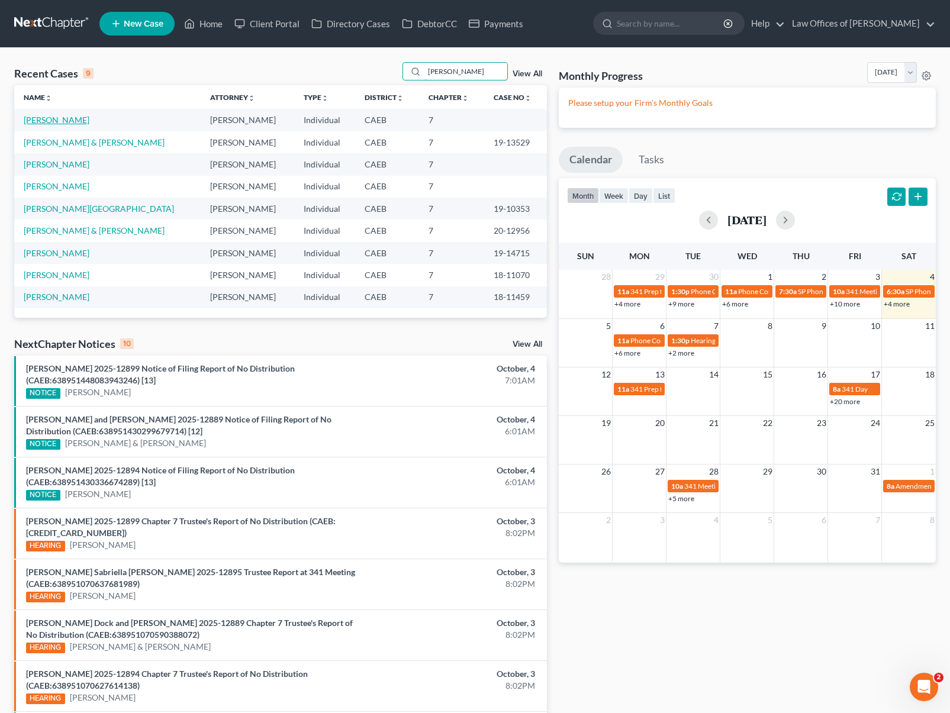
type input "[PERSON_NAME]"
click at [50, 122] on link "[PERSON_NAME]" at bounding box center [57, 120] width 66 height 10
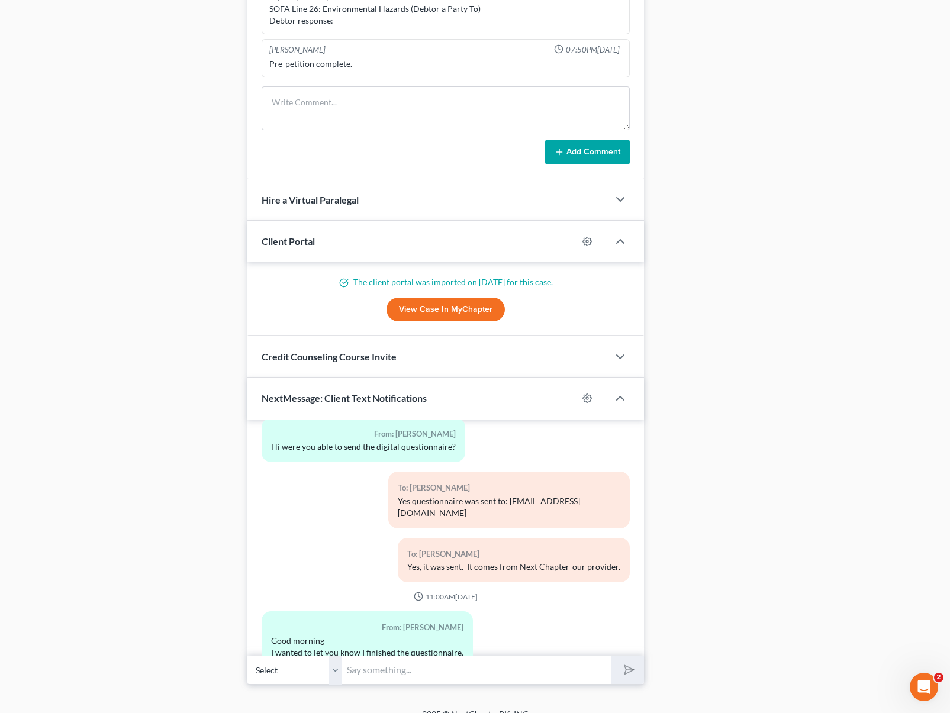
scroll to position [1088, 0]
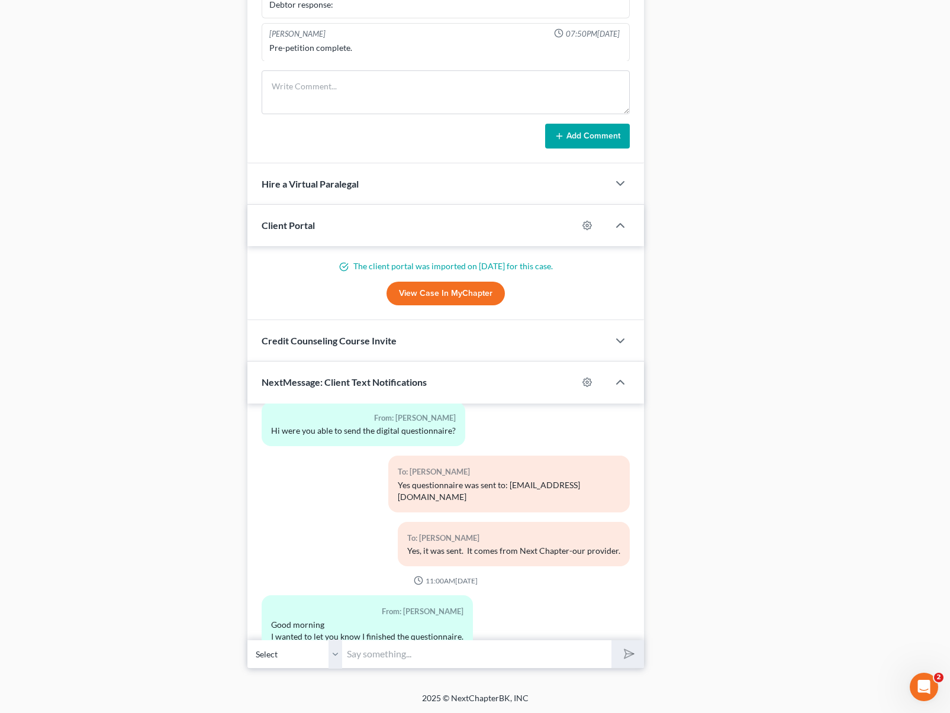
click at [383, 656] on input "text" at bounding box center [476, 654] width 269 height 29
type input "Good morning."
click at [271, 576] on div "11:00AM[DATE]" at bounding box center [446, 581] width 368 height 10
click at [438, 654] on input "Good morning." at bounding box center [476, 654] width 269 height 29
click at [439, 657] on input "Good morning." at bounding box center [476, 654] width 269 height 29
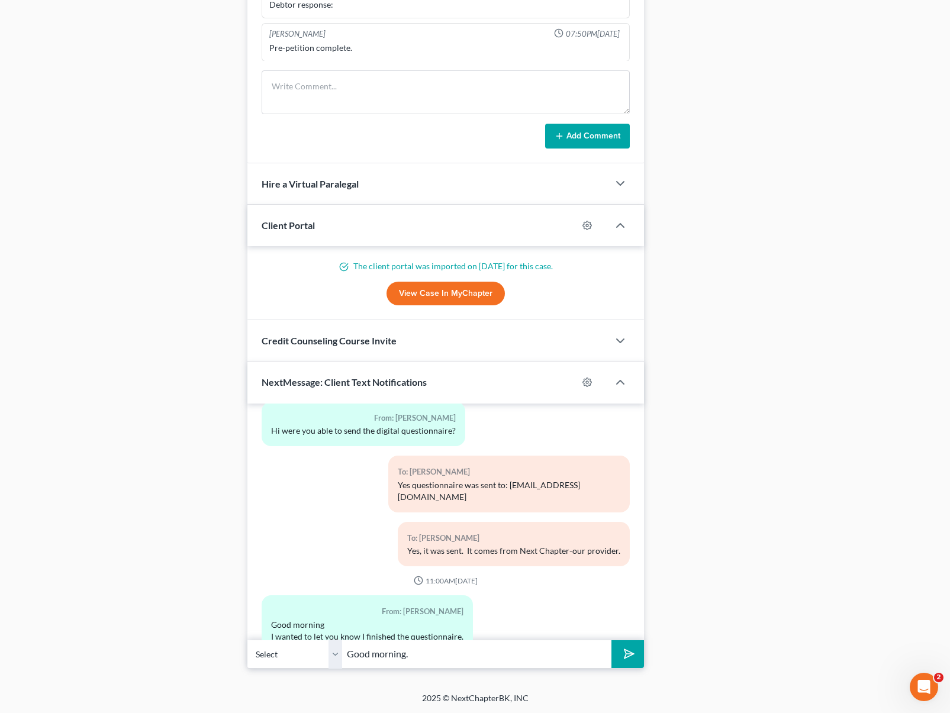
drag, startPoint x: 438, startPoint y: 659, endPoint x: 297, endPoint y: 644, distance: 141.7
click at [297, 644] on div "Select [PHONE_NUMBER] - [PERSON_NAME] +1 (598) 530-3 - [PERSON_NAME] Good morni…" at bounding box center [445, 655] width 397 height 28
click at [421, 290] on link "View Case in MyChapter" at bounding box center [446, 294] width 118 height 24
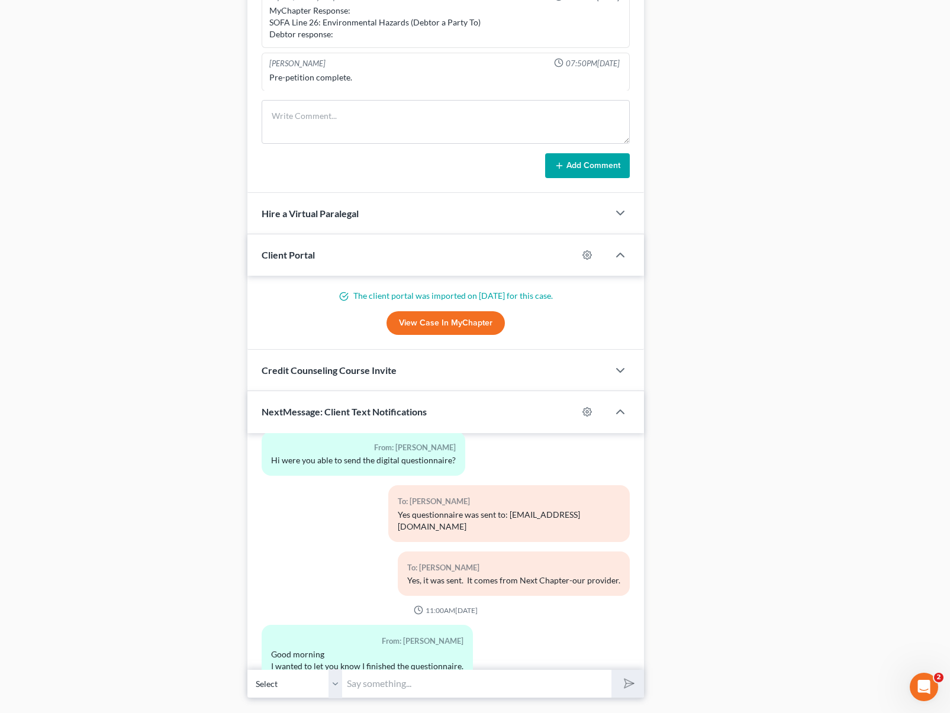
scroll to position [992, 0]
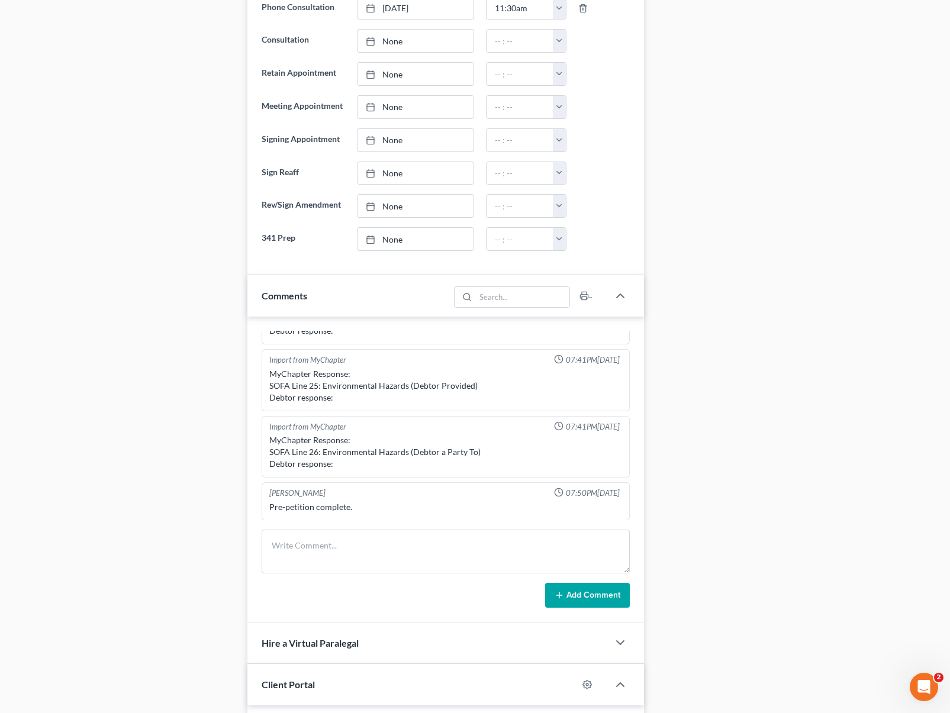
scroll to position [634, 0]
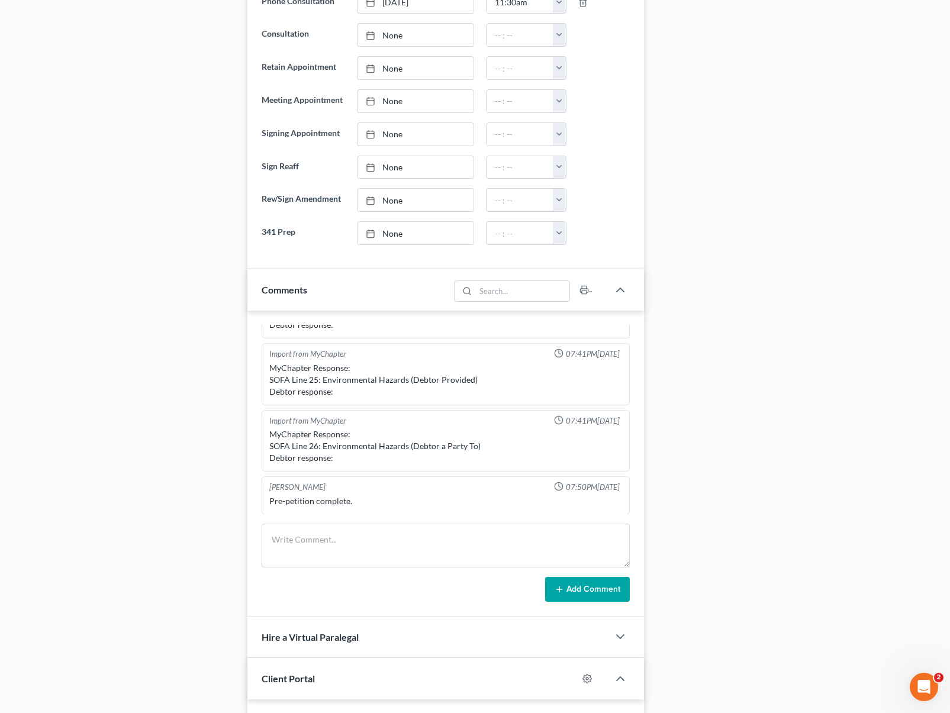
click at [947, 499] on div "Lewis, Melissa Upgraded Chapter Chapter 7 Status PIF District CAEB Preview Peti…" at bounding box center [475, 280] width 950 height 1732
click at [945, 490] on div "Lewis, Melissa Upgraded Chapter Chapter 7 Status PIF District CAEB Preview Peti…" at bounding box center [475, 280] width 950 height 1732
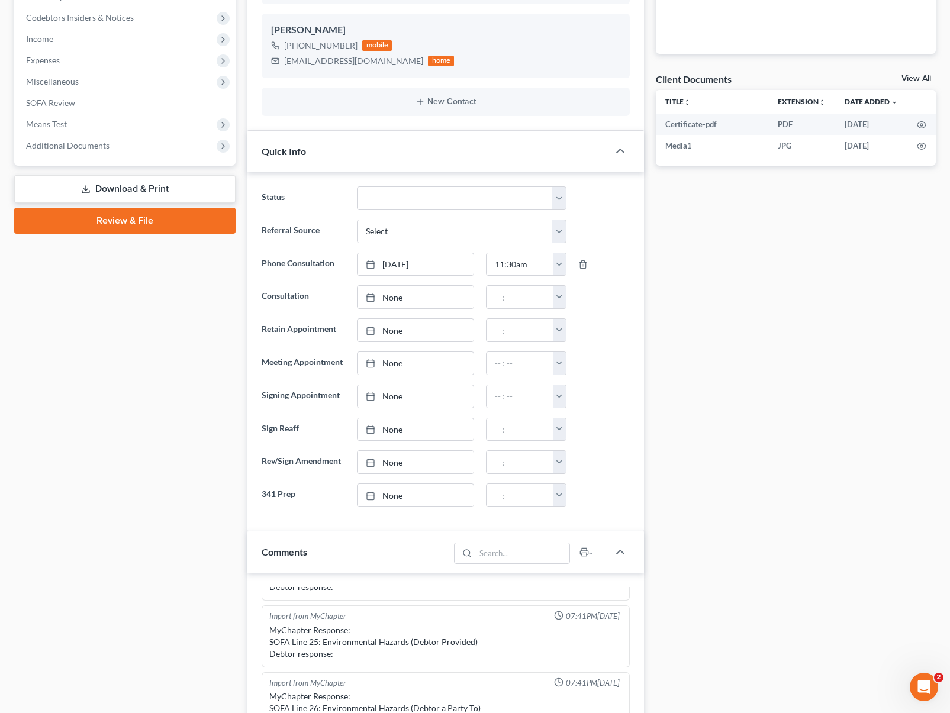
scroll to position [356, 0]
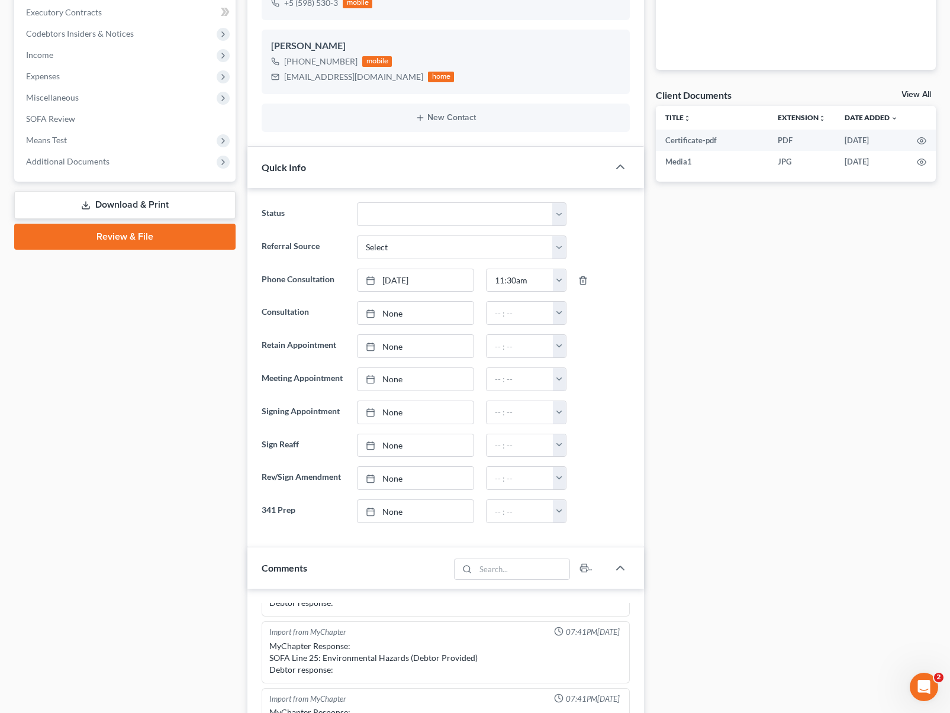
click at [945, 361] on div "Lewis, Melissa Upgraded Chapter Chapter 7 Status PIF District CAEB Preview Peti…" at bounding box center [475, 558] width 950 height 1732
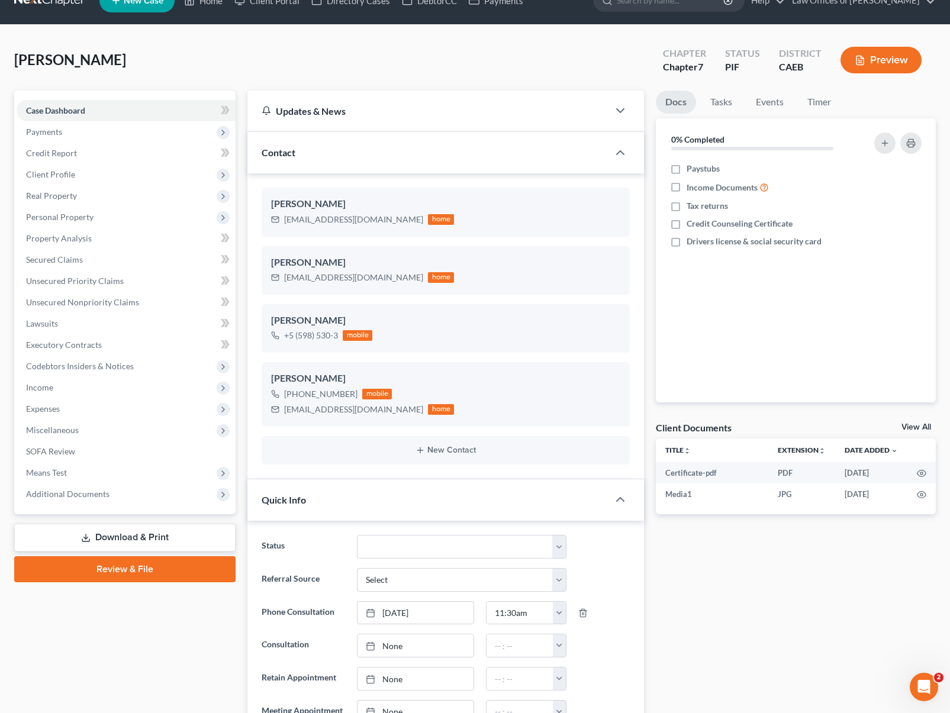
scroll to position [0, 0]
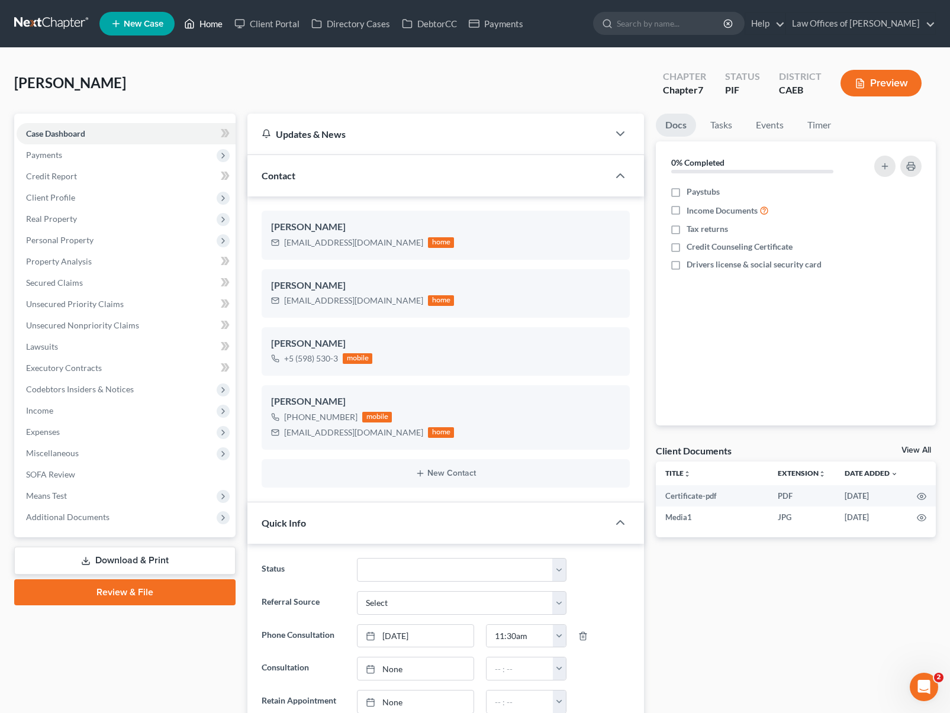
click at [218, 30] on link "Home" at bounding box center [203, 23] width 50 height 21
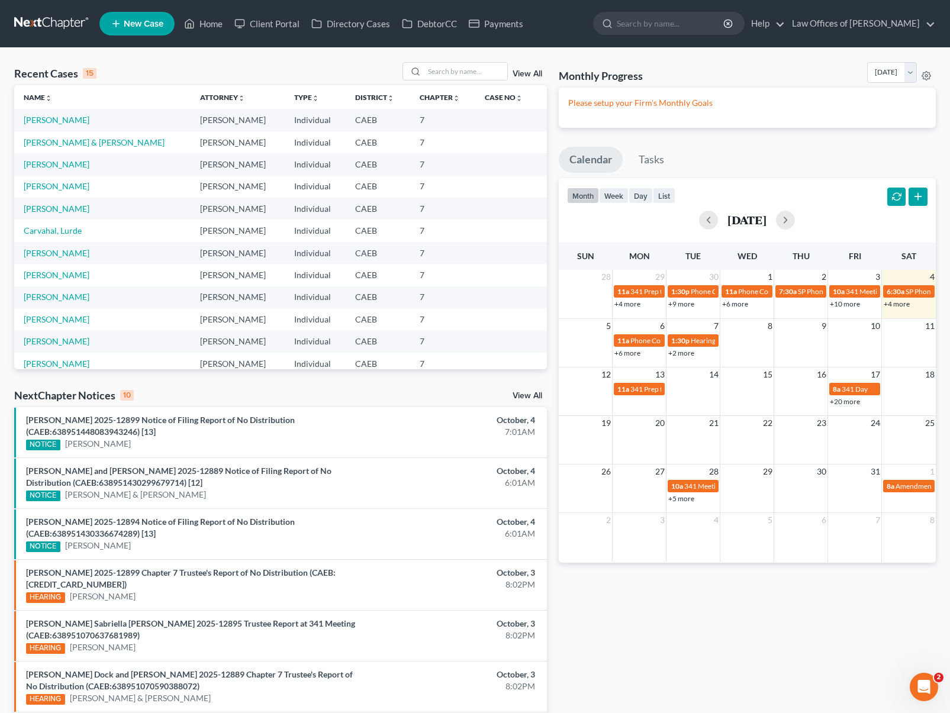
click at [894, 301] on link "+4 more" at bounding box center [897, 304] width 26 height 9
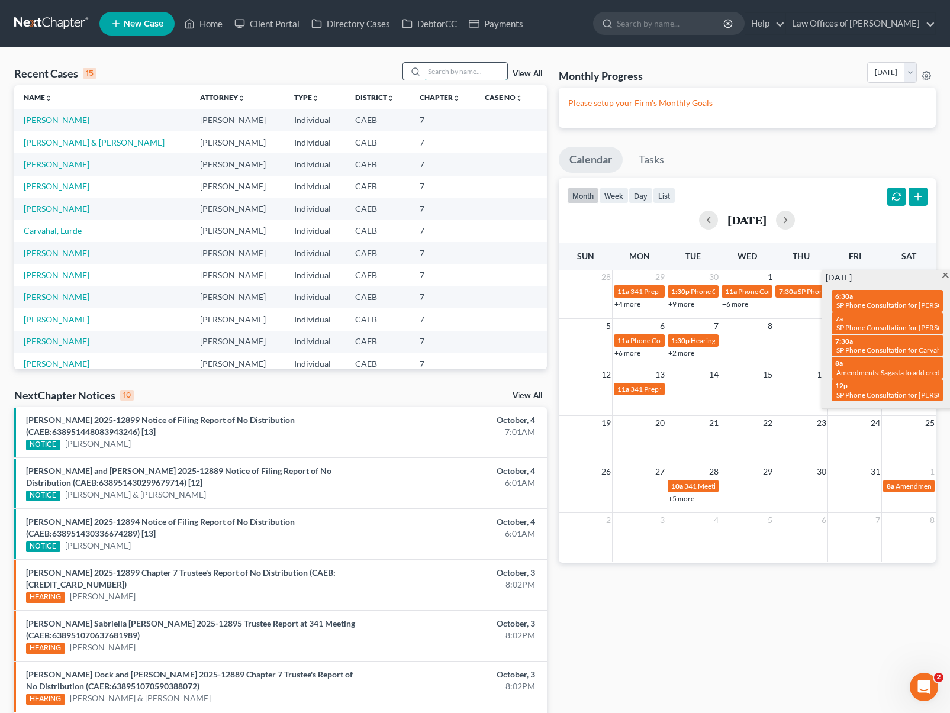
click at [454, 74] on input "search" at bounding box center [465, 71] width 83 height 17
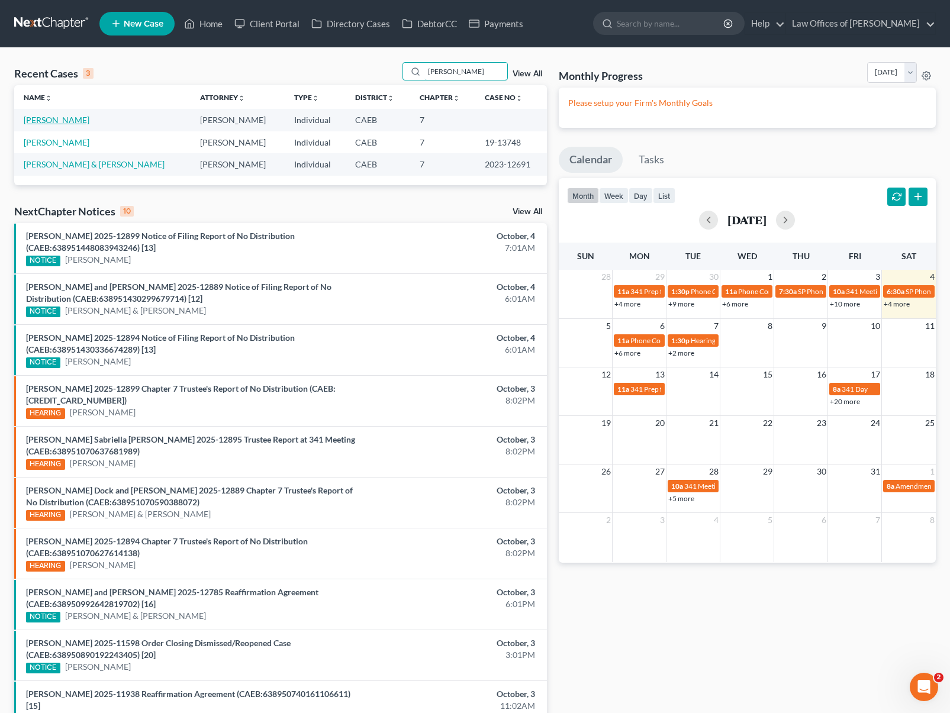
type input "Paredes"
click at [75, 123] on link "[PERSON_NAME]" at bounding box center [57, 120] width 66 height 10
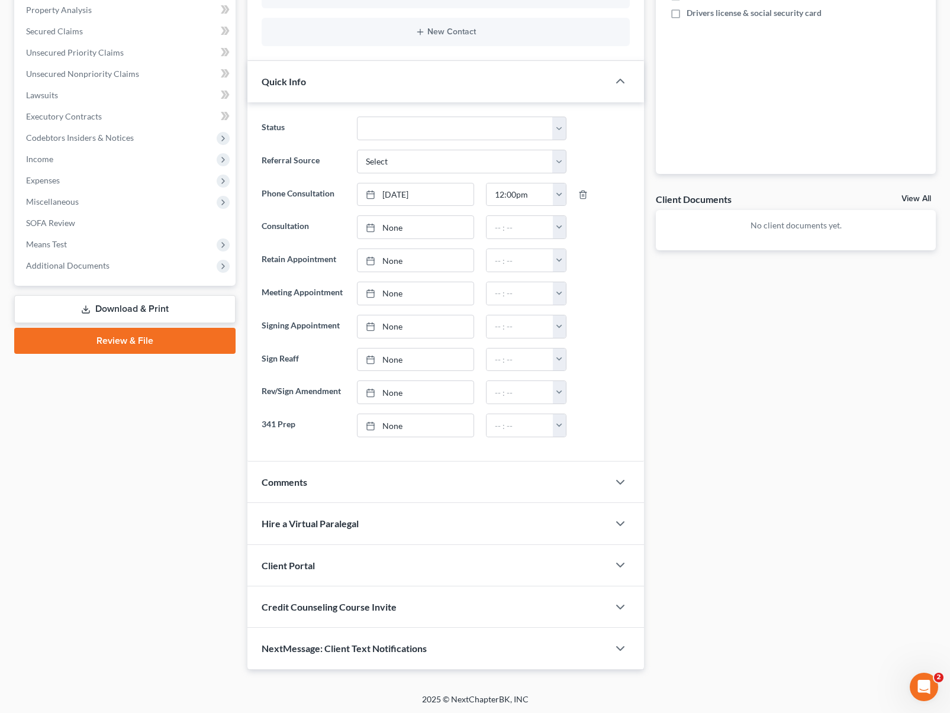
scroll to position [252, 0]
click at [616, 483] on icon "button" at bounding box center [620, 482] width 14 height 14
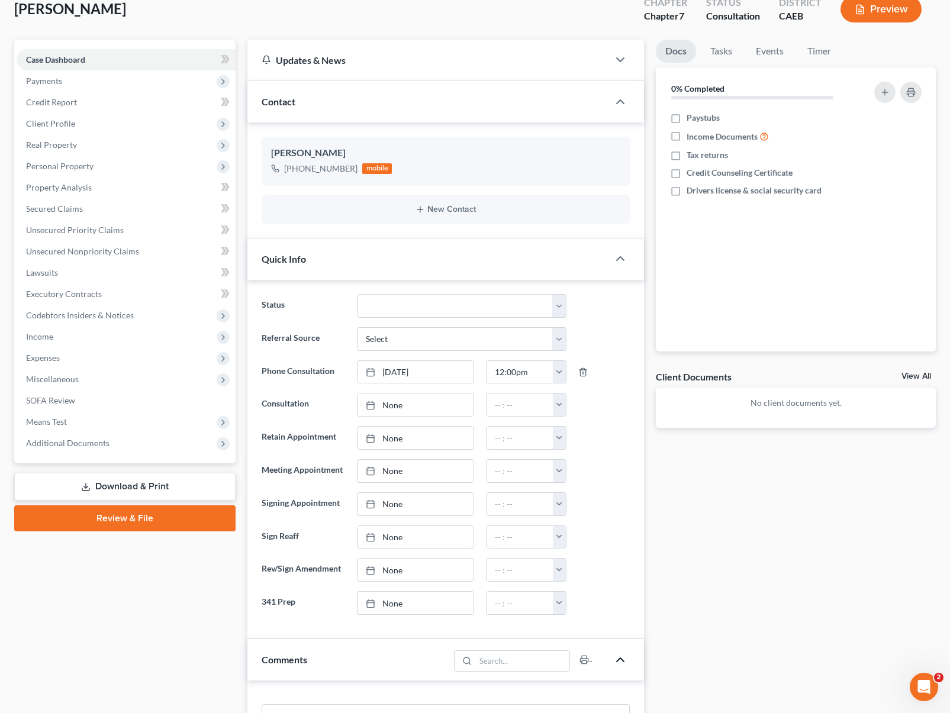
scroll to position [0, 0]
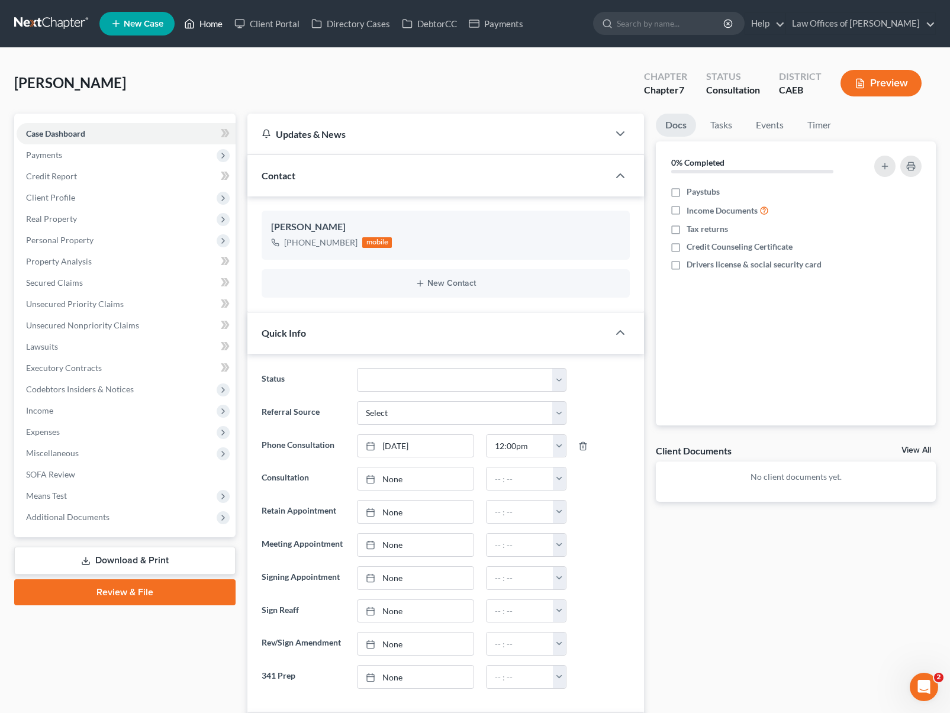
click at [213, 28] on link "Home" at bounding box center [203, 23] width 50 height 21
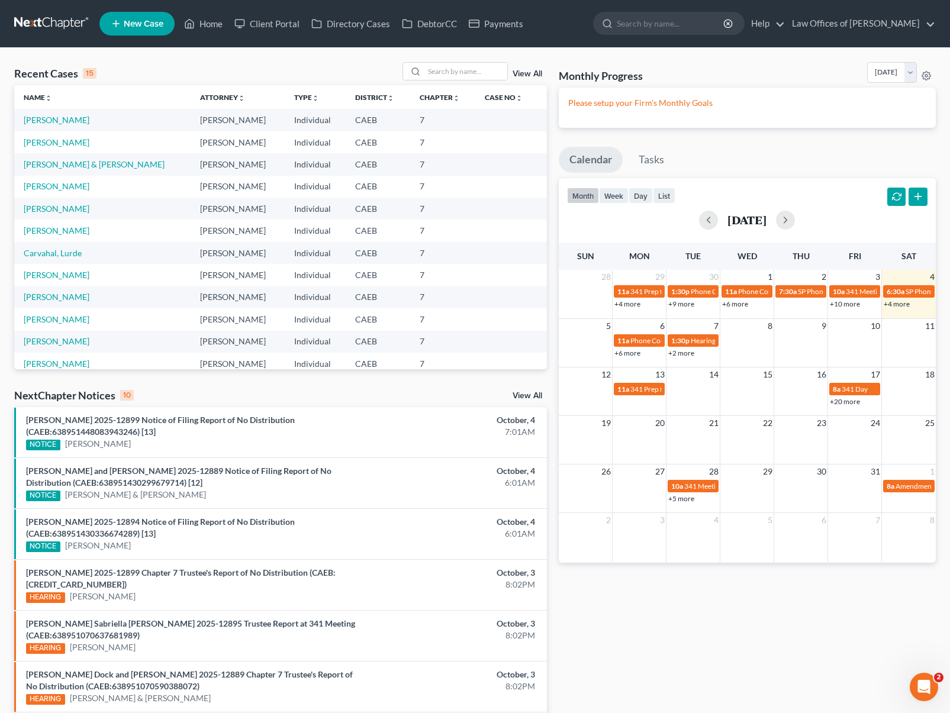
click at [900, 305] on link "+4 more" at bounding box center [897, 304] width 26 height 9
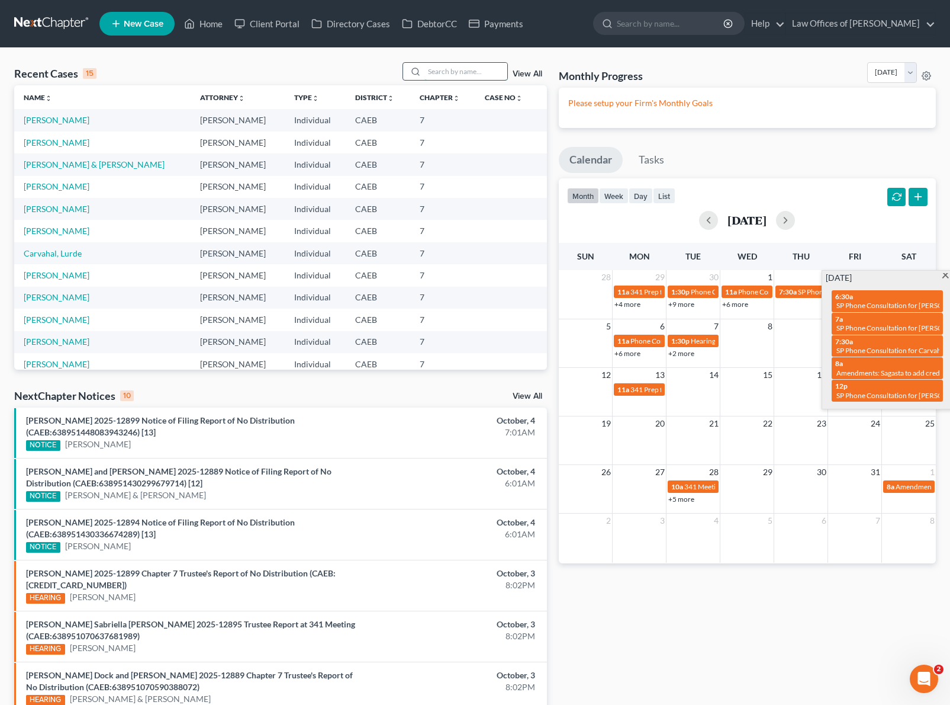
click at [476, 78] on input "search" at bounding box center [465, 71] width 83 height 17
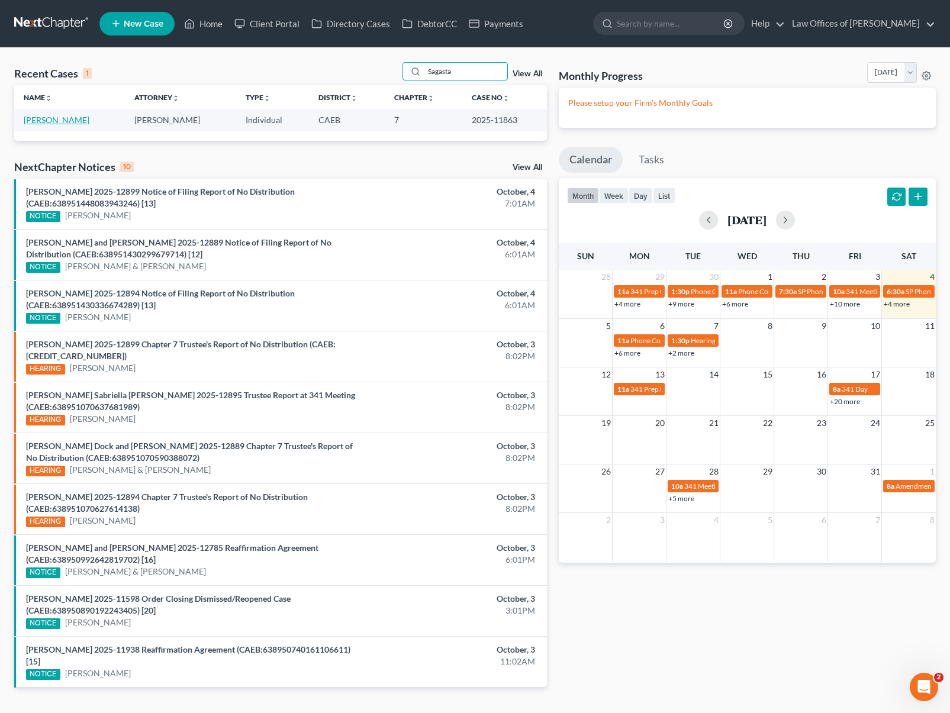
type input "Sagasta"
click at [89, 122] on link "Rodriguez-Sagasta, Sergio" at bounding box center [57, 120] width 66 height 10
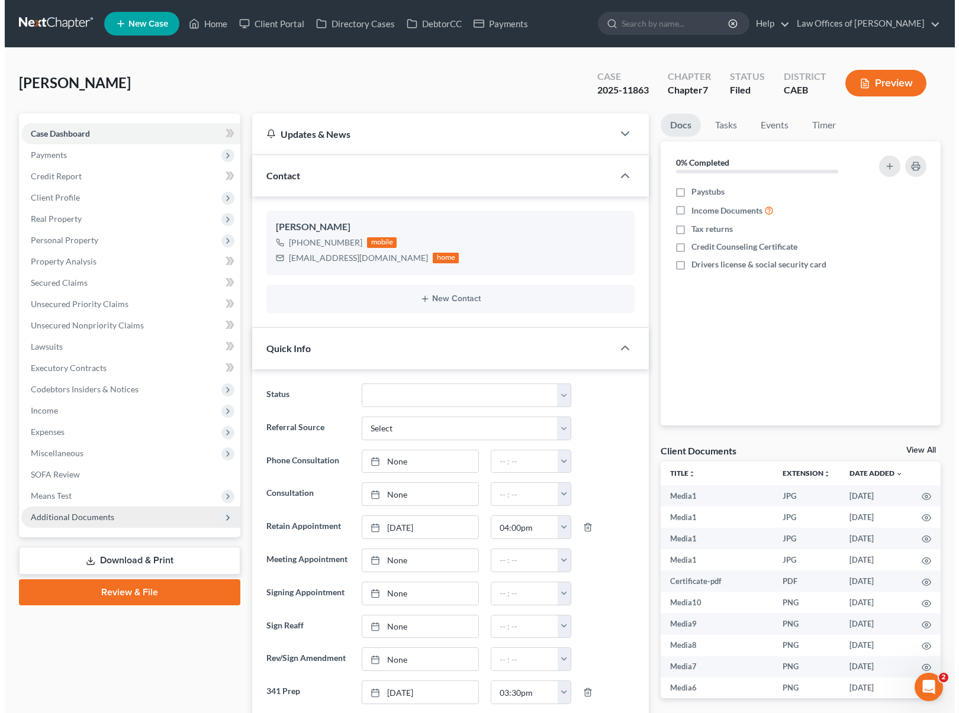
scroll to position [8384, 0]
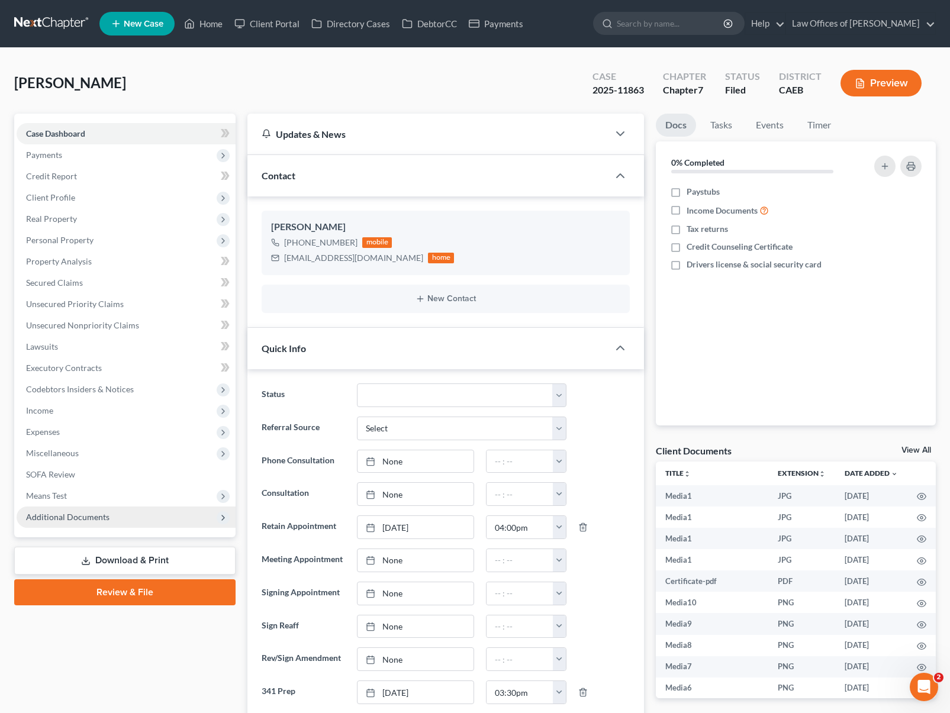
click at [100, 522] on span "Additional Documents" at bounding box center [67, 517] width 83 height 10
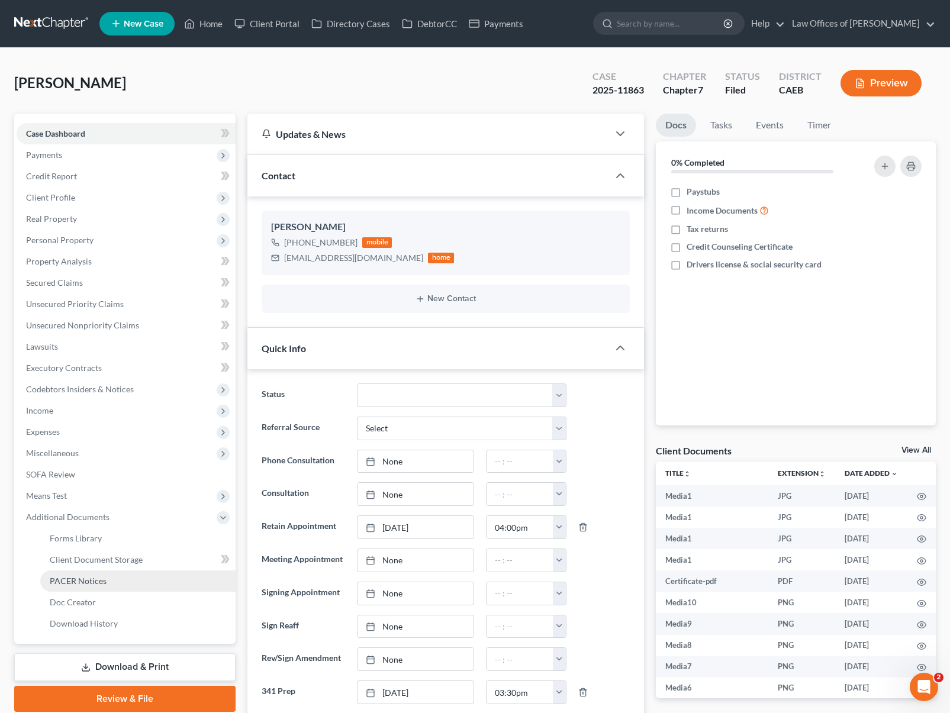
click at [110, 584] on link "PACER Notices" at bounding box center [137, 581] width 195 height 21
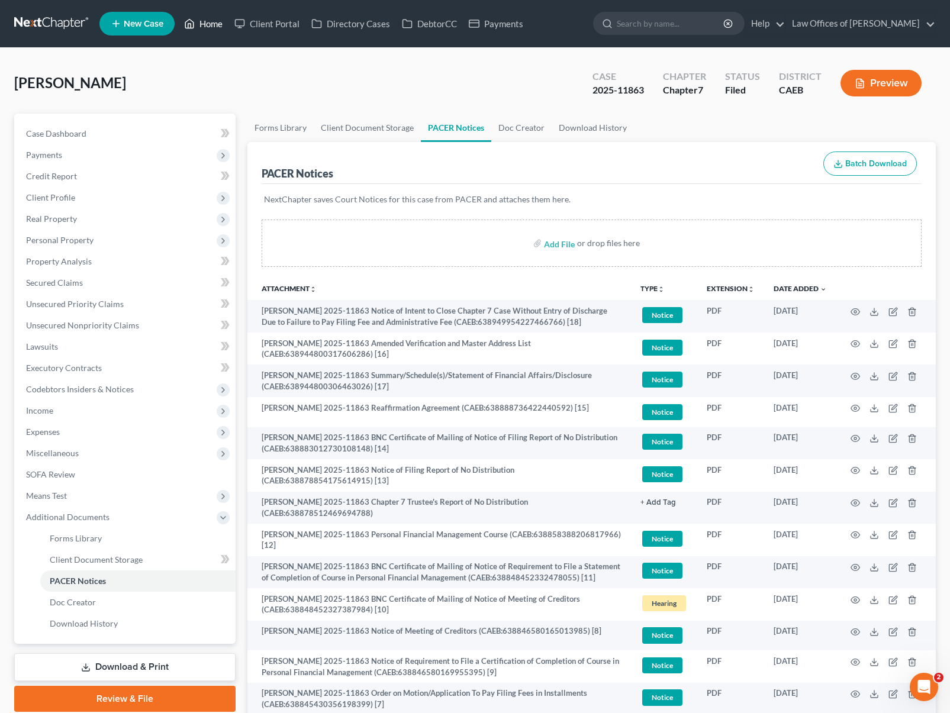
click at [212, 27] on link "Home" at bounding box center [203, 23] width 50 height 21
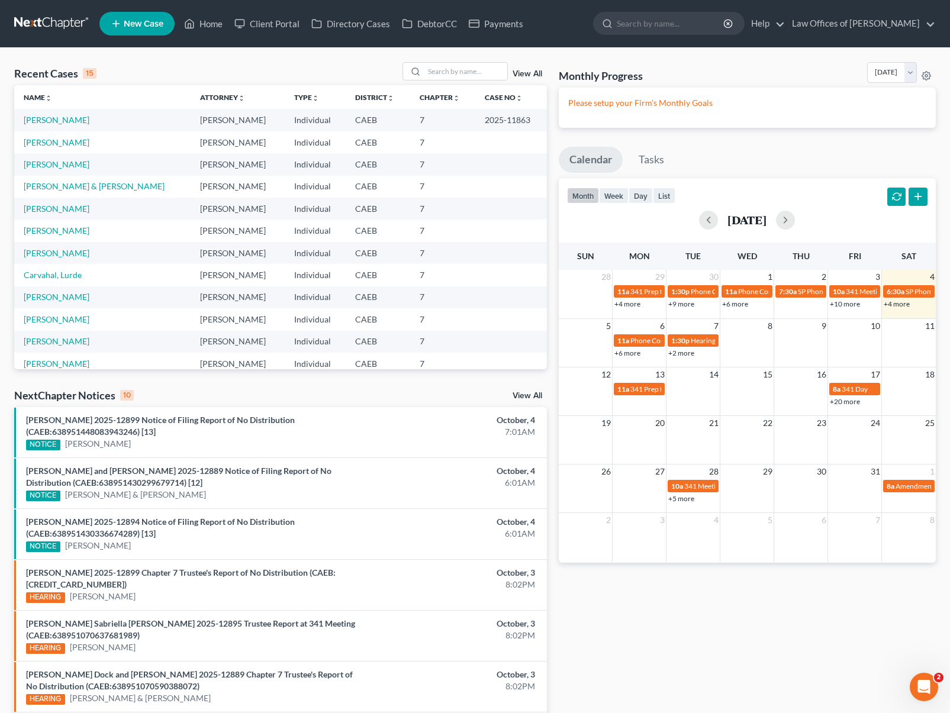
click at [894, 304] on link "+4 more" at bounding box center [897, 304] width 26 height 9
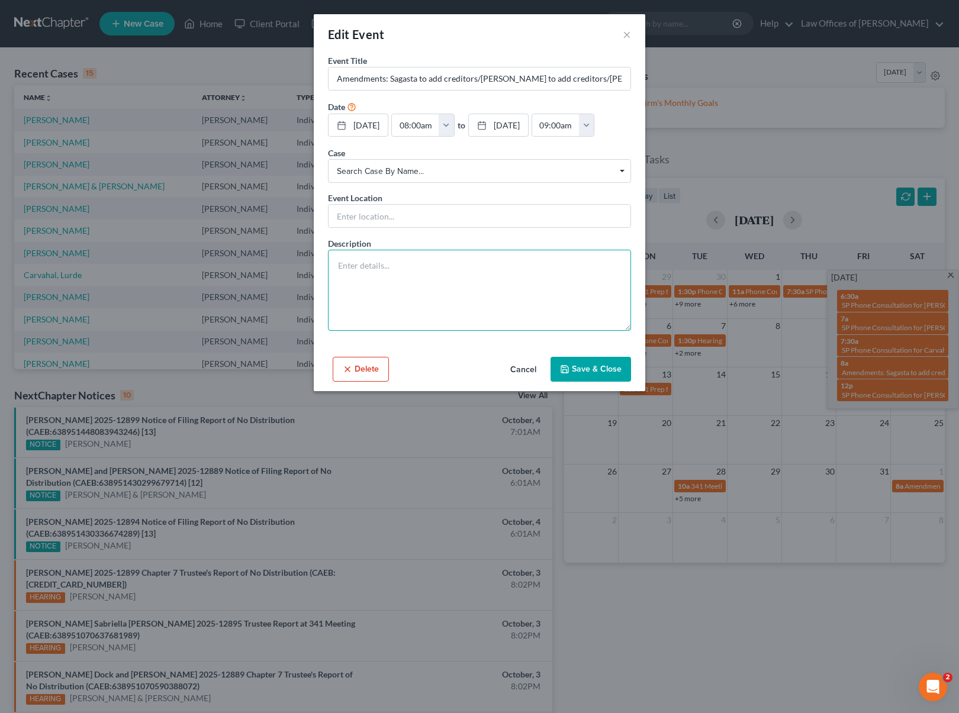
click at [388, 260] on textarea at bounding box center [479, 290] width 303 height 81
type textarea "a"
click at [413, 79] on input "Amendments: Sagasta to add creditors/[PERSON_NAME] to add creditors/[PERSON_NAM…" at bounding box center [480, 78] width 302 height 22
type input "Amendments: Sagasta to add creditors DONE/Chavez Del Rio to add creditors/Godin…"
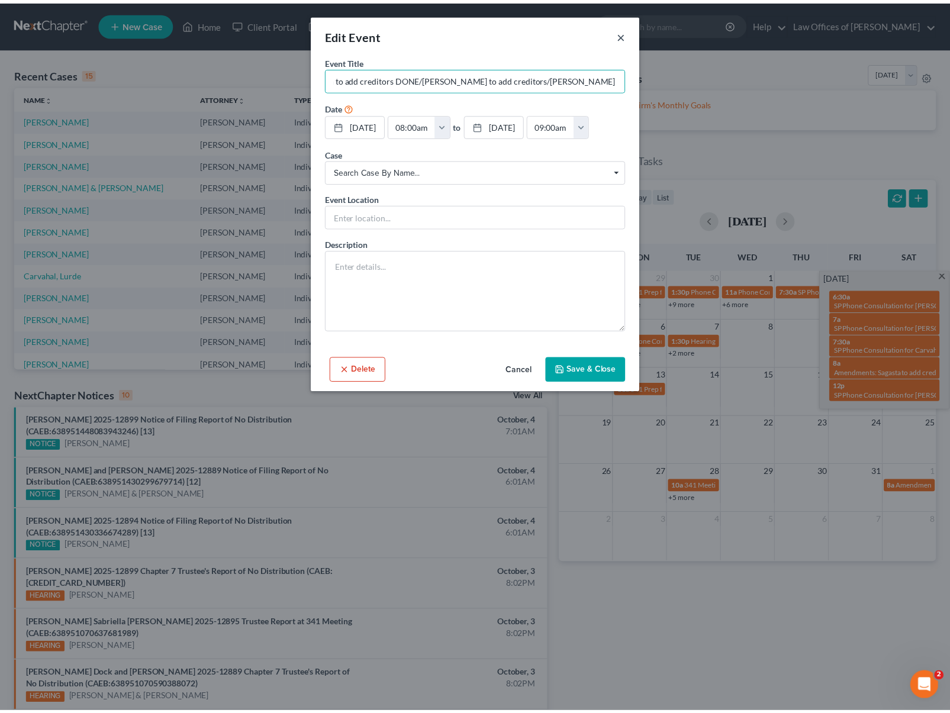
scroll to position [0, 0]
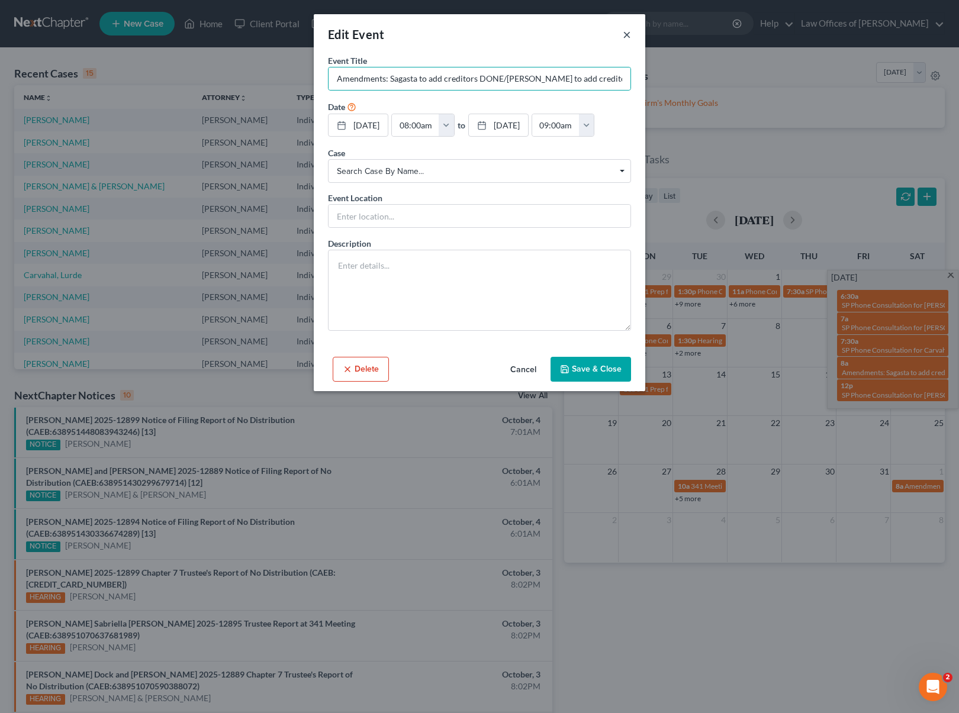
click at [629, 36] on button "×" at bounding box center [627, 34] width 8 height 14
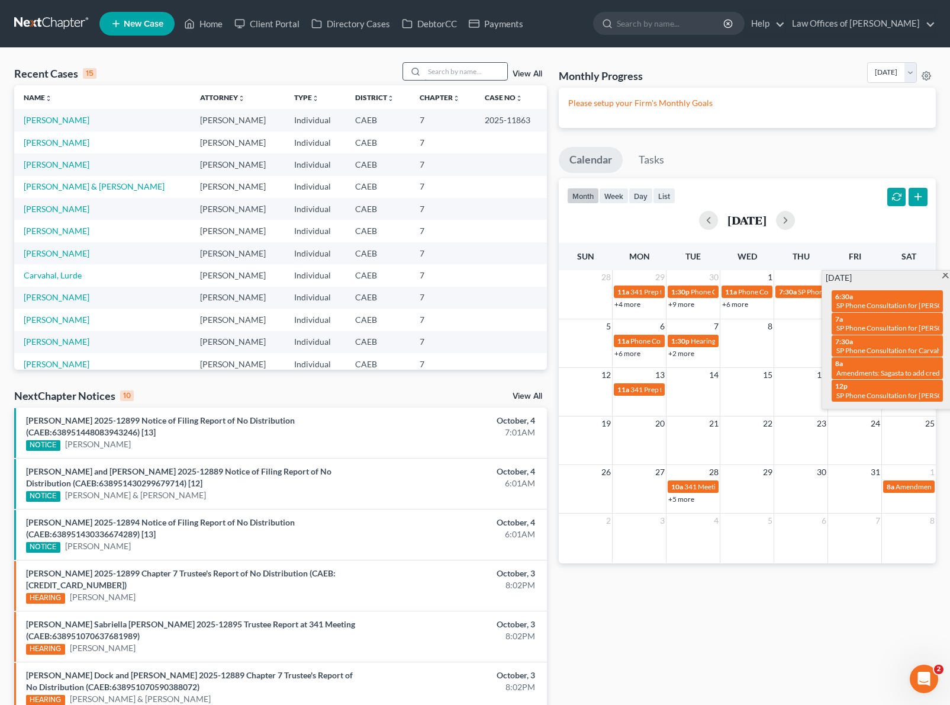
click at [465, 75] on input "search" at bounding box center [465, 71] width 83 height 17
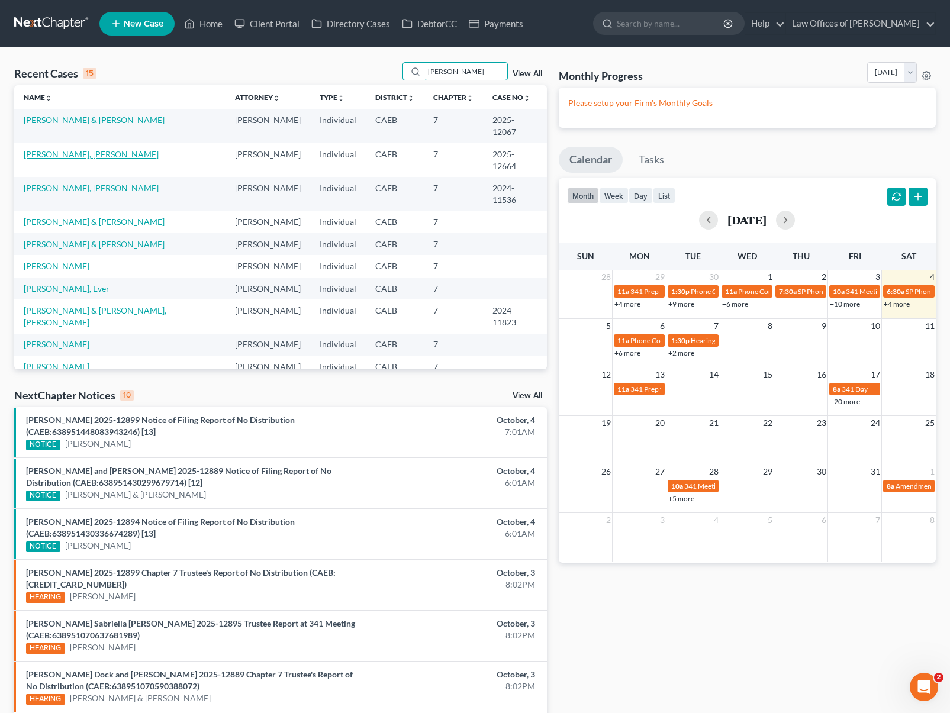
type input "Chavez"
click at [95, 149] on link "Chavez Del Rio, Azucena" at bounding box center [91, 154] width 135 height 10
select select "6"
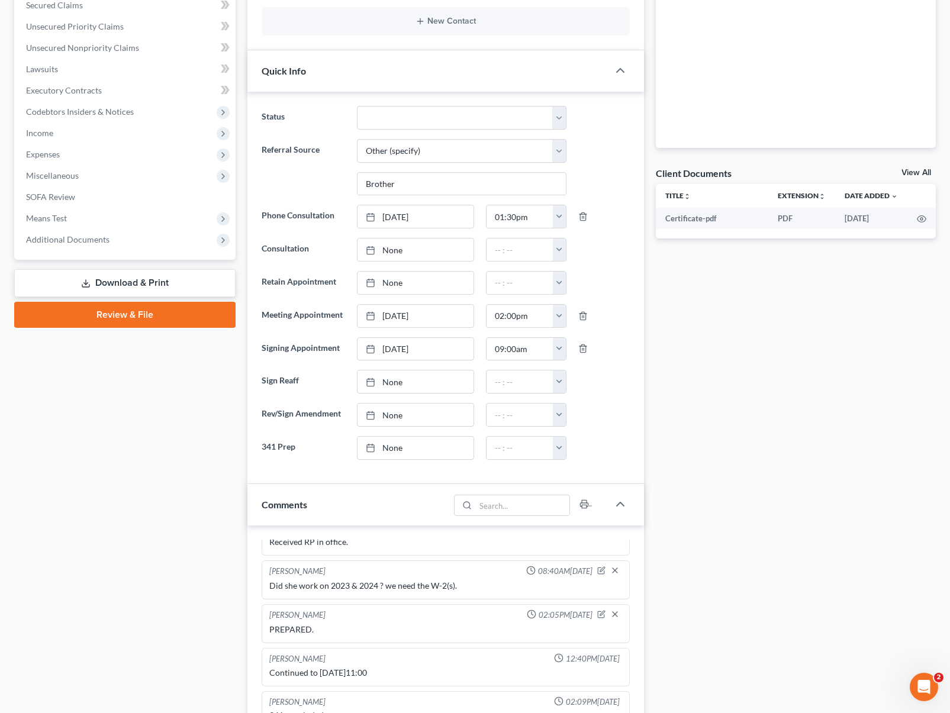
scroll to position [271, 0]
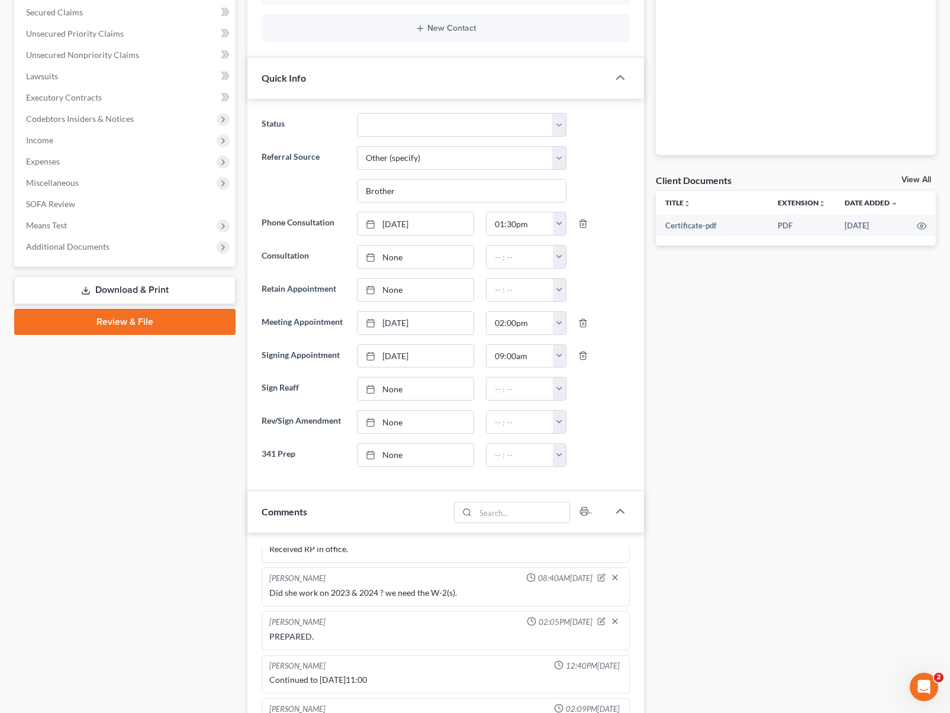
click at [897, 368] on div "Docs Tasks Events Timer 0% Completed Nothing here yet! Paystubs Income Document…" at bounding box center [796, 599] width 292 height 1513
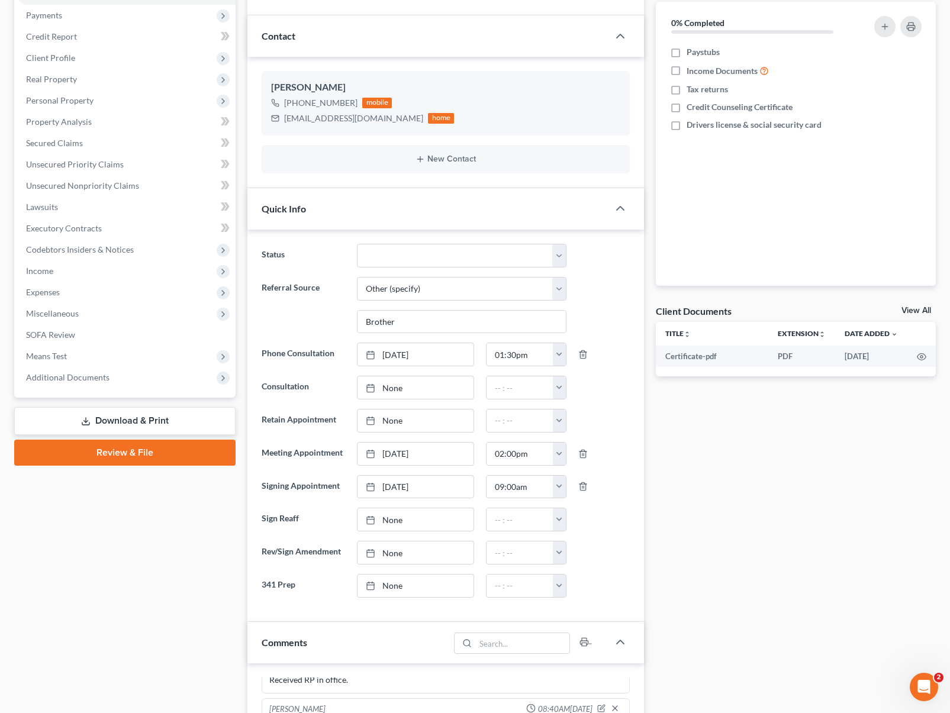
scroll to position [97, 0]
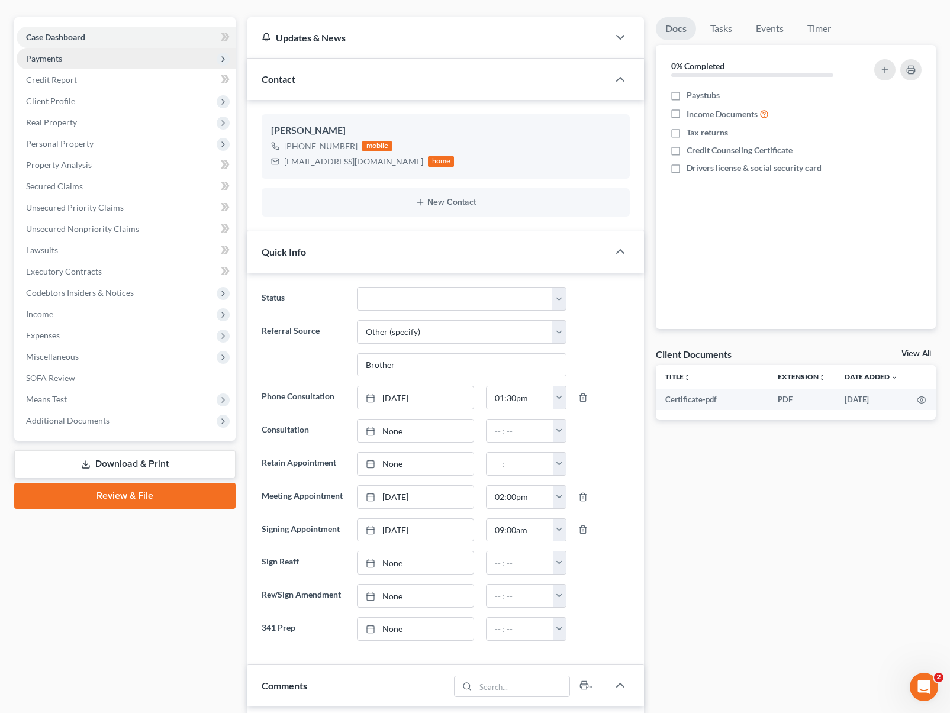
click at [60, 60] on span "Payments" at bounding box center [44, 58] width 36 height 10
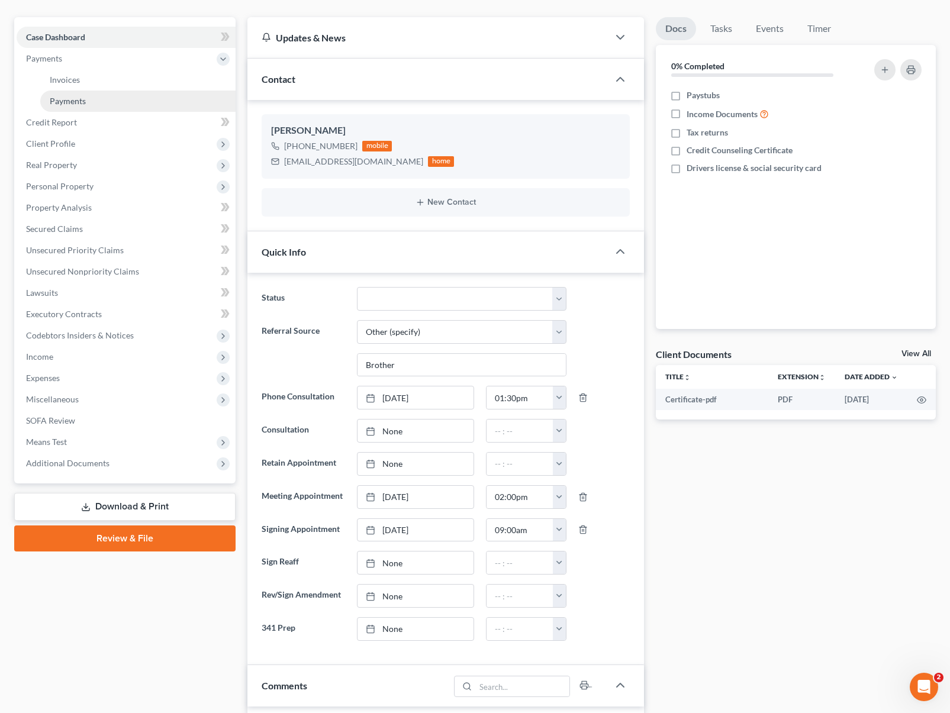
click at [82, 101] on span "Payments" at bounding box center [68, 101] width 36 height 10
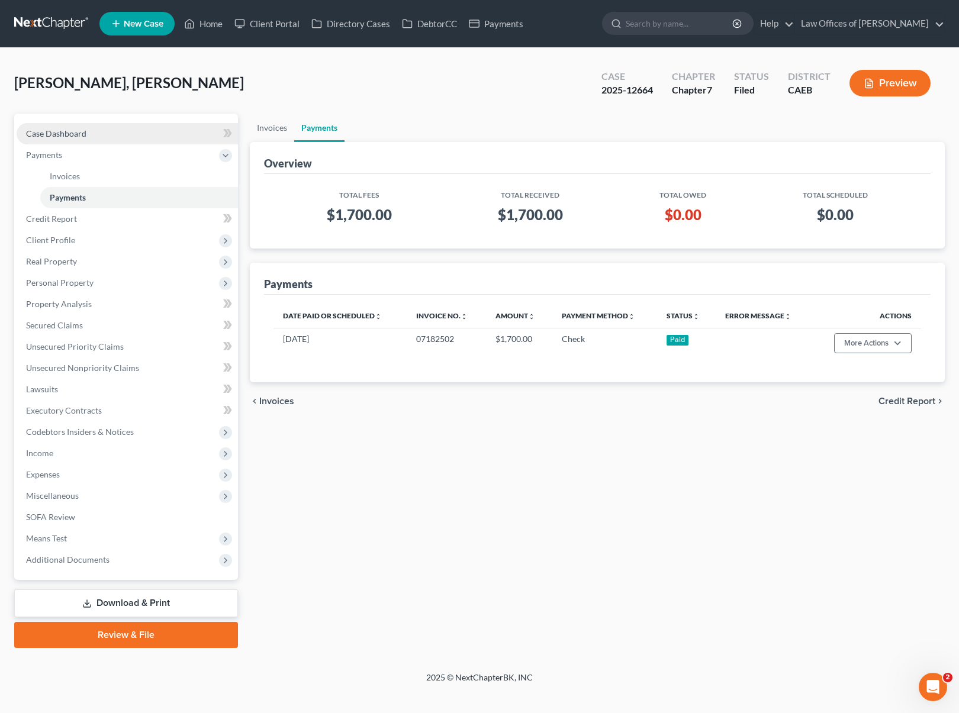
click at [111, 136] on link "Case Dashboard" at bounding box center [127, 133] width 221 height 21
select select "6"
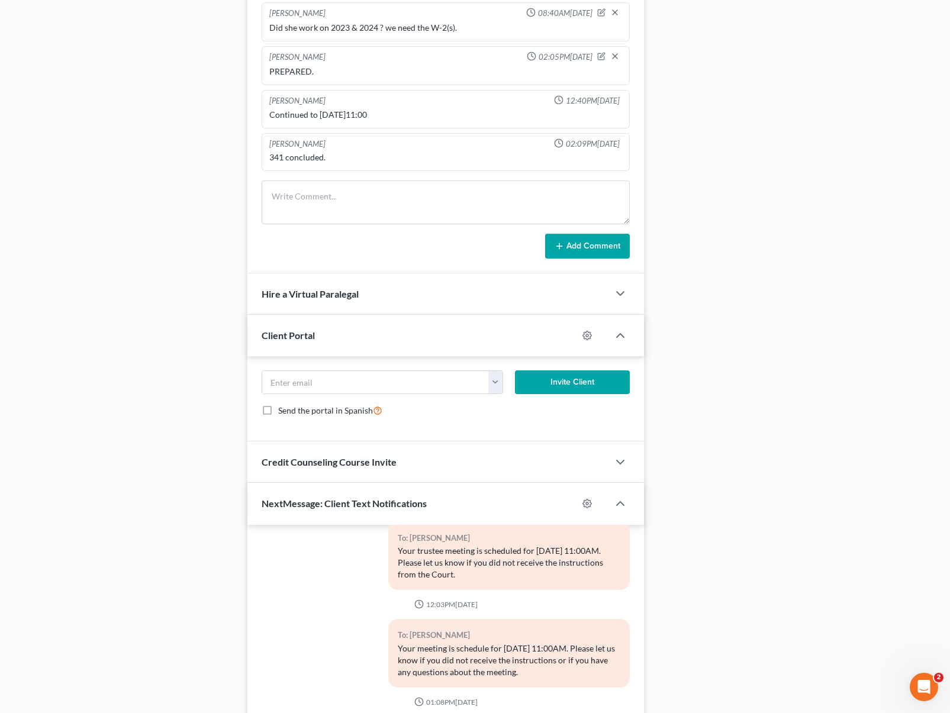
scroll to position [838, 0]
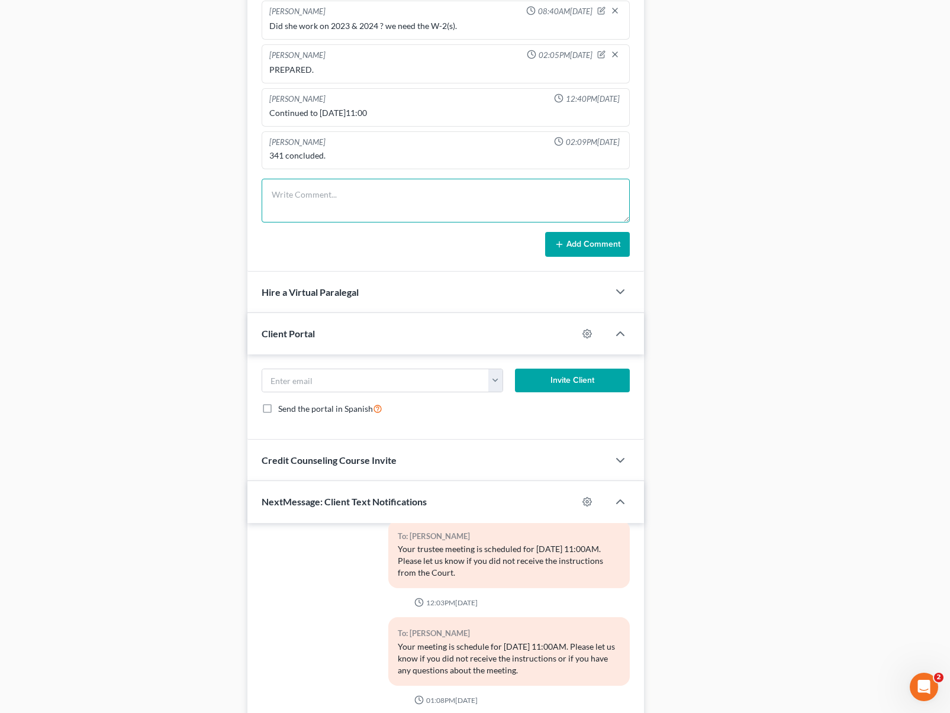
click at [303, 190] on textarea at bounding box center [446, 201] width 368 height 44
type textarea "Do we need to file an amendment to add creditor ? FEE $ 250."
click at [583, 248] on button "Add Comment" at bounding box center [587, 244] width 85 height 25
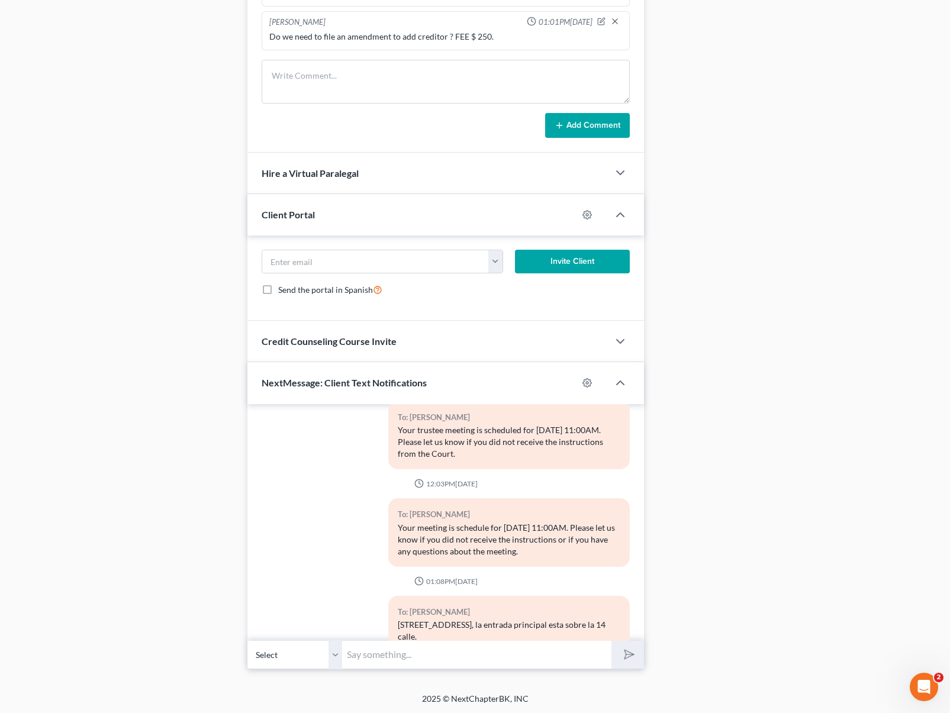
scroll to position [863, 0]
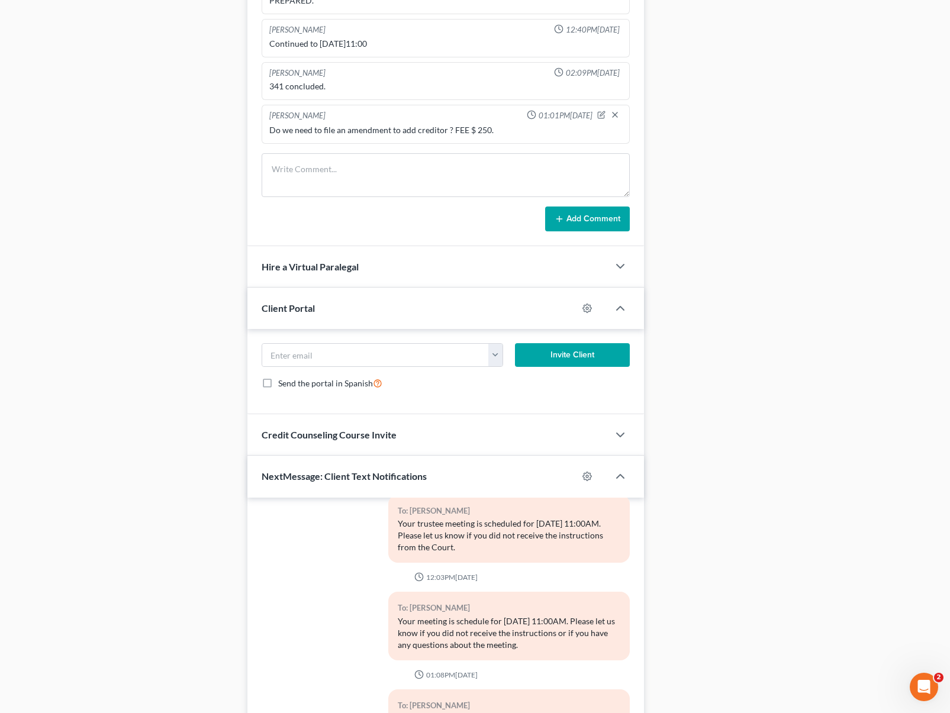
drag, startPoint x: 953, startPoint y: 396, endPoint x: 929, endPoint y: 279, distance: 119.6
click at [931, 285] on div "Docs Tasks Events Timer 0% Completed Nothing here yet! Paystubs Income Document…" at bounding box center [796, 6] width 292 height 1513
click at [929, 277] on div "Docs Tasks Events Timer 0% Completed Nothing here yet! Paystubs Income Document…" at bounding box center [796, 6] width 292 height 1513
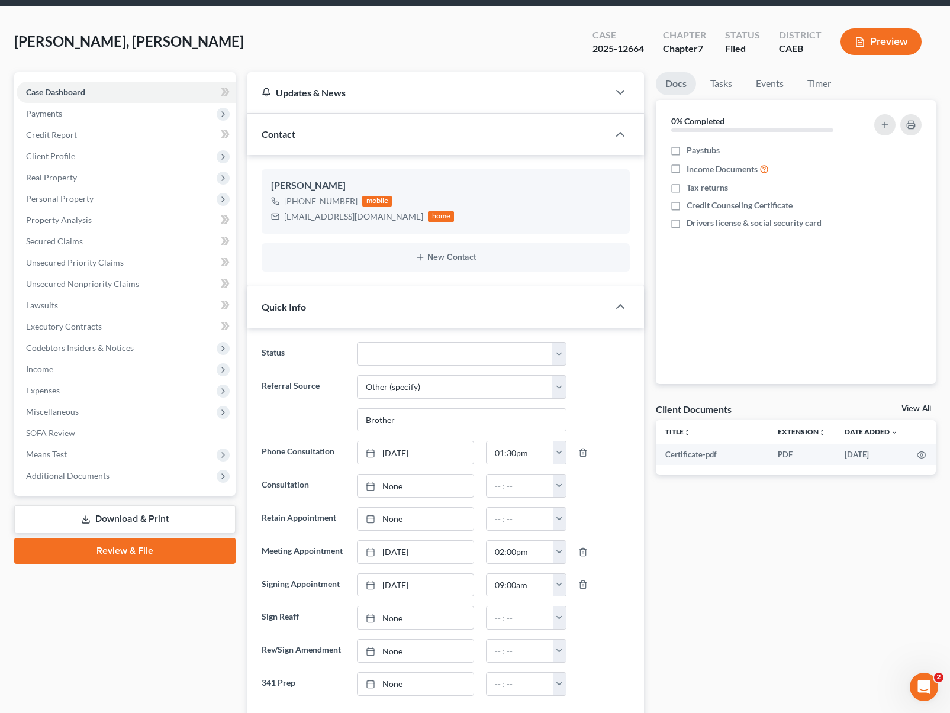
scroll to position [0, 0]
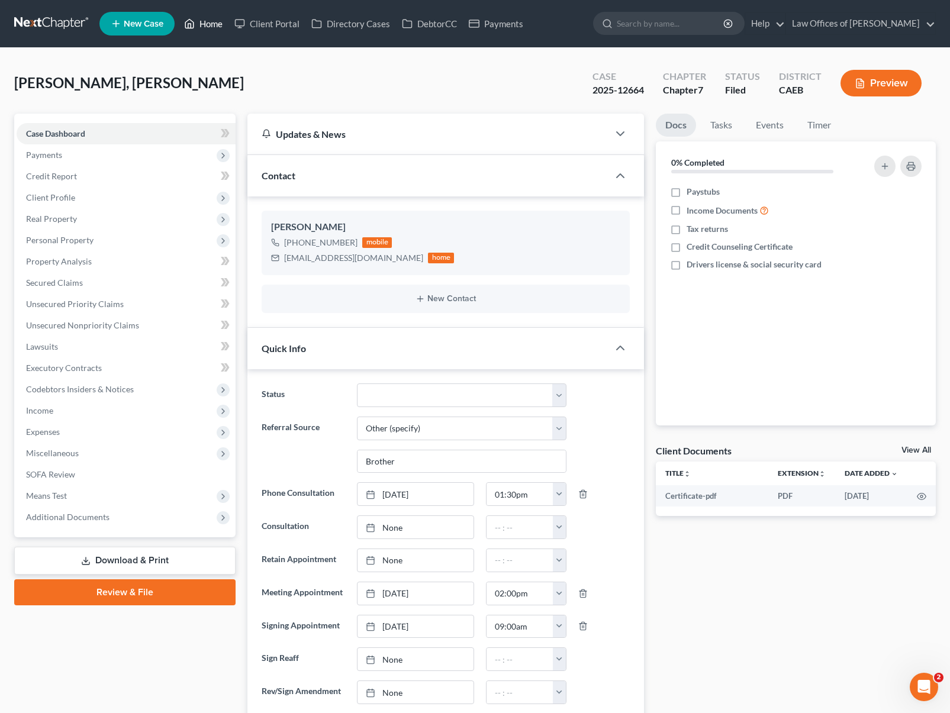
click at [218, 26] on link "Home" at bounding box center [203, 23] width 50 height 21
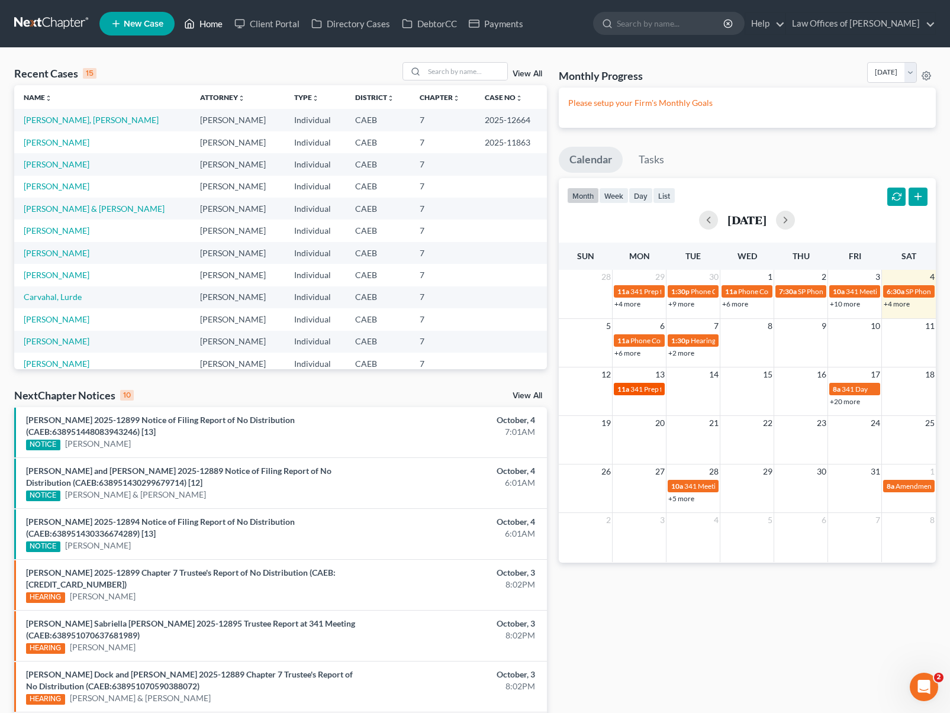
click at [655, 388] on span "341 Prep for [PERSON_NAME]" at bounding box center [679, 389] width 96 height 9
select select "Days"
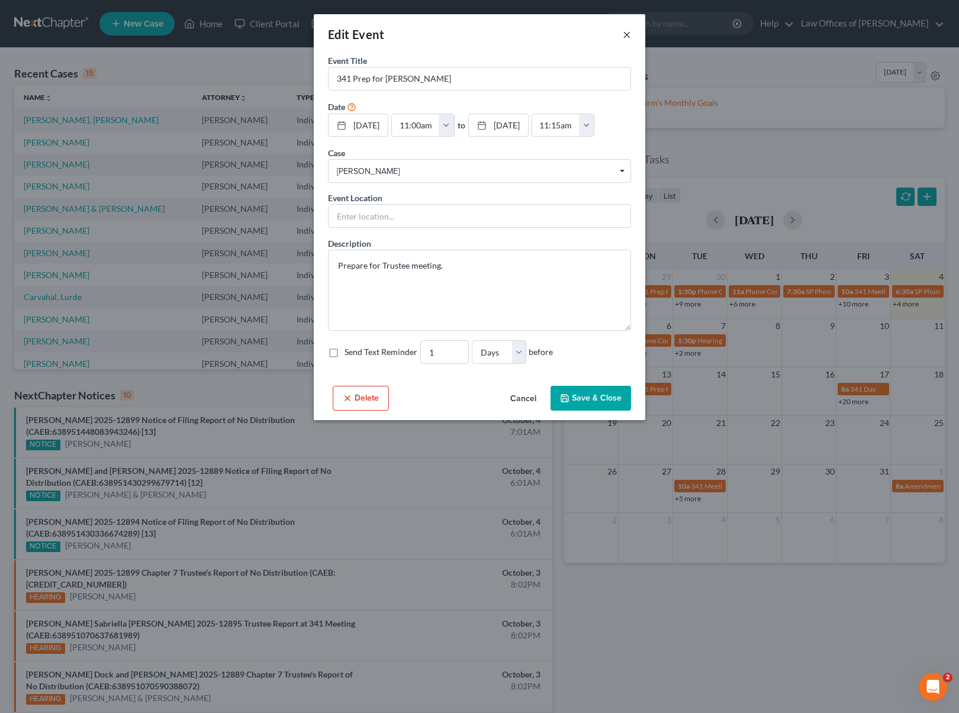
click at [625, 33] on button "×" at bounding box center [627, 34] width 8 height 14
click at [625, 33] on div "Edit Event × Event Title * 341 Prep for Burns, Darcy Date 10/13/2025 close Date…" at bounding box center [479, 356] width 959 height 713
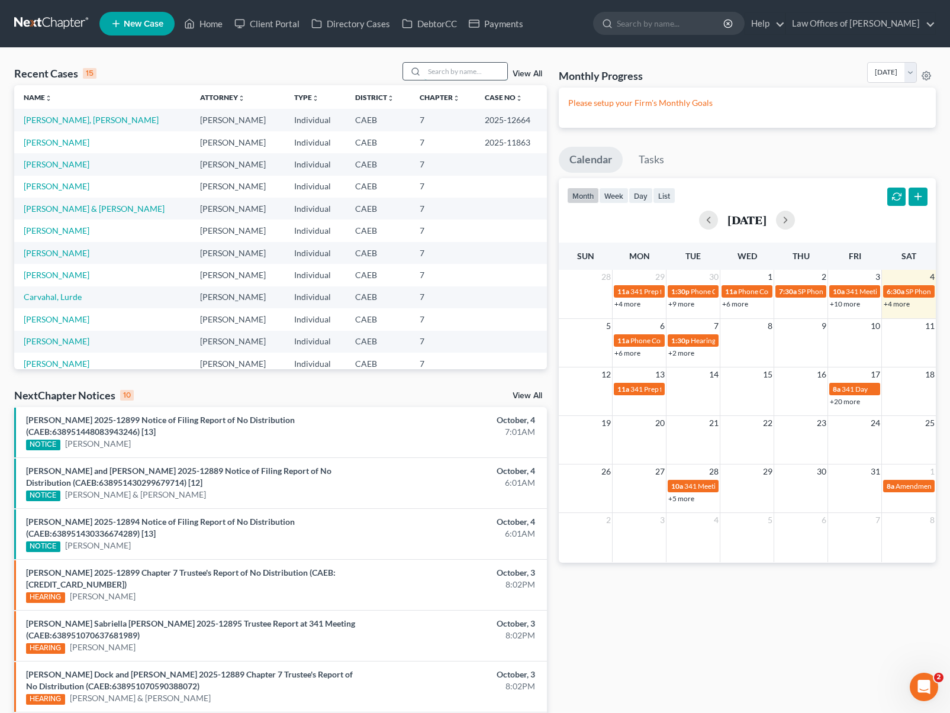
click at [473, 72] on input "search" at bounding box center [465, 71] width 83 height 17
type input "Michael"
click at [85, 146] on link "Smith, Michael & Camilla" at bounding box center [94, 142] width 141 height 10
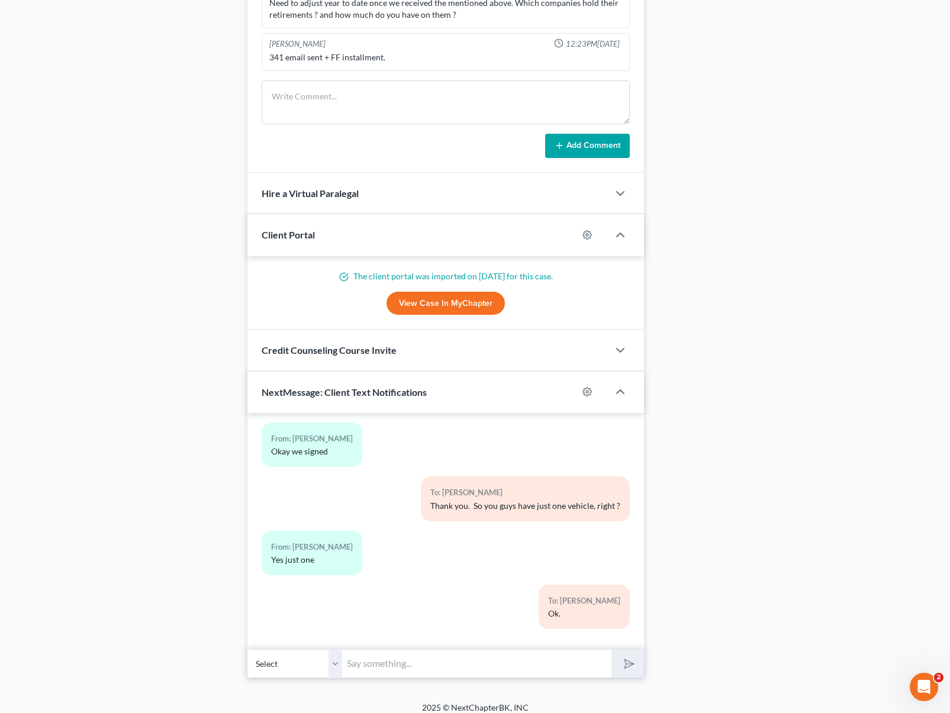
scroll to position [960, 0]
click at [401, 673] on input "text" at bounding box center [476, 665] width 269 height 29
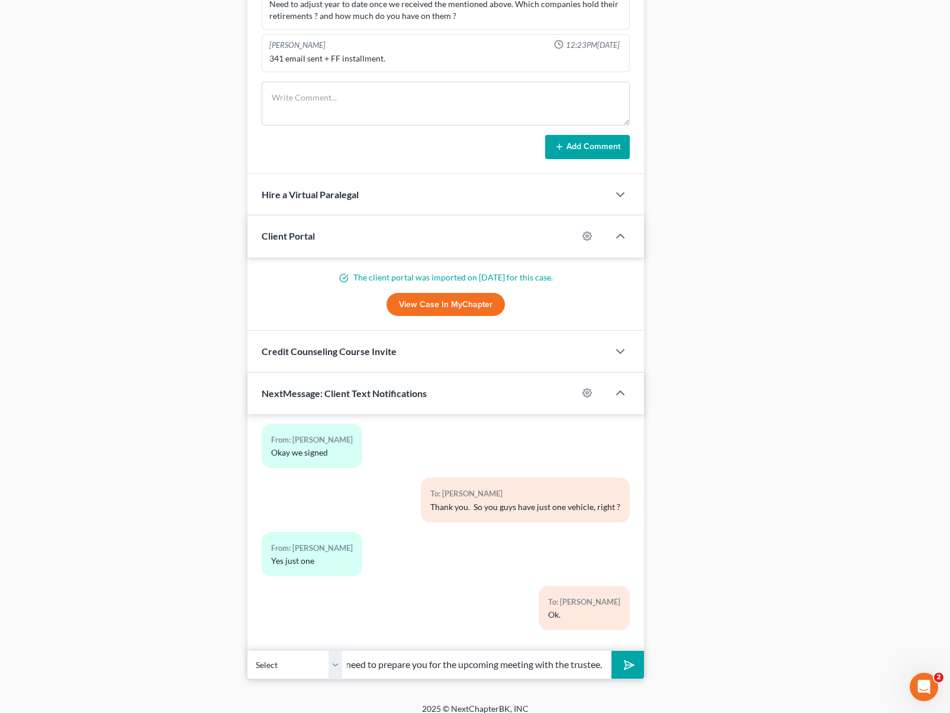
scroll to position [0, 40]
type input "Hi. We need to prepare you for the upcoming meeting with the trustee."
click at [612, 651] on button "submit" at bounding box center [628, 665] width 33 height 28
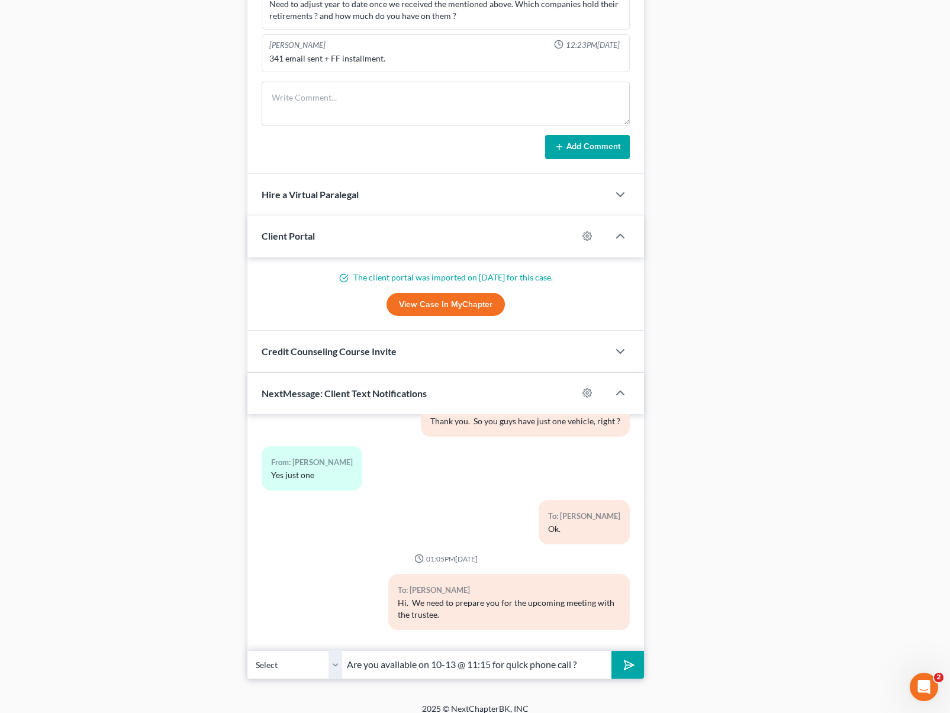
type input "Are you available on 10-13 @ 11:15 for quick phone call ?"
click at [612, 651] on button "submit" at bounding box center [628, 665] width 33 height 28
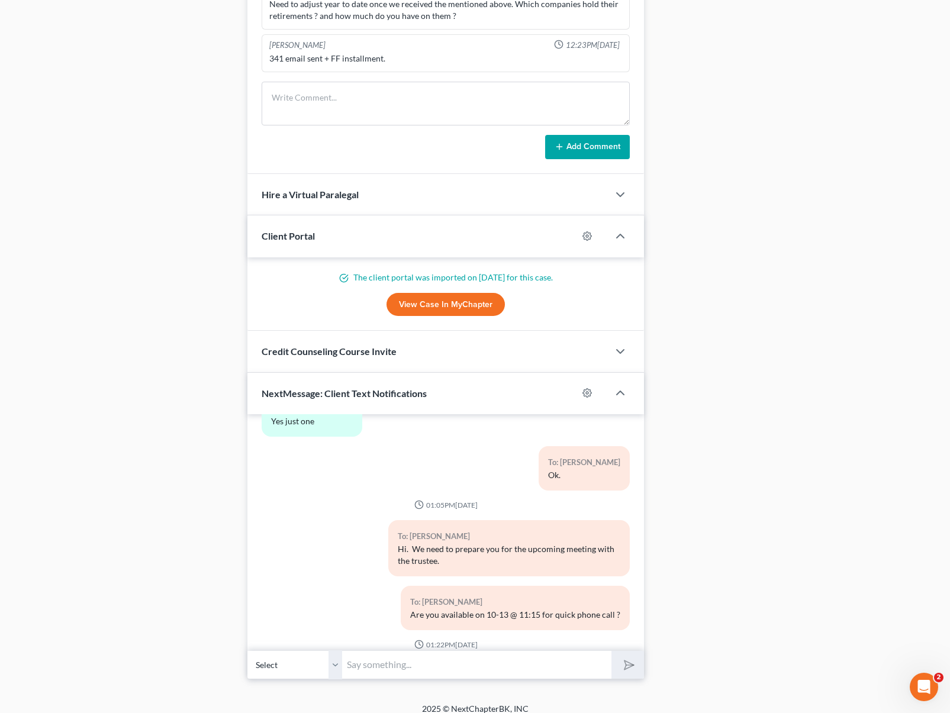
scroll to position [3170, 0]
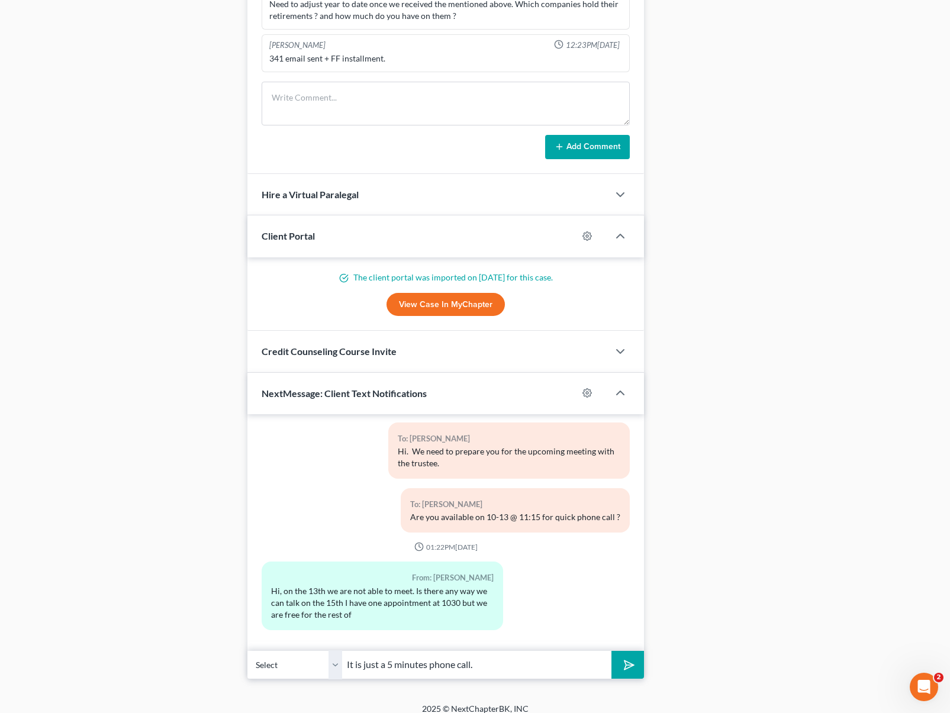
type input "It is just a 5 minutes phone call."
click at [612, 651] on button "submit" at bounding box center [628, 665] width 33 height 28
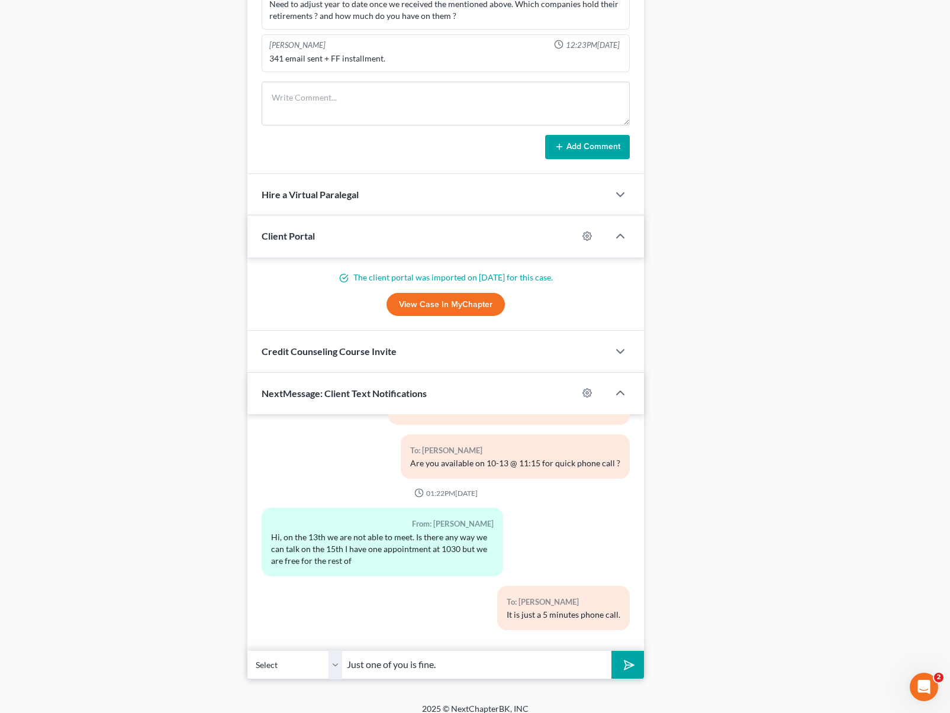
type input "Just one of you is fine."
click at [612, 651] on button "submit" at bounding box center [628, 665] width 33 height 28
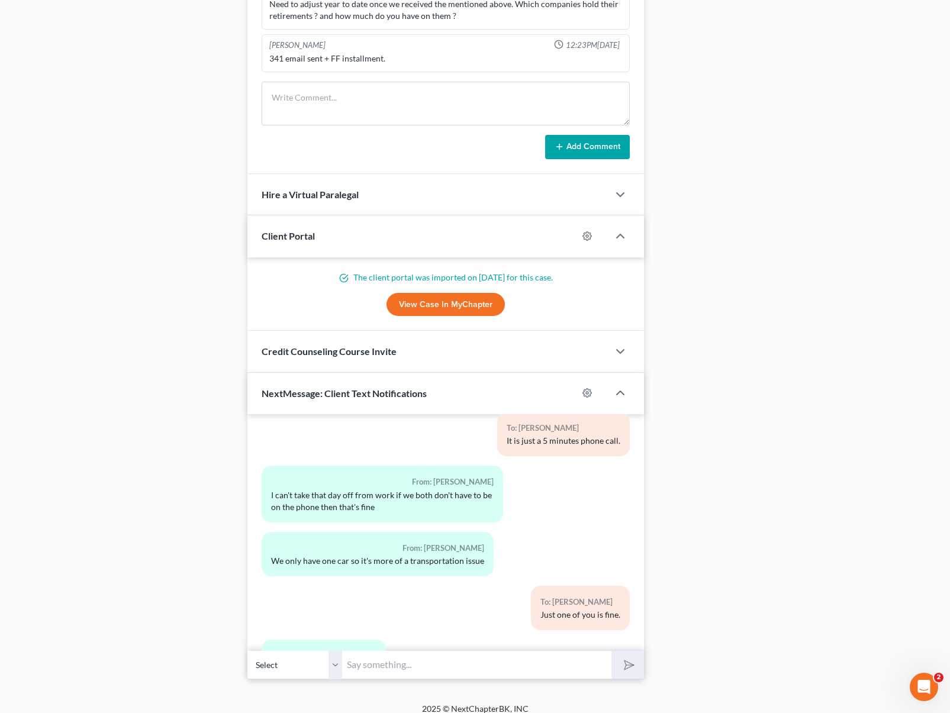
scroll to position [3453, 0]
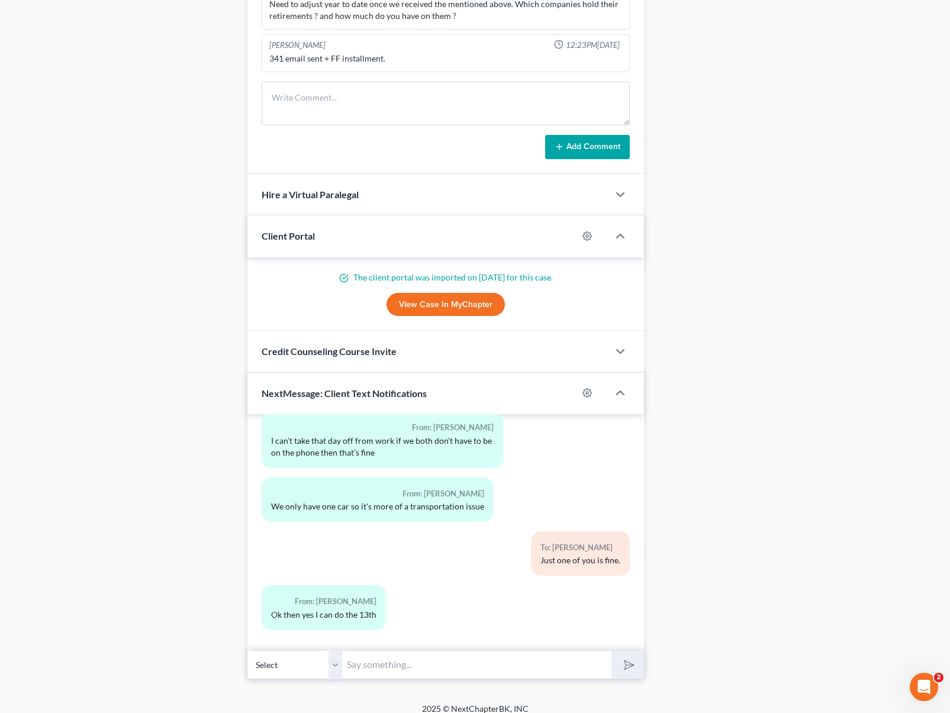
click at [382, 658] on input "text" at bounding box center [476, 665] width 269 height 29
type input "Sounds good."
click at [612, 651] on button "submit" at bounding box center [628, 665] width 33 height 28
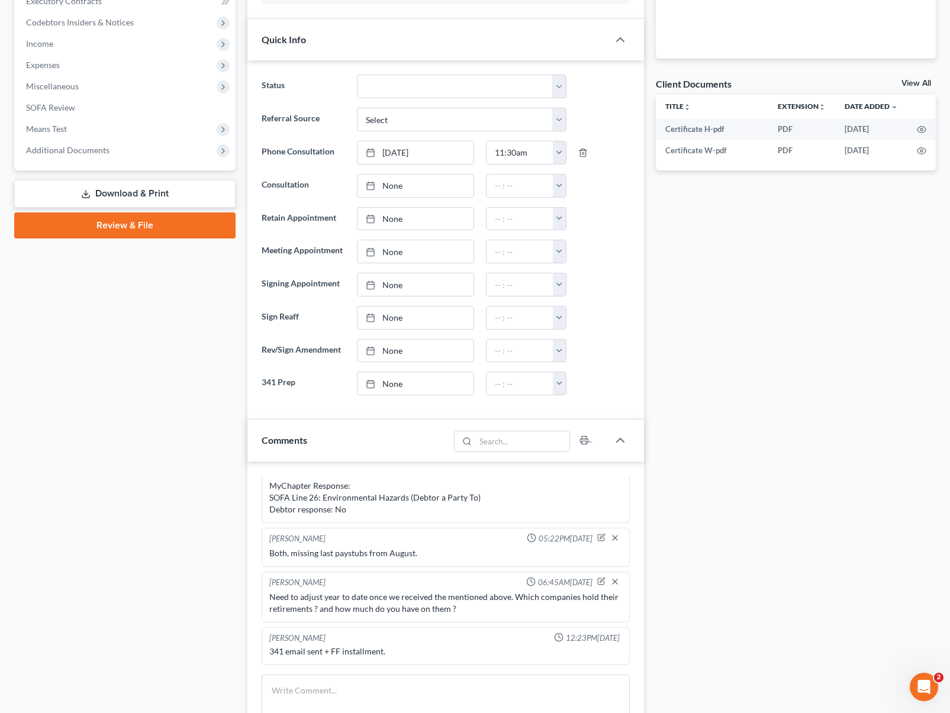
scroll to position [366, 0]
type input "[DATE]"
click at [389, 381] on link "[DATE]" at bounding box center [416, 384] width 116 height 22
click at [559, 383] on button "button" at bounding box center [560, 384] width 14 height 22
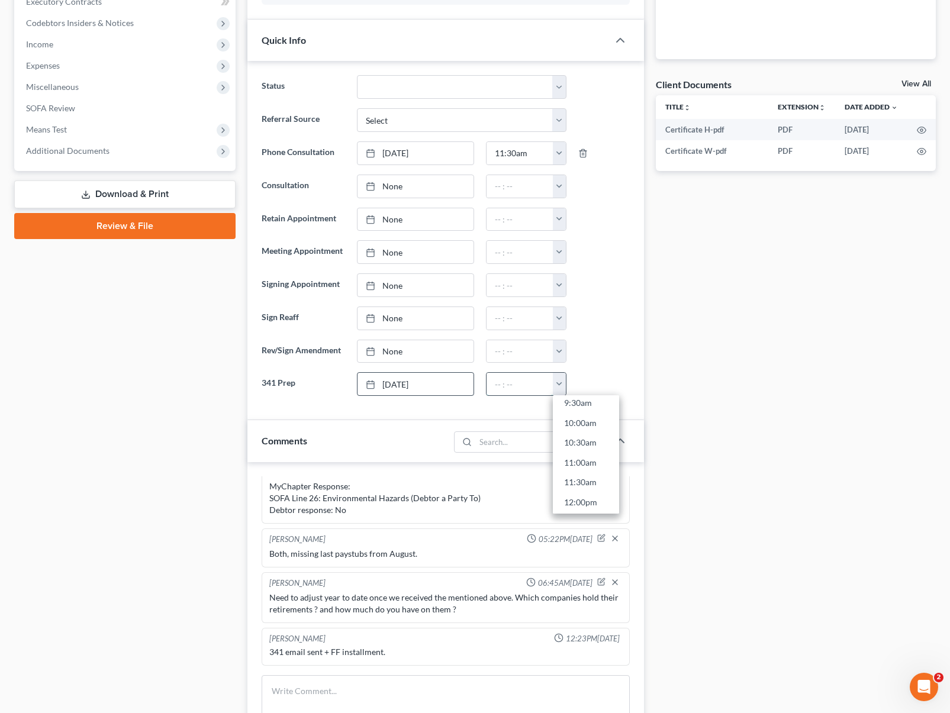
click at [508, 388] on input "text" at bounding box center [520, 384] width 67 height 22
type input "11:15AM"
click at [674, 340] on div "Docs Tasks Events Timer 0% Completed Nothing here yet! Paystubs Income Document…" at bounding box center [796, 510] width 292 height 1526
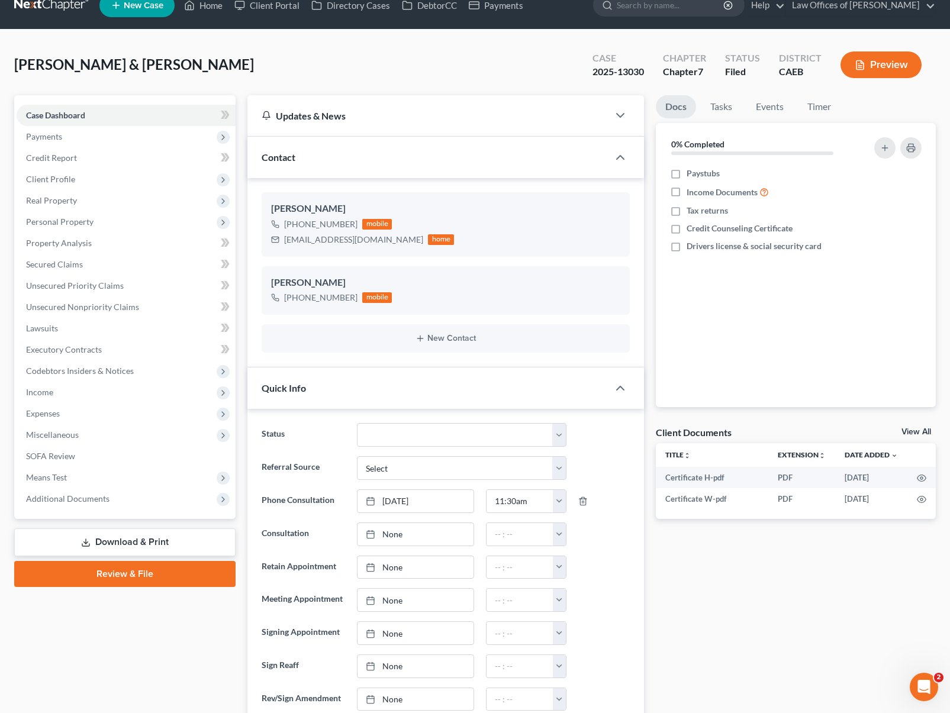
scroll to position [12, 0]
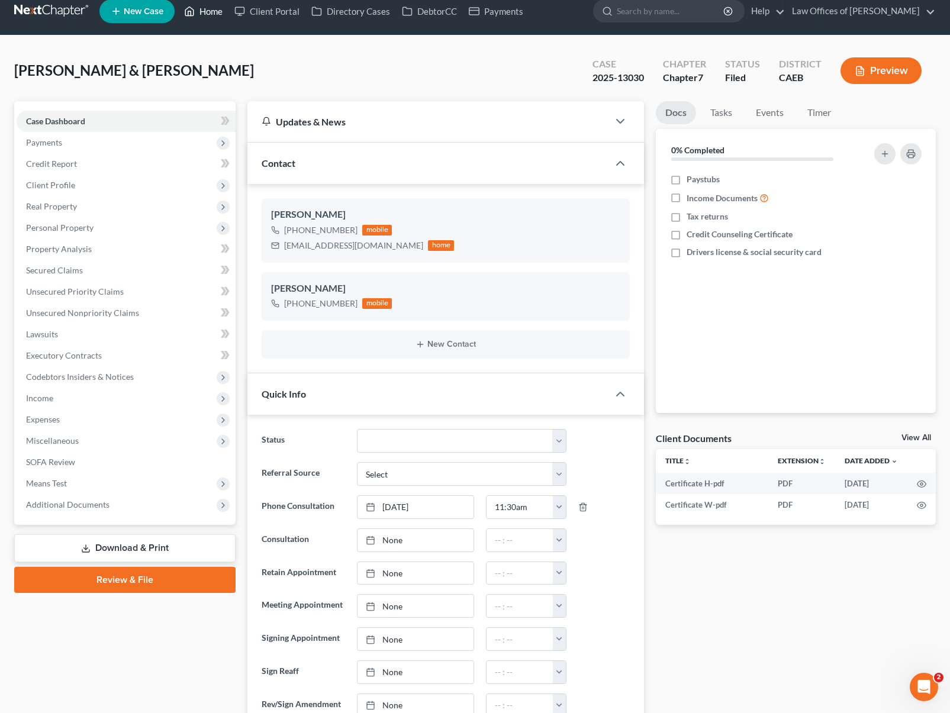
click at [216, 12] on link "Home" at bounding box center [203, 11] width 50 height 21
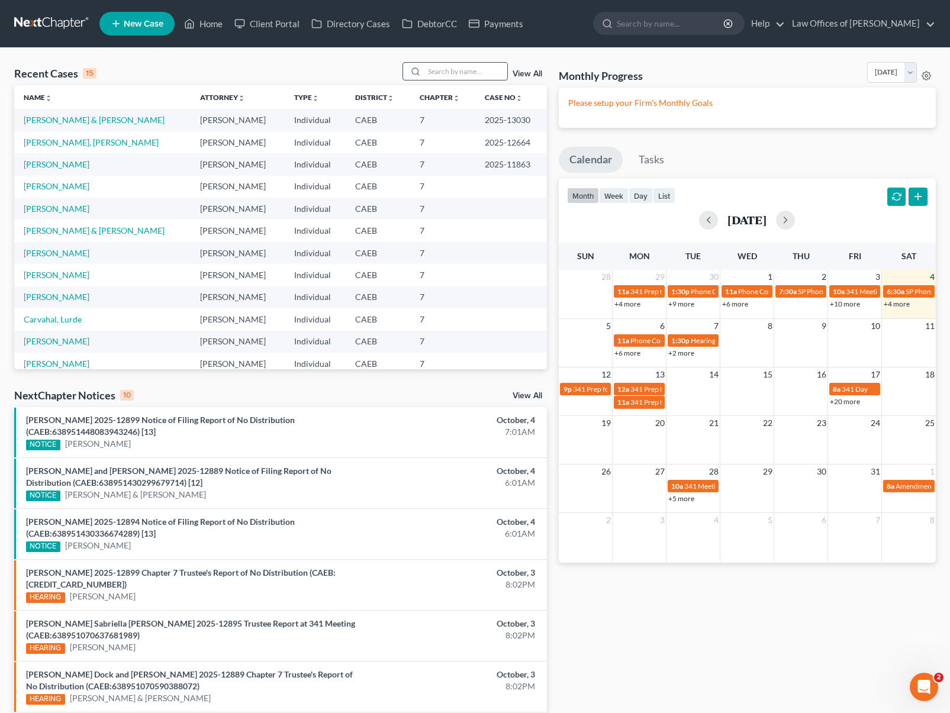
click at [440, 69] on input "search" at bounding box center [465, 71] width 83 height 17
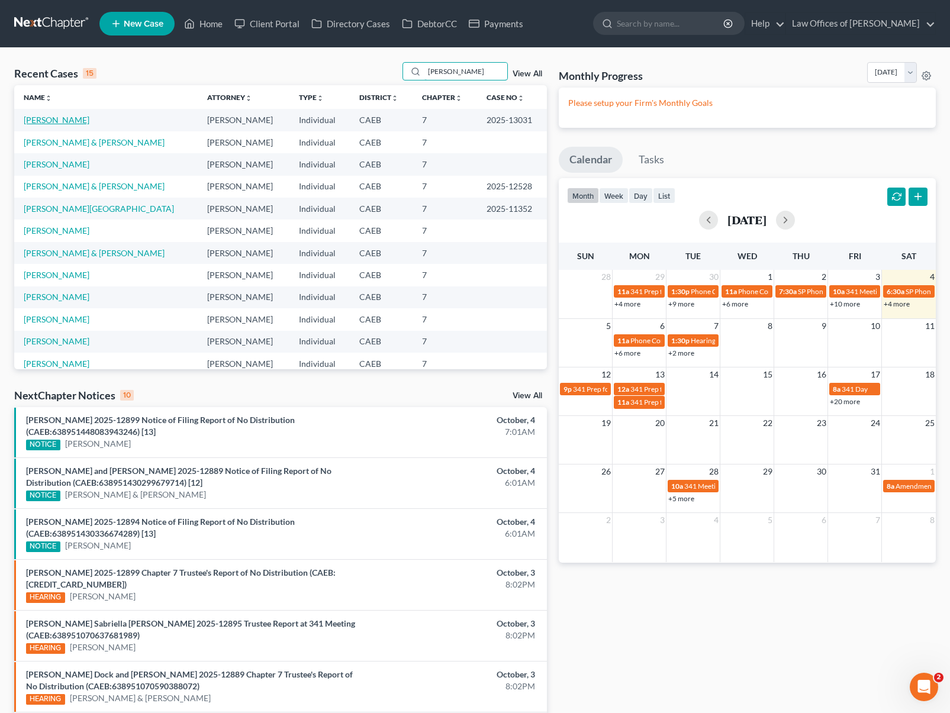
type input "Davis"
click at [69, 124] on link "Davis, Jessica" at bounding box center [57, 120] width 66 height 10
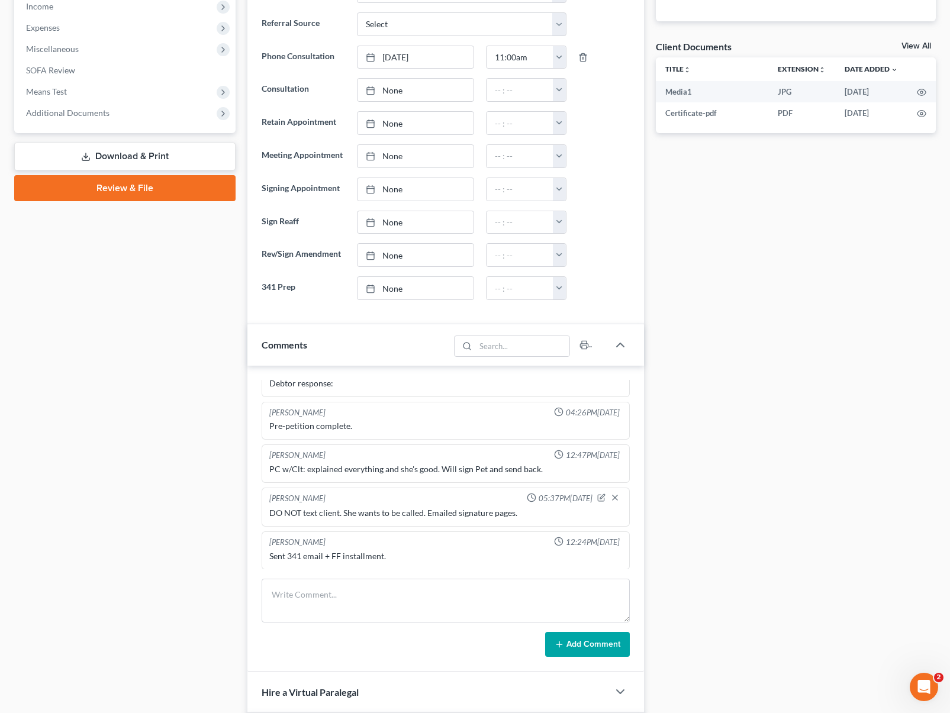
scroll to position [417, 0]
